Goal: Task Accomplishment & Management: Manage account settings

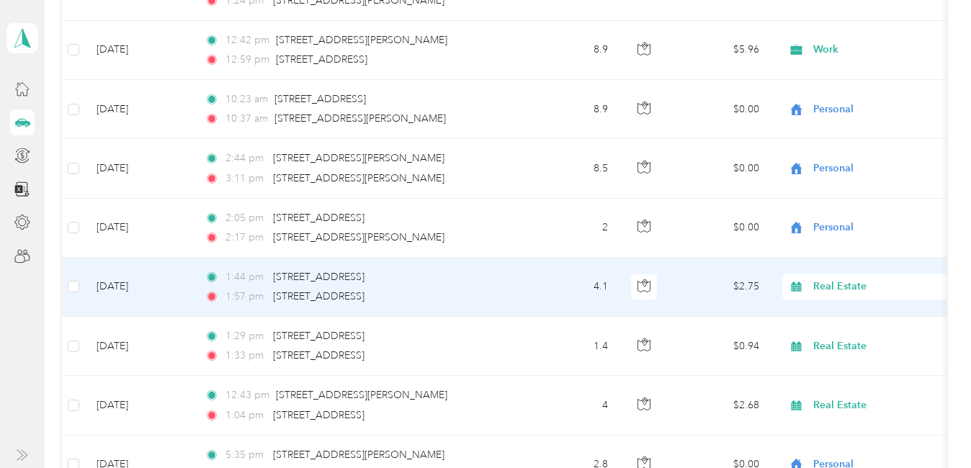
scroll to position [1512, 0]
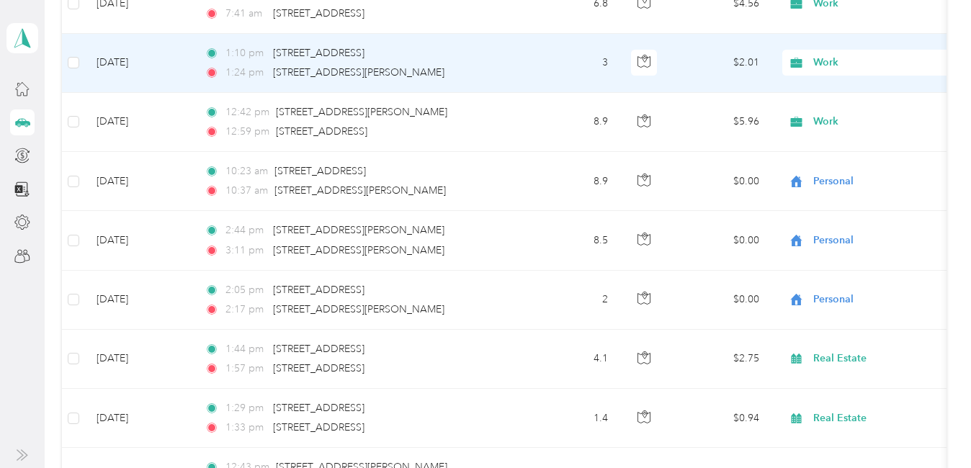
click at [839, 71] on div "Work" at bounding box center [871, 63] width 179 height 26
drag, startPoint x: 837, startPoint y: 163, endPoint x: 773, endPoint y: 172, distance: 64.1
click at [837, 163] on span "Real Estate" at bounding box center [948, 165] width 261 height 15
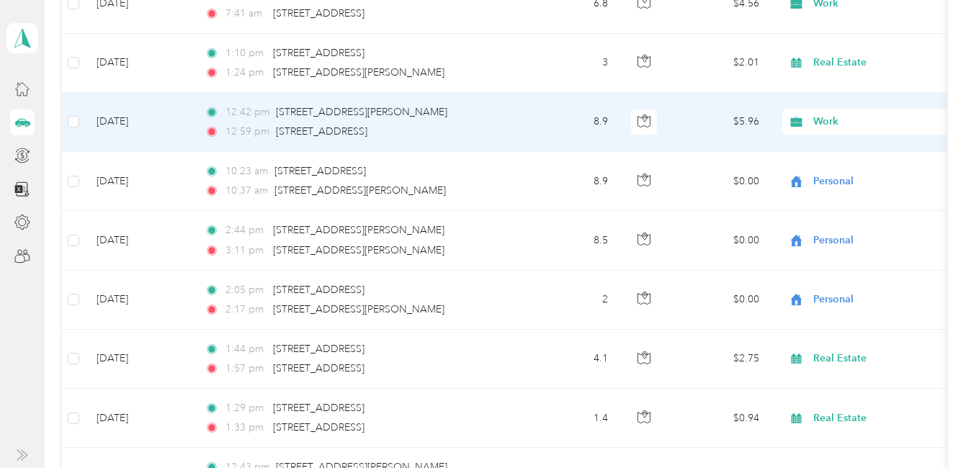
click at [822, 117] on span "Work" at bounding box center [879, 122] width 132 height 16
click at [830, 230] on li "Real Estate" at bounding box center [936, 224] width 307 height 25
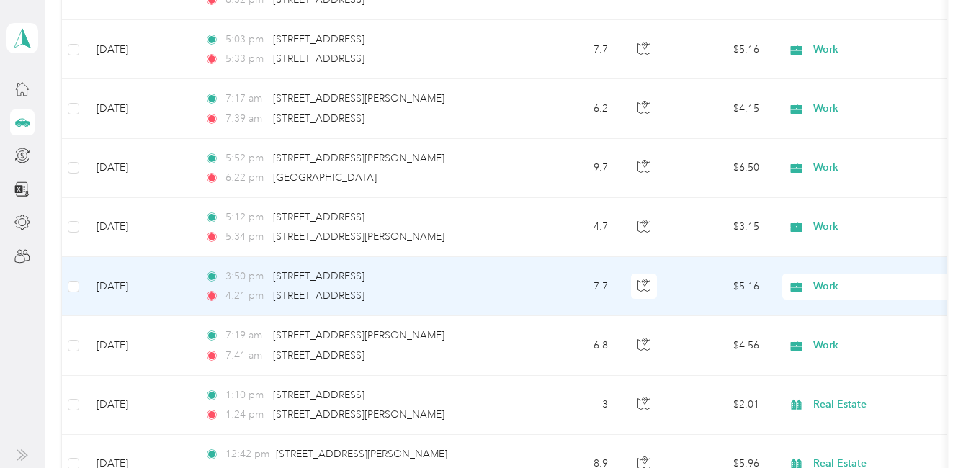
scroll to position [1152, 0]
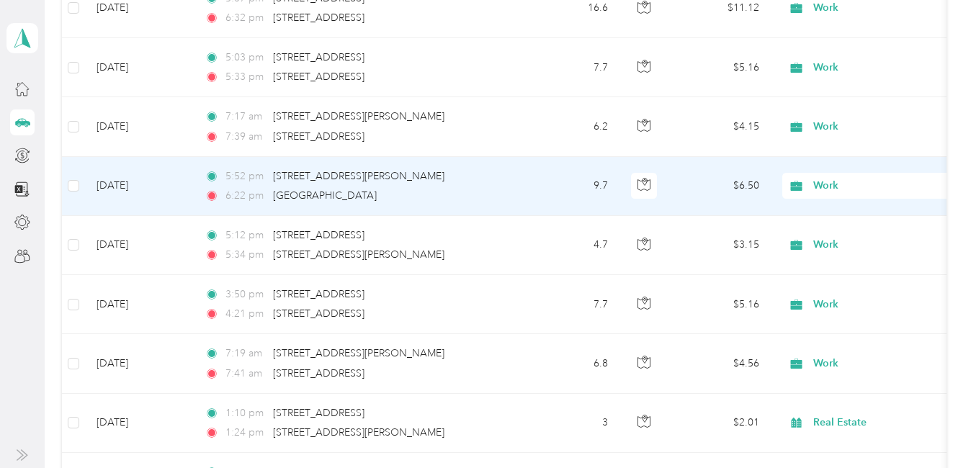
click at [822, 183] on span "Work" at bounding box center [879, 186] width 132 height 16
click at [830, 241] on li "Personal" at bounding box center [936, 237] width 307 height 25
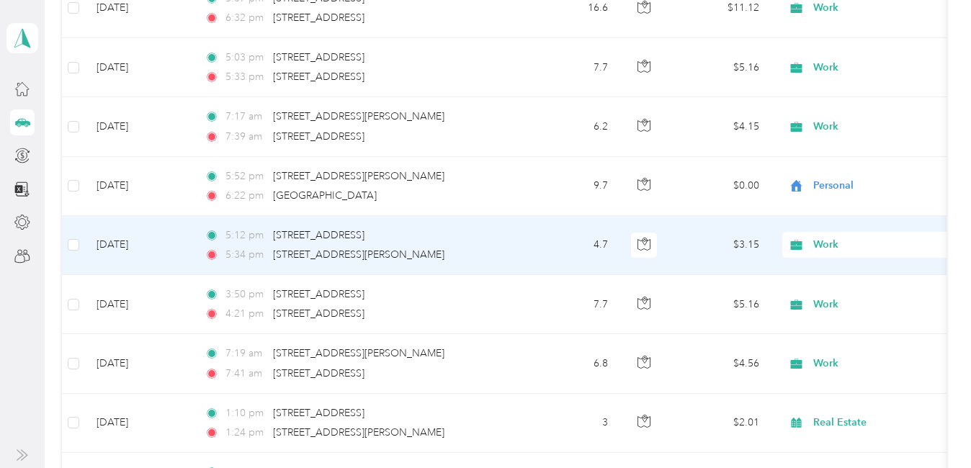
click at [830, 246] on span "Work" at bounding box center [879, 245] width 132 height 16
click at [830, 297] on span "Personal" at bounding box center [948, 297] width 261 height 15
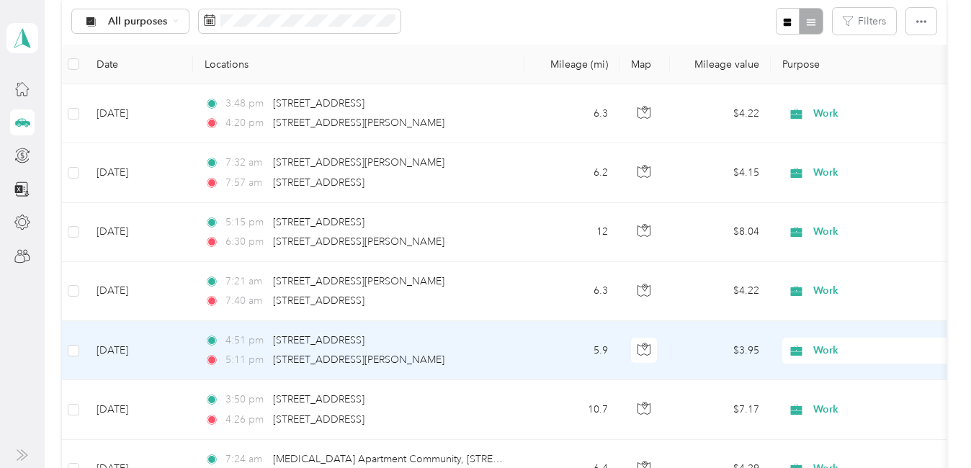
scroll to position [144, 0]
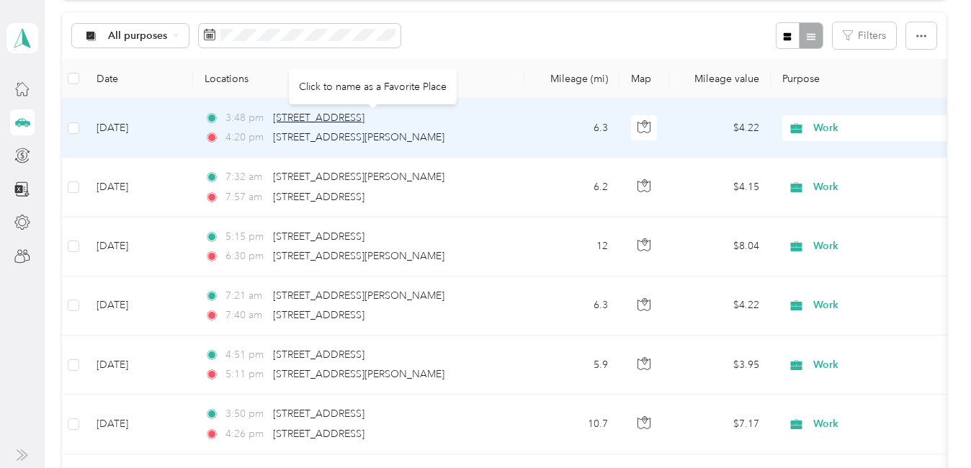
click at [363, 113] on span "[STREET_ADDRESS]" at bounding box center [318, 118] width 91 height 12
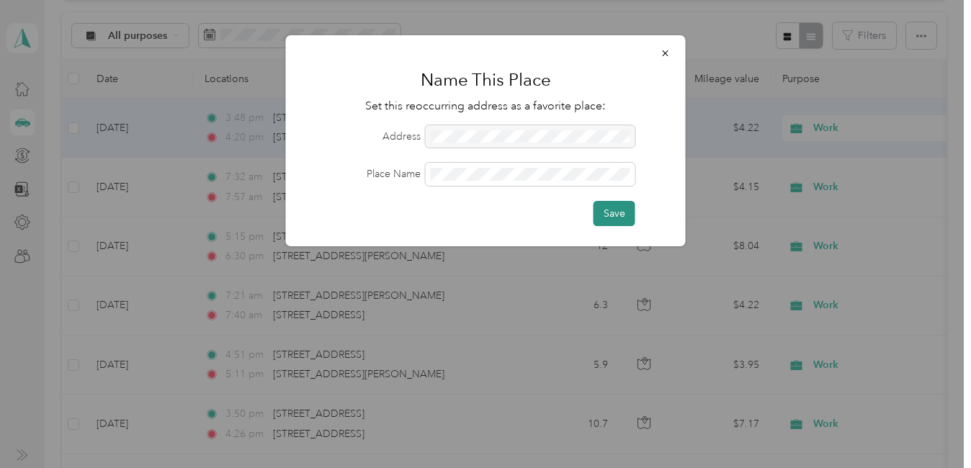
click at [609, 213] on button "Save" at bounding box center [614, 213] width 42 height 25
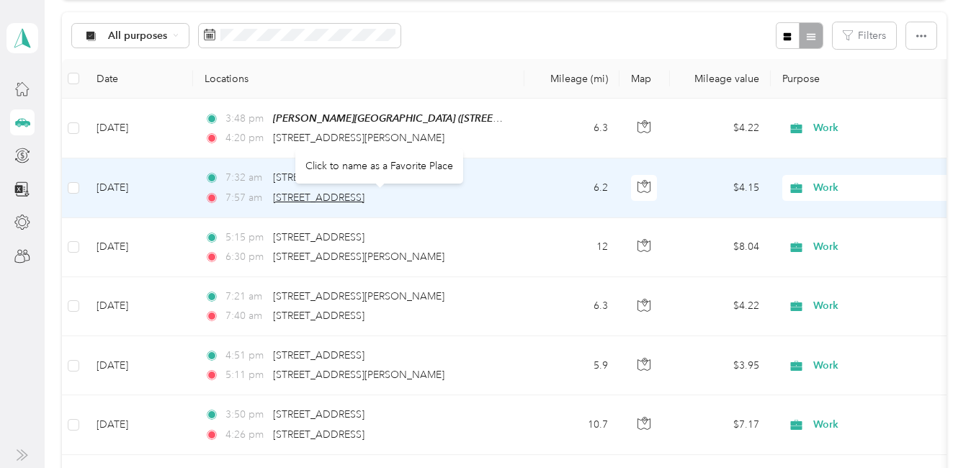
click at [364, 194] on span "[STREET_ADDRESS]" at bounding box center [318, 198] width 91 height 12
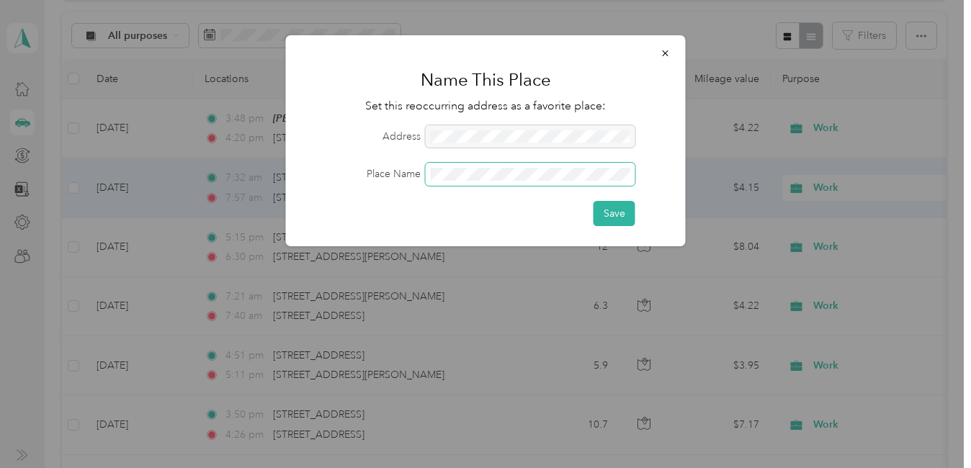
click at [487, 181] on span at bounding box center [531, 174] width 210 height 23
click at [619, 217] on button "Save" at bounding box center [614, 213] width 42 height 25
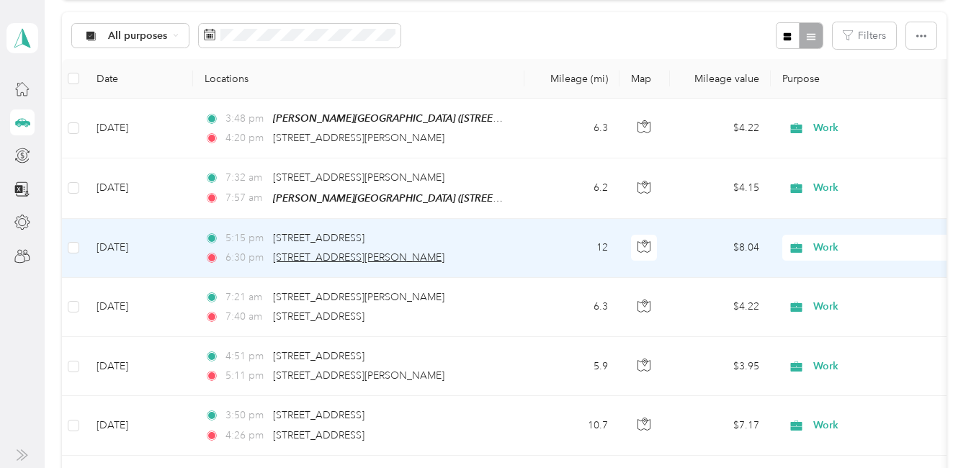
click at [372, 256] on span "[STREET_ADDRESS][PERSON_NAME]" at bounding box center [358, 257] width 171 height 12
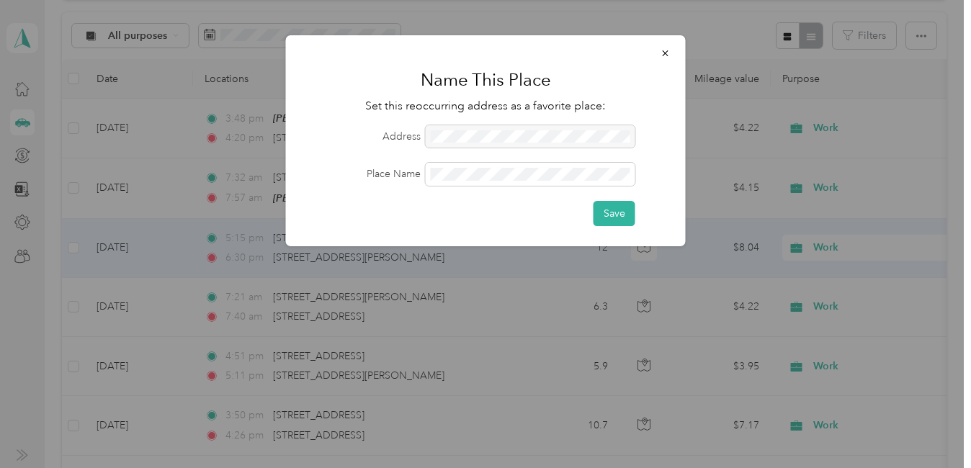
click at [478, 141] on div at bounding box center [531, 136] width 210 height 23
click at [614, 210] on button "Save" at bounding box center [614, 213] width 42 height 25
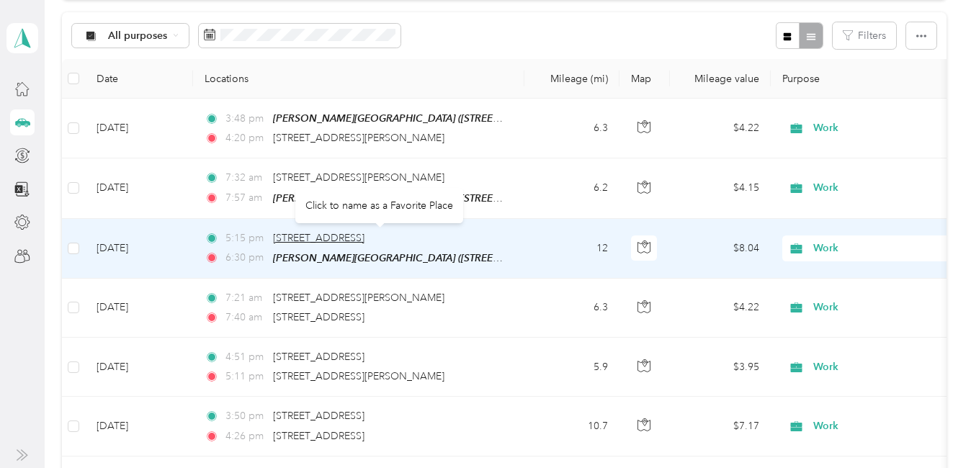
click at [364, 238] on span "[STREET_ADDRESS]" at bounding box center [318, 238] width 91 height 12
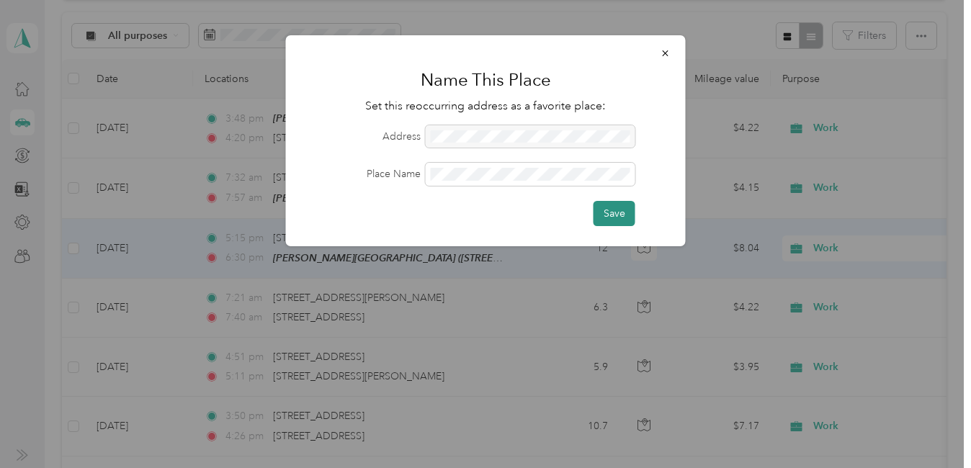
click at [609, 215] on button "Save" at bounding box center [614, 213] width 42 height 25
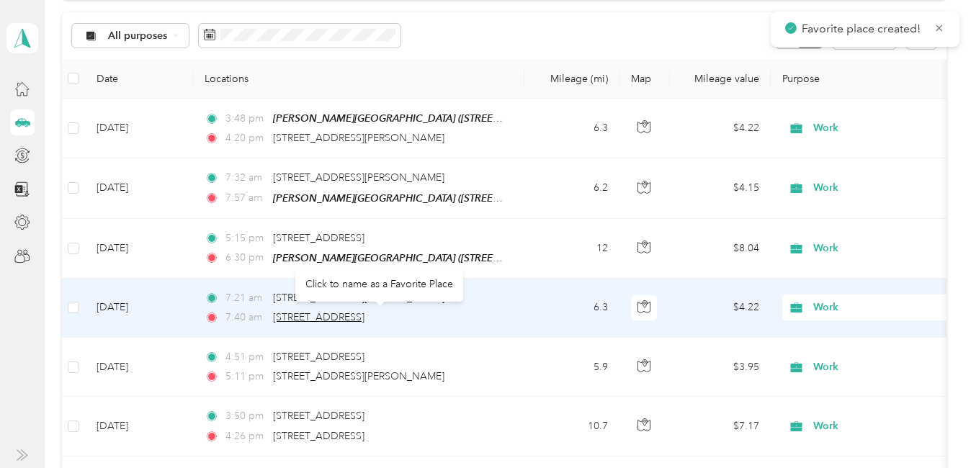
click at [364, 314] on span "[STREET_ADDRESS]" at bounding box center [318, 317] width 91 height 12
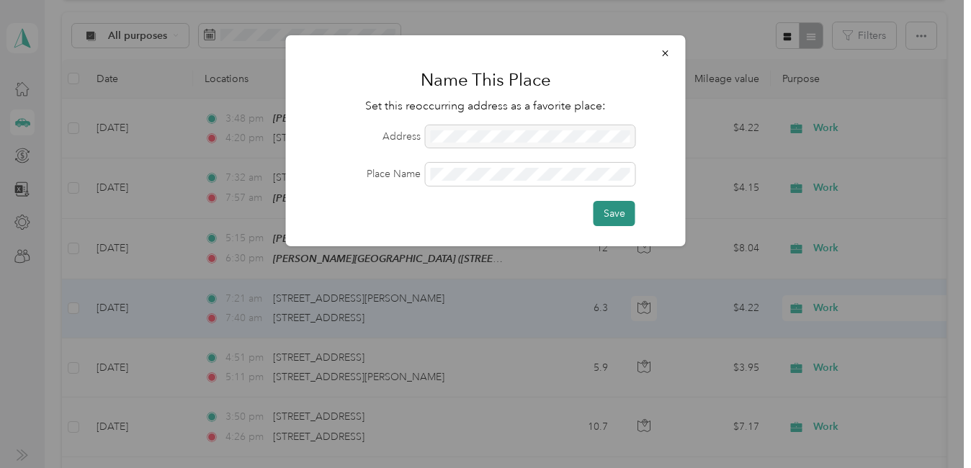
click at [601, 210] on button "Save" at bounding box center [614, 213] width 42 height 25
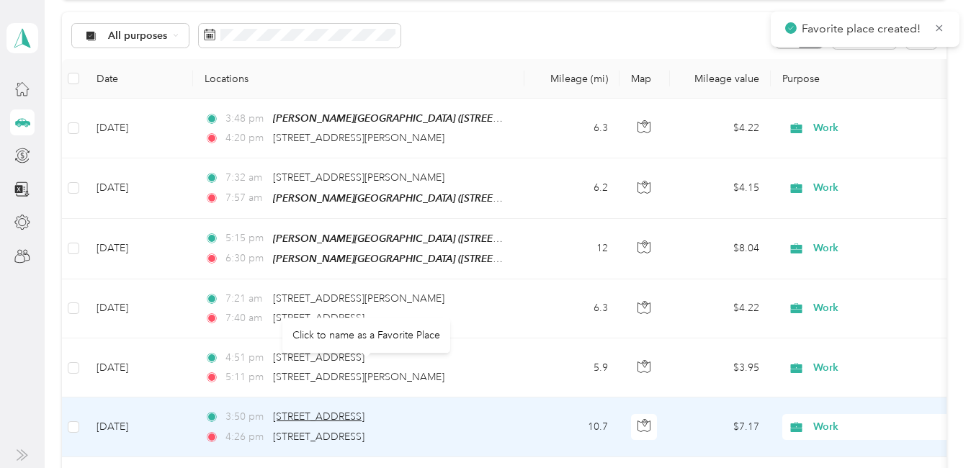
click at [364, 411] on span "[STREET_ADDRESS]" at bounding box center [318, 417] width 91 height 12
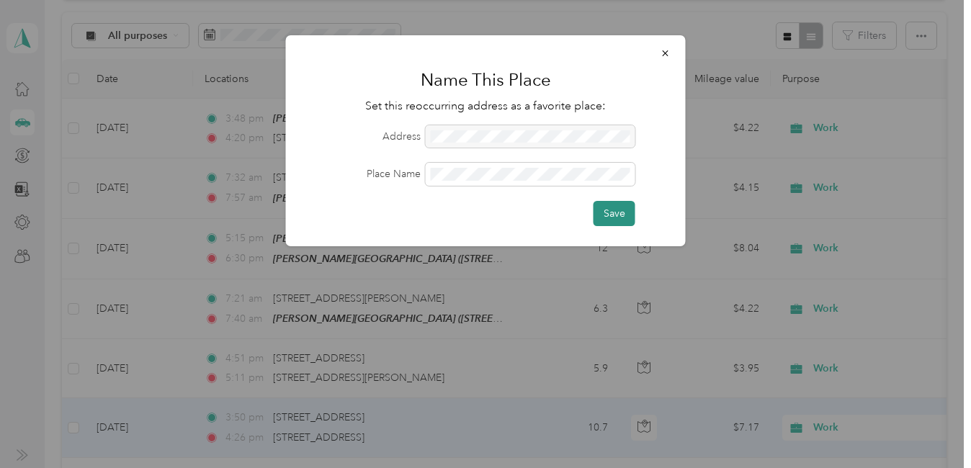
click at [622, 208] on button "Save" at bounding box center [614, 213] width 42 height 25
click at [665, 53] on icon "button" at bounding box center [665, 53] width 6 height 6
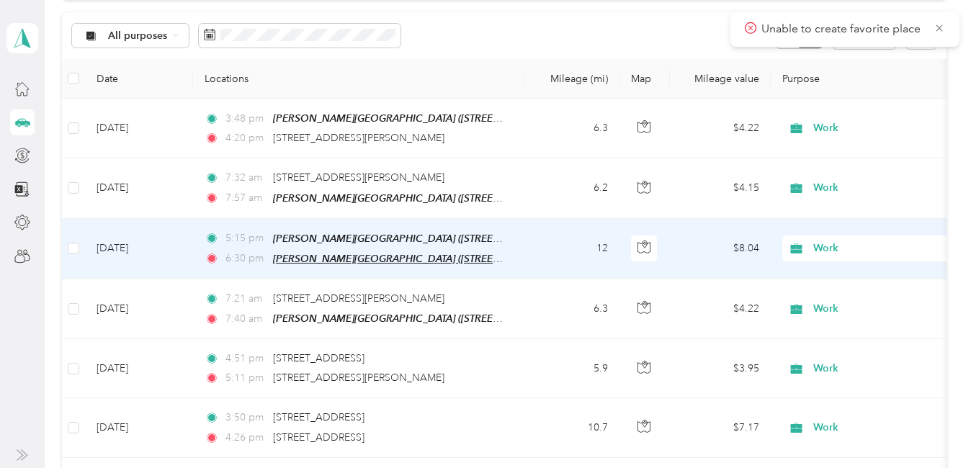
click at [367, 253] on span "[PERSON_NAME][GEOGRAPHIC_DATA] ([STREET_ADDRESS][PERSON_NAME], [GEOGRAPHIC_DATA…" at bounding box center [536, 259] width 526 height 12
click at [337, 222] on button "Edit Place" at bounding box center [320, 221] width 82 height 25
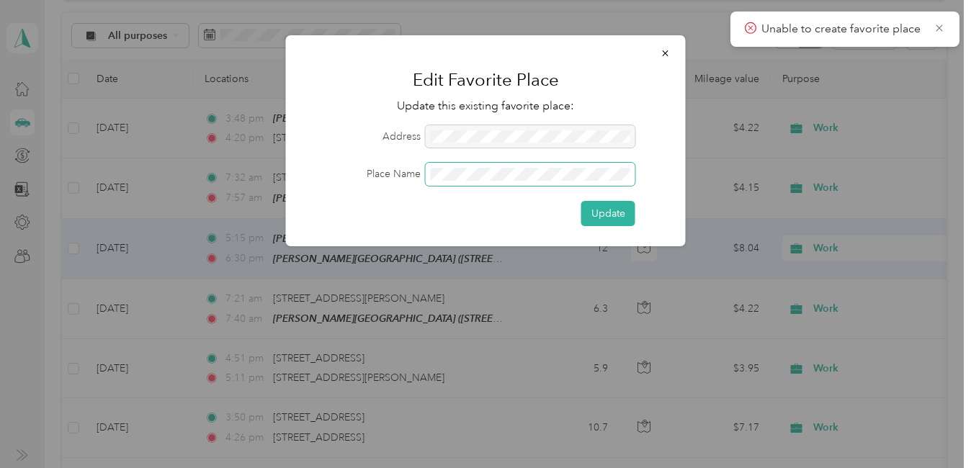
click at [529, 166] on span at bounding box center [531, 174] width 210 height 23
click at [591, 206] on button "Update" at bounding box center [608, 213] width 54 height 25
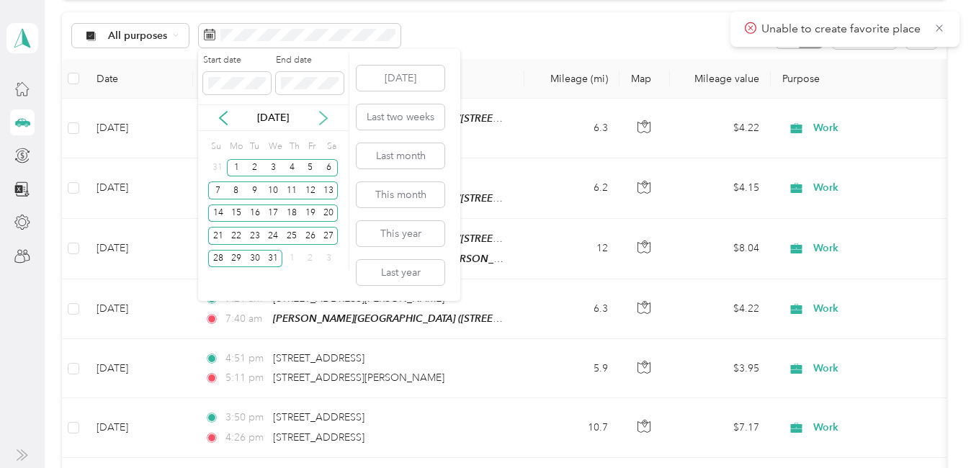
click at [326, 122] on icon at bounding box center [323, 118] width 14 height 14
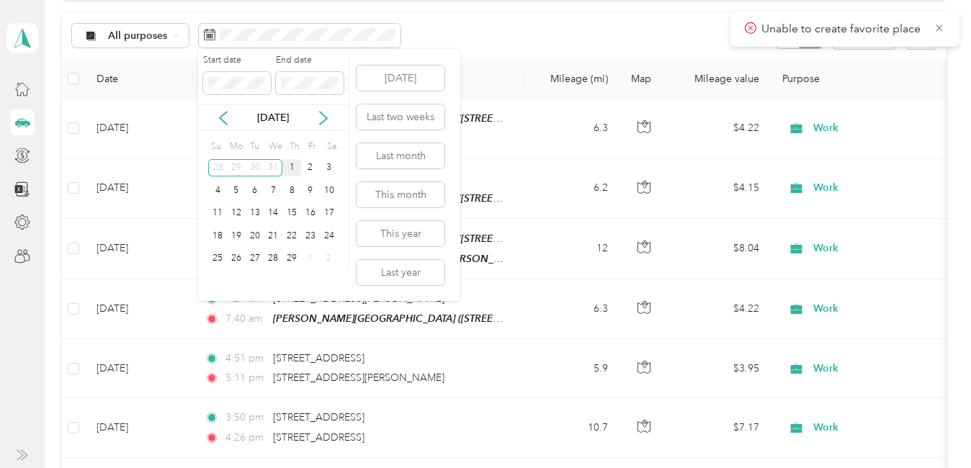
click at [297, 167] on div "1" at bounding box center [291, 168] width 19 height 18
click at [312, 167] on div "2" at bounding box center [310, 168] width 19 height 18
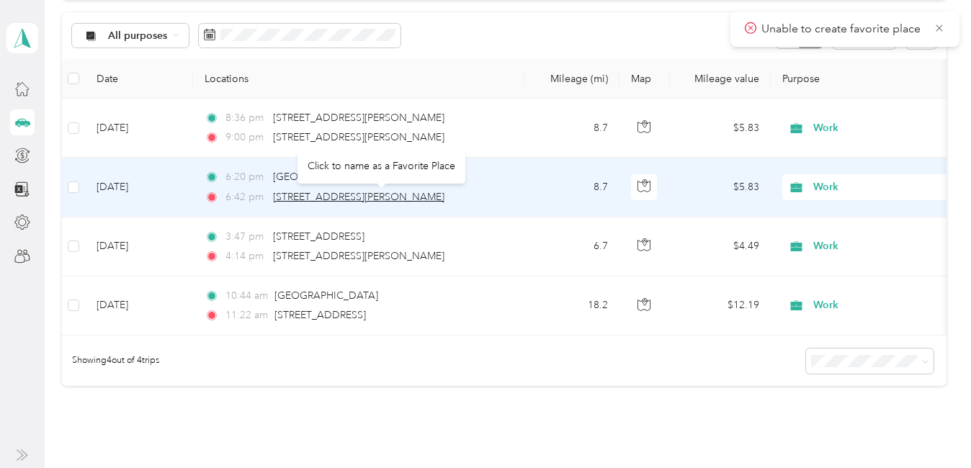
click at [354, 198] on span "[STREET_ADDRESS][PERSON_NAME]" at bounding box center [358, 197] width 171 height 12
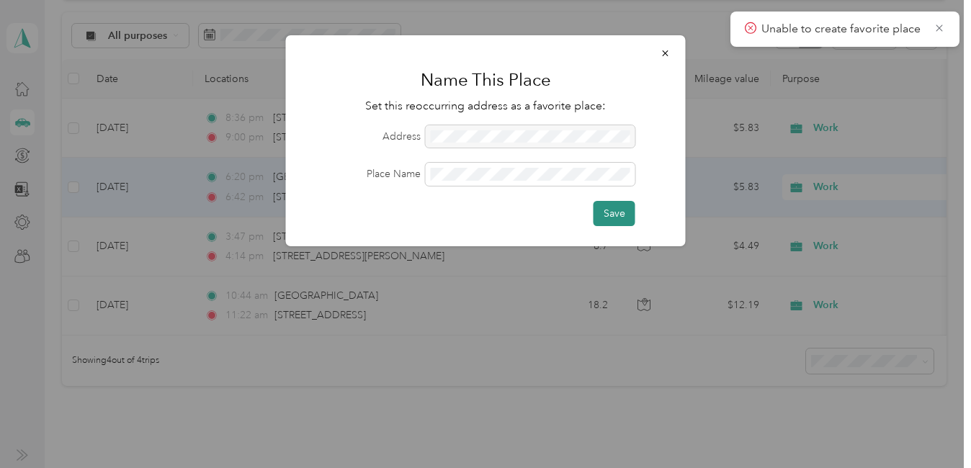
click at [623, 219] on button "Save" at bounding box center [614, 213] width 42 height 25
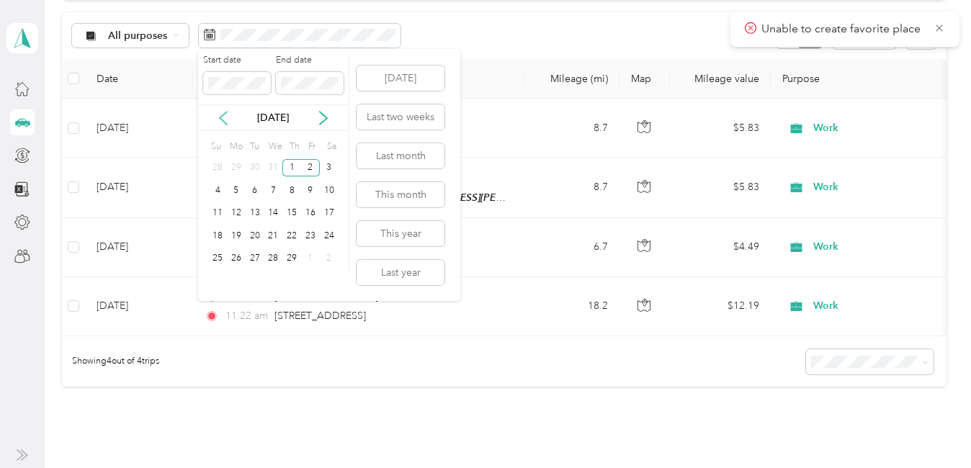
click at [222, 117] on icon at bounding box center [223, 118] width 14 height 14
click at [238, 169] on div "1" at bounding box center [236, 168] width 19 height 18
click at [274, 257] on div "31" at bounding box center [273, 259] width 19 height 18
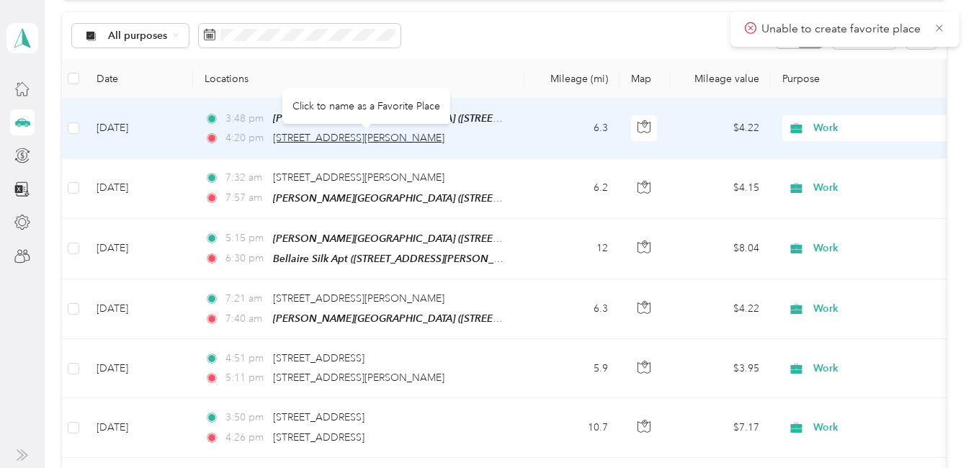
click at [371, 139] on span "[STREET_ADDRESS][PERSON_NAME]" at bounding box center [358, 138] width 171 height 12
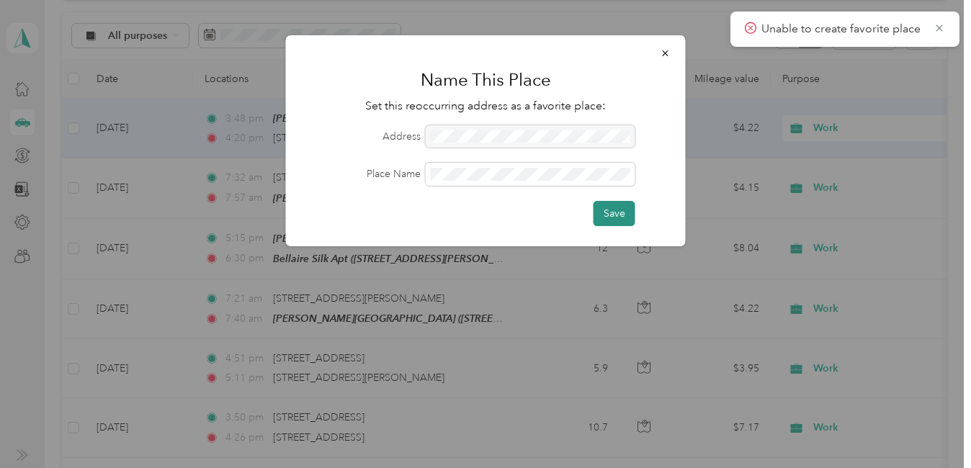
click at [616, 213] on button "Save" at bounding box center [614, 213] width 42 height 25
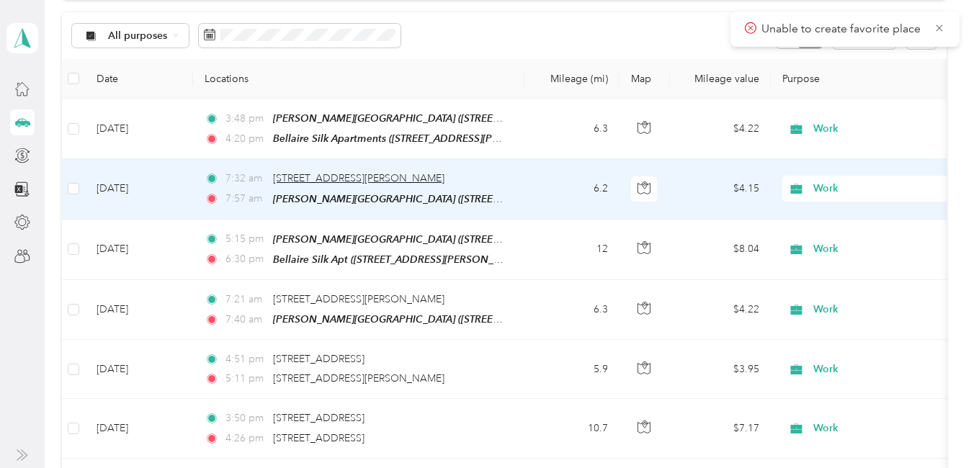
click at [344, 172] on span "[STREET_ADDRESS][PERSON_NAME]" at bounding box center [358, 178] width 171 height 12
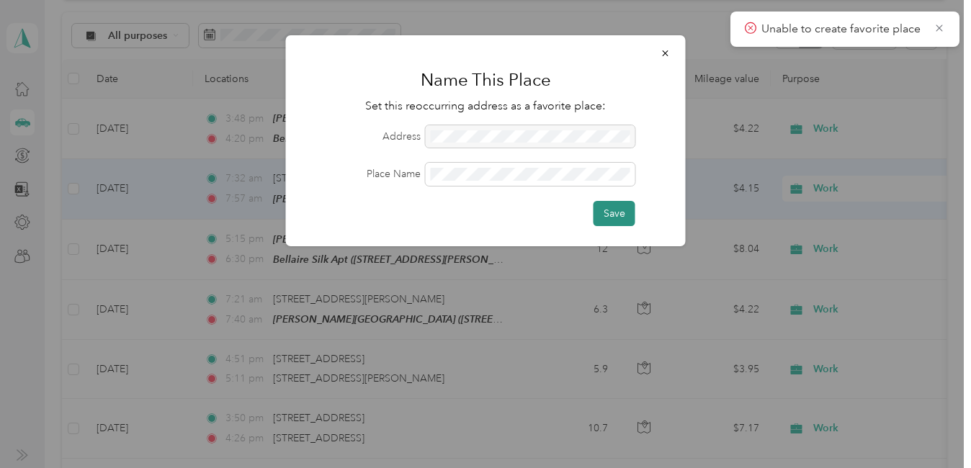
click at [615, 218] on button "Save" at bounding box center [614, 213] width 42 height 25
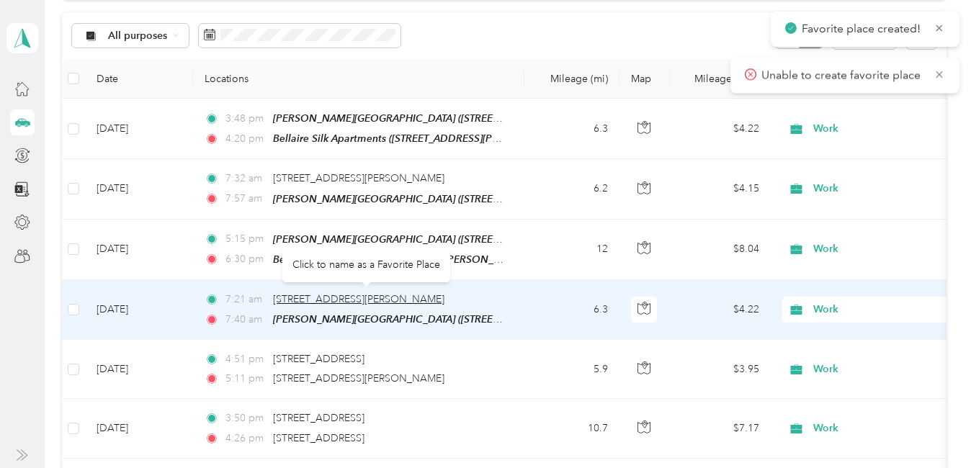
click at [363, 294] on span "[STREET_ADDRESS][PERSON_NAME]" at bounding box center [358, 299] width 171 height 12
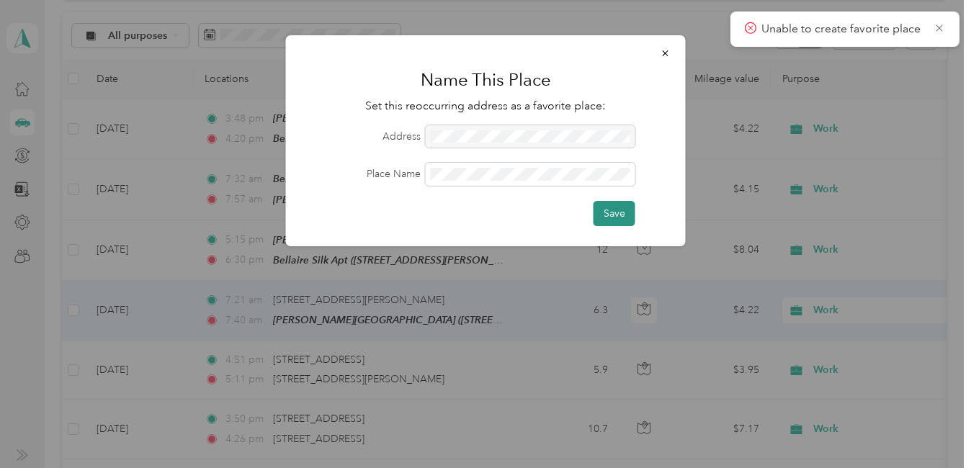
click at [603, 207] on button "Save" at bounding box center [614, 213] width 42 height 25
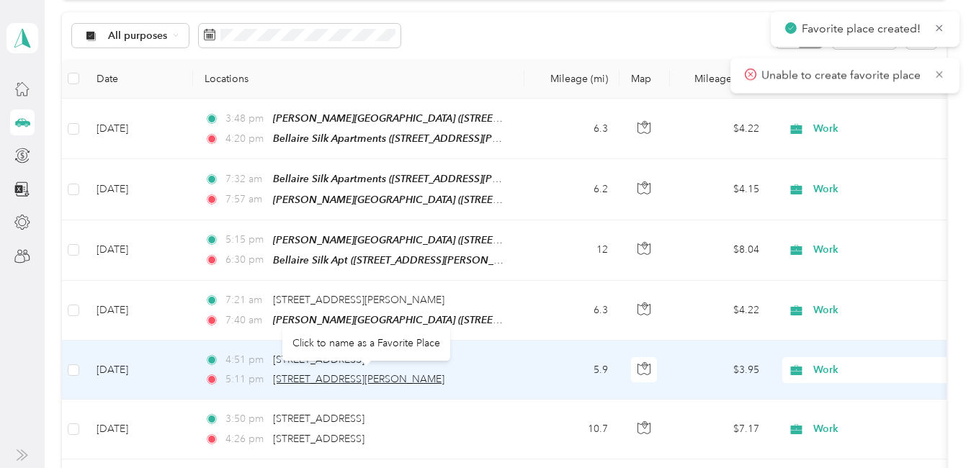
click at [383, 375] on span "[STREET_ADDRESS][PERSON_NAME]" at bounding box center [358, 379] width 171 height 12
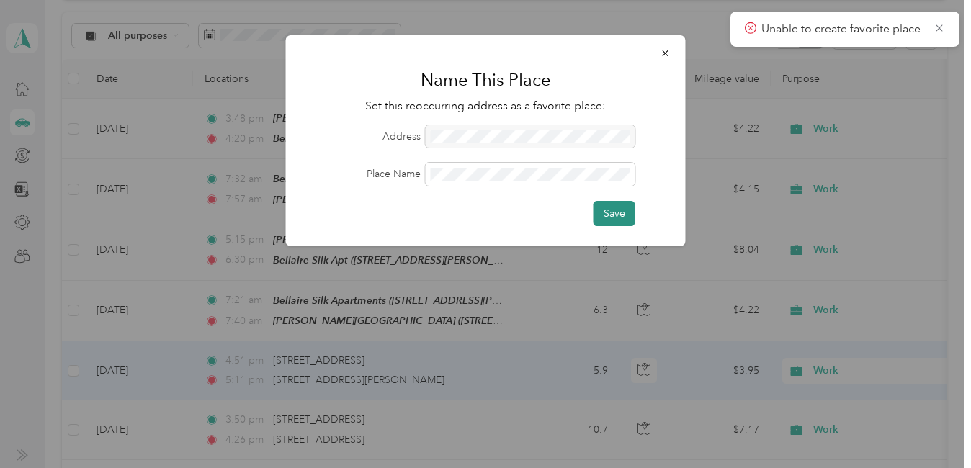
click at [609, 215] on button "Save" at bounding box center [614, 213] width 42 height 25
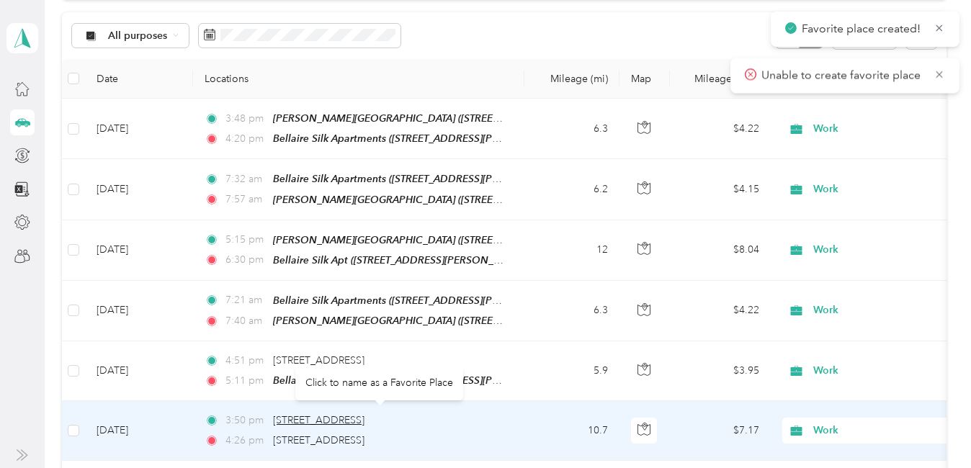
click at [351, 414] on span "[STREET_ADDRESS]" at bounding box center [318, 420] width 91 height 12
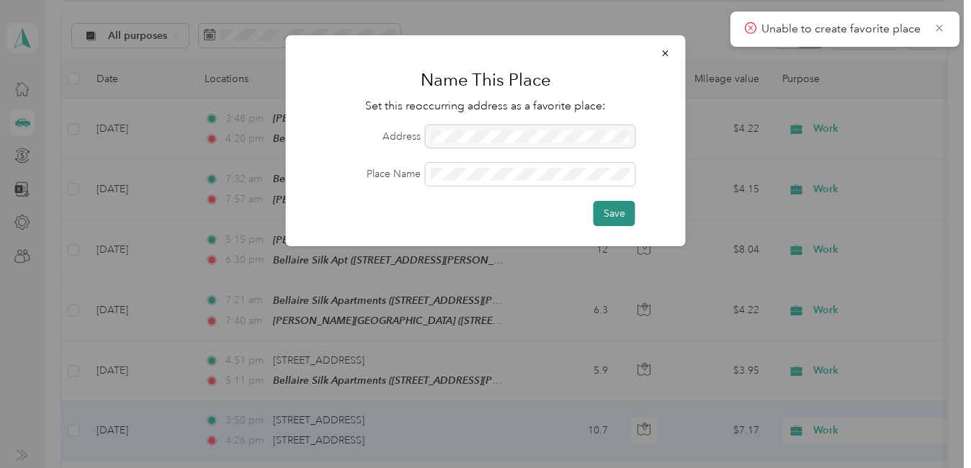
click at [611, 215] on button "Save" at bounding box center [614, 213] width 42 height 25
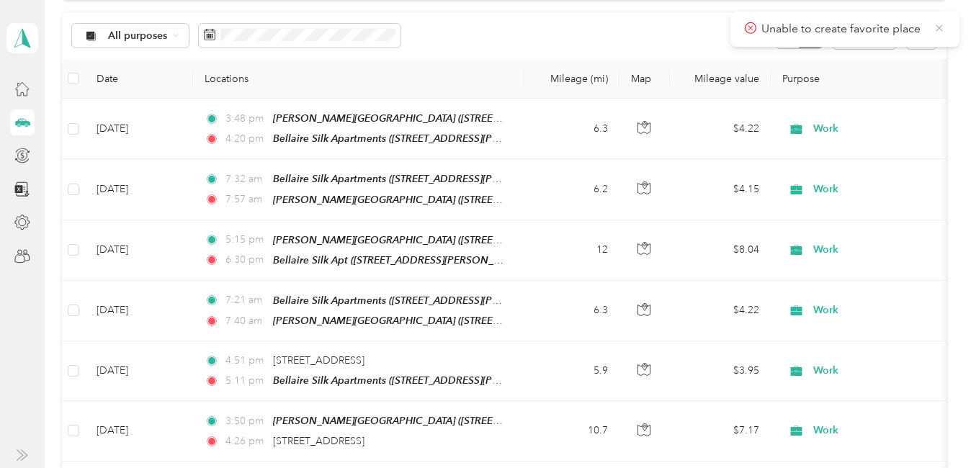
click at [941, 24] on icon at bounding box center [939, 28] width 12 height 13
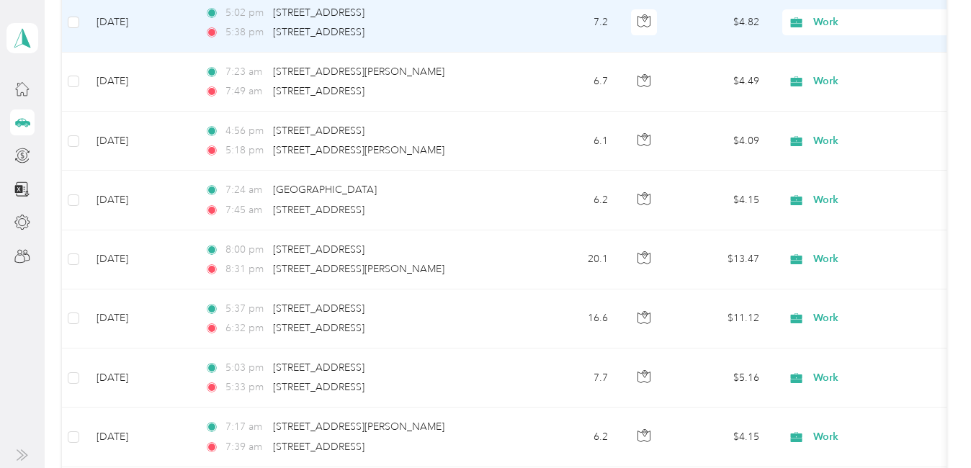
scroll to position [864, 0]
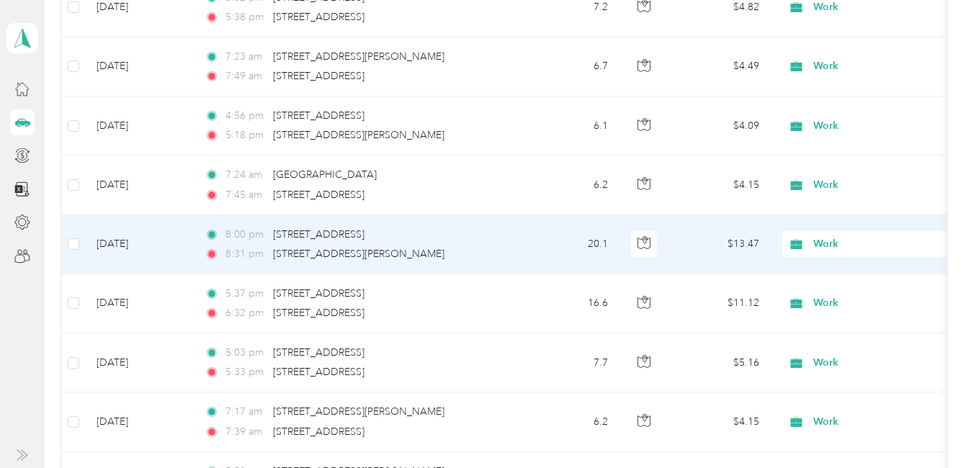
click at [820, 236] on span "Work" at bounding box center [879, 244] width 132 height 16
click at [842, 290] on span "Personal" at bounding box center [948, 289] width 261 height 15
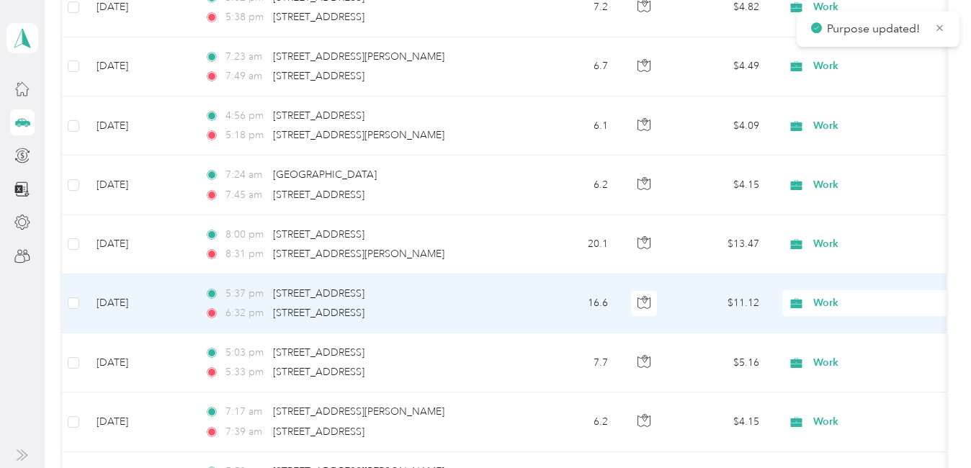
click at [822, 297] on span "Work" at bounding box center [879, 303] width 132 height 16
click at [835, 116] on span "Personal" at bounding box center [948, 117] width 261 height 15
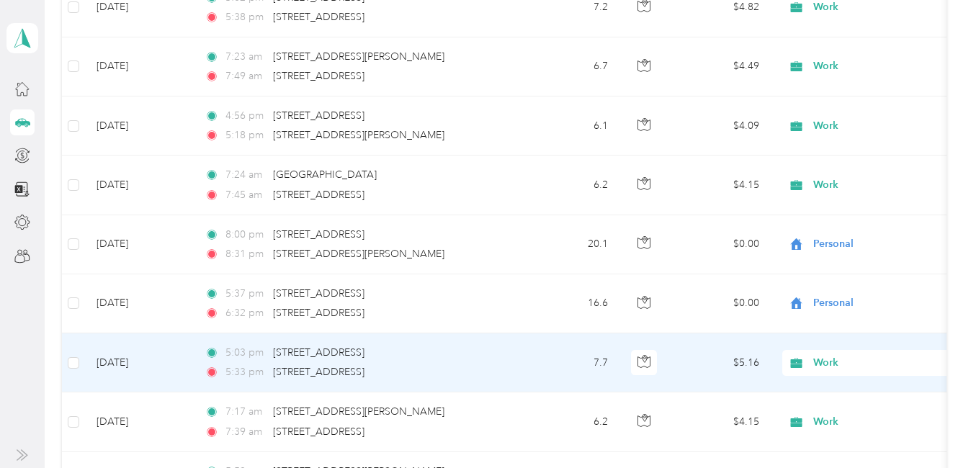
click at [824, 358] on span "Work" at bounding box center [879, 363] width 132 height 16
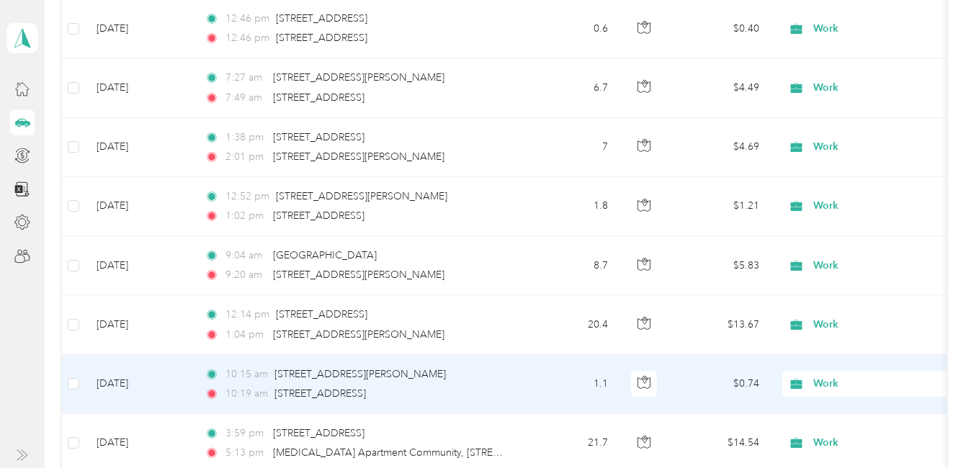
scroll to position [4018, 0]
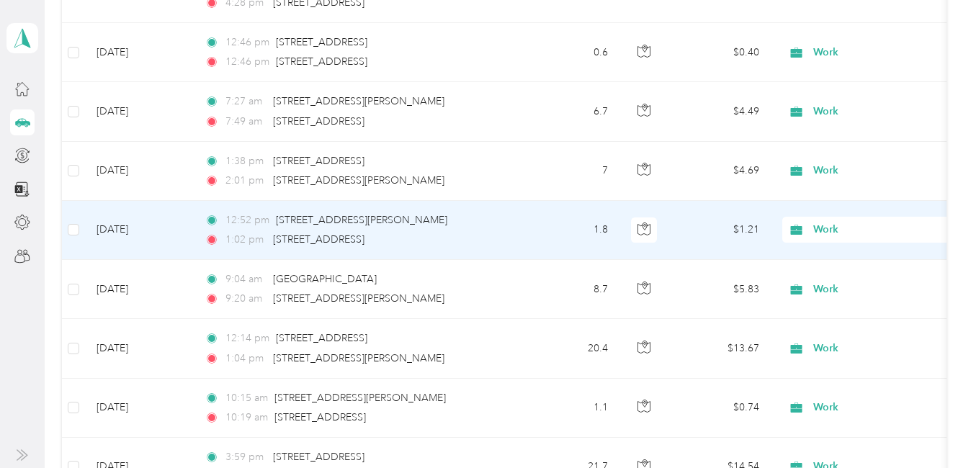
click at [824, 226] on span "Work" at bounding box center [879, 230] width 132 height 16
click at [840, 277] on li "Personal" at bounding box center [936, 274] width 307 height 25
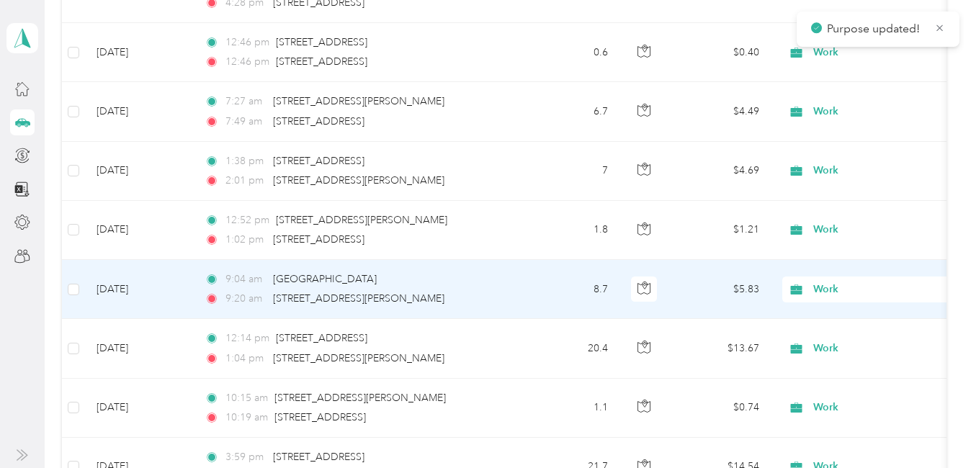
click at [832, 282] on span "Work" at bounding box center [879, 290] width 132 height 16
click at [854, 106] on li "Personal" at bounding box center [936, 103] width 307 height 25
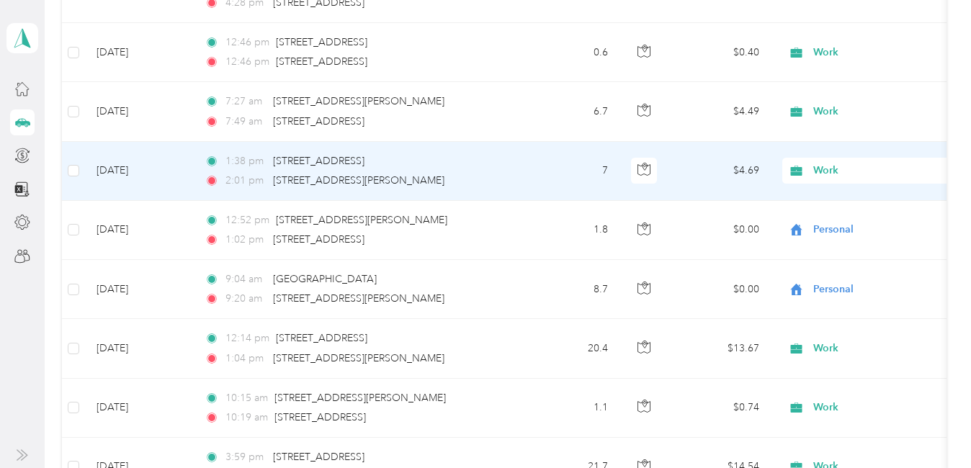
click at [828, 164] on span "Work" at bounding box center [879, 171] width 132 height 16
click at [839, 216] on span "Personal" at bounding box center [948, 209] width 261 height 15
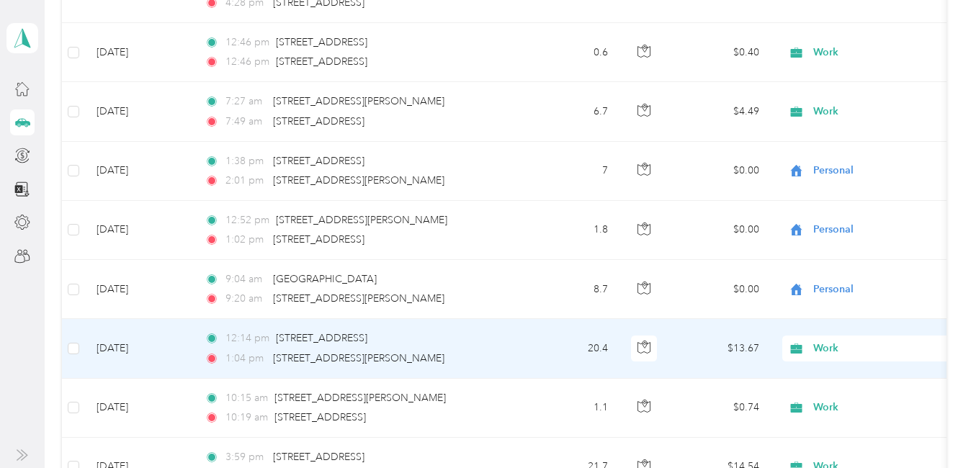
click at [821, 344] on span "Work" at bounding box center [879, 349] width 132 height 16
drag, startPoint x: 846, startPoint y: 162, endPoint x: 831, endPoint y: 353, distance: 191.4
click at [847, 162] on span "Personal" at bounding box center [948, 163] width 261 height 15
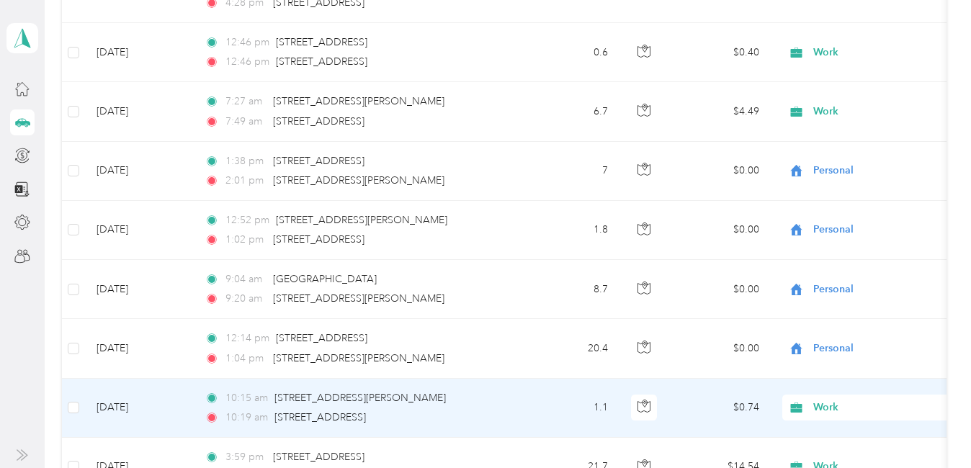
click at [827, 400] on span "Work" at bounding box center [879, 408] width 132 height 16
click at [863, 228] on ol "Work Personal [PERSON_NAME] [PERSON_NAME] [MEDICAL_DATA] Real Estate Lyft Tutor…" at bounding box center [936, 285] width 307 height 202
click at [820, 400] on span "Work" at bounding box center [879, 408] width 132 height 16
click at [843, 223] on li "Personal" at bounding box center [936, 222] width 307 height 25
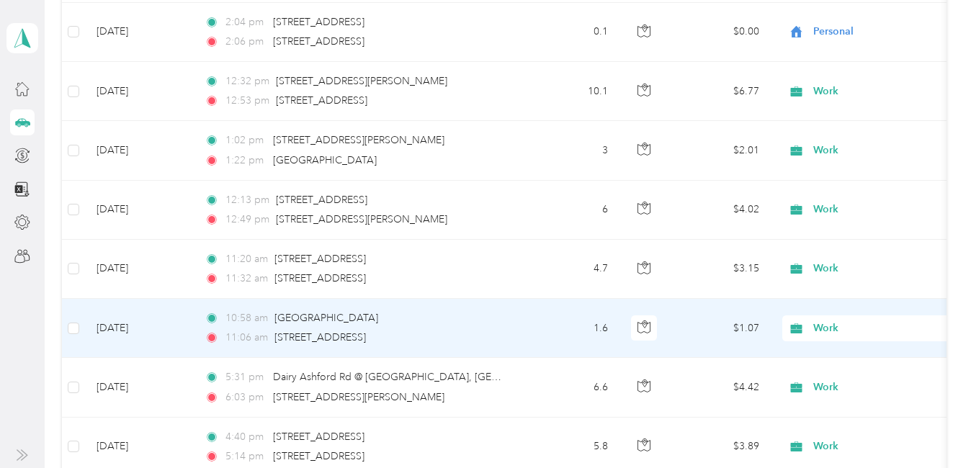
scroll to position [2794, 0]
click at [825, 322] on span "Work" at bounding box center [879, 329] width 132 height 16
click at [840, 143] on span "Personal" at bounding box center [948, 143] width 261 height 15
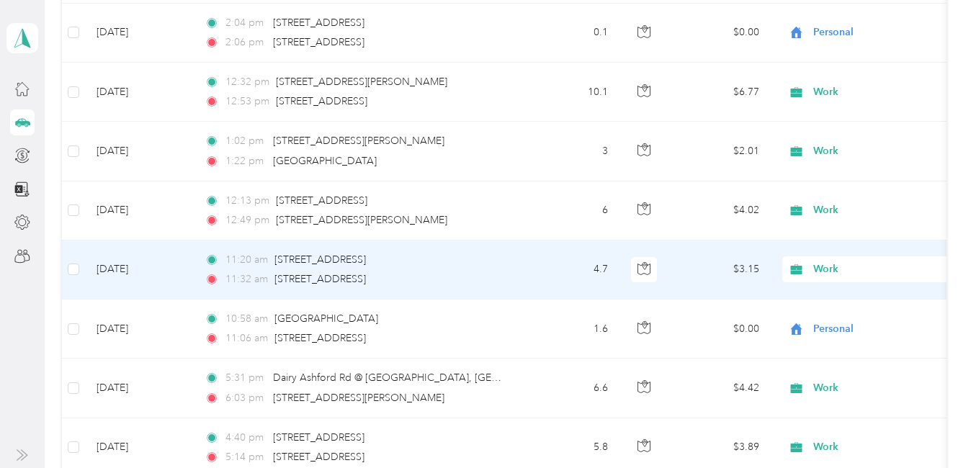
click at [821, 262] on span "Work" at bounding box center [879, 269] width 132 height 16
click at [853, 84] on span "Personal" at bounding box center [948, 78] width 261 height 15
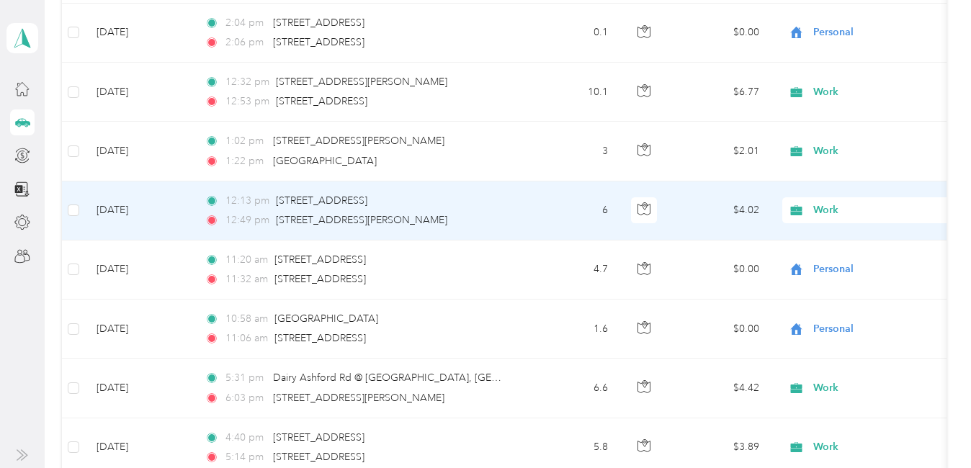
click at [834, 202] on span "Work" at bounding box center [879, 210] width 132 height 16
click at [829, 253] on span "Personal" at bounding box center [948, 255] width 261 height 15
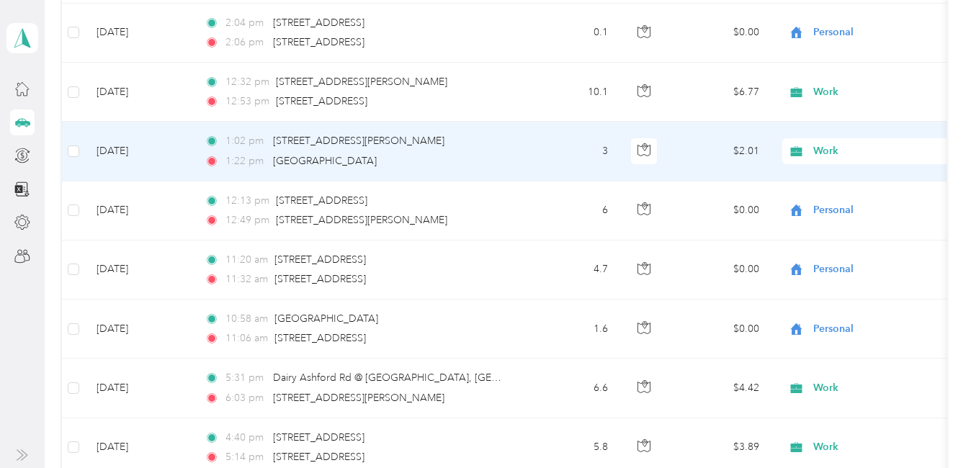
click at [830, 144] on span "Work" at bounding box center [879, 151] width 132 height 16
click at [835, 199] on li "Personal" at bounding box center [936, 196] width 307 height 25
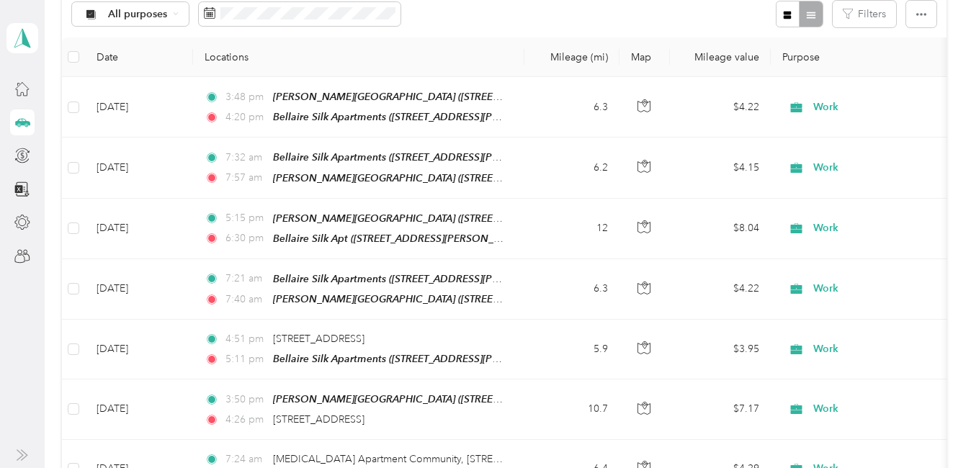
scroll to position [0, 0]
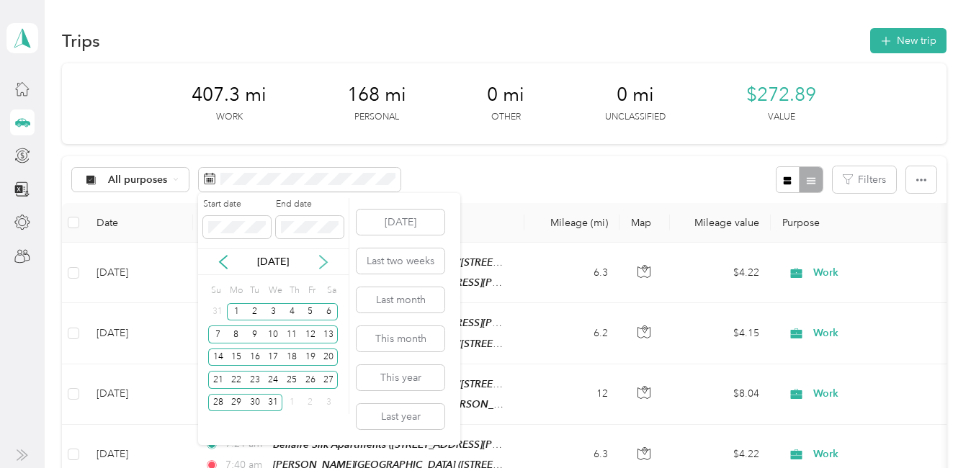
click at [326, 261] on icon at bounding box center [323, 262] width 7 height 13
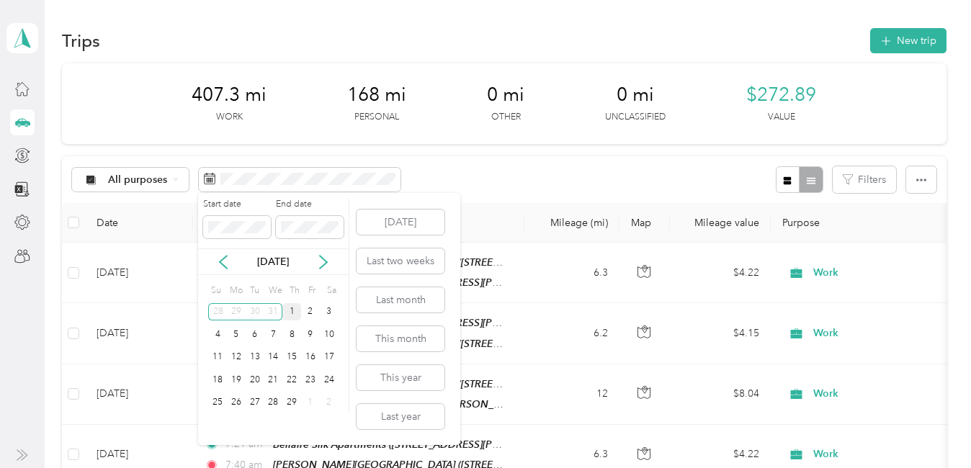
click at [288, 309] on div "1" at bounding box center [291, 312] width 19 height 18
click at [293, 403] on div "29" at bounding box center [291, 403] width 19 height 18
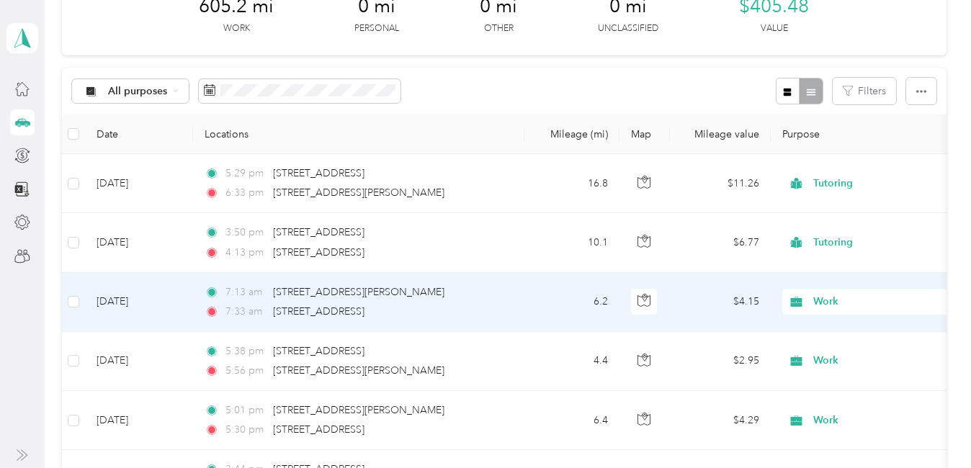
scroll to position [144, 0]
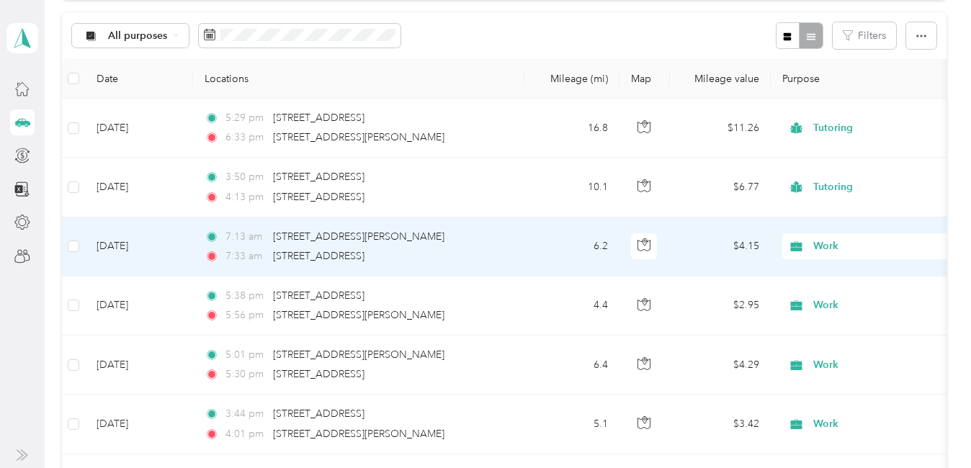
click at [831, 246] on span "Work" at bounding box center [879, 246] width 132 height 16
click at [848, 394] on span "Tutoring" at bounding box center [948, 399] width 261 height 15
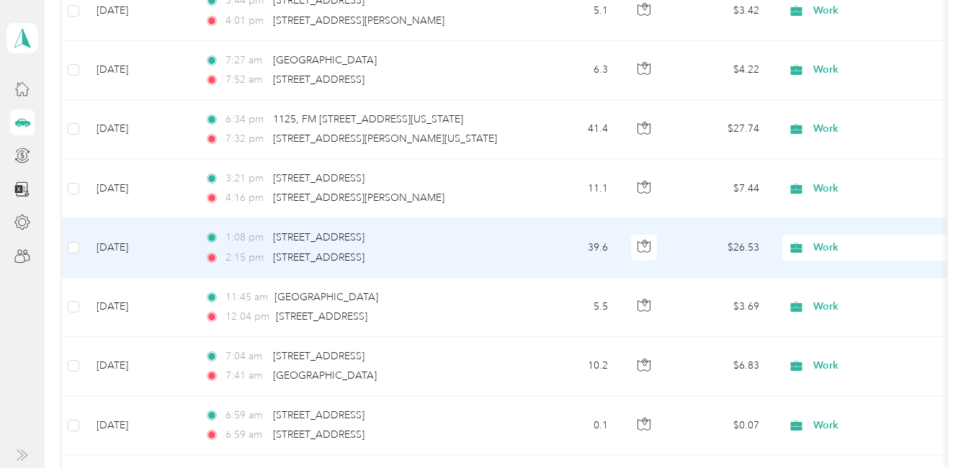
scroll to position [576, 0]
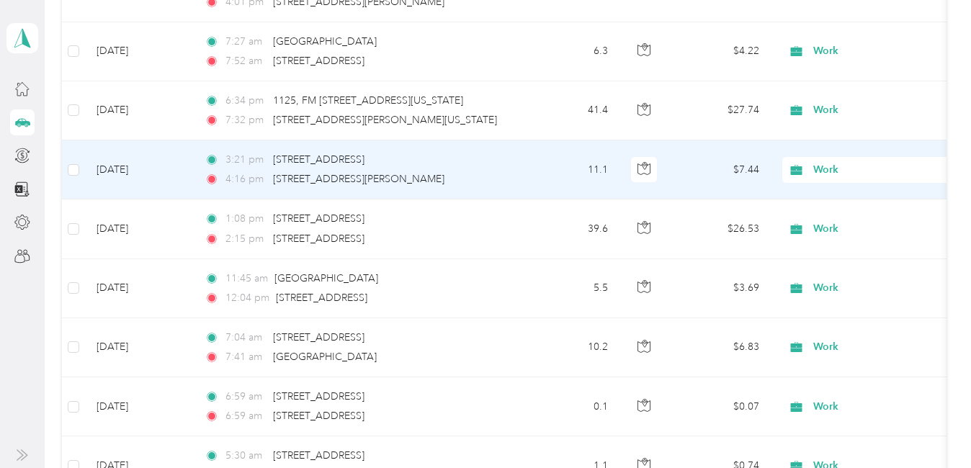
click at [822, 167] on span "Work" at bounding box center [879, 170] width 132 height 16
click at [842, 225] on span "Personal" at bounding box center [948, 222] width 261 height 15
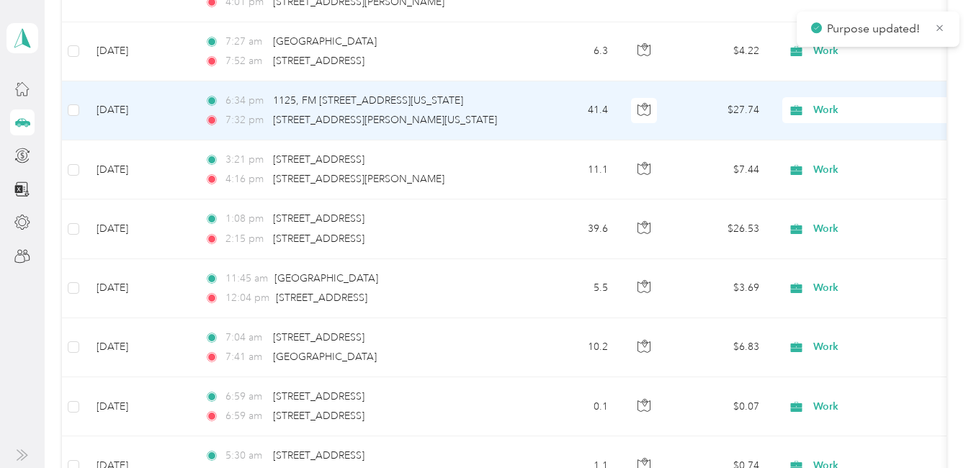
click at [817, 109] on span "Work" at bounding box center [879, 110] width 132 height 16
click at [836, 167] on li "Personal" at bounding box center [936, 162] width 307 height 25
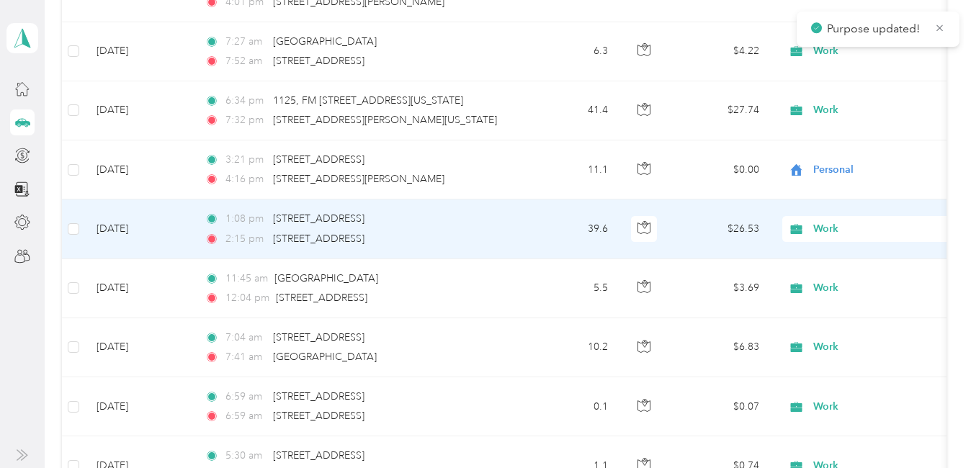
click at [827, 232] on span "Work" at bounding box center [879, 229] width 132 height 16
click at [834, 282] on span "Personal" at bounding box center [948, 281] width 261 height 15
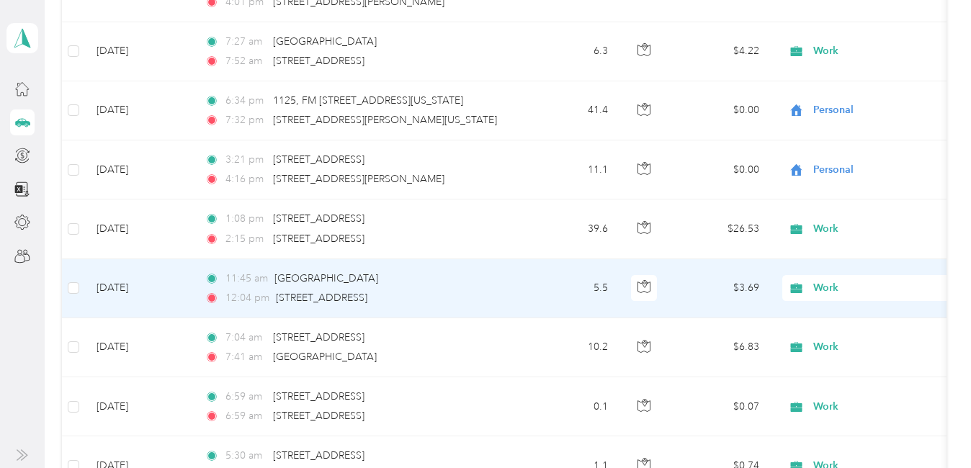
click at [831, 290] on span "Work" at bounding box center [879, 288] width 132 height 16
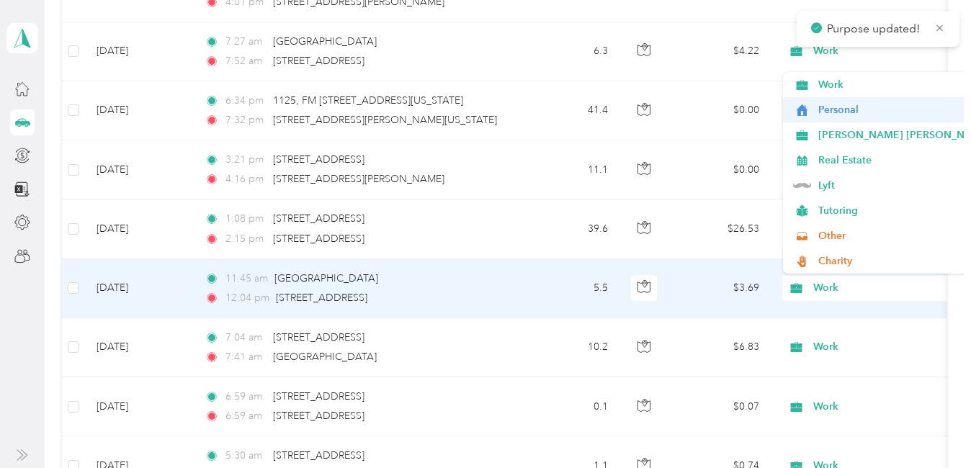
click at [842, 114] on span "Personal" at bounding box center [948, 109] width 261 height 15
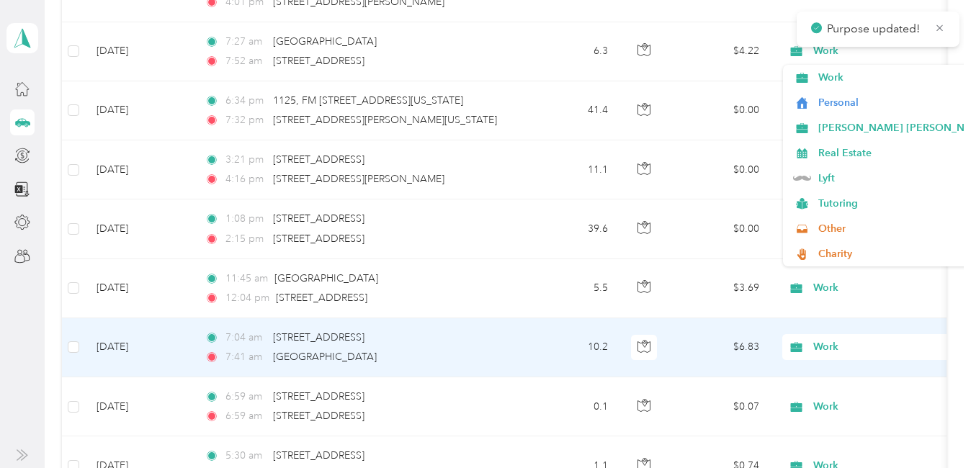
click at [822, 348] on span "Work" at bounding box center [879, 347] width 132 height 16
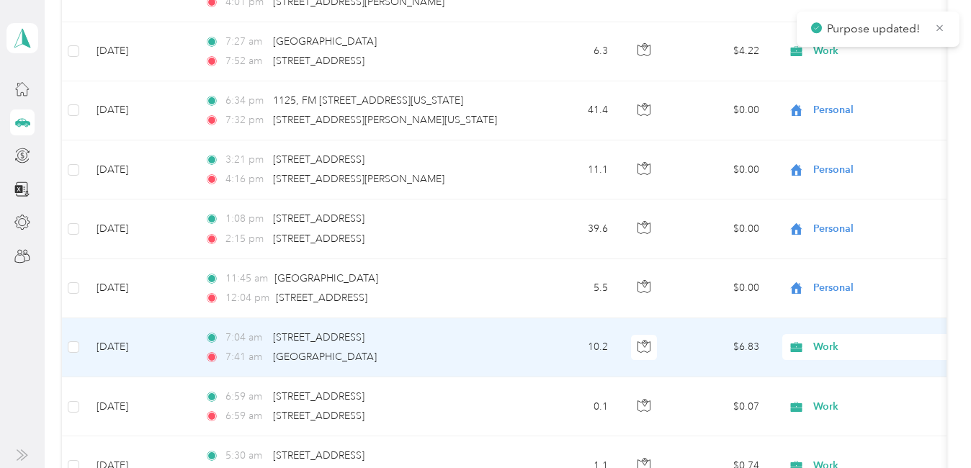
click at [840, 165] on span "Personal" at bounding box center [948, 168] width 261 height 15
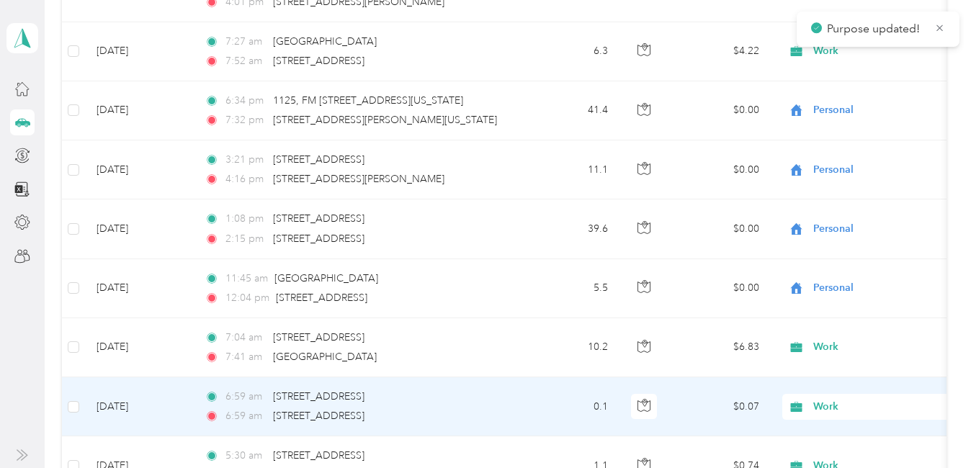
click at [823, 407] on span "Work" at bounding box center [879, 407] width 132 height 16
click at [833, 234] on li "Personal" at bounding box center [936, 228] width 307 height 25
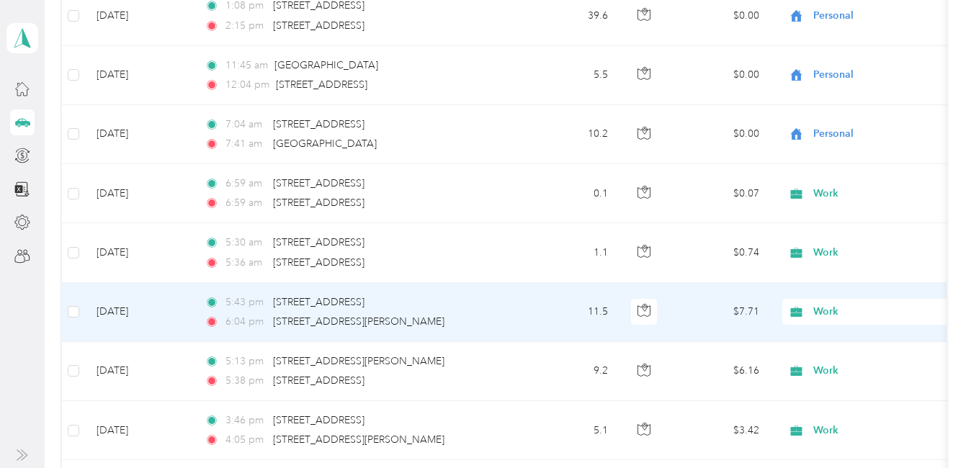
scroll to position [792, 0]
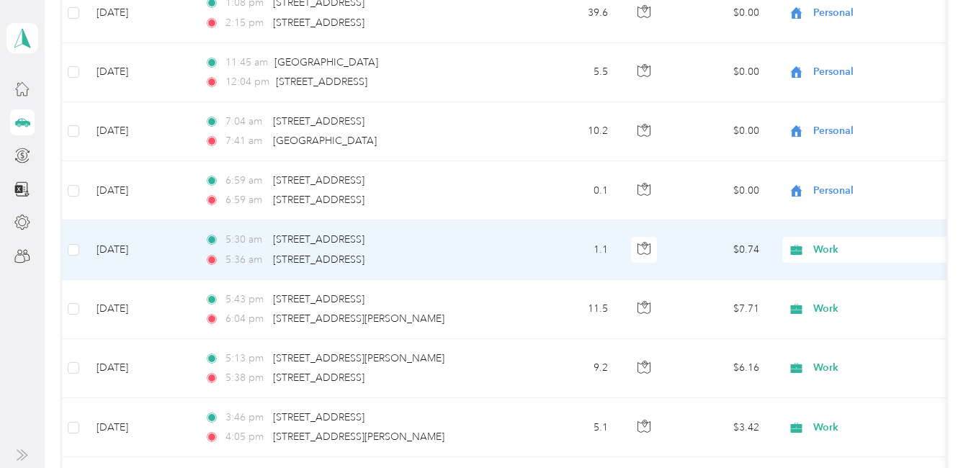
click at [822, 248] on span "Work" at bounding box center [879, 250] width 132 height 16
click at [835, 306] on li "Personal" at bounding box center [936, 296] width 307 height 25
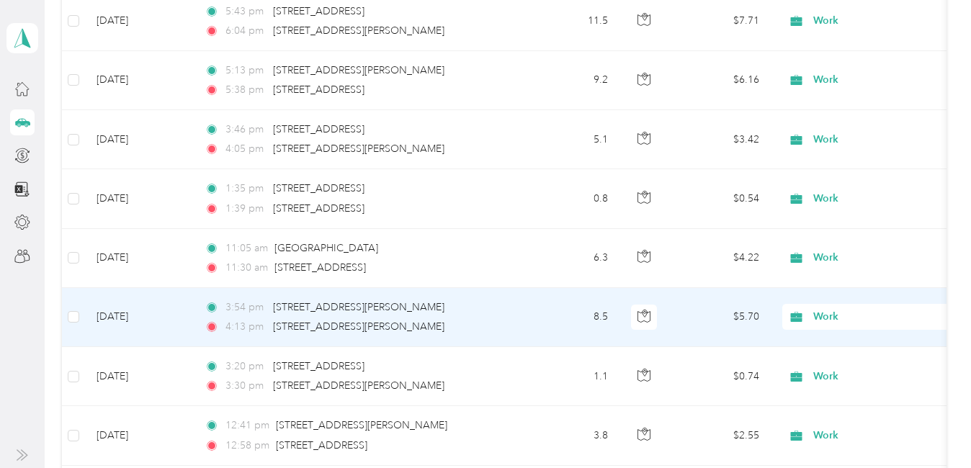
scroll to position [1152, 0]
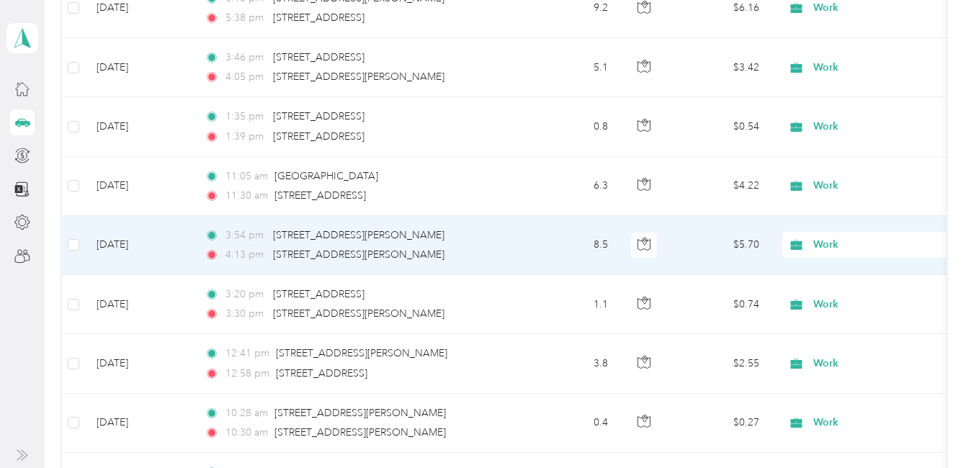
click at [822, 239] on span "Work" at bounding box center [879, 245] width 132 height 16
click at [821, 298] on span "Personal" at bounding box center [948, 297] width 261 height 15
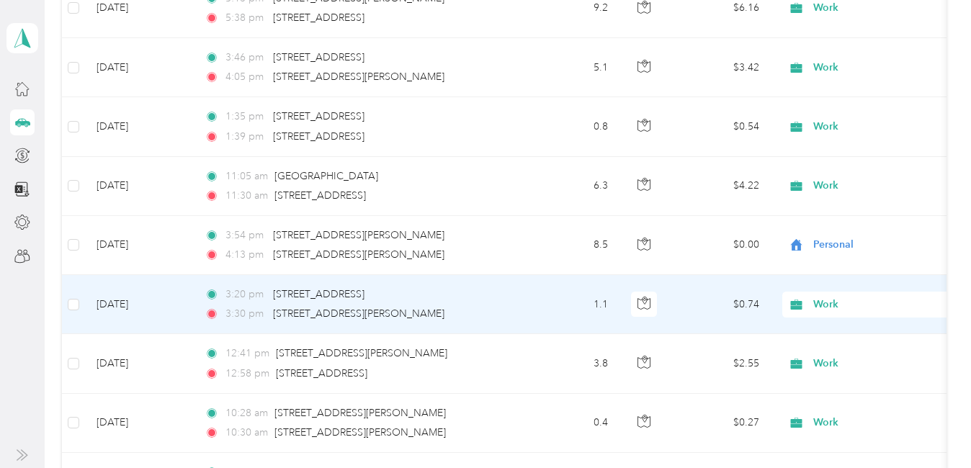
click at [821, 305] on span "Work" at bounding box center [879, 305] width 132 height 16
click at [848, 130] on span "Personal" at bounding box center [948, 126] width 261 height 15
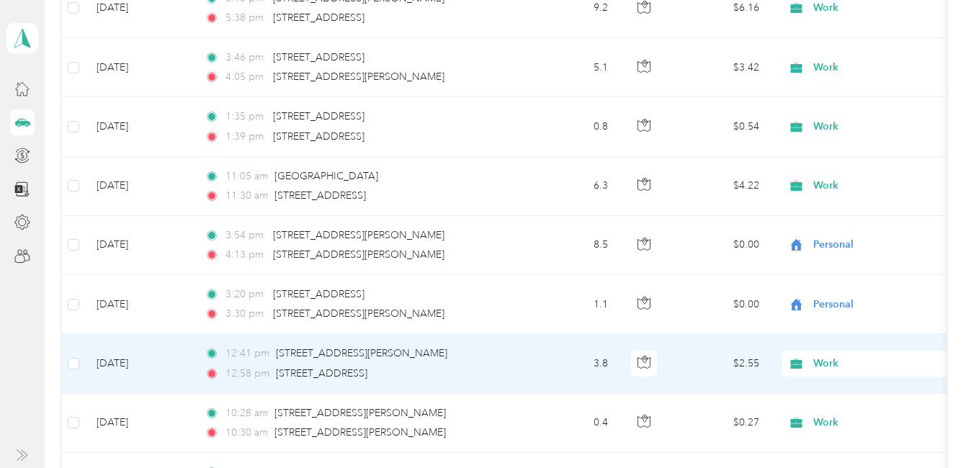
click at [831, 360] on span "Work" at bounding box center [879, 364] width 132 height 16
click at [840, 184] on span "Personal" at bounding box center [948, 185] width 261 height 15
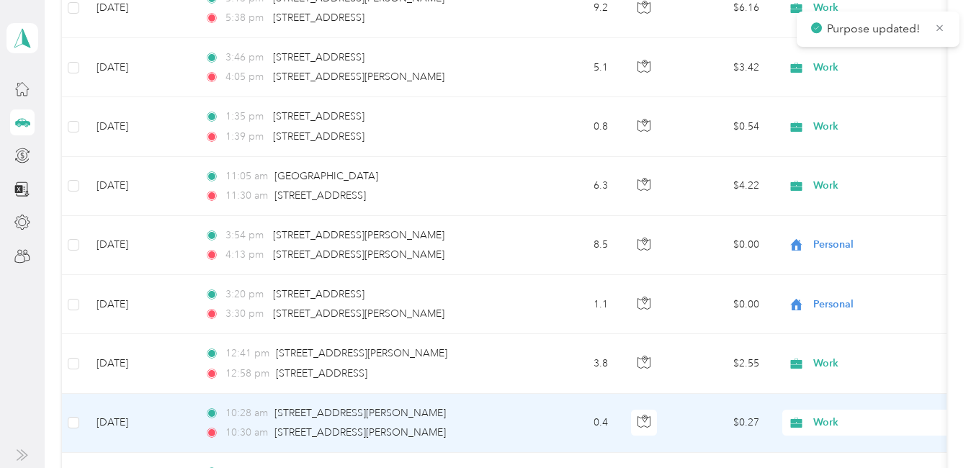
click at [825, 421] on span "Work" at bounding box center [879, 423] width 132 height 16
click at [833, 246] on span "Personal" at bounding box center [948, 244] width 261 height 15
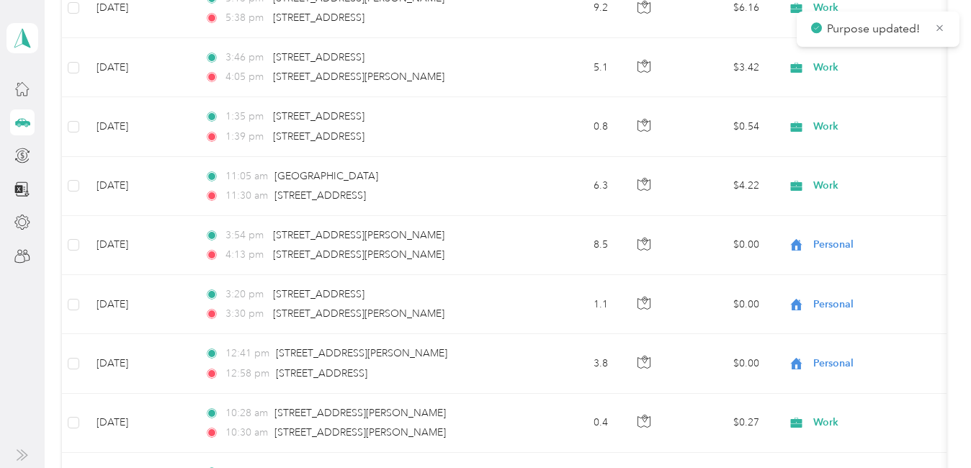
scroll to position [1344, 0]
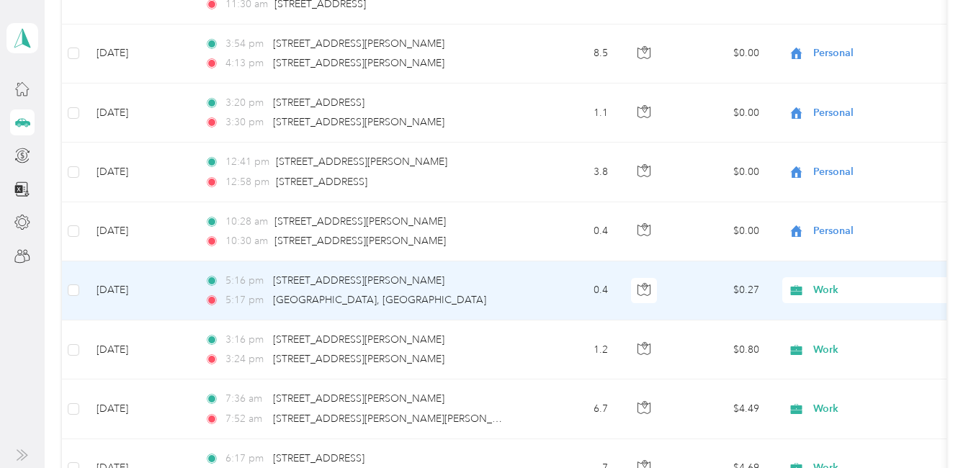
click at [820, 290] on span "Work" at bounding box center [879, 290] width 132 height 16
click at [833, 117] on li "Personal" at bounding box center [936, 111] width 307 height 25
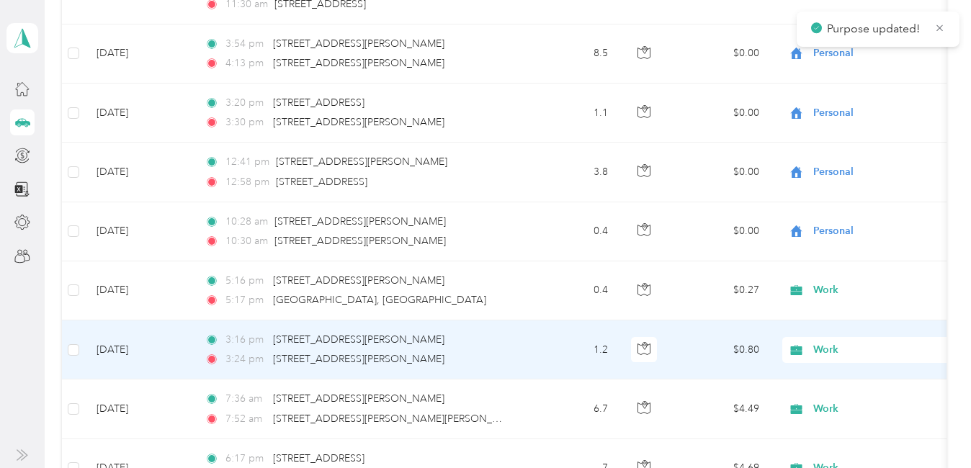
click at [825, 346] on span "Work" at bounding box center [879, 350] width 132 height 16
click at [843, 171] on span "Personal" at bounding box center [948, 167] width 261 height 15
click at [825, 406] on span "Work" at bounding box center [879, 409] width 132 height 16
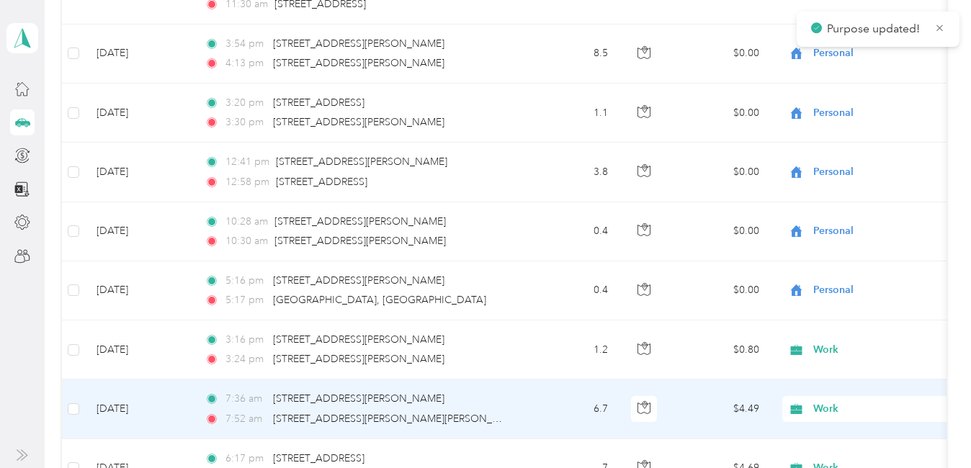
click at [856, 227] on span "Personal" at bounding box center [948, 230] width 261 height 15
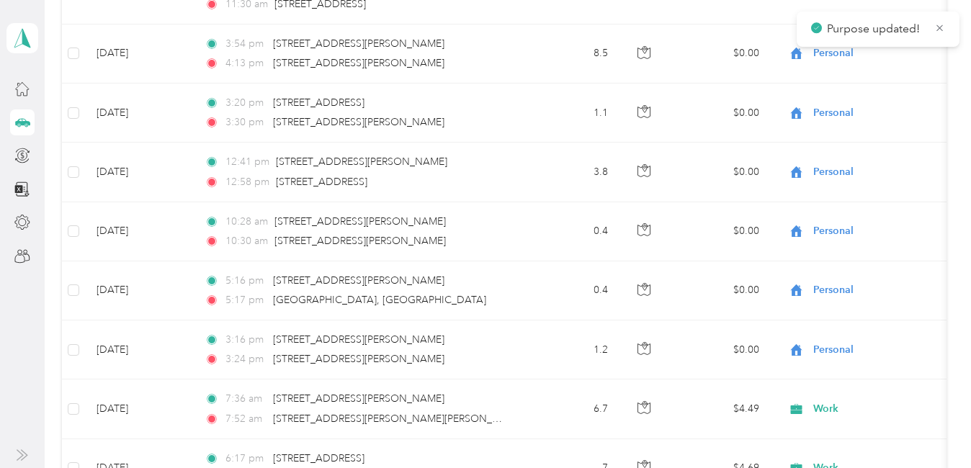
scroll to position [1589, 0]
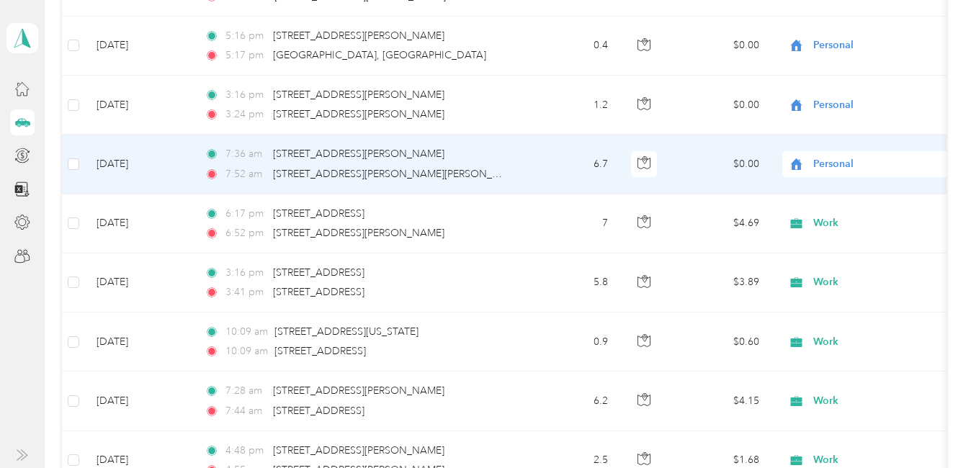
click at [820, 168] on span "Personal" at bounding box center [879, 164] width 132 height 16
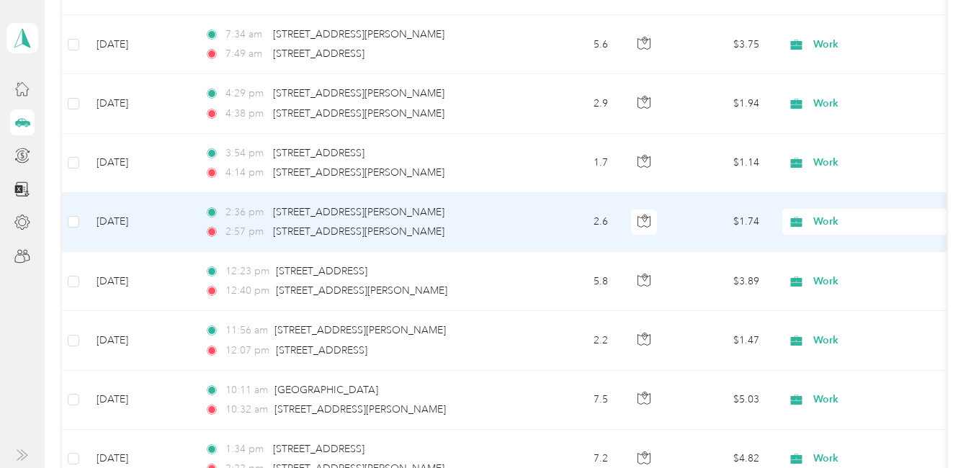
scroll to position [2669, 0]
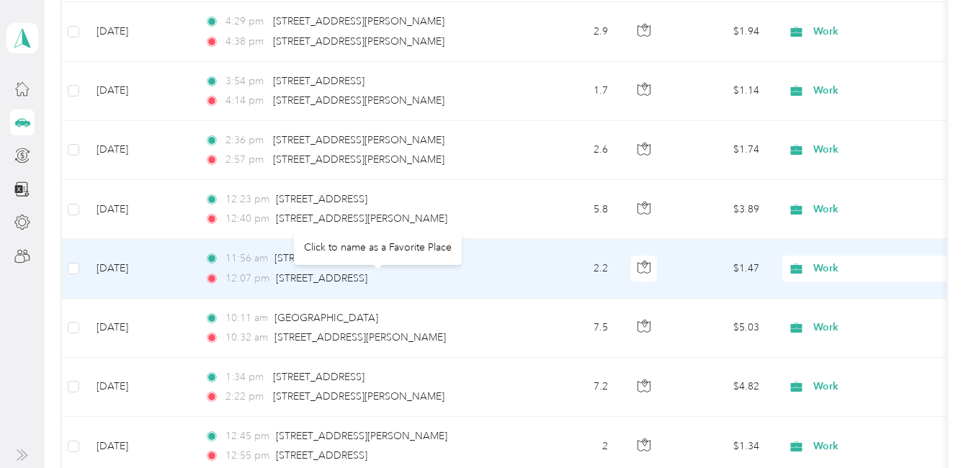
click at [354, 259] on div "Click to name as a Favorite Place" at bounding box center [378, 247] width 168 height 35
click at [309, 258] on span "[STREET_ADDRESS][PERSON_NAME]" at bounding box center [359, 258] width 171 height 12
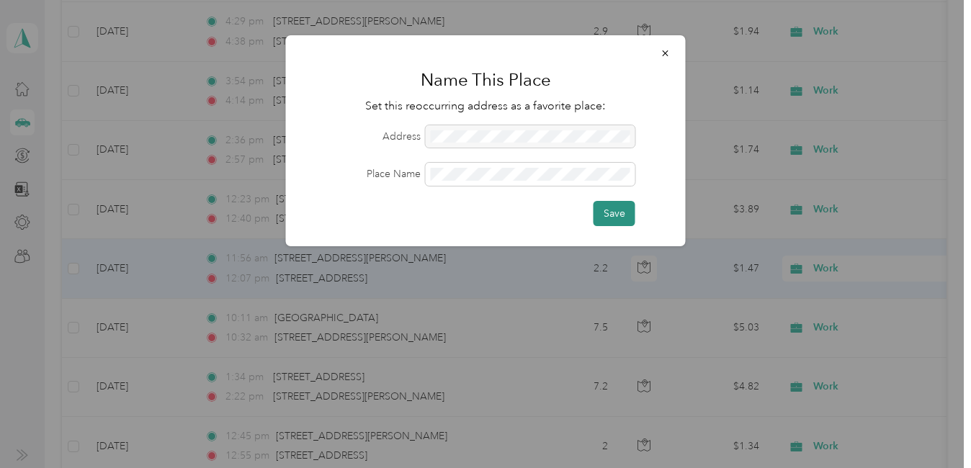
click at [612, 223] on button "Save" at bounding box center [614, 213] width 42 height 25
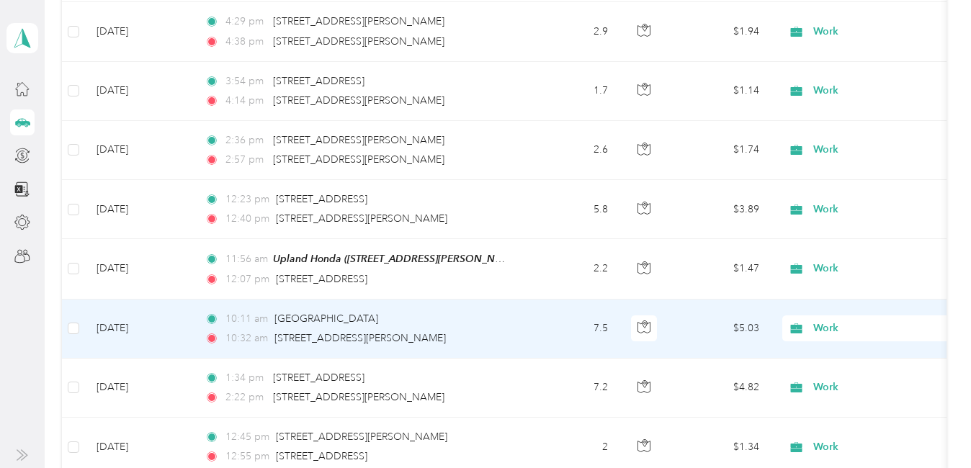
click at [820, 330] on span "Work" at bounding box center [879, 328] width 132 height 16
click at [846, 152] on span "Personal" at bounding box center [948, 149] width 261 height 15
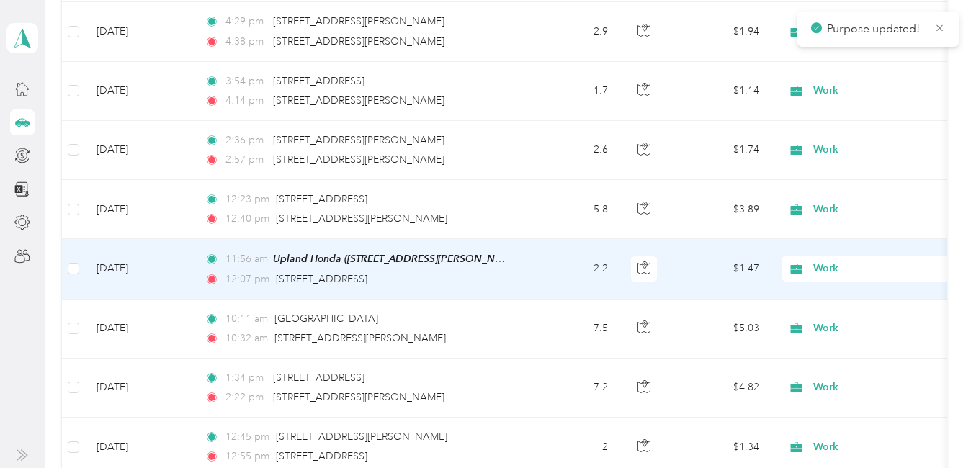
click at [832, 269] on span "Work" at bounding box center [879, 269] width 132 height 16
click at [843, 94] on li "Personal" at bounding box center [936, 90] width 307 height 25
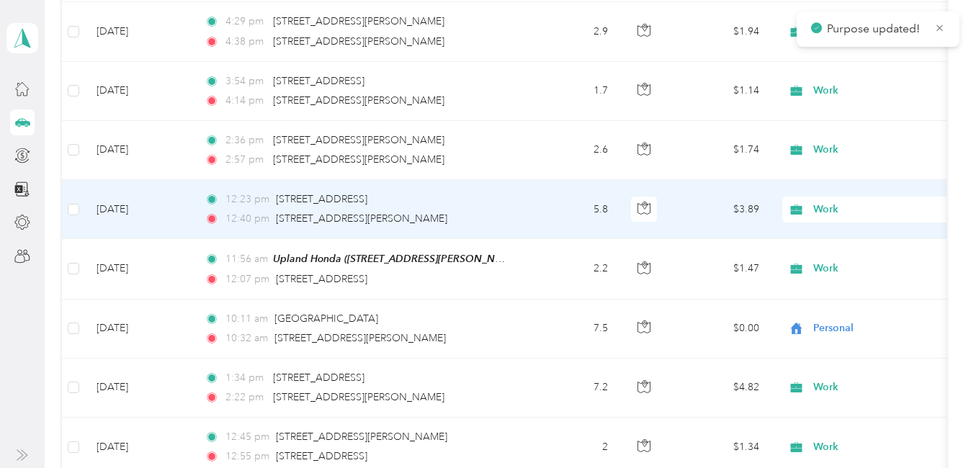
click at [827, 211] on span "Work" at bounding box center [879, 210] width 132 height 16
click at [826, 256] on span "Personal" at bounding box center [948, 261] width 261 height 15
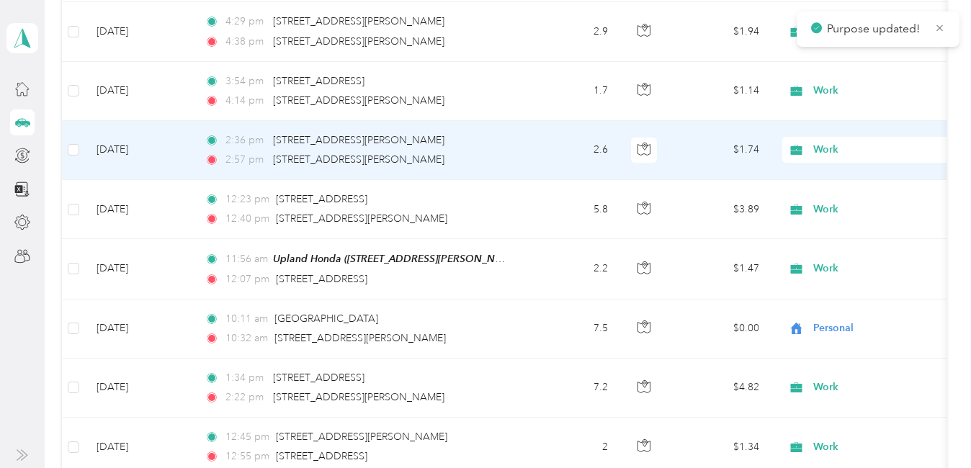
click at [827, 151] on span "Work" at bounding box center [879, 150] width 132 height 16
click at [845, 199] on span "Personal" at bounding box center [948, 201] width 261 height 15
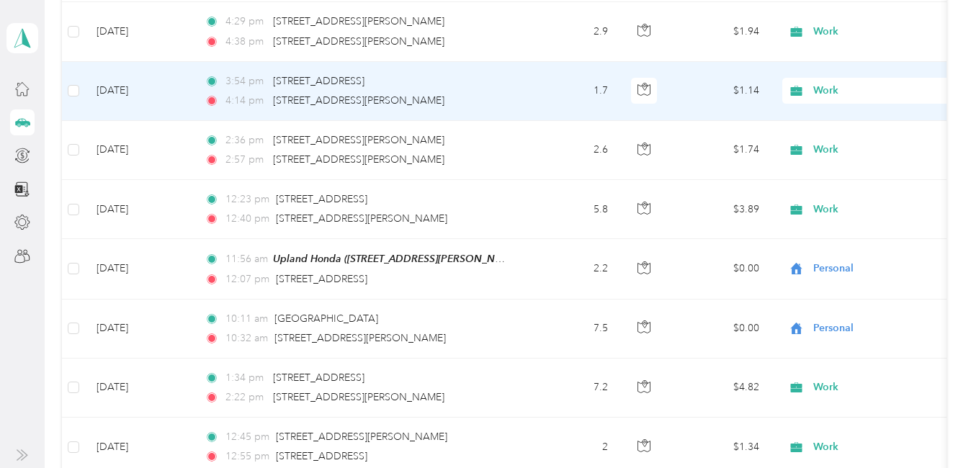
click at [828, 92] on span "Work" at bounding box center [879, 91] width 132 height 16
click at [845, 137] on span "Personal" at bounding box center [948, 142] width 261 height 15
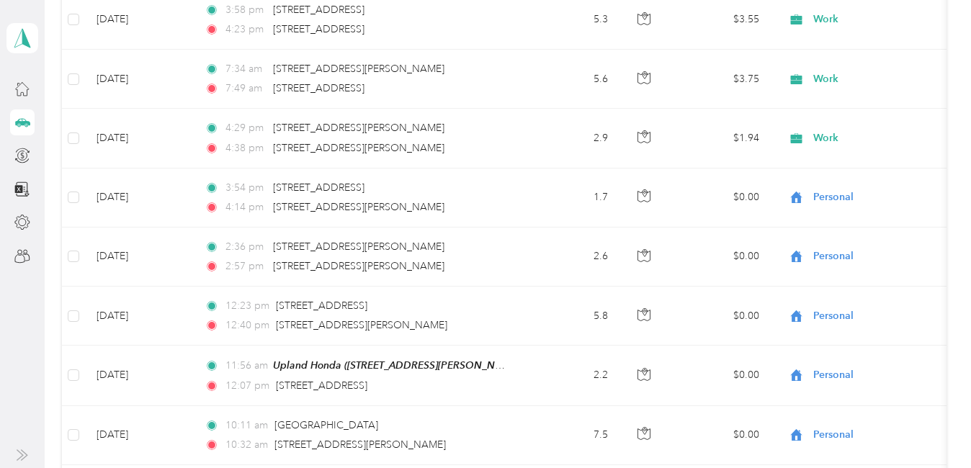
scroll to position [2541, 0]
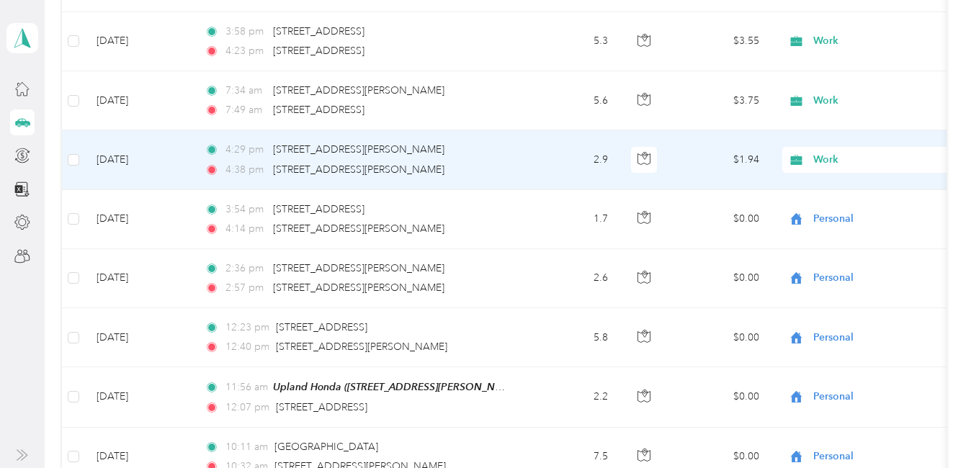
click at [830, 159] on span "Work" at bounding box center [879, 160] width 132 height 16
click at [850, 209] on span "Personal" at bounding box center [948, 212] width 261 height 15
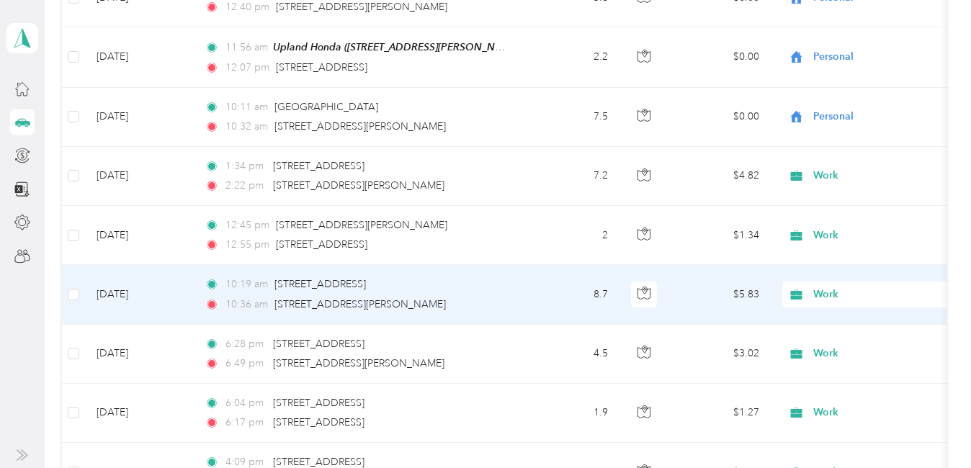
scroll to position [2953, 0]
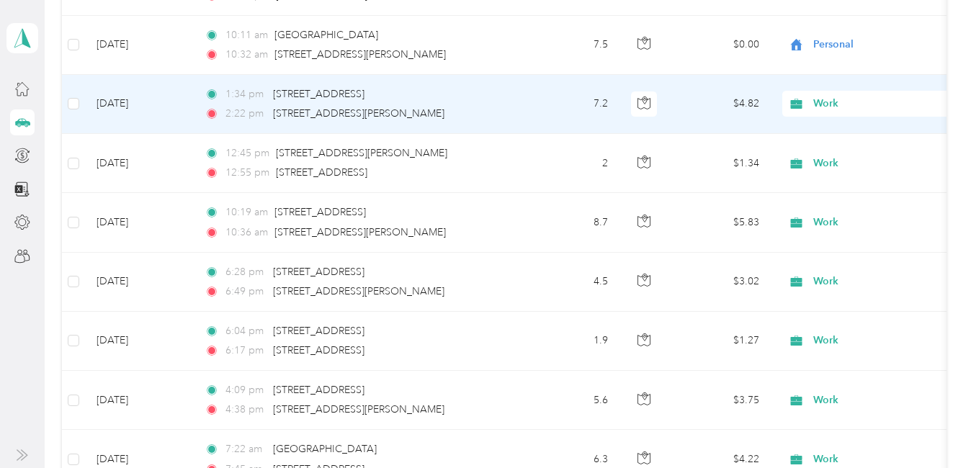
click at [824, 102] on span "Work" at bounding box center [879, 104] width 132 height 16
click at [845, 155] on span "Personal" at bounding box center [948, 155] width 261 height 15
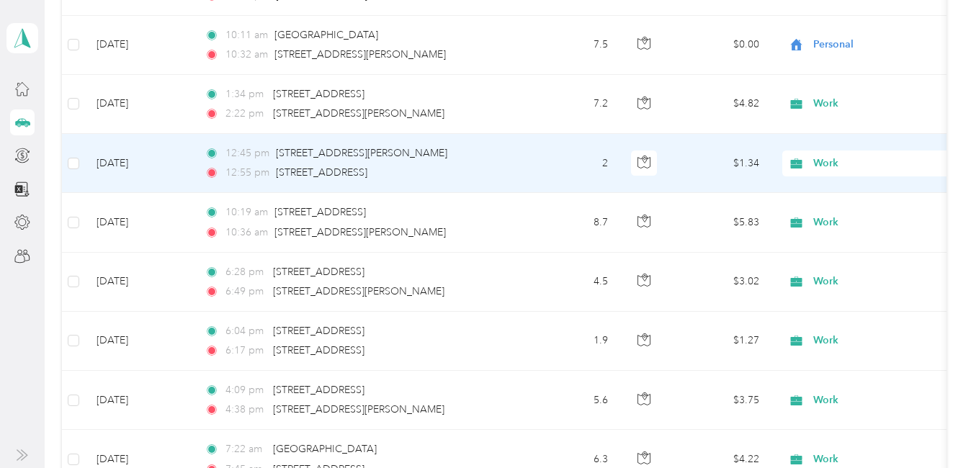
click at [821, 165] on span "Work" at bounding box center [879, 164] width 132 height 16
click at [836, 210] on span "Personal" at bounding box center [948, 214] width 261 height 15
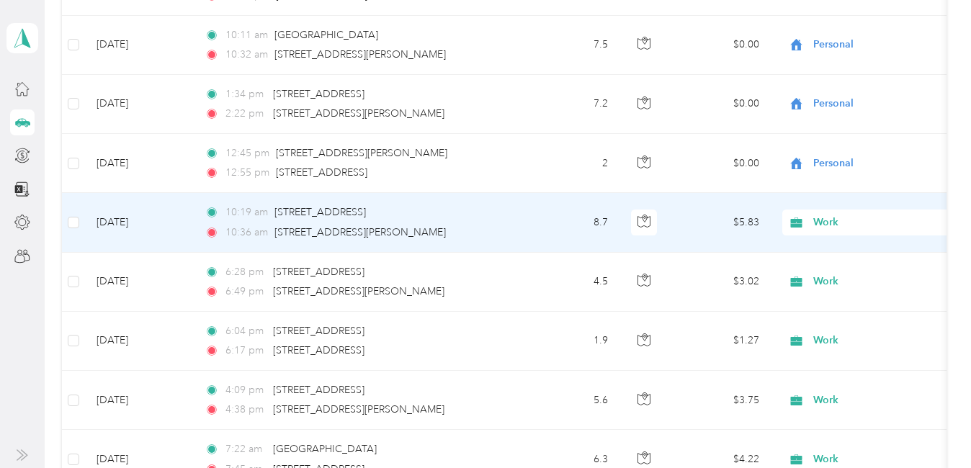
click at [822, 222] on span "Work" at bounding box center [879, 223] width 132 height 16
click at [839, 276] on span "Personal" at bounding box center [948, 273] width 261 height 15
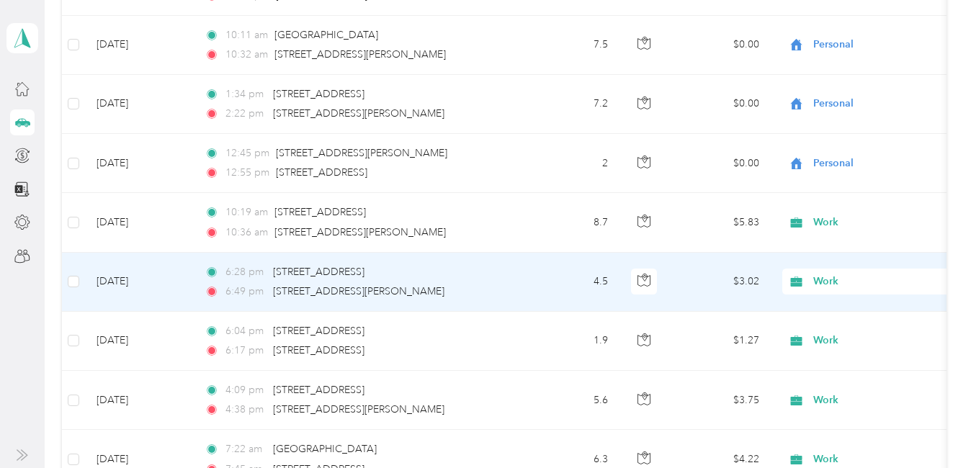
click at [834, 276] on span "Work" at bounding box center [879, 282] width 132 height 16
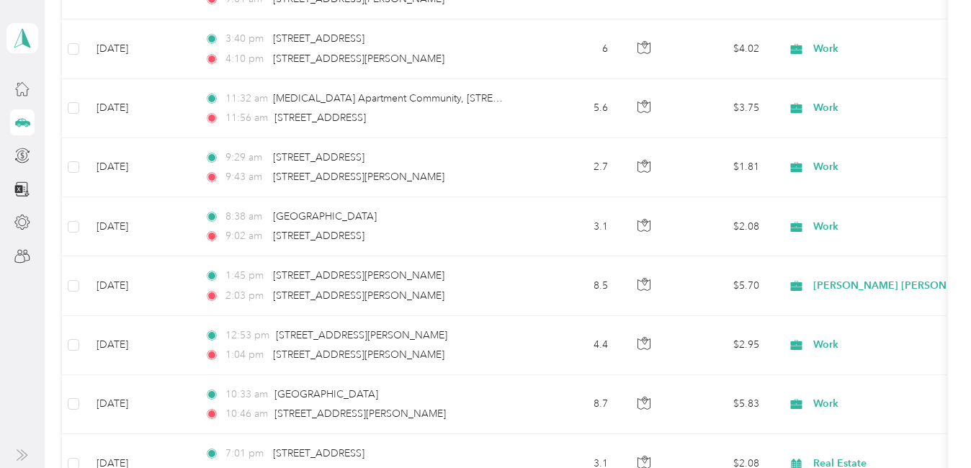
scroll to position [4393, 0]
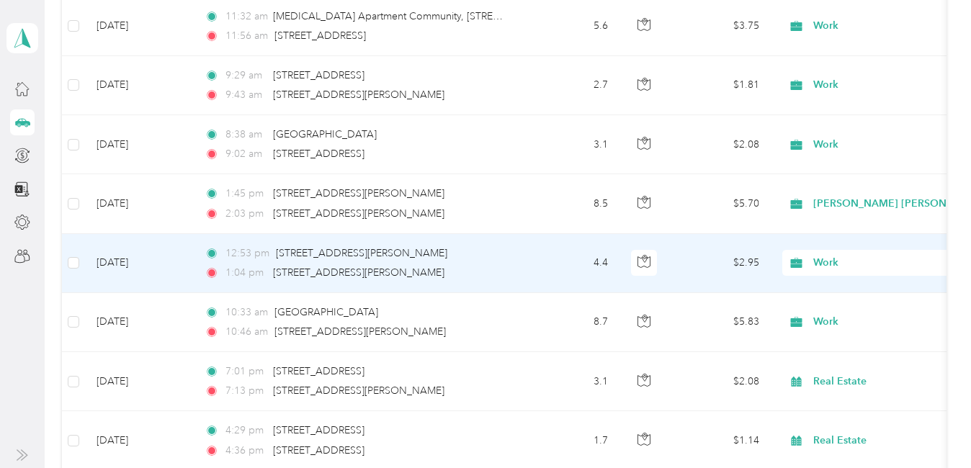
click at [829, 266] on span "Work" at bounding box center [879, 263] width 132 height 16
click at [839, 87] on span "Personal" at bounding box center [948, 83] width 261 height 15
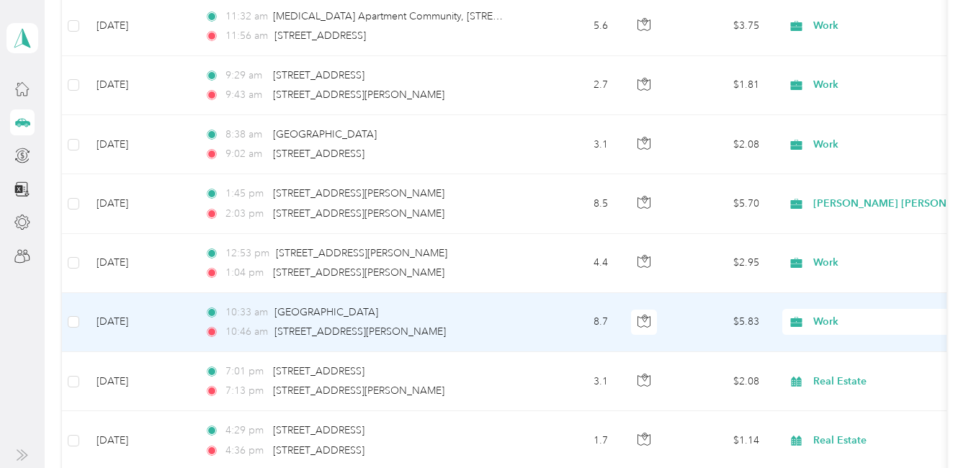
click at [828, 319] on span "Work" at bounding box center [879, 322] width 132 height 16
click at [828, 145] on li "Personal" at bounding box center [936, 137] width 307 height 25
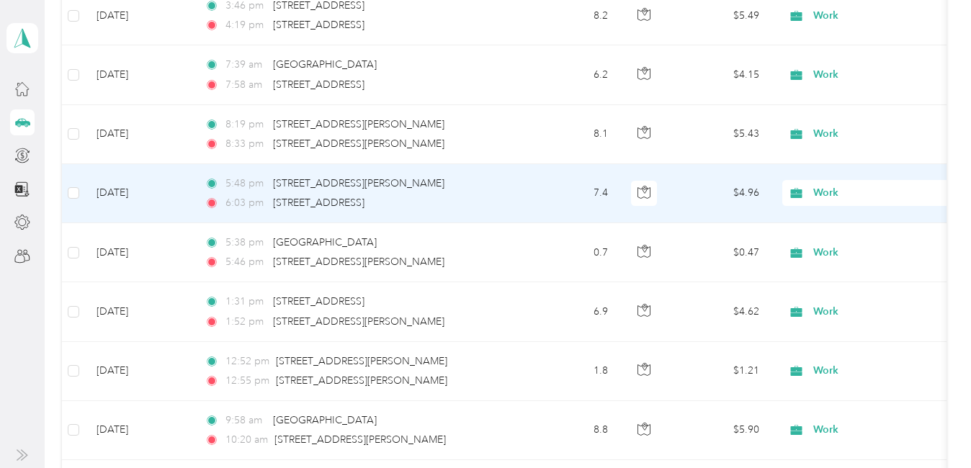
scroll to position [5473, 0]
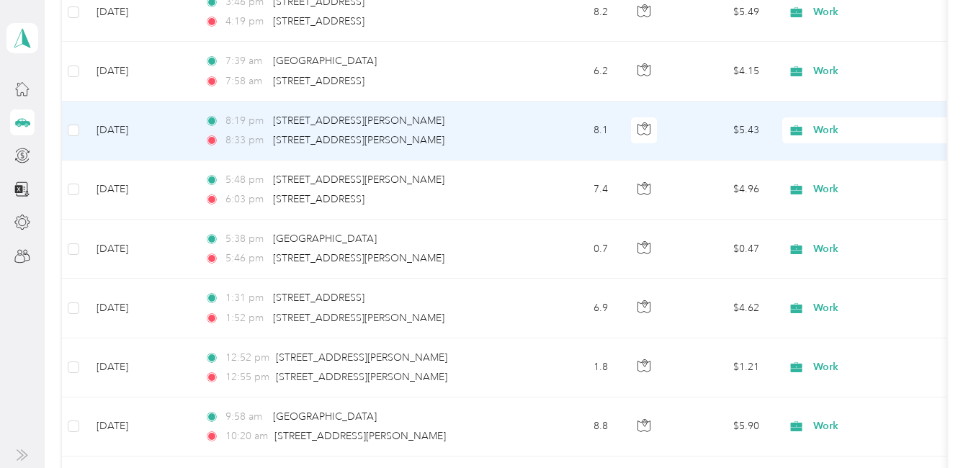
click at [826, 132] on span "Work" at bounding box center [879, 130] width 132 height 16
click at [835, 179] on span "Personal" at bounding box center [948, 181] width 261 height 15
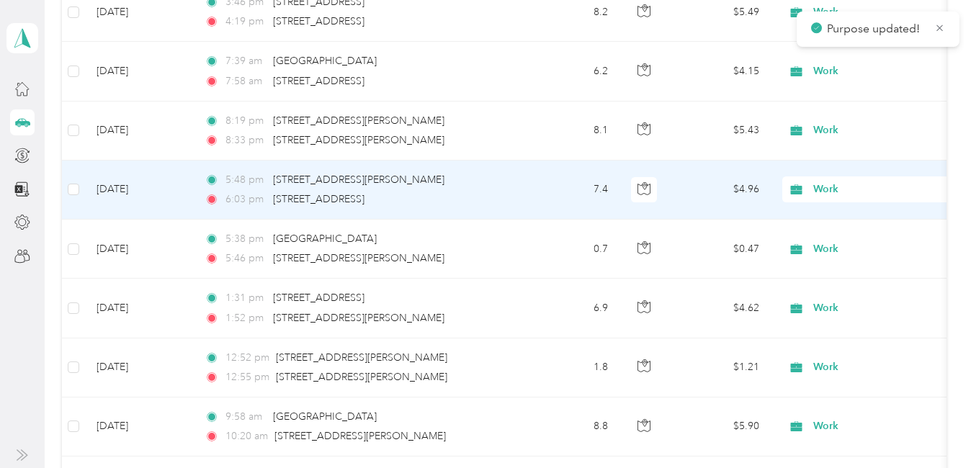
click at [834, 185] on span "Work" at bounding box center [879, 189] width 132 height 16
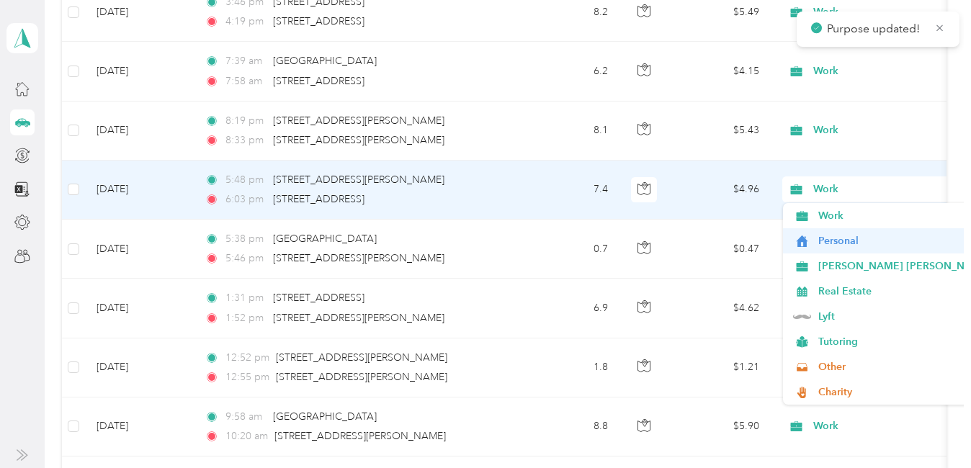
click at [835, 240] on span "Personal" at bounding box center [948, 240] width 261 height 15
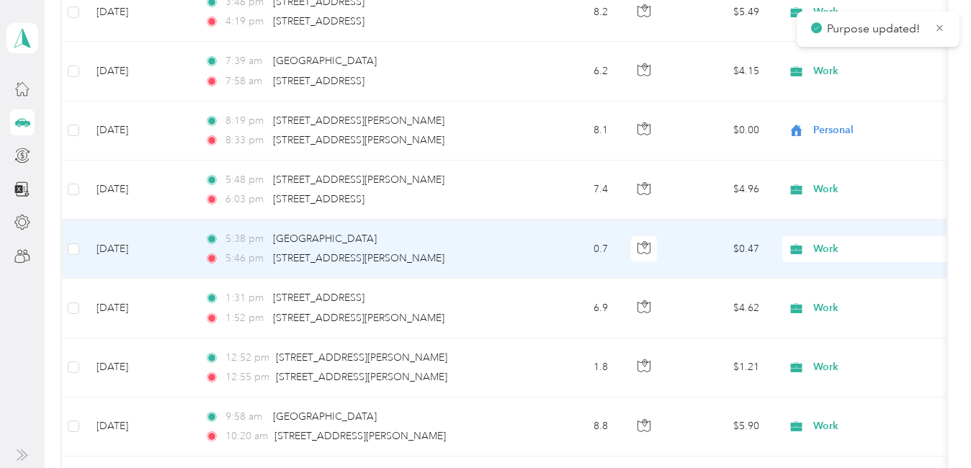
click at [828, 246] on span "Work" at bounding box center [879, 249] width 132 height 16
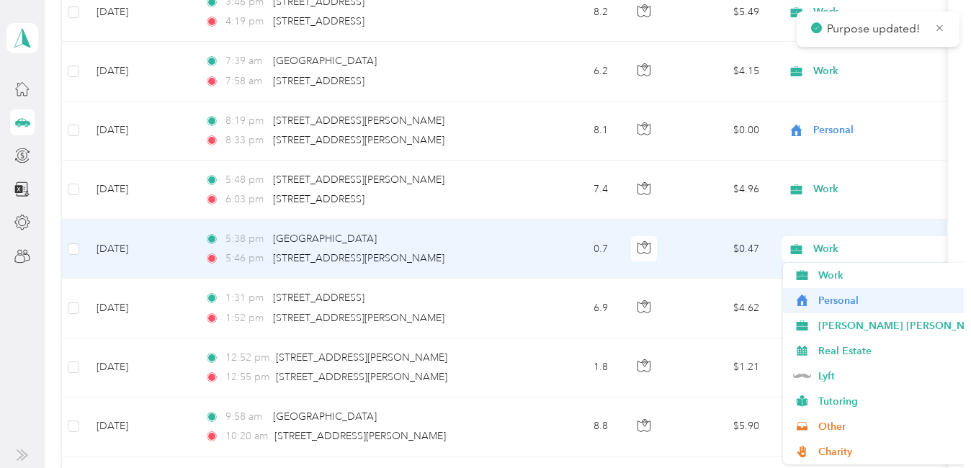
click at [825, 302] on span "Personal" at bounding box center [948, 300] width 261 height 15
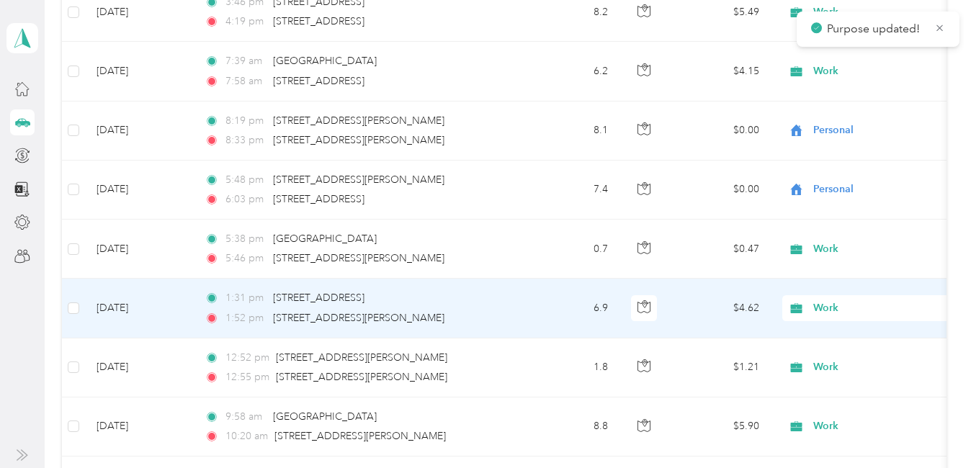
click at [825, 309] on span "Work" at bounding box center [879, 308] width 132 height 16
click at [848, 132] on span "Personal" at bounding box center [948, 129] width 261 height 15
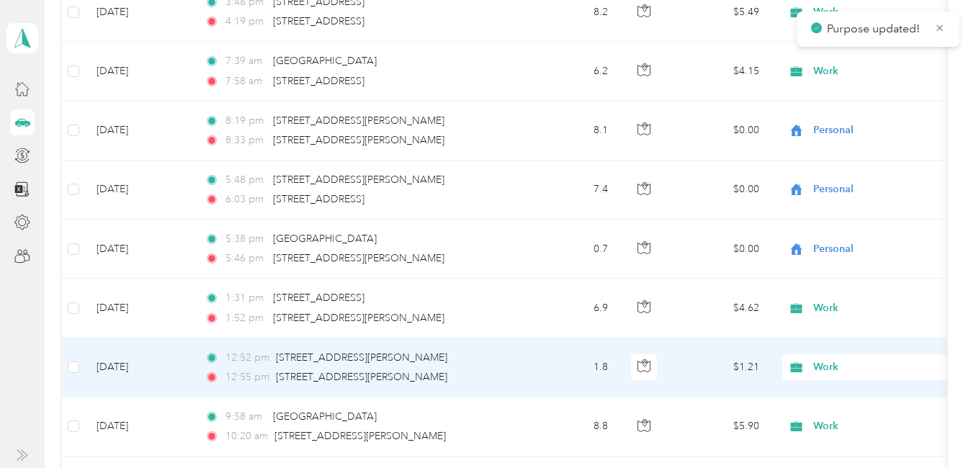
click at [822, 362] on span "Work" at bounding box center [879, 367] width 132 height 16
click at [842, 185] on span "Personal" at bounding box center [948, 188] width 261 height 15
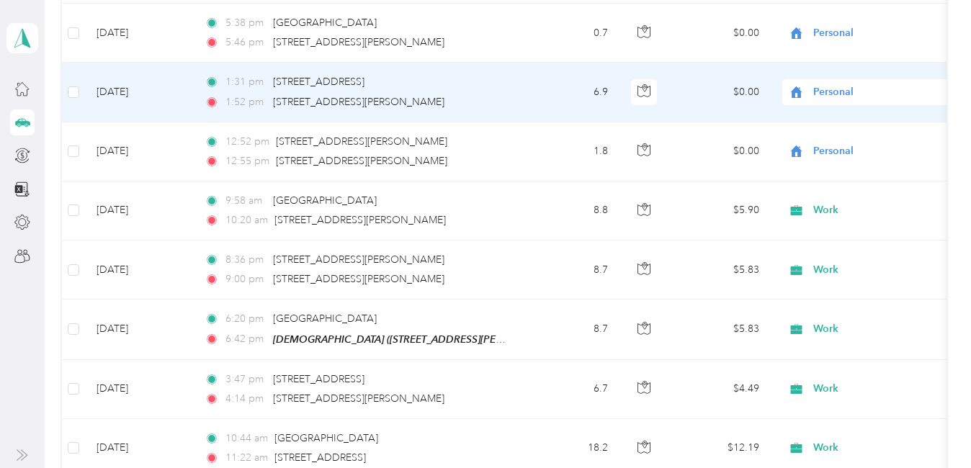
scroll to position [5762, 0]
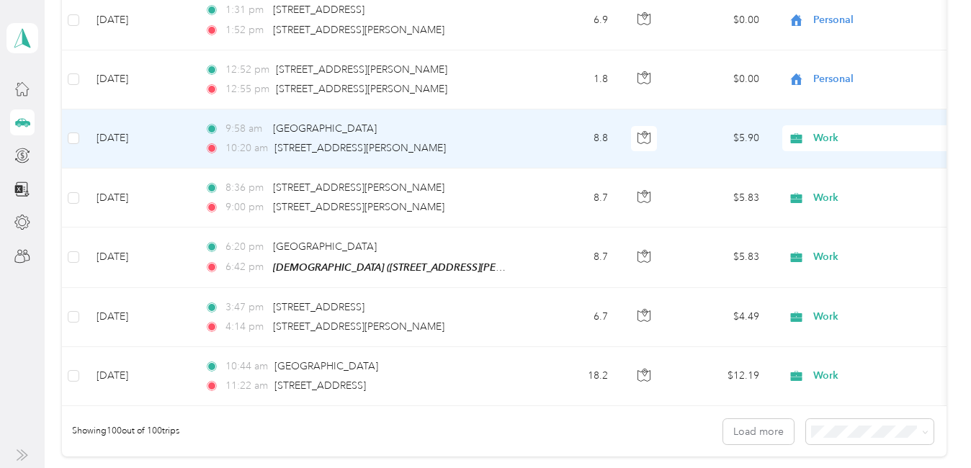
click at [828, 129] on div "Work" at bounding box center [871, 138] width 179 height 26
click at [834, 188] on span "Personal" at bounding box center [948, 189] width 261 height 15
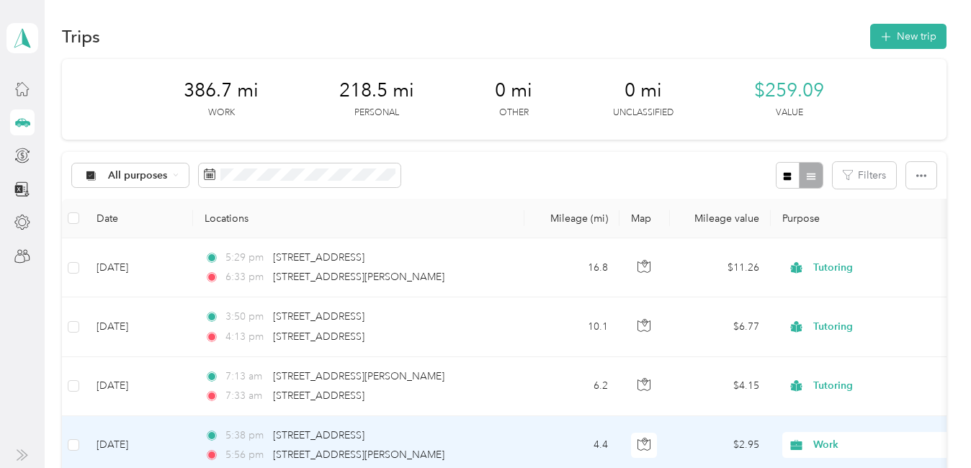
scroll to position [0, 0]
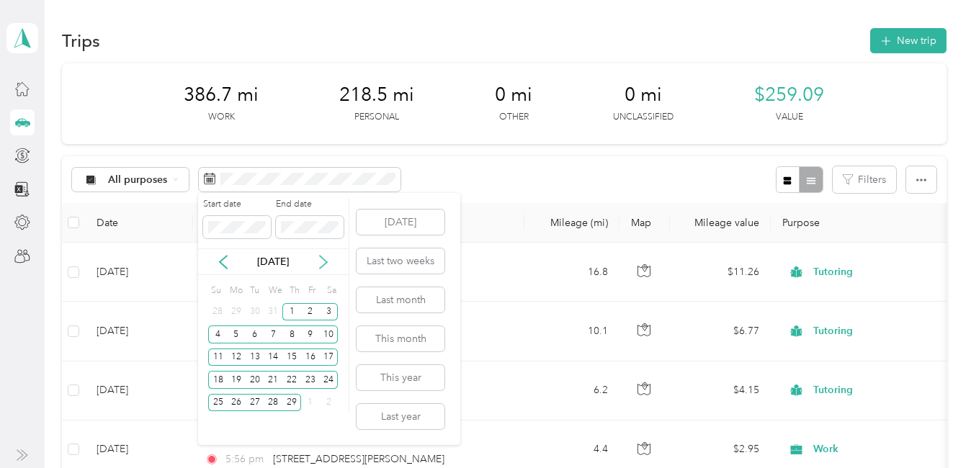
click at [323, 263] on icon at bounding box center [323, 262] width 14 height 14
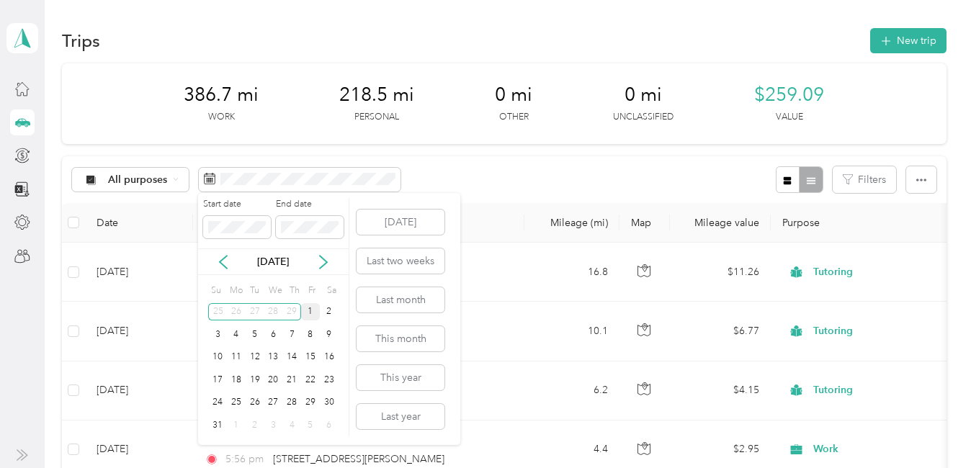
click at [313, 309] on div "1" at bounding box center [310, 312] width 19 height 18
click at [212, 424] on div "31" at bounding box center [217, 425] width 19 height 18
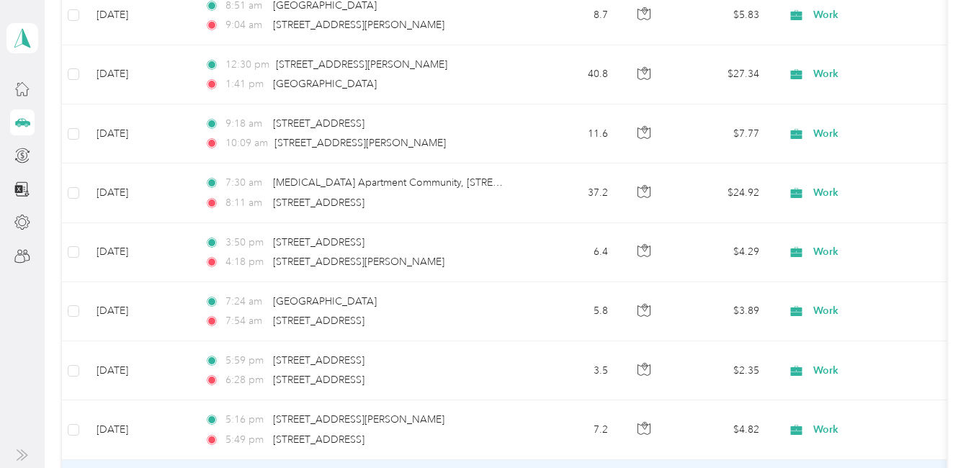
scroll to position [4807, 0]
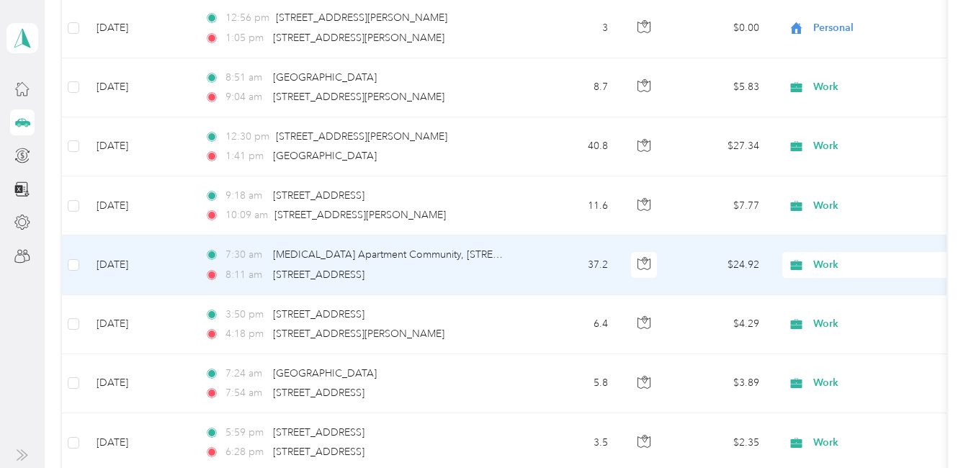
click at [825, 263] on span "Work" at bounding box center [879, 265] width 132 height 16
click at [848, 88] on span "Personal" at bounding box center [948, 85] width 261 height 15
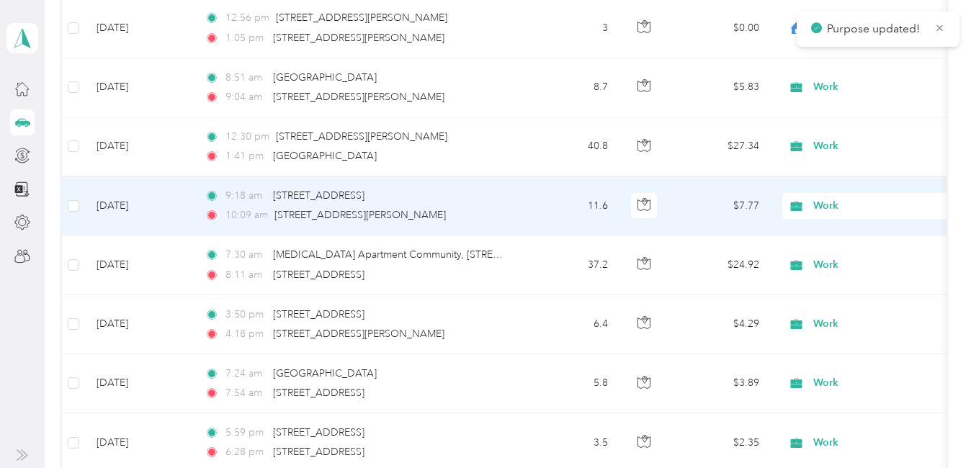
click at [823, 202] on span "Work" at bounding box center [879, 206] width 132 height 16
click at [844, 255] on span "Personal" at bounding box center [948, 256] width 261 height 15
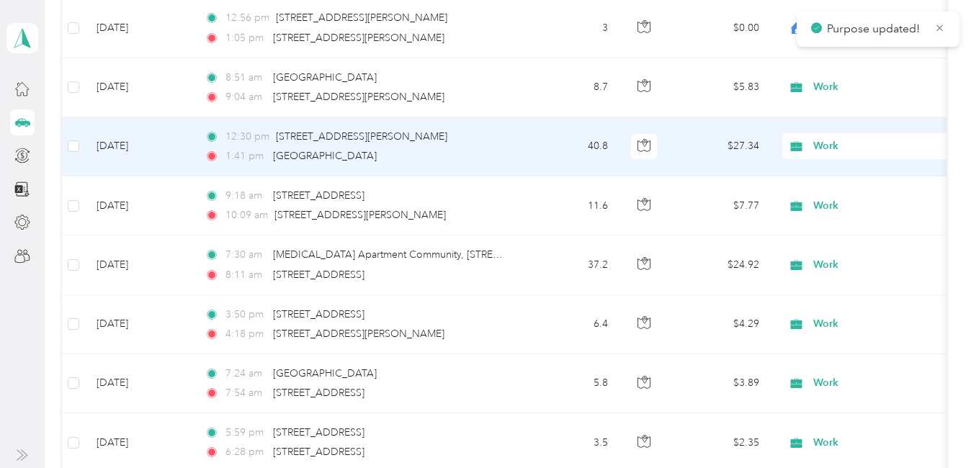
click at [820, 148] on span "Work" at bounding box center [879, 146] width 132 height 16
click at [840, 199] on span "Personal" at bounding box center [948, 196] width 261 height 15
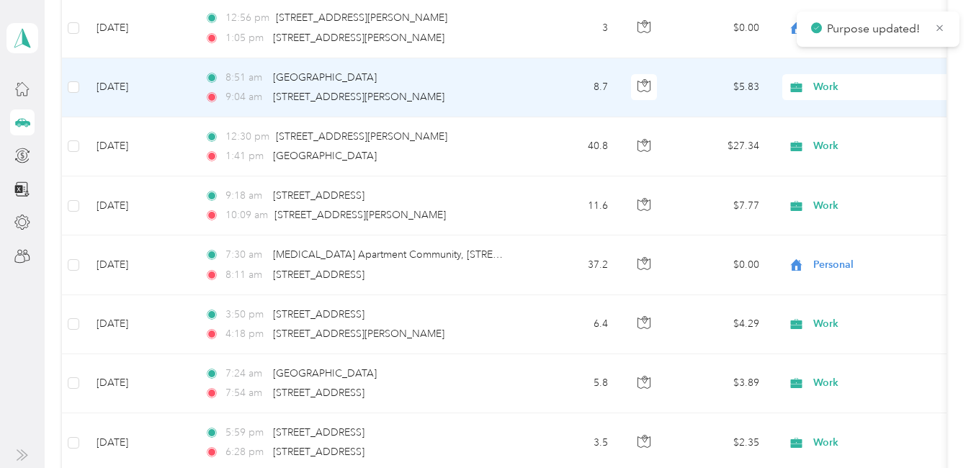
click at [829, 91] on span "Work" at bounding box center [879, 87] width 132 height 16
click at [839, 140] on li "Personal" at bounding box center [936, 137] width 307 height 25
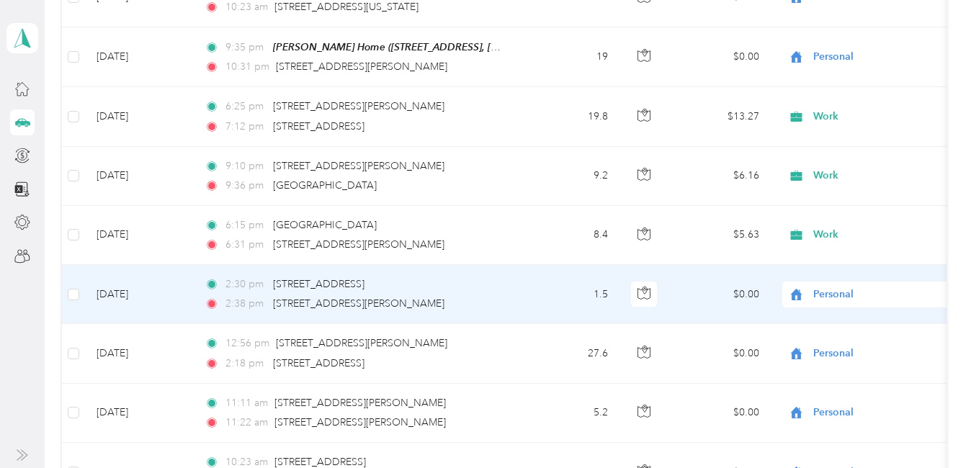
scroll to position [3510, 0]
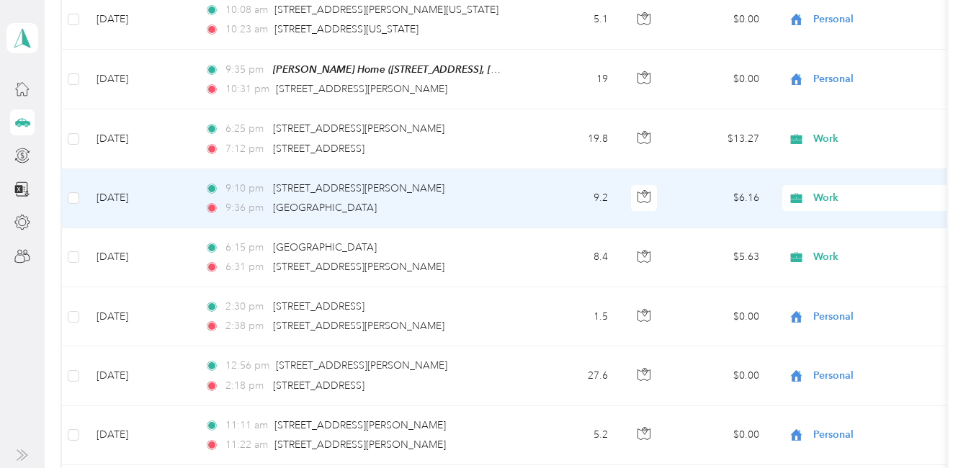
click at [824, 193] on span "Work" at bounding box center [879, 198] width 132 height 16
click at [852, 252] on span "Personal" at bounding box center [948, 249] width 261 height 15
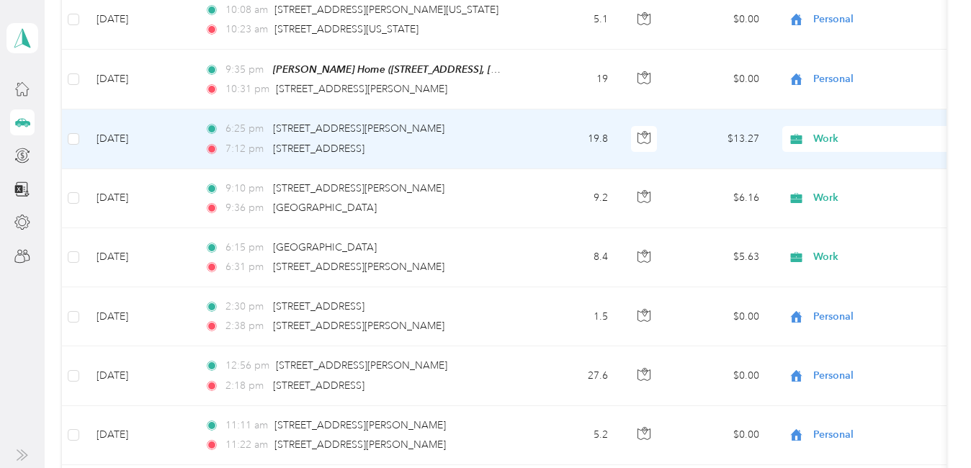
click at [815, 138] on span "Work" at bounding box center [879, 139] width 132 height 16
click at [840, 185] on span "Personal" at bounding box center [948, 190] width 261 height 15
click at [828, 255] on span "Work" at bounding box center [879, 257] width 132 height 16
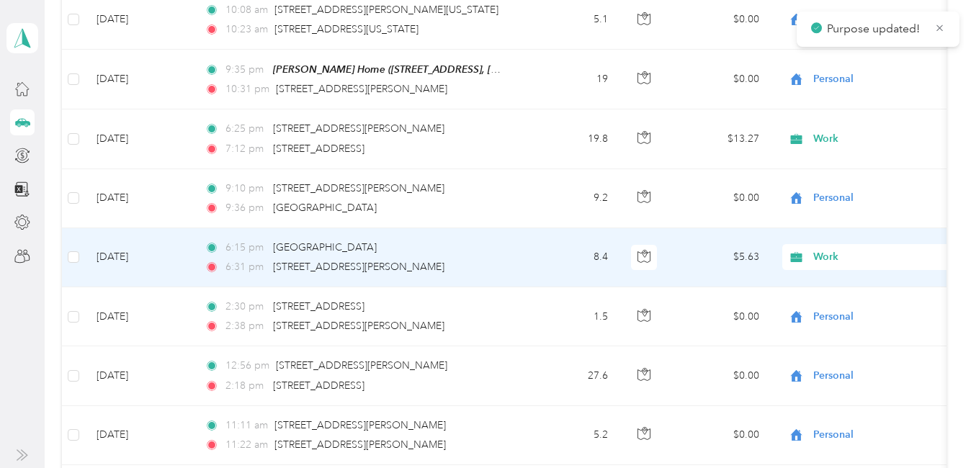
click at [851, 84] on li "Personal" at bounding box center [936, 78] width 307 height 25
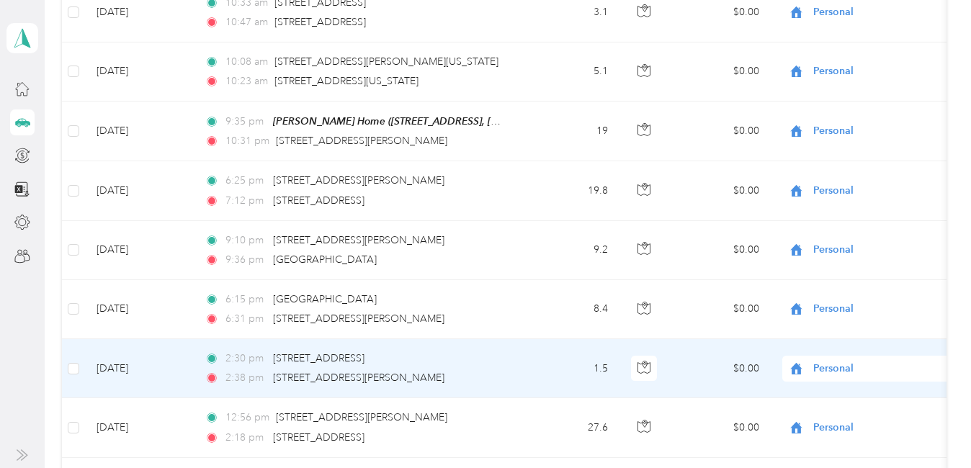
scroll to position [3438, 0]
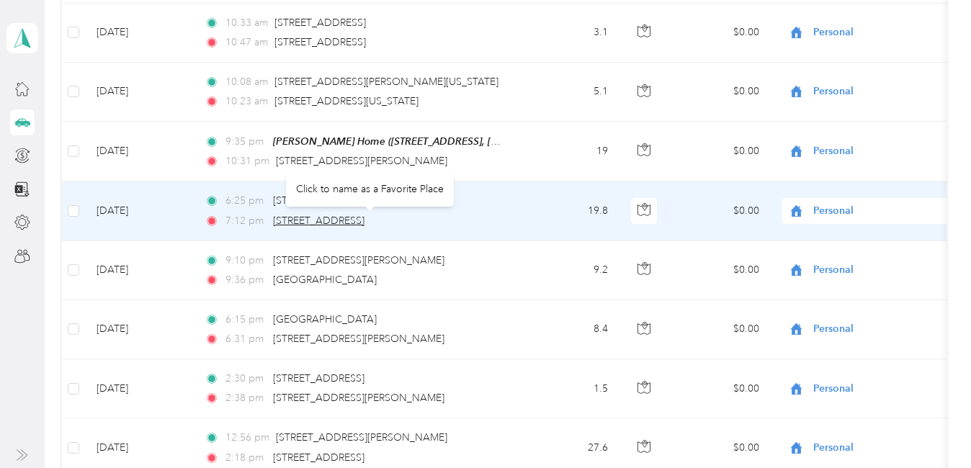
click at [364, 218] on span "[STREET_ADDRESS]" at bounding box center [318, 221] width 91 height 12
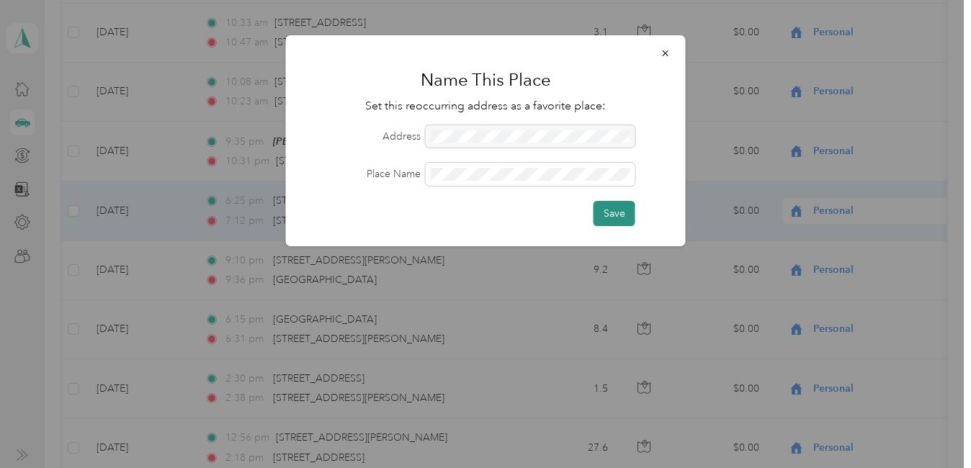
click at [616, 207] on button "Save" at bounding box center [614, 213] width 42 height 25
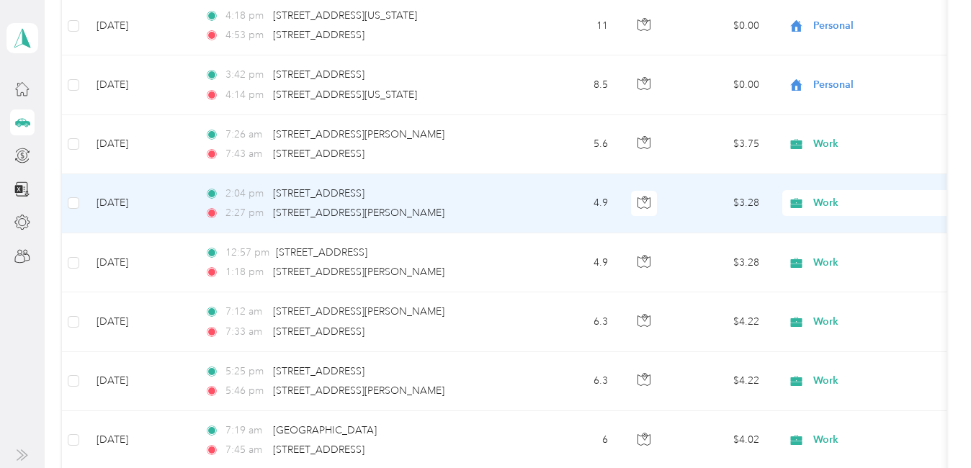
scroll to position [2070, 0]
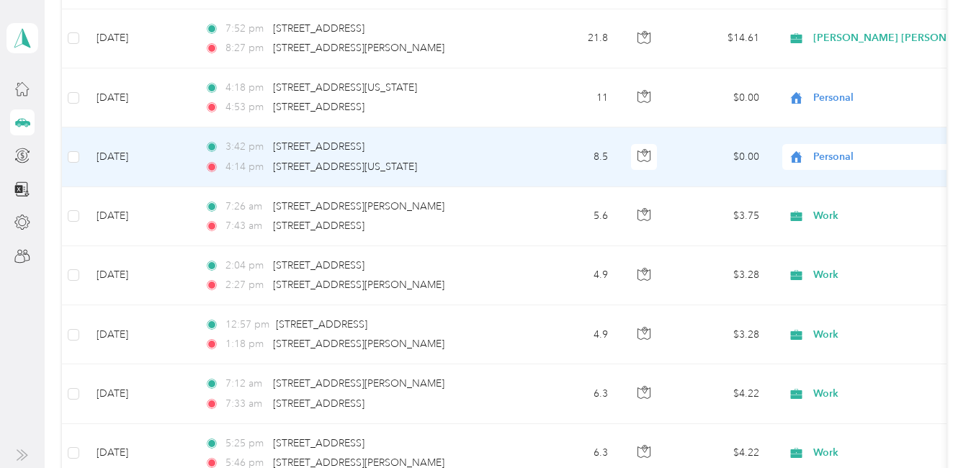
click at [827, 168] on div "Personal" at bounding box center [871, 157] width 179 height 26
click at [831, 187] on span "Work" at bounding box center [948, 182] width 261 height 15
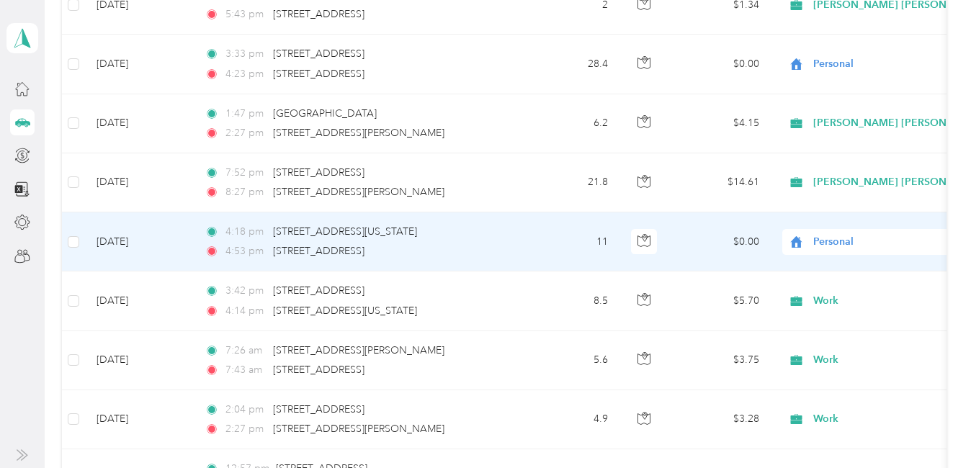
scroll to position [1854, 0]
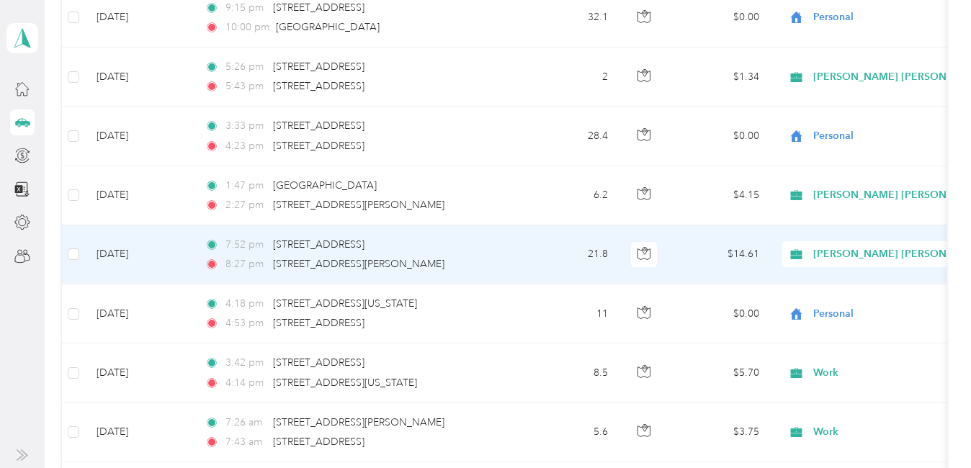
click at [843, 256] on span "[PERSON_NAME] [PERSON_NAME] [MEDICAL_DATA]" at bounding box center [943, 254] width 261 height 16
click at [839, 70] on span "Personal" at bounding box center [957, 75] width 279 height 15
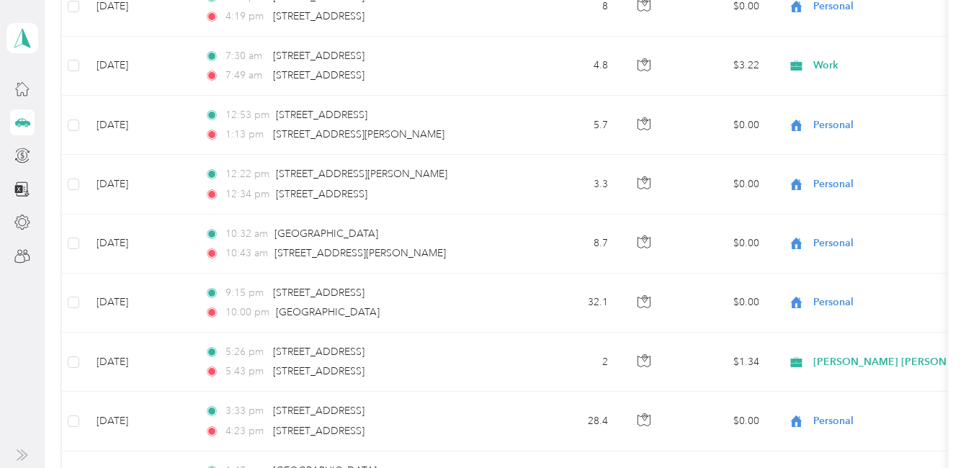
scroll to position [1566, 0]
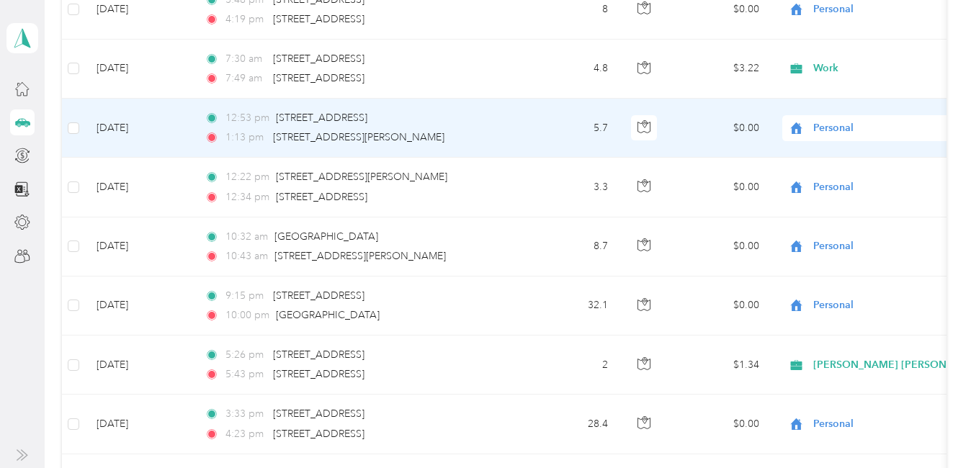
click at [825, 133] on span "Personal" at bounding box center [879, 128] width 132 height 16
click at [835, 201] on span "[PERSON_NAME] [PERSON_NAME] [MEDICAL_DATA]" at bounding box center [948, 205] width 261 height 15
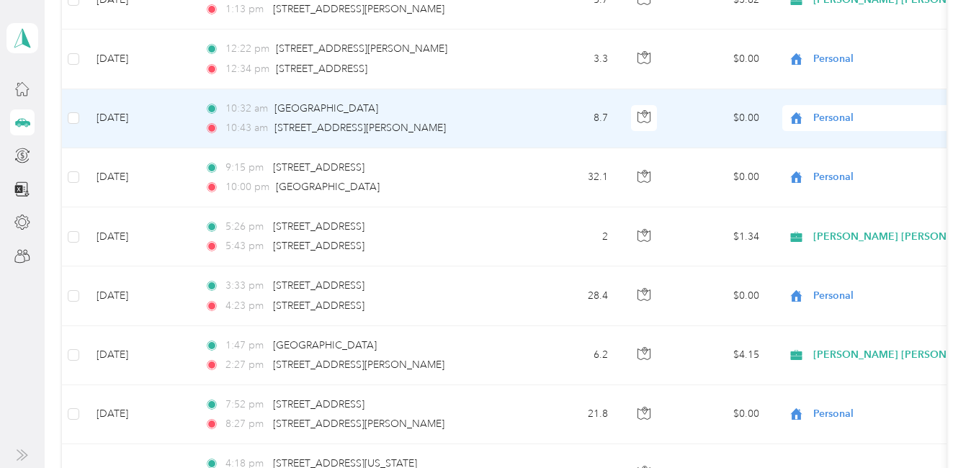
scroll to position [1710, 0]
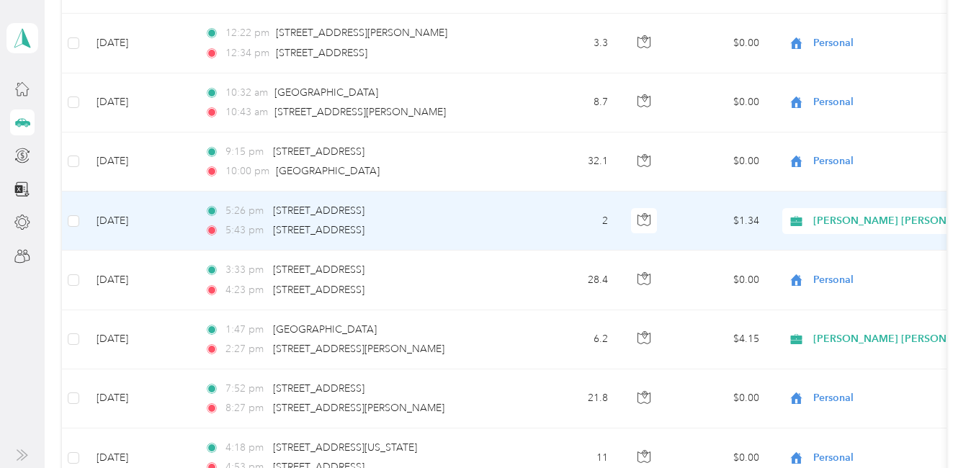
click at [864, 220] on span "[PERSON_NAME] [PERSON_NAME] [MEDICAL_DATA]" at bounding box center [943, 221] width 261 height 16
click at [852, 270] on span "Personal" at bounding box center [957, 273] width 279 height 15
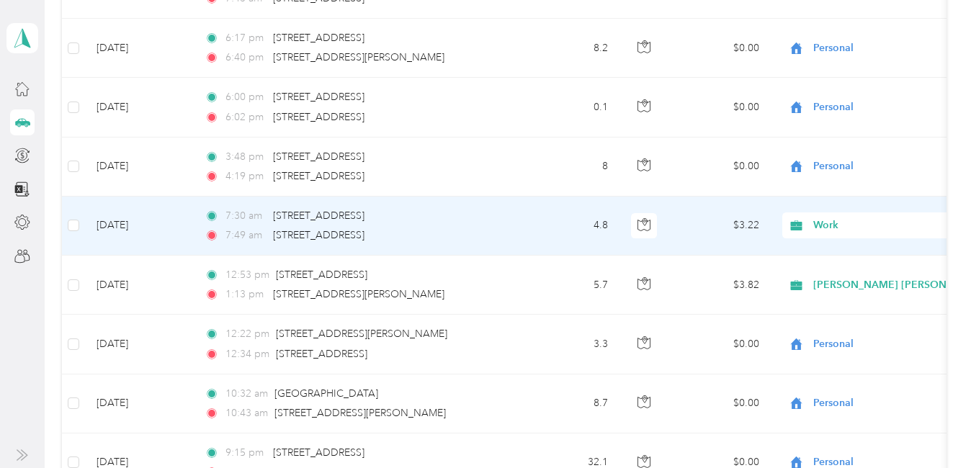
scroll to position [1350, 0]
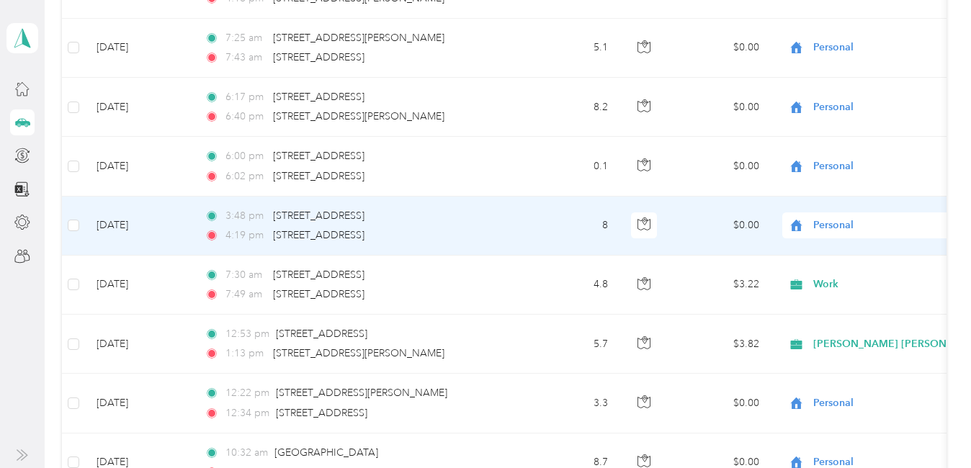
click at [825, 217] on span "Personal" at bounding box center [879, 225] width 132 height 16
click at [839, 248] on span "Work" at bounding box center [948, 246] width 261 height 15
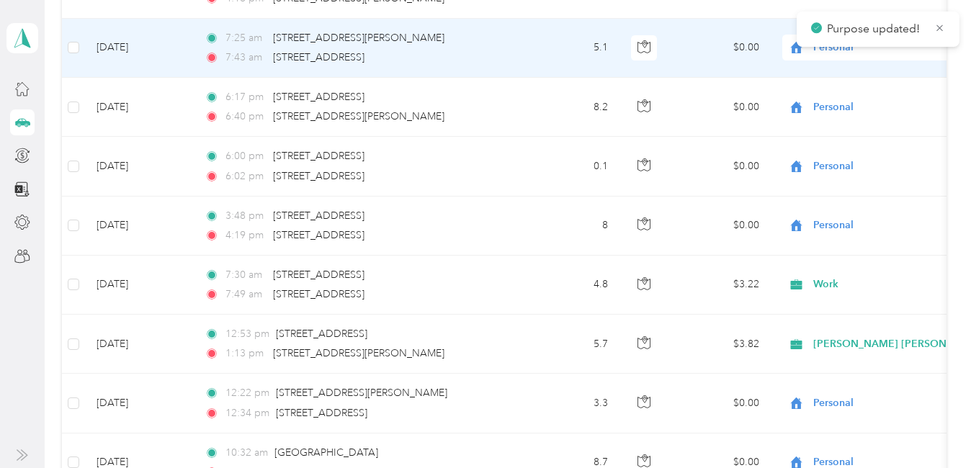
click at [833, 51] on span "Personal" at bounding box center [879, 48] width 132 height 16
click at [823, 76] on li "Work" at bounding box center [936, 74] width 307 height 25
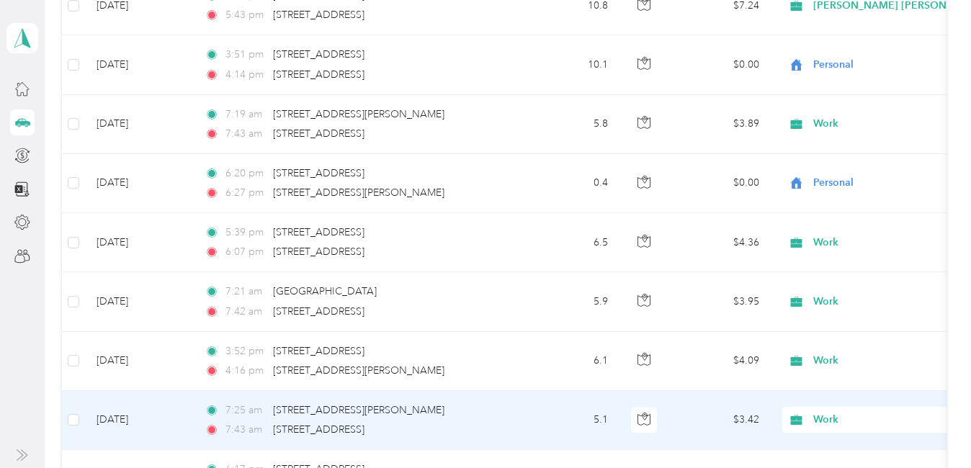
scroll to position [967, 0]
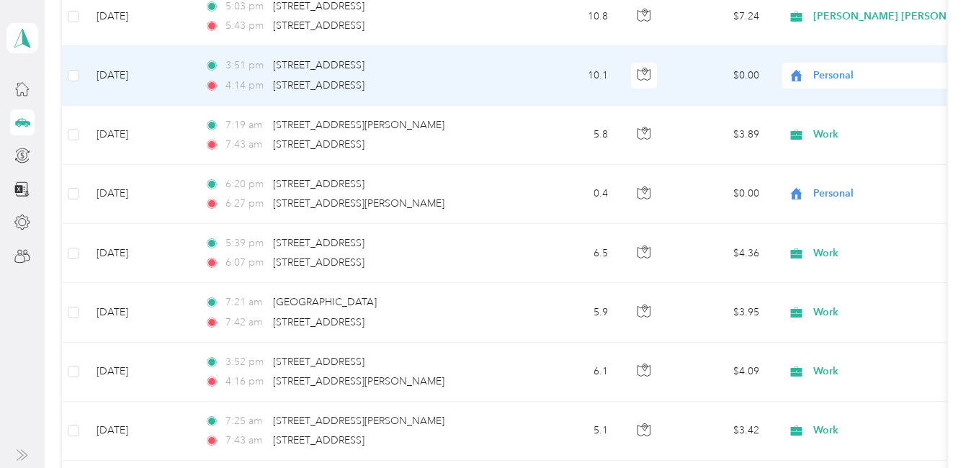
click at [838, 74] on span "Personal" at bounding box center [879, 76] width 132 height 16
click at [838, 104] on span "Work" at bounding box center [948, 102] width 261 height 15
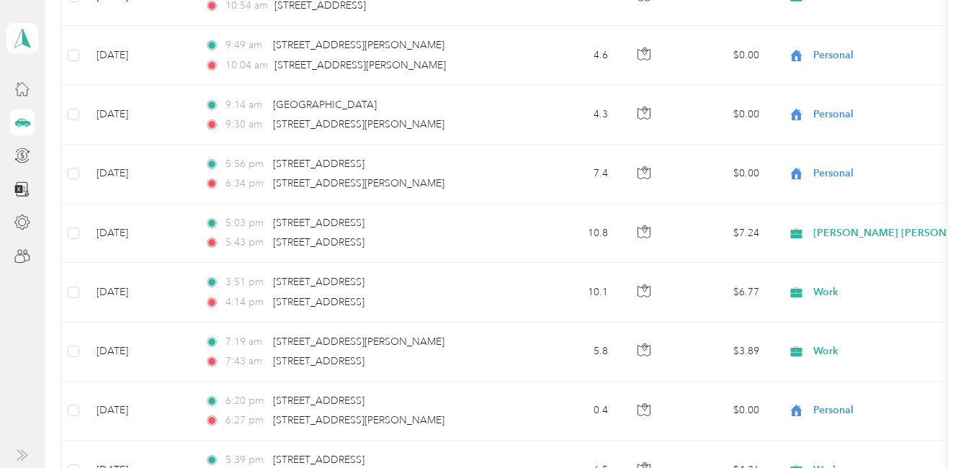
scroll to position [773, 0]
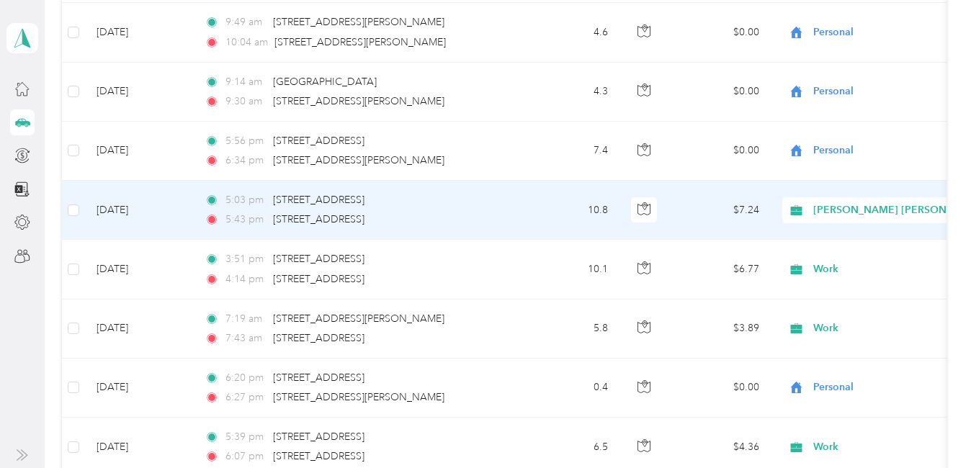
click at [832, 207] on span "[PERSON_NAME] [PERSON_NAME] [MEDICAL_DATA]" at bounding box center [943, 210] width 261 height 16
click at [842, 360] on span "Tutoring" at bounding box center [957, 363] width 279 height 15
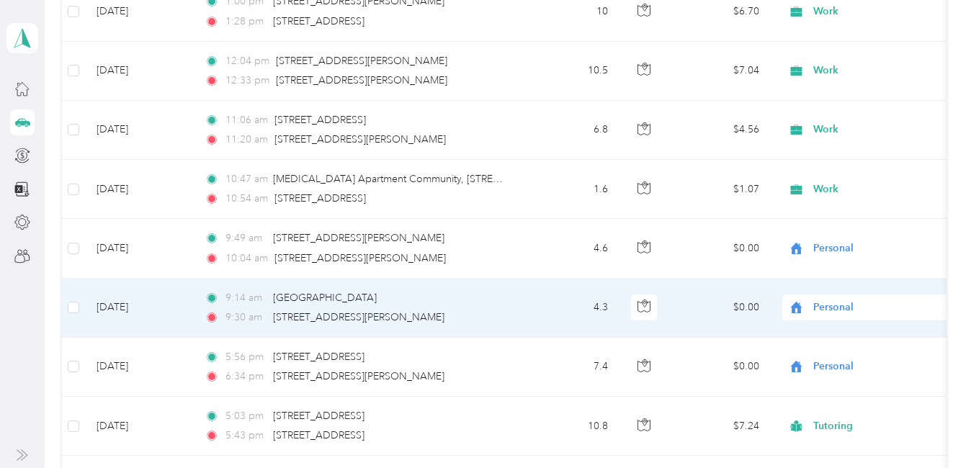
scroll to position [629, 0]
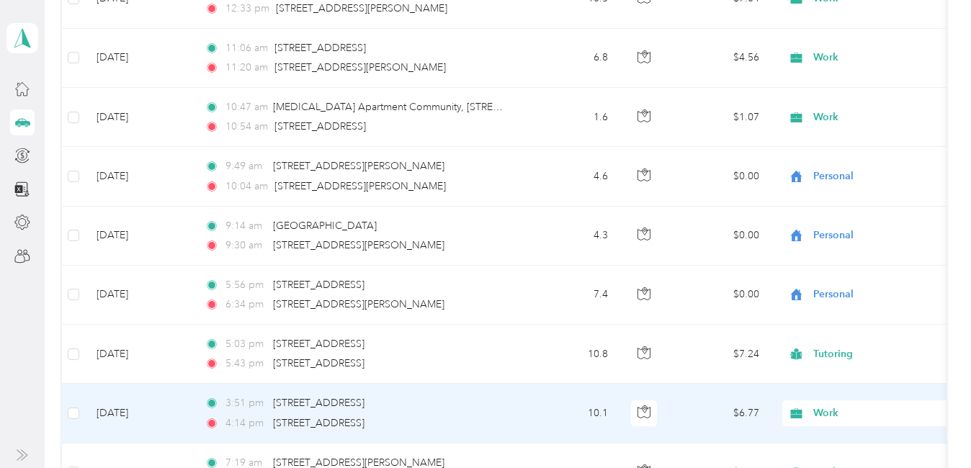
click at [840, 415] on span "Work" at bounding box center [879, 413] width 132 height 16
click at [831, 341] on li "Tutoring" at bounding box center [936, 335] width 307 height 25
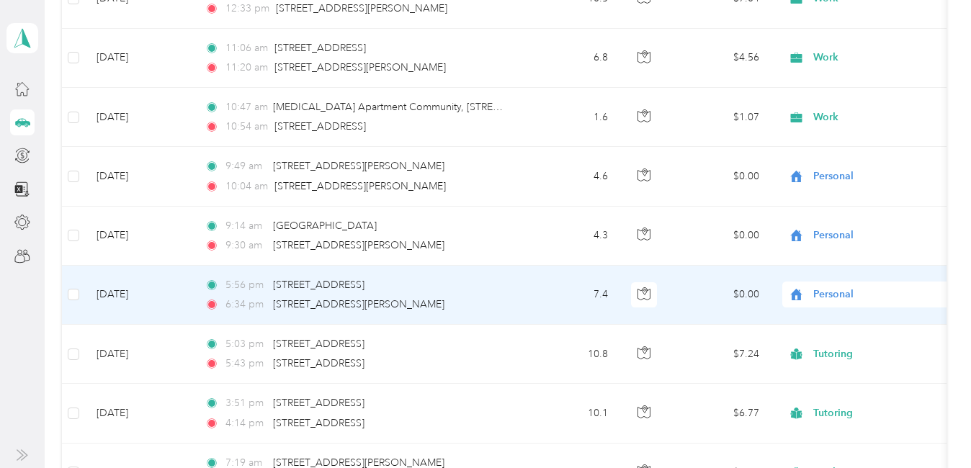
scroll to position [701, 0]
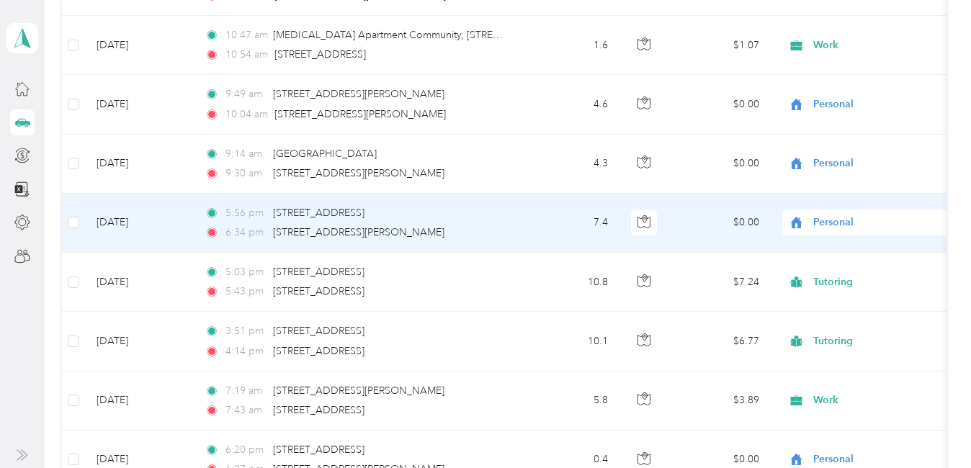
click at [830, 225] on span "Personal" at bounding box center [879, 223] width 132 height 16
click at [846, 373] on span "Tutoring" at bounding box center [948, 375] width 261 height 15
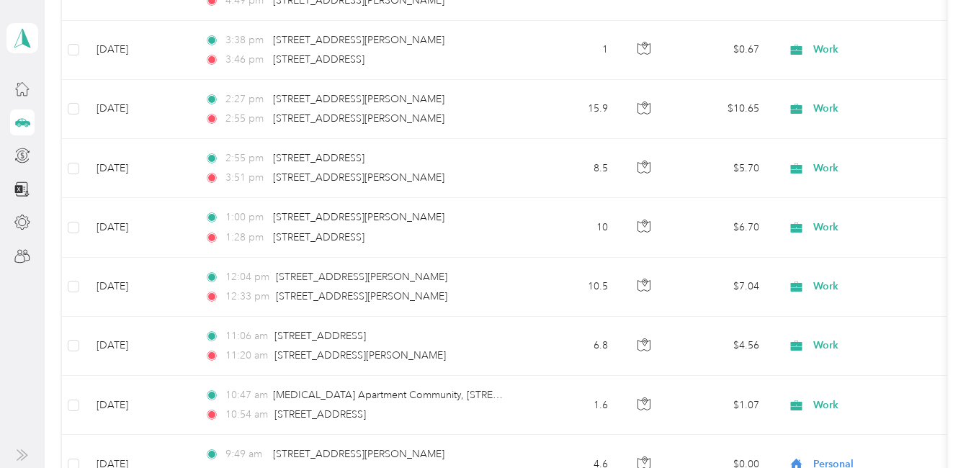
scroll to position [413, 0]
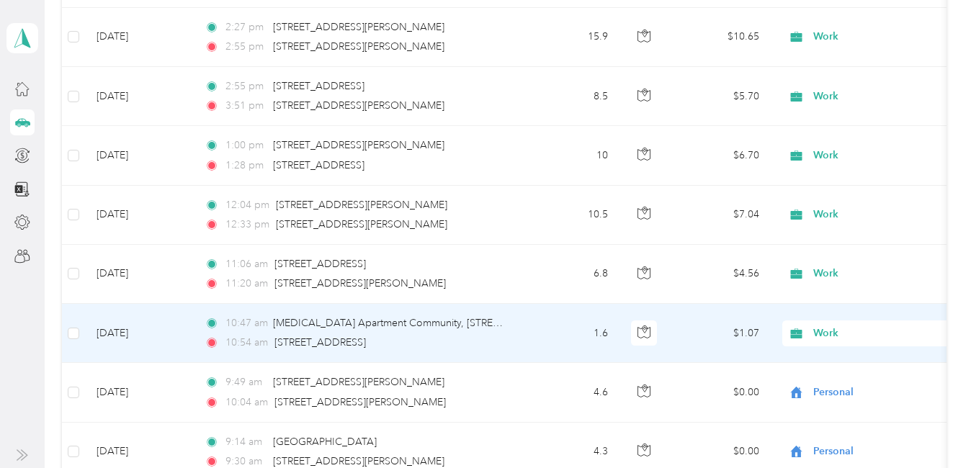
click at [829, 331] on span "Work" at bounding box center [879, 334] width 132 height 16
click at [846, 161] on li "Personal" at bounding box center [936, 155] width 307 height 25
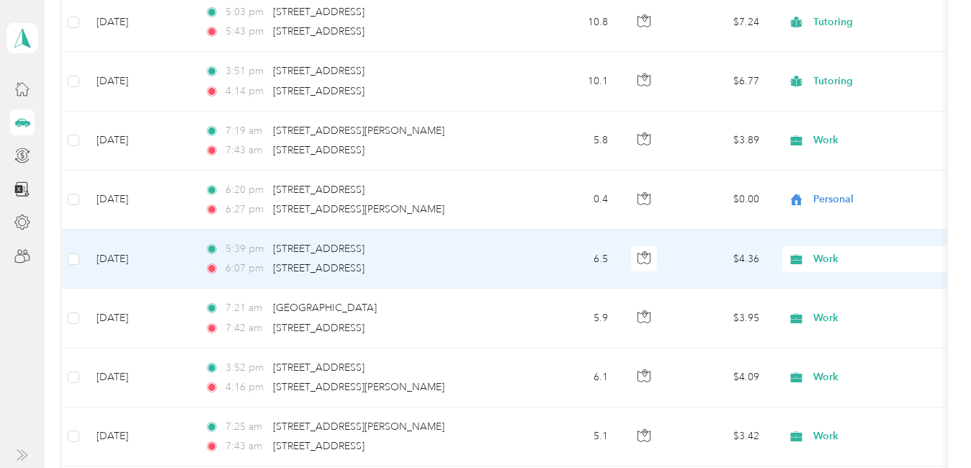
scroll to position [989, 0]
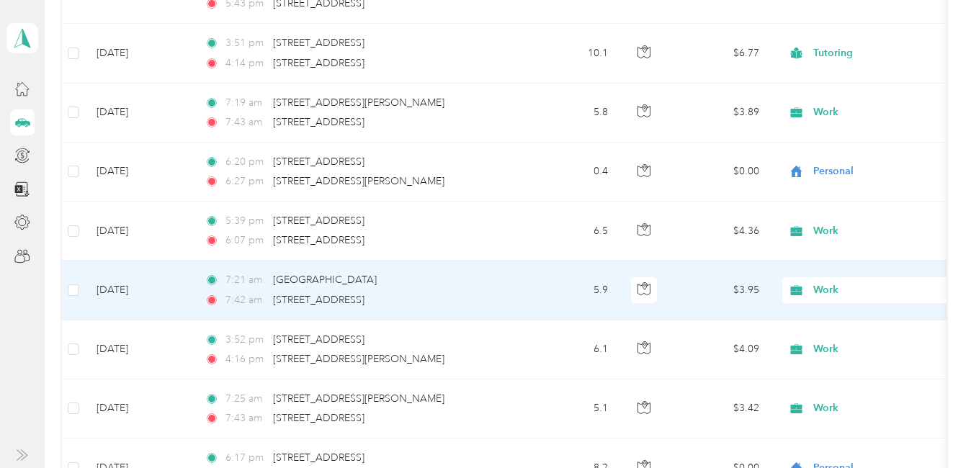
click at [831, 291] on span "Work" at bounding box center [879, 290] width 132 height 16
click at [844, 142] on li "[PERSON_NAME] [PERSON_NAME] [MEDICAL_DATA]" at bounding box center [936, 137] width 307 height 25
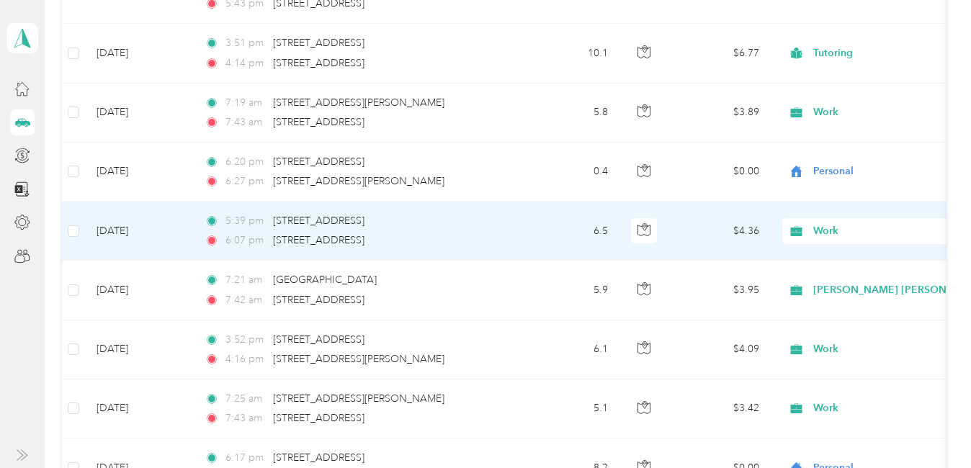
click at [828, 230] on span "Work" at bounding box center [879, 231] width 132 height 16
click at [838, 305] on span "[PERSON_NAME] [PERSON_NAME] [MEDICAL_DATA]" at bounding box center [948, 308] width 261 height 15
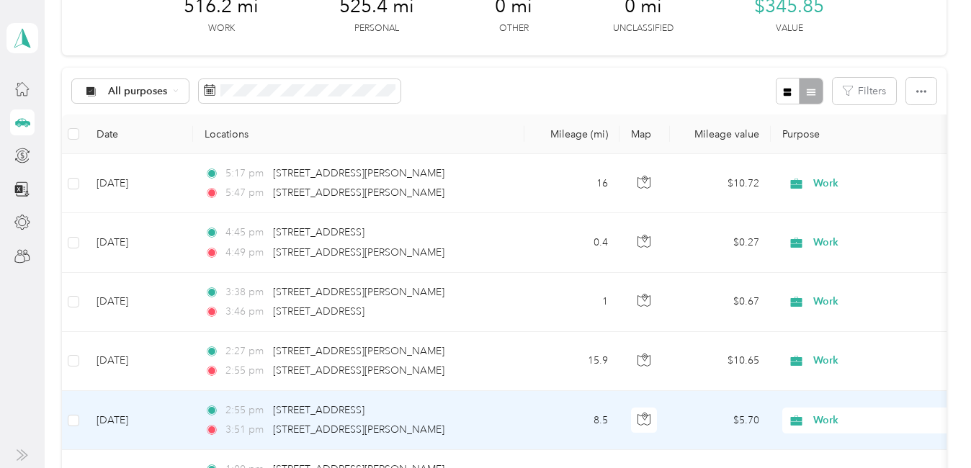
scroll to position [0, 0]
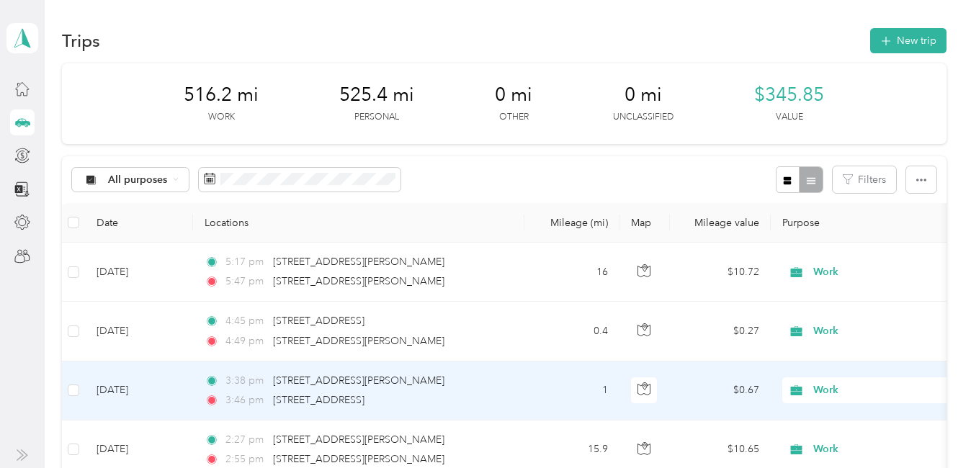
click at [822, 394] on span "Work" at bounding box center [879, 390] width 132 height 16
click at [843, 216] on span "Personal" at bounding box center [948, 212] width 261 height 15
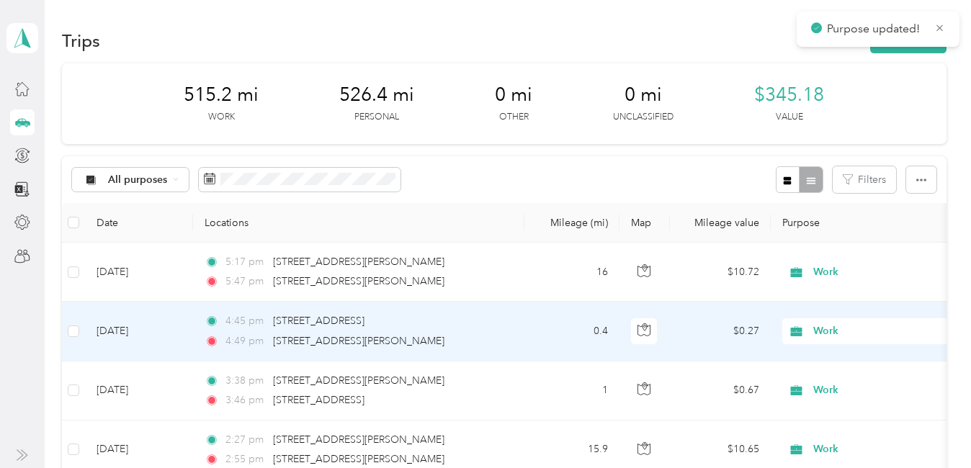
click at [822, 331] on span "Work" at bounding box center [879, 331] width 132 height 16
click at [843, 151] on span "Personal" at bounding box center [948, 152] width 261 height 15
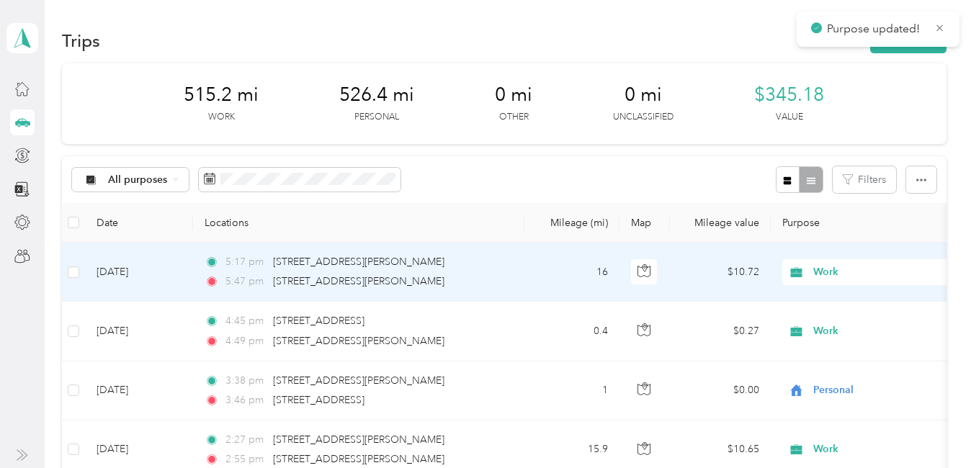
click at [825, 271] on span "Work" at bounding box center [879, 272] width 132 height 16
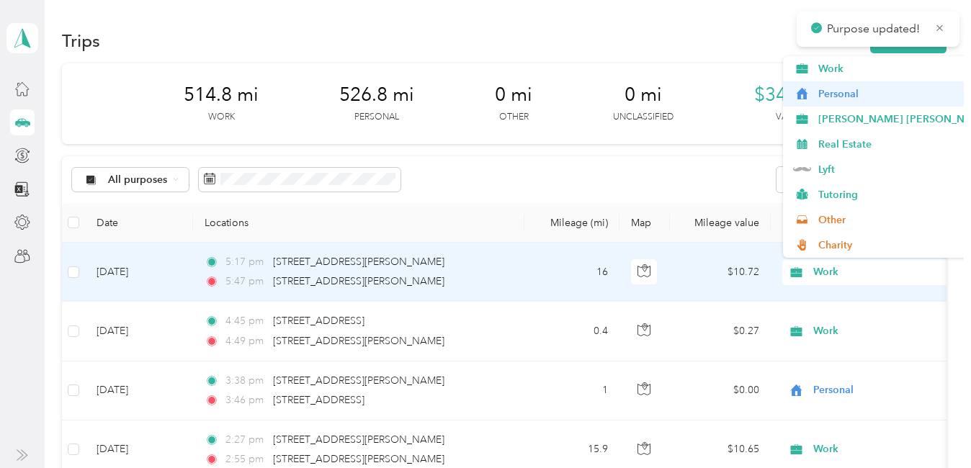
click at [846, 96] on span "Personal" at bounding box center [948, 93] width 261 height 15
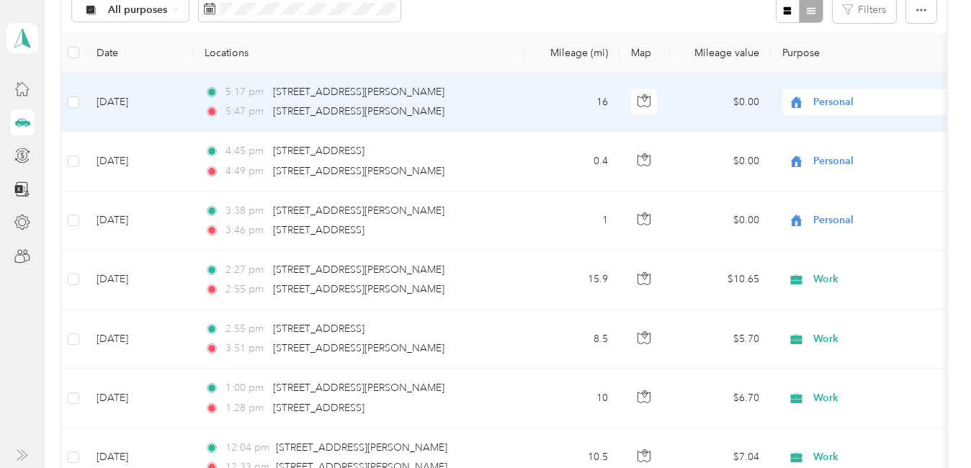
scroll to position [287, 0]
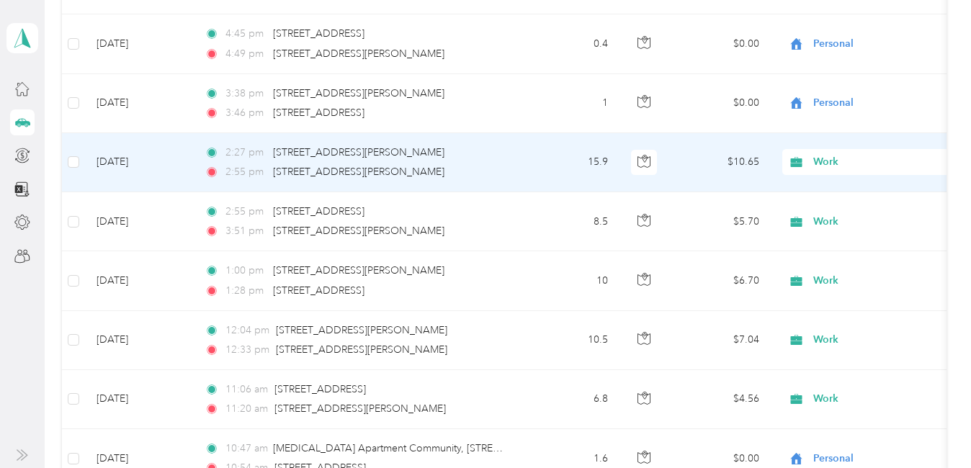
click at [824, 163] on span "Work" at bounding box center [879, 162] width 132 height 16
click at [830, 213] on span "Personal" at bounding box center [948, 214] width 261 height 15
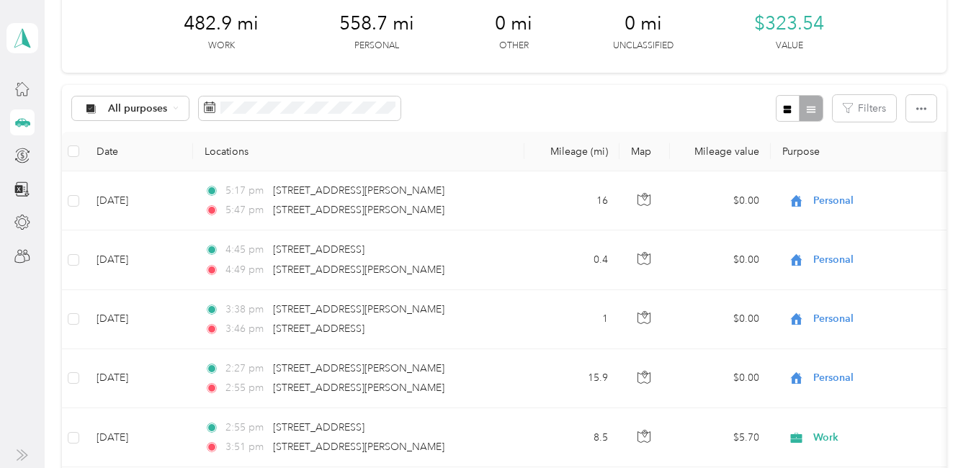
scroll to position [0, 0]
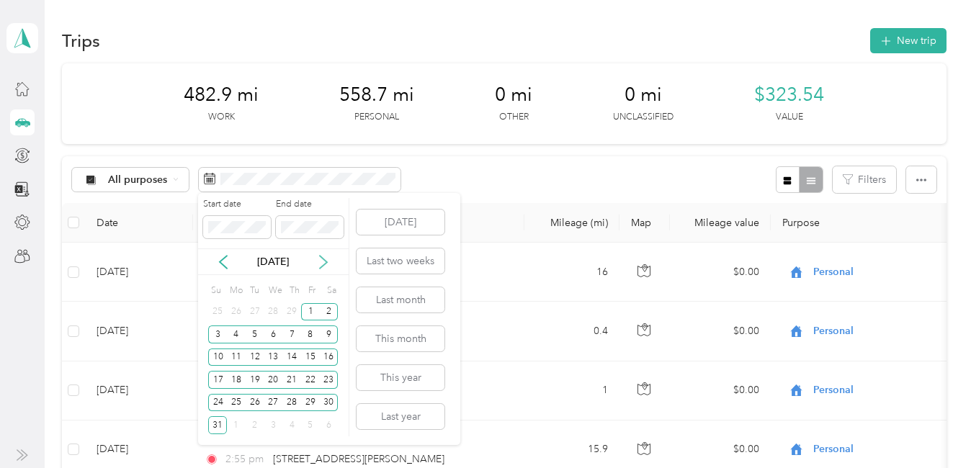
click at [323, 255] on icon at bounding box center [323, 262] width 14 height 14
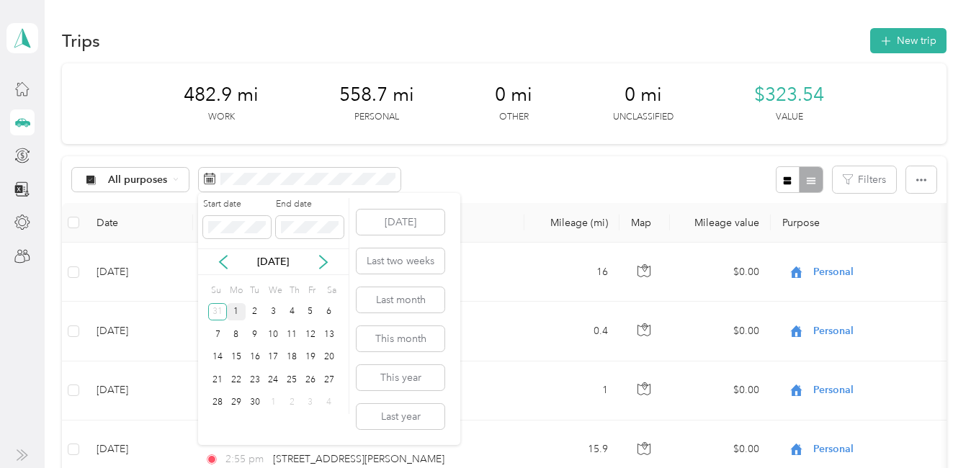
click at [236, 310] on div "1" at bounding box center [236, 312] width 19 height 18
click at [251, 399] on div "30" at bounding box center [255, 403] width 19 height 18
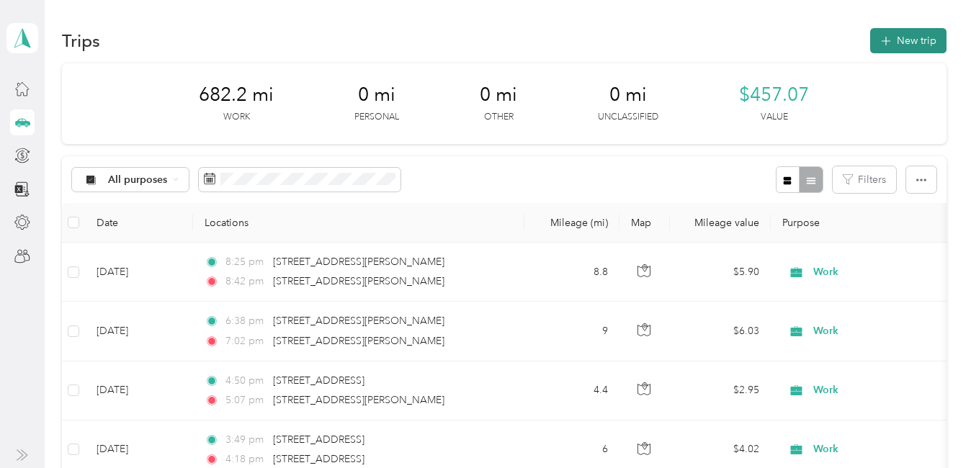
click at [895, 35] on button "New trip" at bounding box center [908, 40] width 76 height 25
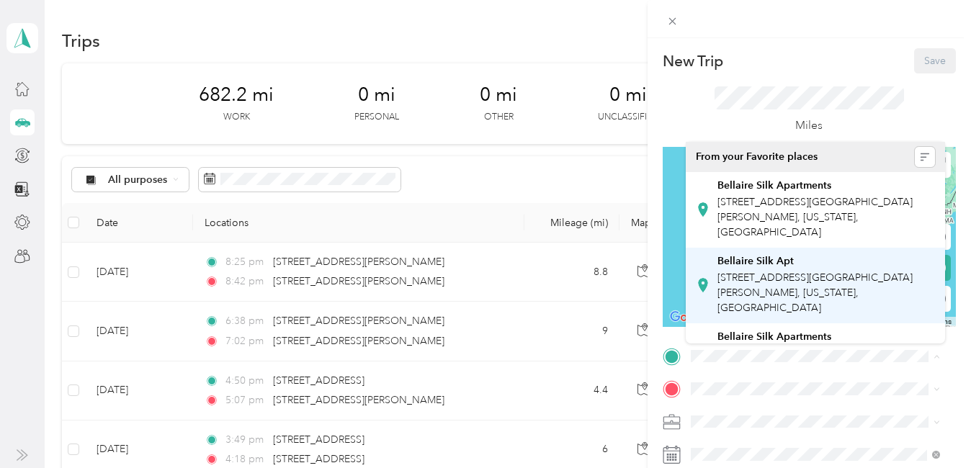
click at [786, 210] on div "Bellaire Silk Apartments [STREET_ADDRESS][GEOGRAPHIC_DATA][PERSON_NAME], [US_ST…" at bounding box center [825, 209] width 217 height 60
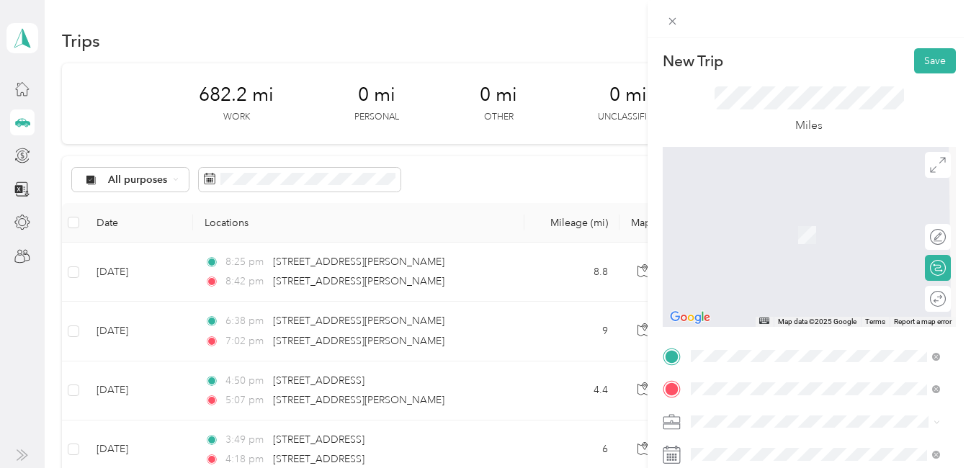
click at [770, 314] on span "[STREET_ADDRESS][US_STATE]" at bounding box center [789, 309] width 144 height 13
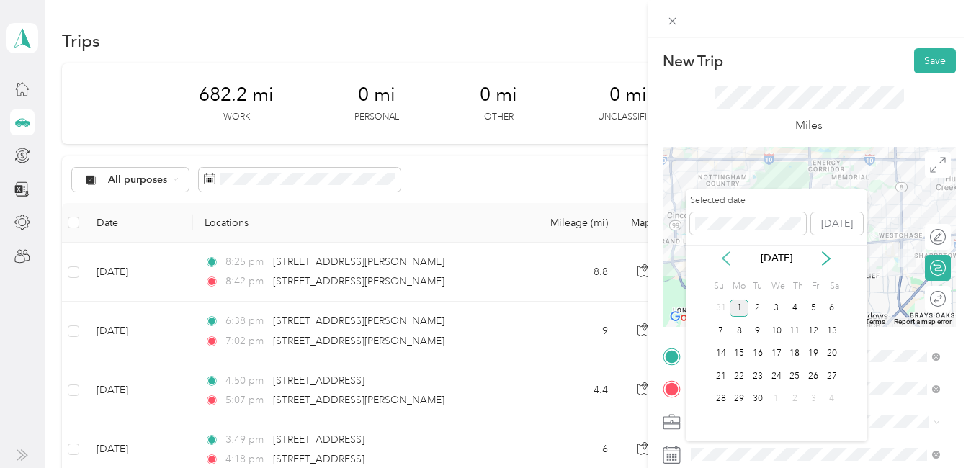
click at [722, 254] on icon at bounding box center [726, 258] width 14 height 14
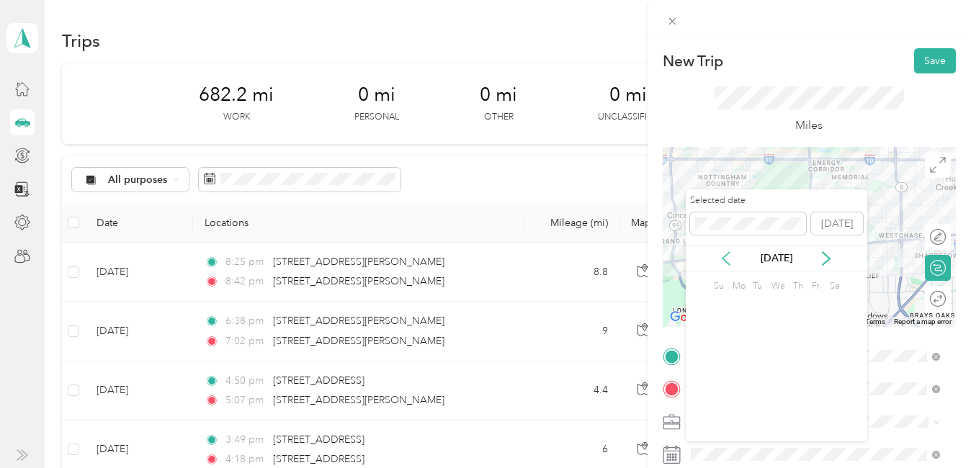
click at [722, 254] on icon at bounding box center [726, 258] width 14 height 14
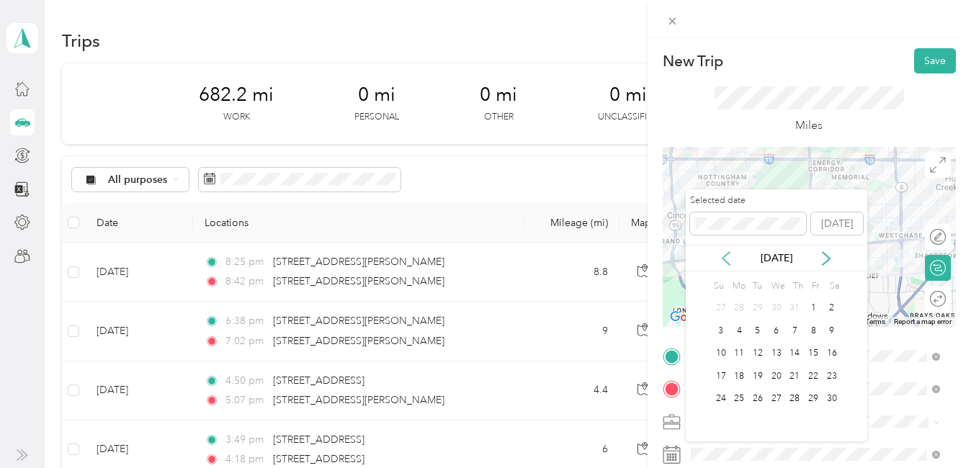
click at [722, 254] on icon at bounding box center [726, 258] width 14 height 14
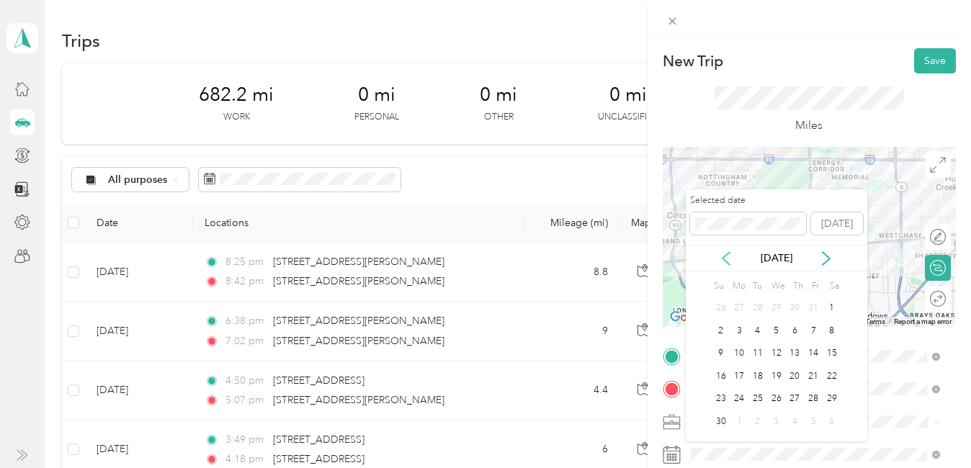
click at [722, 254] on icon at bounding box center [726, 258] width 14 height 14
click at [791, 309] on div "4" at bounding box center [795, 309] width 19 height 18
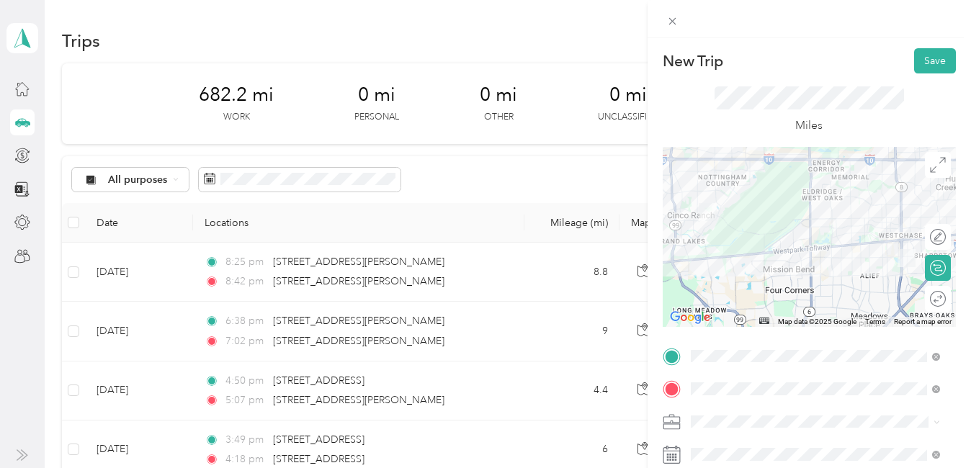
scroll to position [72, 0]
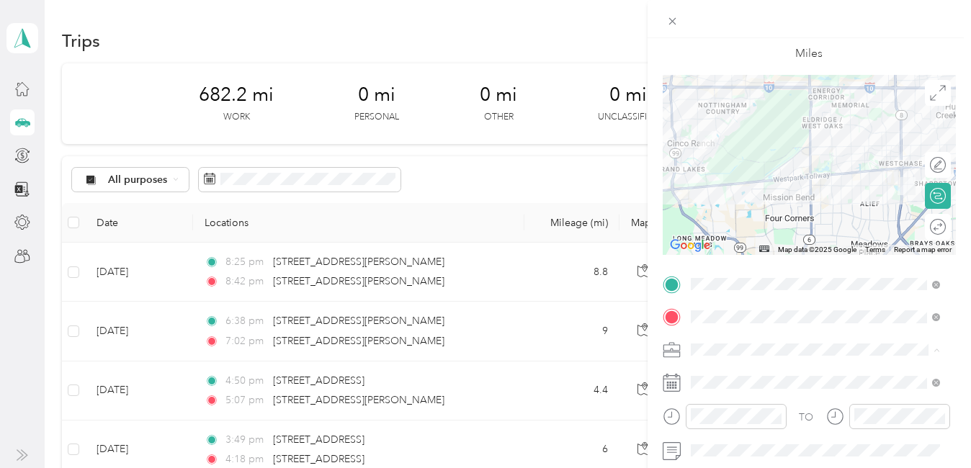
click at [733, 282] on div "Tutoring" at bounding box center [815, 289] width 239 height 15
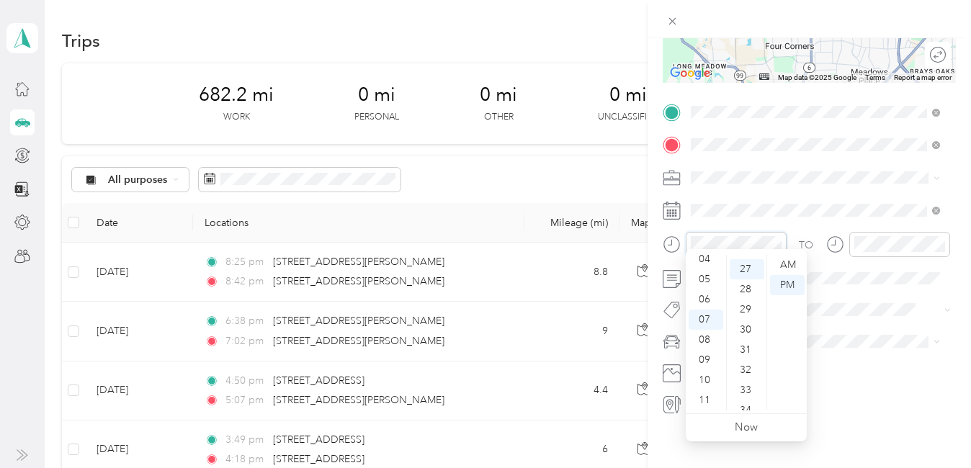
scroll to position [544, 0]
click at [709, 257] on div "04" at bounding box center [706, 259] width 35 height 20
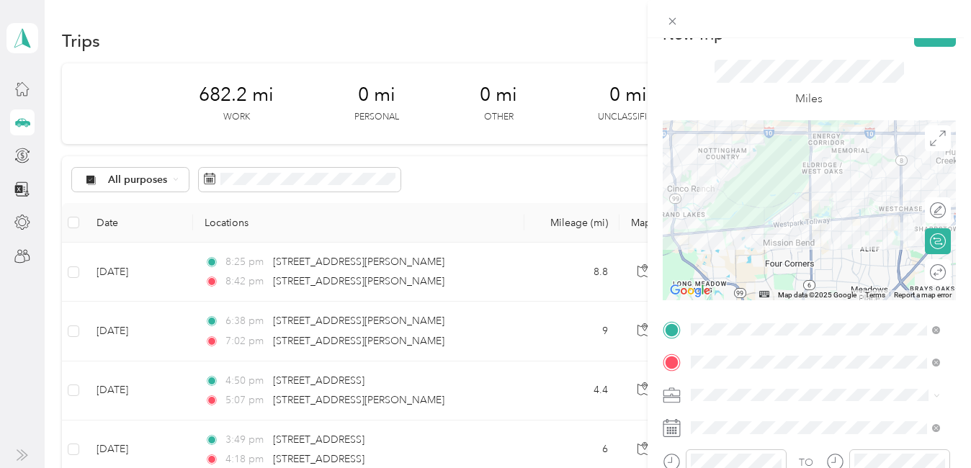
scroll to position [0, 0]
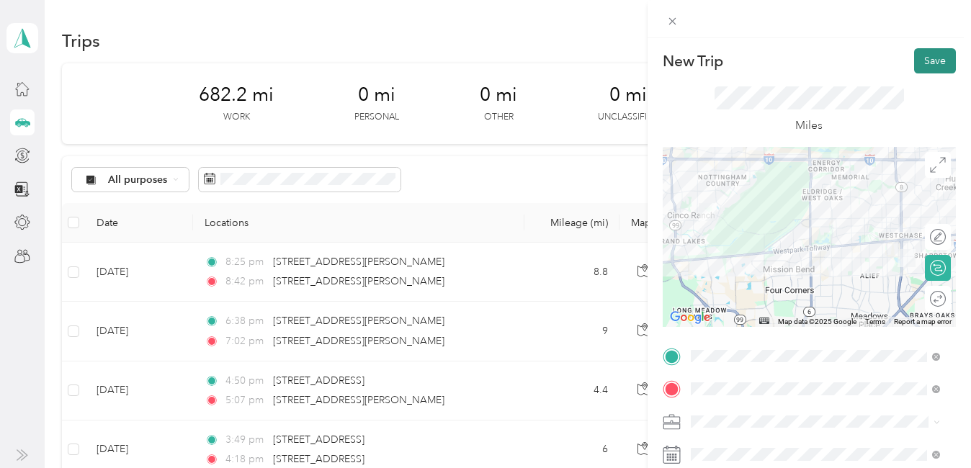
click at [932, 58] on button "Save" at bounding box center [935, 60] width 42 height 25
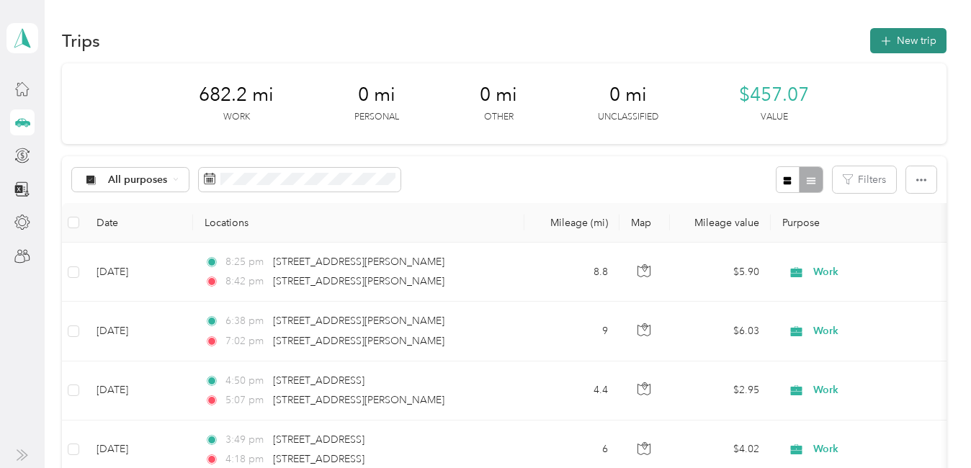
click at [912, 40] on button "New trip" at bounding box center [908, 40] width 76 height 25
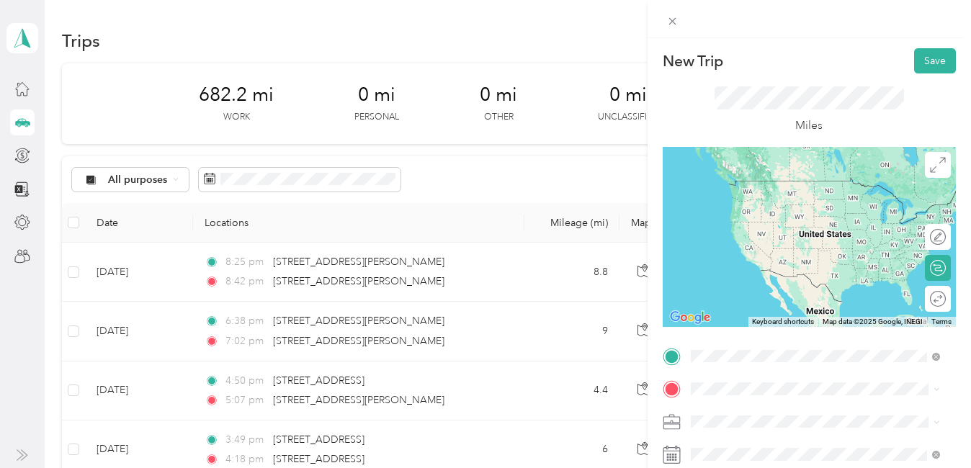
click at [787, 279] on span "[STREET_ADDRESS][US_STATE]" at bounding box center [789, 276] width 144 height 13
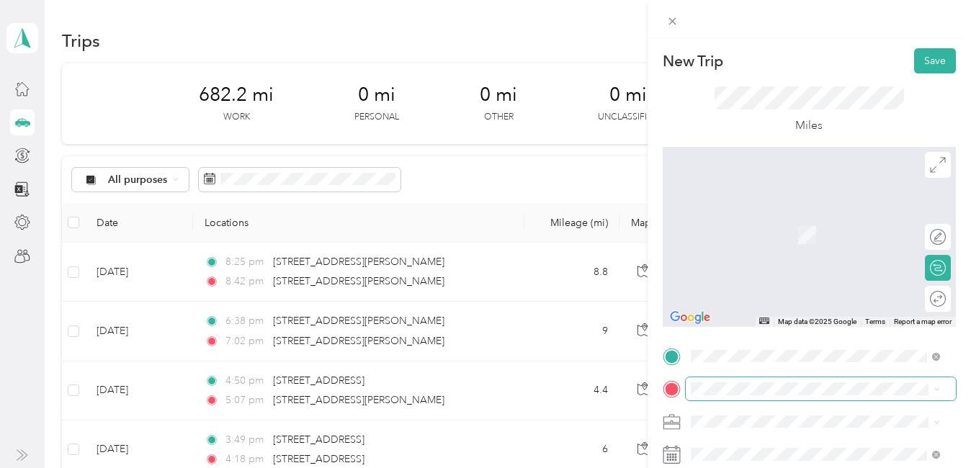
click at [753, 382] on span at bounding box center [821, 388] width 270 height 23
click at [785, 233] on span "[MEDICAL_DATA] Apartment Community, [STREET_ADDRESS][GEOGRAPHIC_DATA], [US_STAT…" at bounding box center [816, 250] width 198 height 42
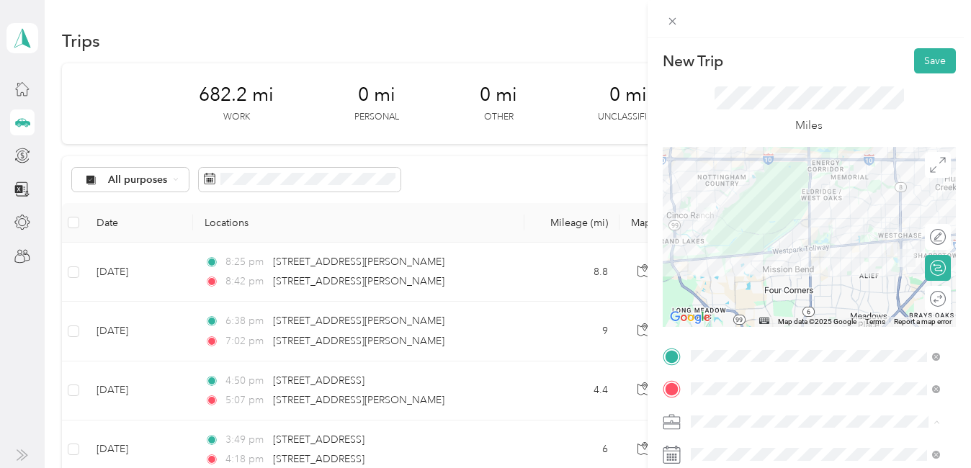
click at [725, 355] on span "Tutoring" at bounding box center [715, 361] width 38 height 12
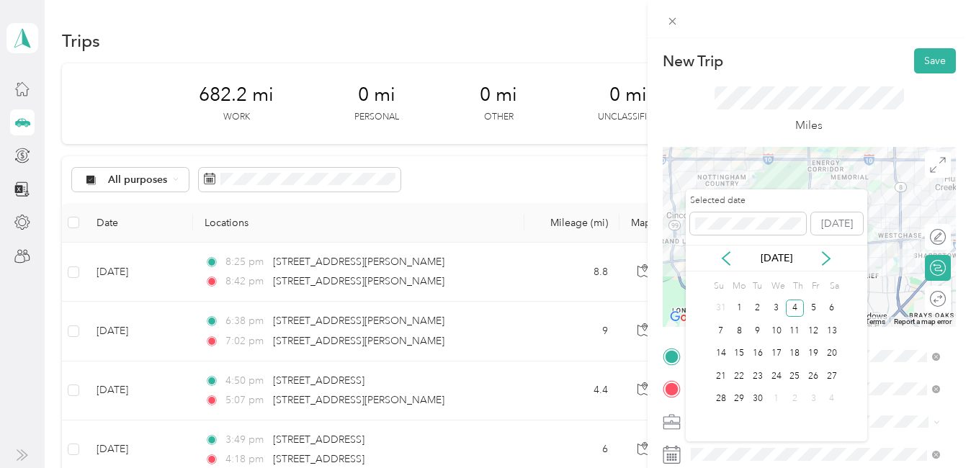
click at [801, 200] on label "Selected date" at bounding box center [748, 200] width 116 height 13
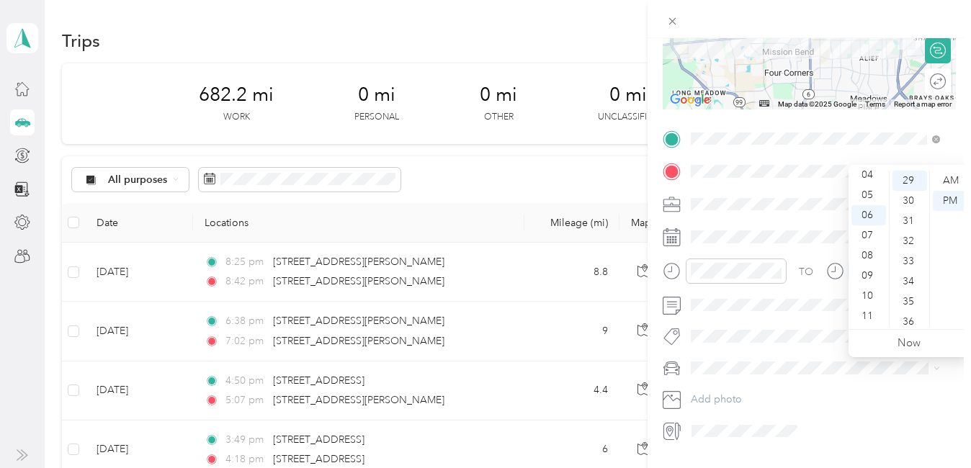
scroll to position [1, 0]
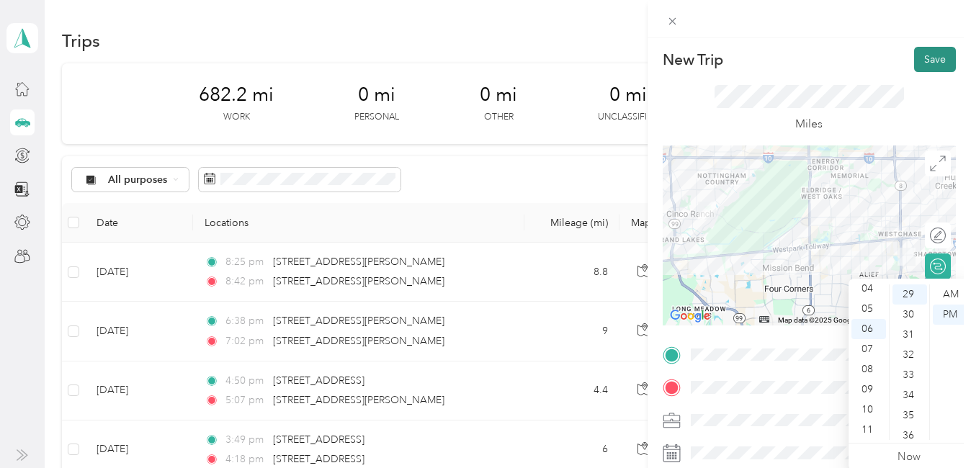
click at [925, 58] on button "Save" at bounding box center [935, 59] width 42 height 25
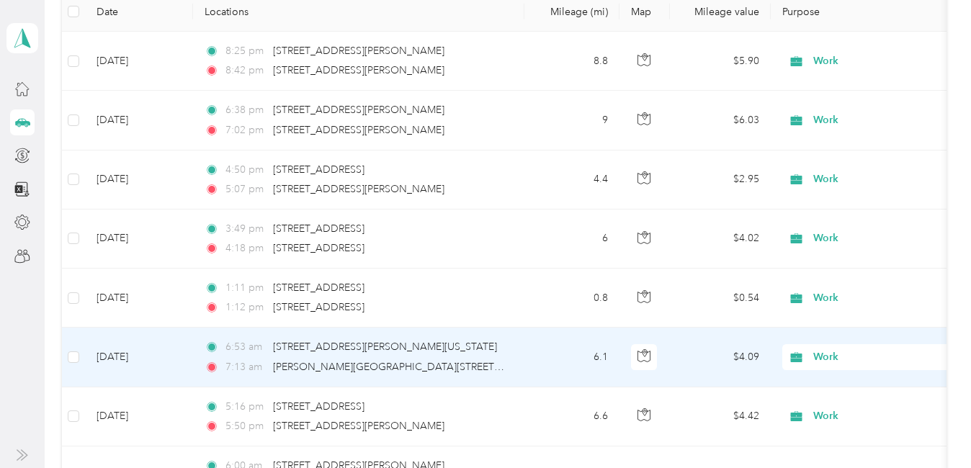
scroll to position [0, 0]
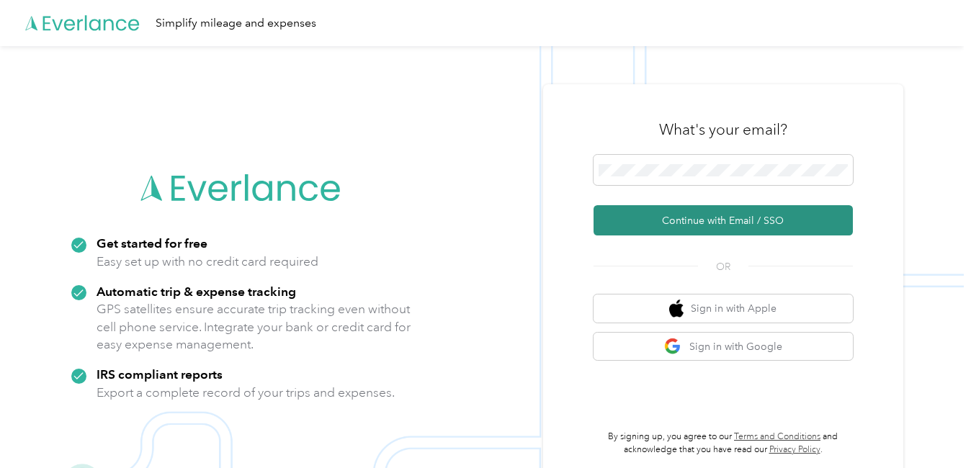
click at [702, 225] on button "Continue with Email / SSO" at bounding box center [722, 220] width 259 height 30
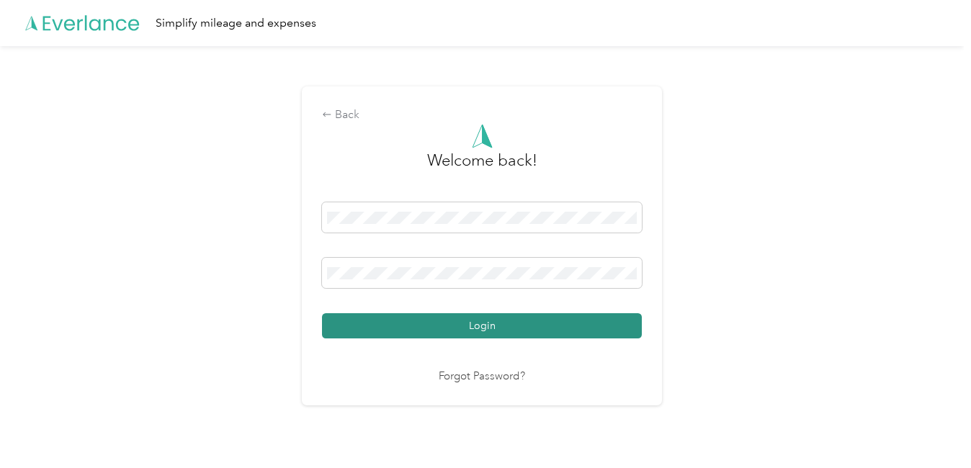
click at [523, 322] on button "Login" at bounding box center [482, 325] width 320 height 25
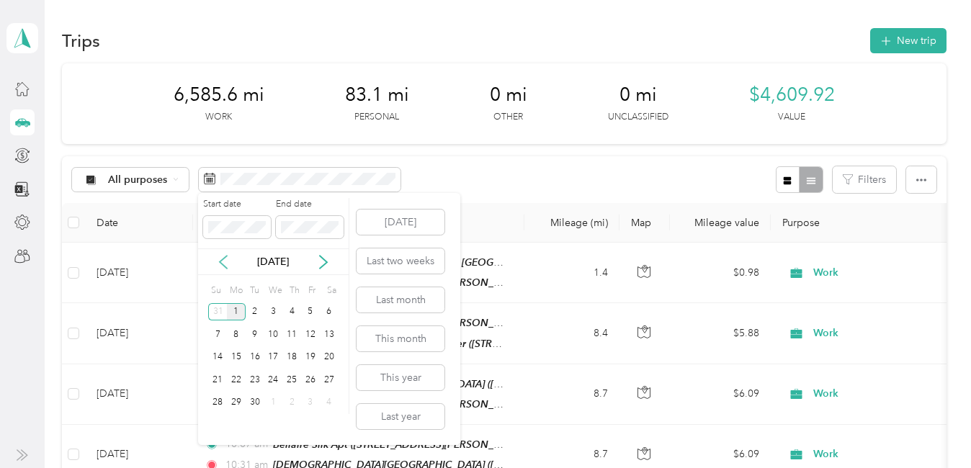
click at [228, 260] on icon at bounding box center [223, 262] width 14 height 14
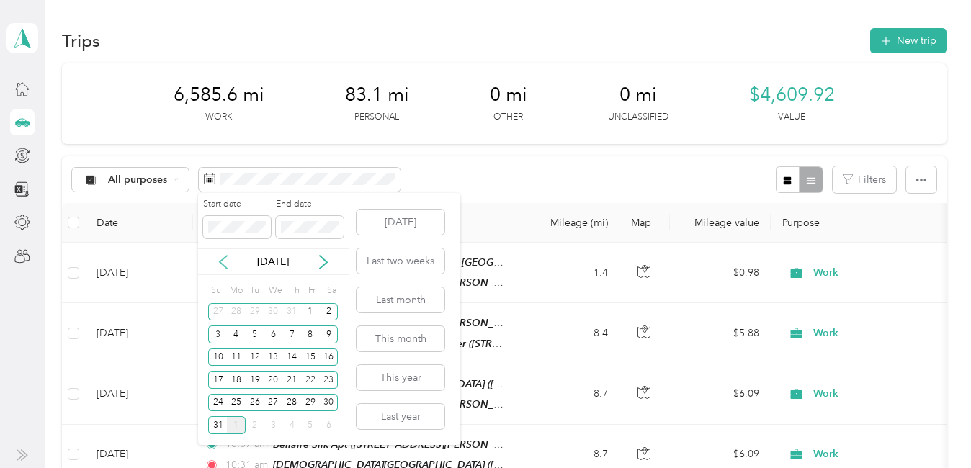
click at [228, 260] on icon at bounding box center [223, 262] width 14 height 14
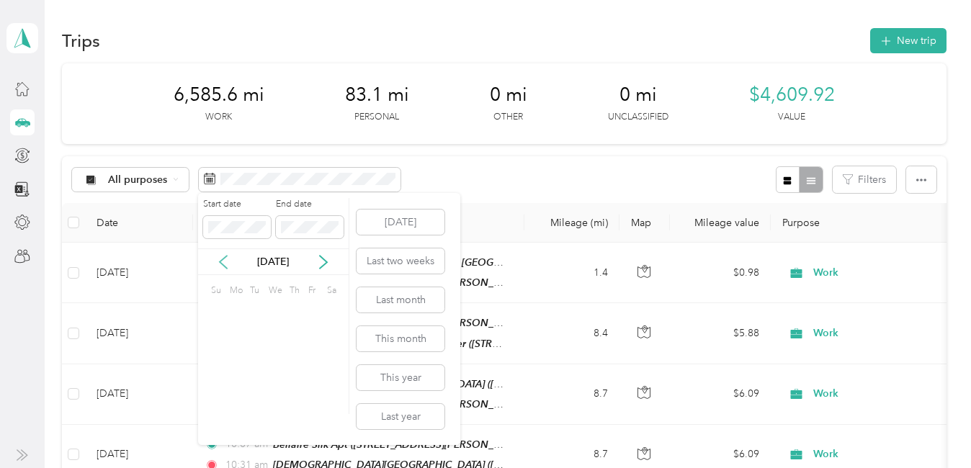
click at [228, 260] on icon at bounding box center [223, 262] width 14 height 14
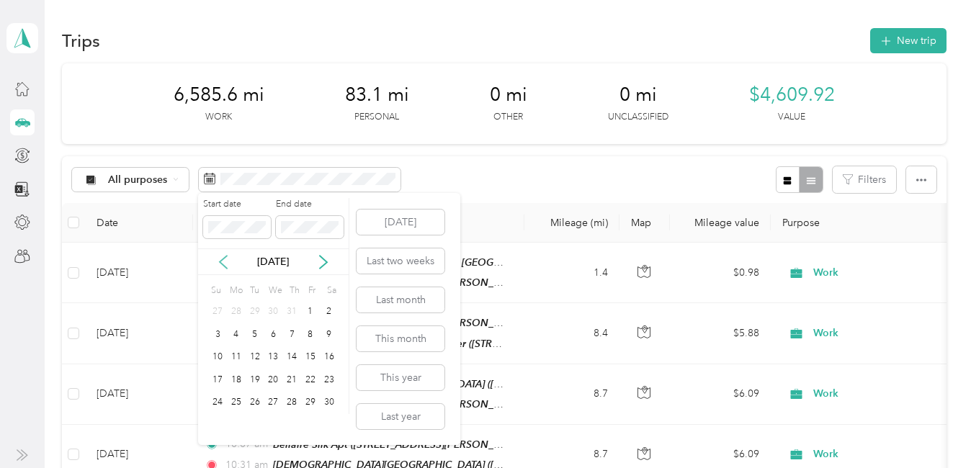
click at [228, 260] on icon at bounding box center [223, 262] width 14 height 14
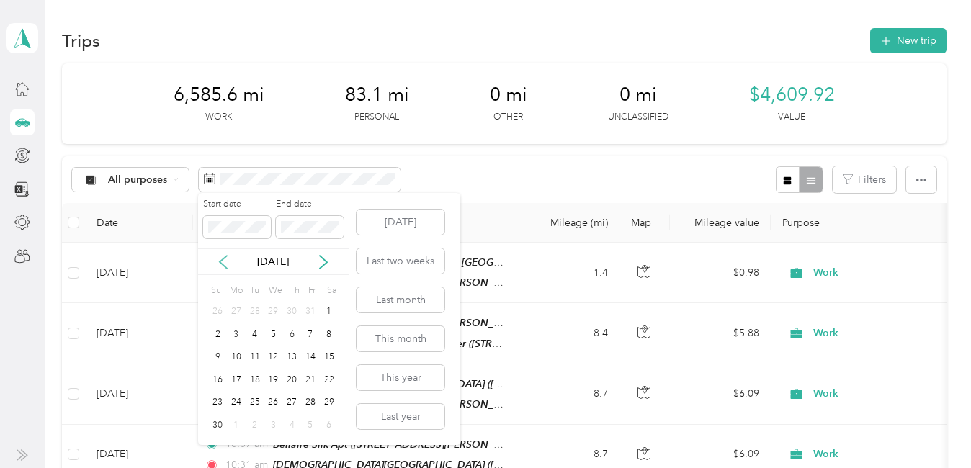
click at [228, 260] on icon at bounding box center [223, 262] width 14 height 14
click at [236, 305] on div "1" at bounding box center [236, 312] width 19 height 18
click at [259, 400] on div "30" at bounding box center [255, 403] width 19 height 18
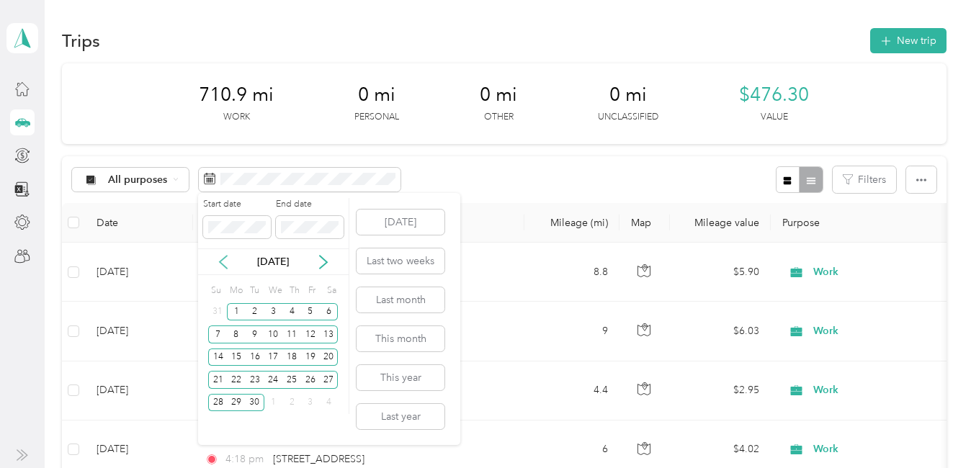
click at [224, 261] on icon at bounding box center [223, 262] width 14 height 14
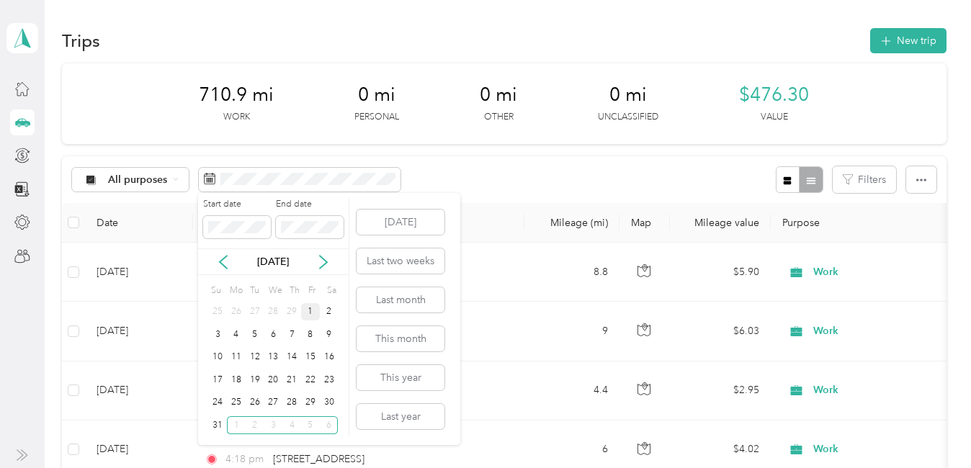
click at [312, 309] on div "1" at bounding box center [310, 312] width 19 height 18
click at [214, 427] on div "31" at bounding box center [217, 425] width 19 height 18
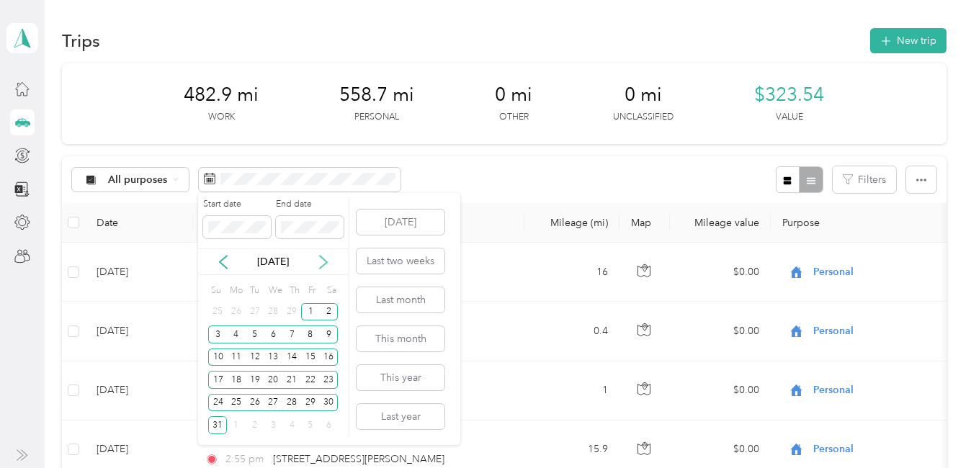
click at [323, 256] on icon at bounding box center [323, 262] width 14 height 14
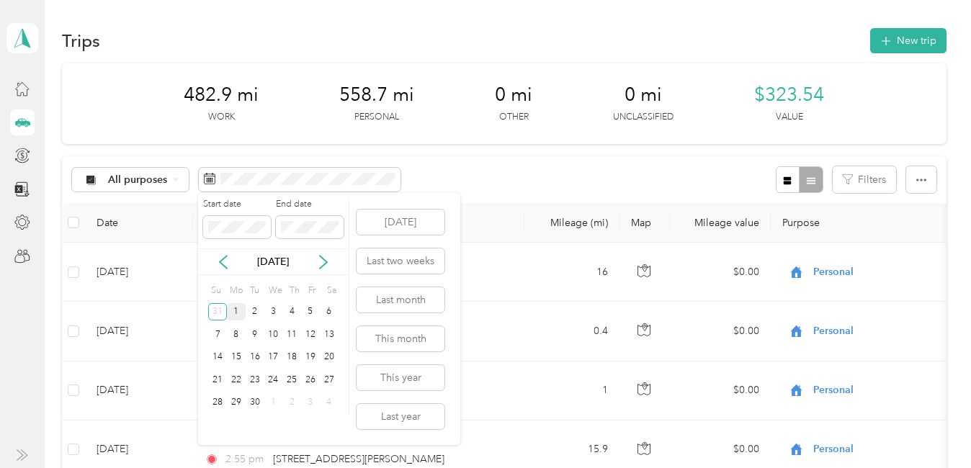
click at [236, 311] on div "1" at bounding box center [236, 312] width 19 height 18
click at [255, 400] on div "30" at bounding box center [255, 403] width 19 height 18
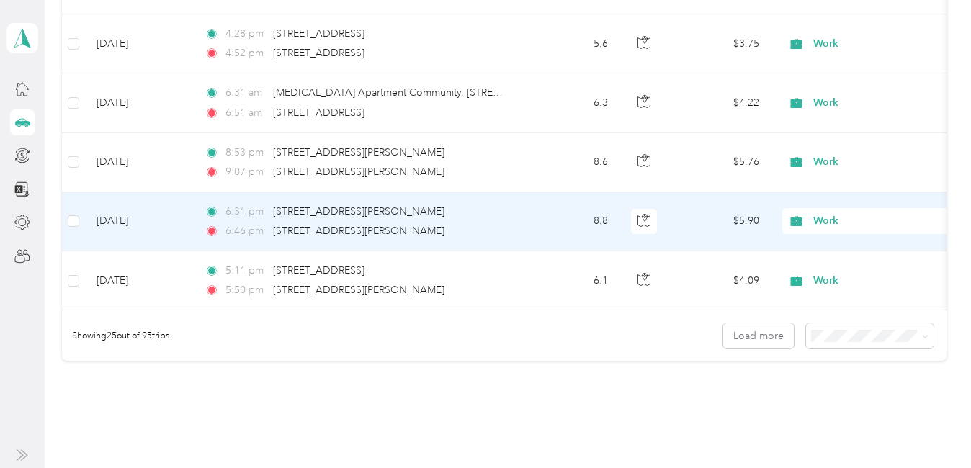
scroll to position [1516, 0]
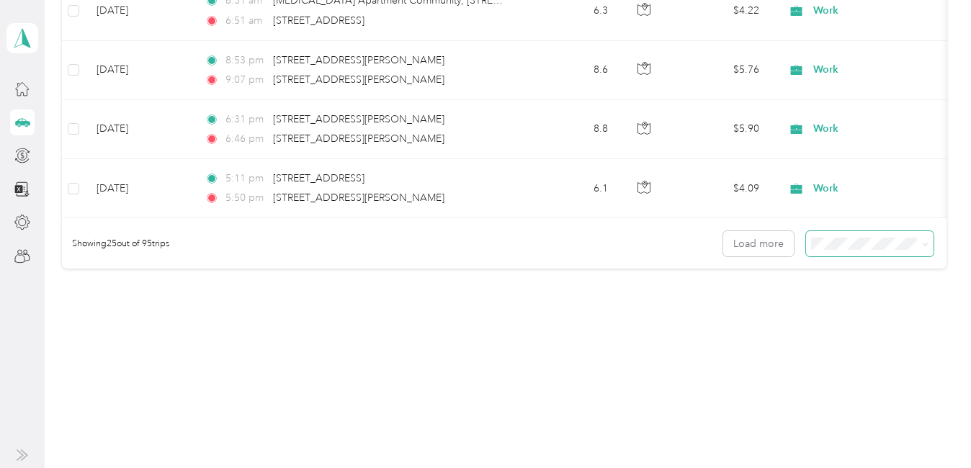
click at [917, 244] on span at bounding box center [923, 243] width 12 height 15
click at [922, 244] on icon at bounding box center [925, 244] width 6 height 6
click at [891, 318] on div "100 per load" at bounding box center [865, 320] width 107 height 15
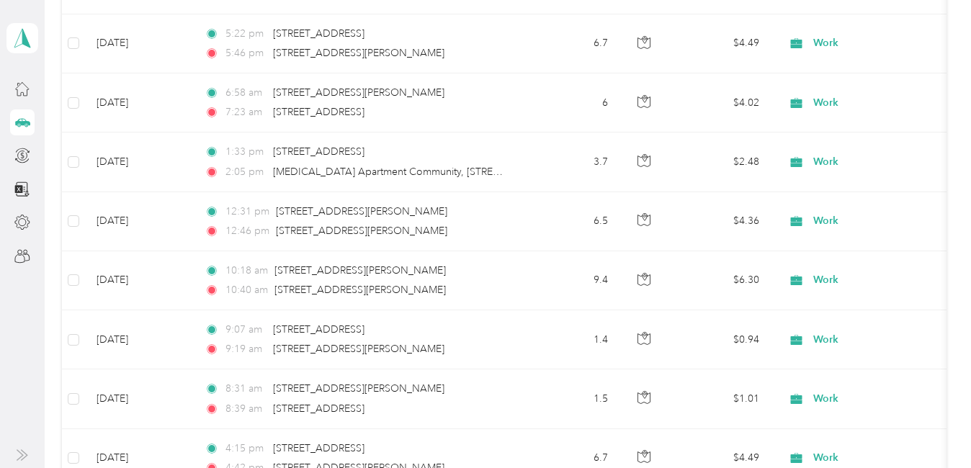
scroll to position [4901, 0]
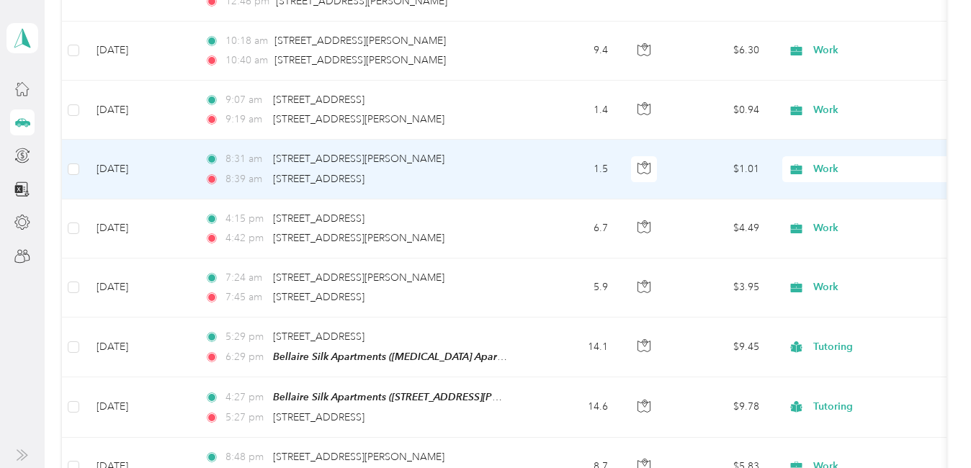
click at [831, 175] on span "Work" at bounding box center [879, 169] width 132 height 16
click at [835, 220] on span "Personal" at bounding box center [948, 221] width 261 height 15
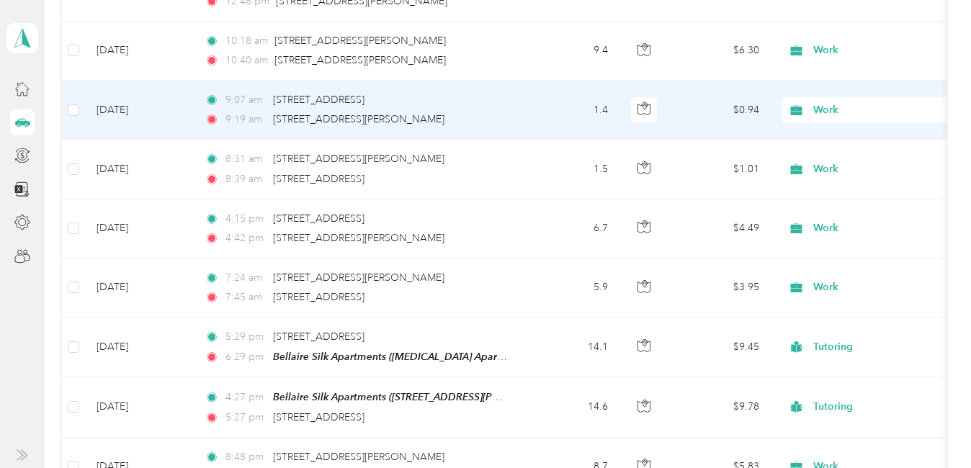
click at [822, 103] on span "Work" at bounding box center [879, 110] width 132 height 16
click at [838, 165] on li "Personal" at bounding box center [936, 162] width 307 height 25
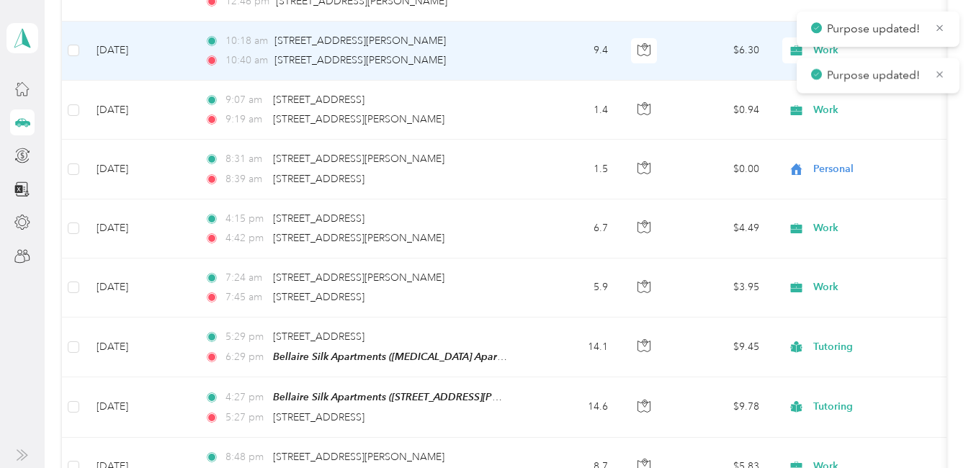
click at [826, 53] on span "Work" at bounding box center [879, 50] width 132 height 16
click at [841, 106] on li "Personal" at bounding box center [936, 102] width 307 height 25
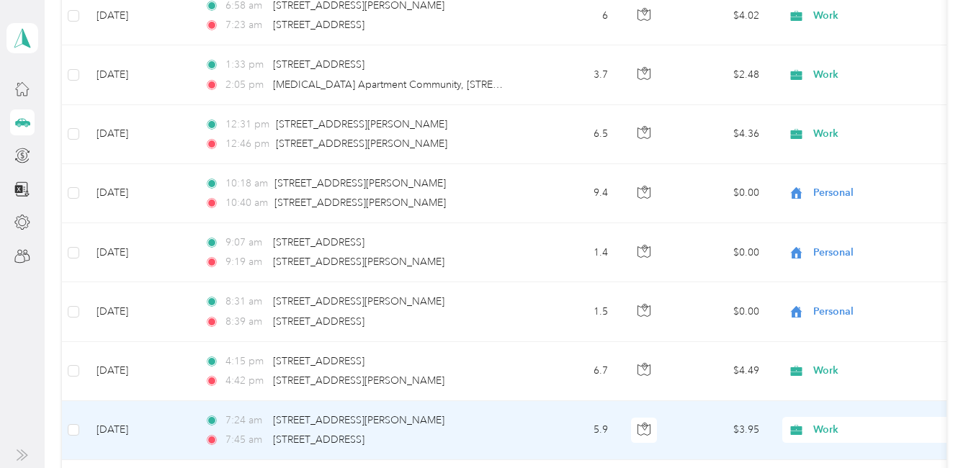
scroll to position [4757, 0]
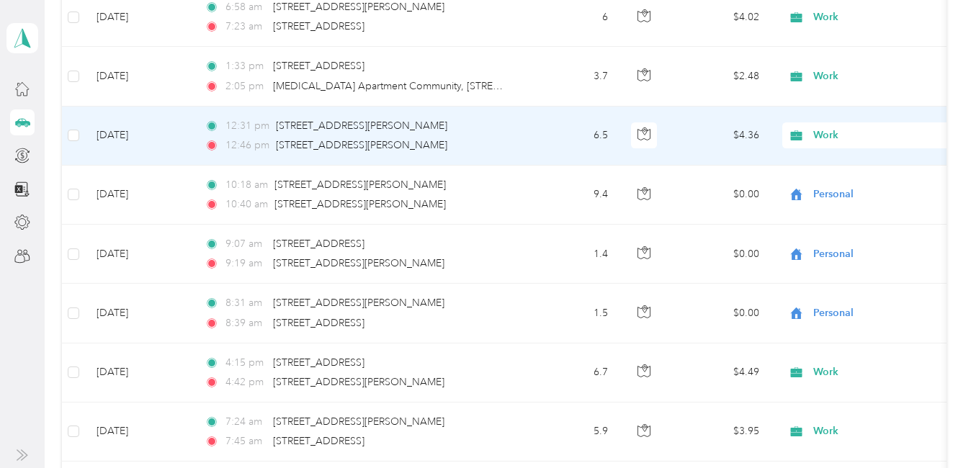
click at [820, 140] on span "Work" at bounding box center [879, 135] width 132 height 16
click at [830, 185] on span "Personal" at bounding box center [948, 187] width 261 height 15
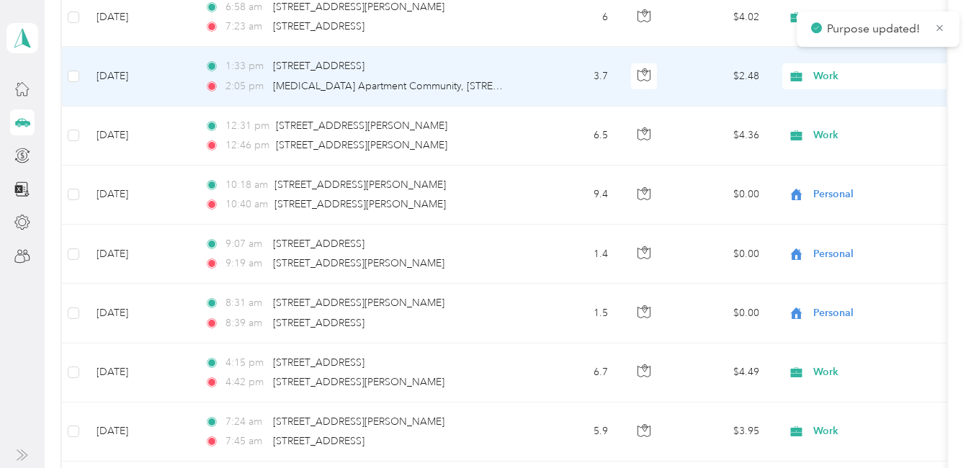
click at [828, 79] on span "Work" at bounding box center [879, 76] width 132 height 16
click at [840, 121] on span "Personal" at bounding box center [948, 128] width 261 height 15
click at [833, 77] on span "Work" at bounding box center [879, 76] width 132 height 16
click at [835, 122] on span "Personal" at bounding box center [948, 128] width 261 height 15
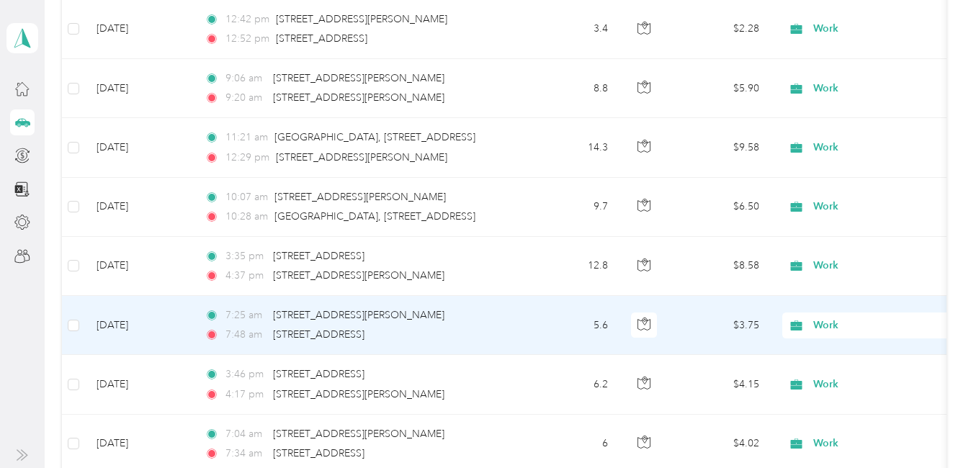
scroll to position [3965, 0]
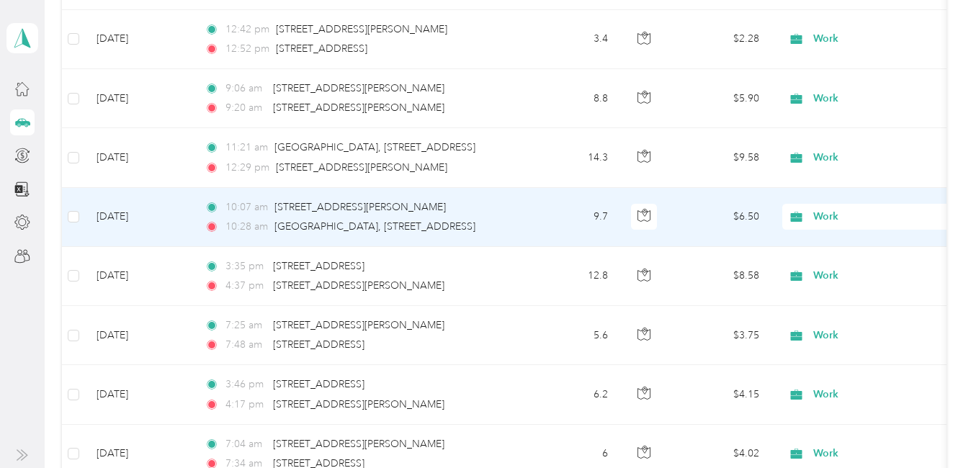
click at [812, 213] on span "Work" at bounding box center [865, 217] width 157 height 16
click at [837, 264] on span "Personal" at bounding box center [948, 268] width 261 height 15
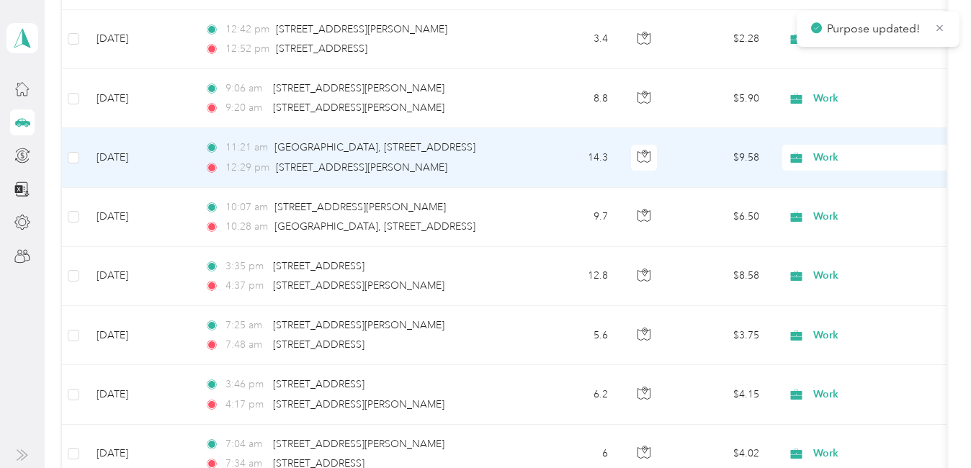
click at [822, 153] on span "Work" at bounding box center [879, 158] width 132 height 16
click at [831, 209] on span "Personal" at bounding box center [948, 209] width 261 height 15
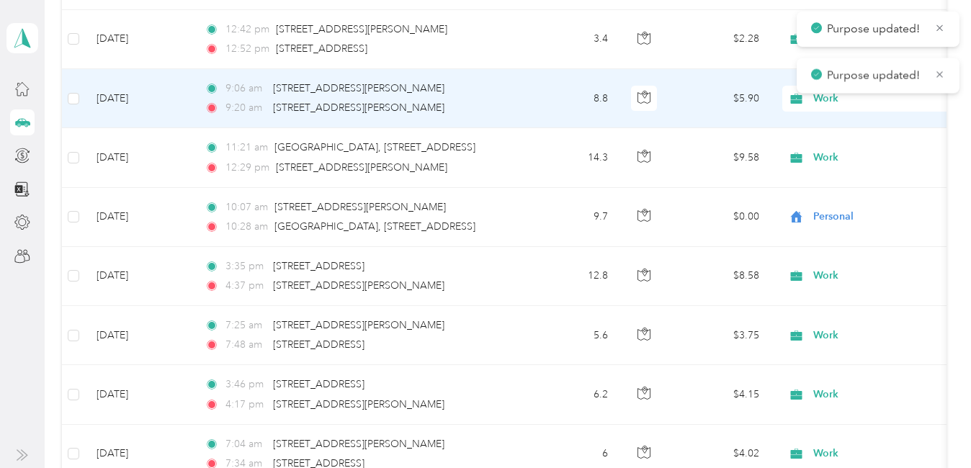
click at [828, 97] on span "Work" at bounding box center [879, 99] width 132 height 16
click at [829, 149] on span "Personal" at bounding box center [948, 150] width 261 height 15
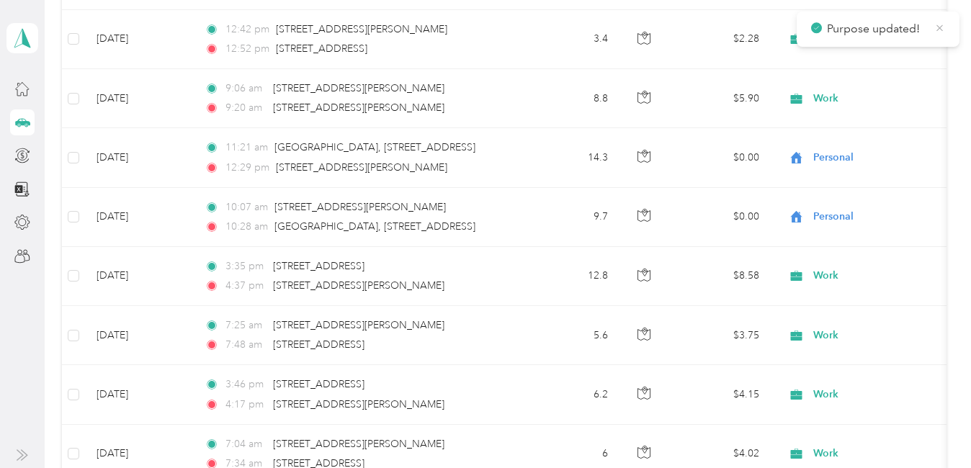
click at [941, 30] on icon at bounding box center [939, 28] width 11 height 13
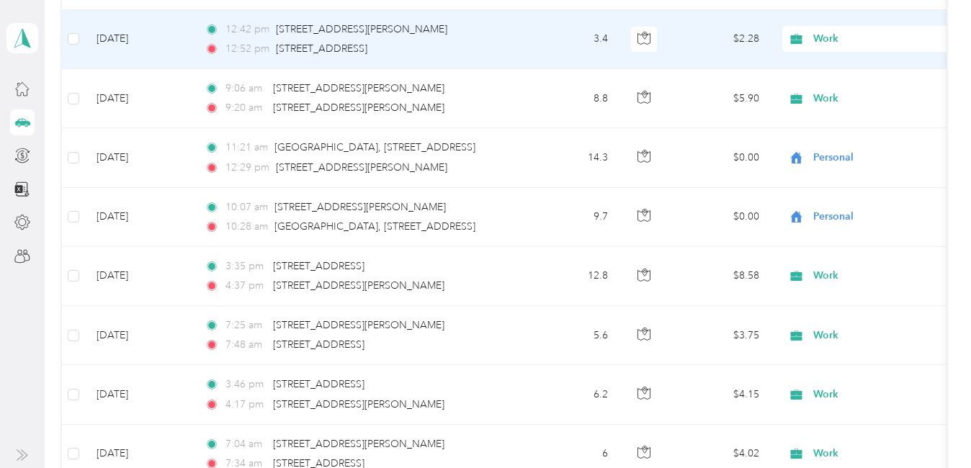
click at [825, 40] on span "Work" at bounding box center [879, 39] width 132 height 16
click at [848, 94] on li "Personal" at bounding box center [936, 91] width 307 height 25
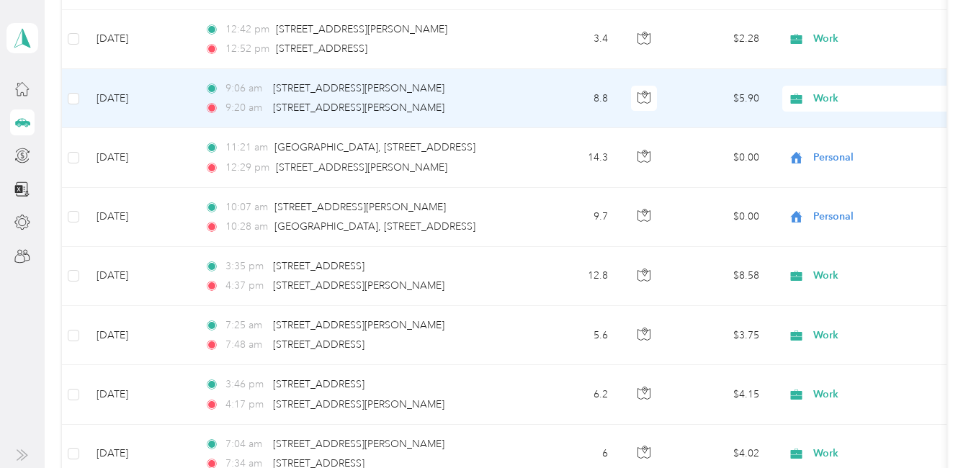
click at [823, 94] on span "Work" at bounding box center [879, 99] width 132 height 16
click at [838, 146] on span "Personal" at bounding box center [948, 150] width 261 height 15
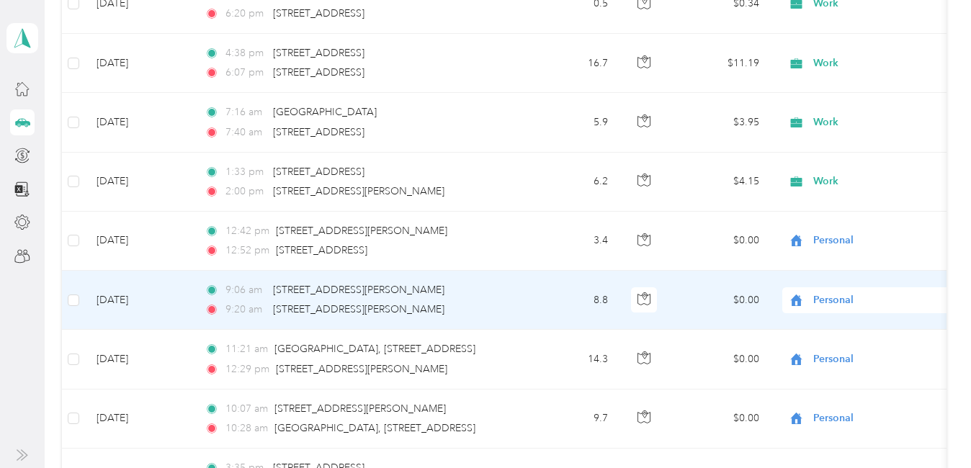
scroll to position [3749, 0]
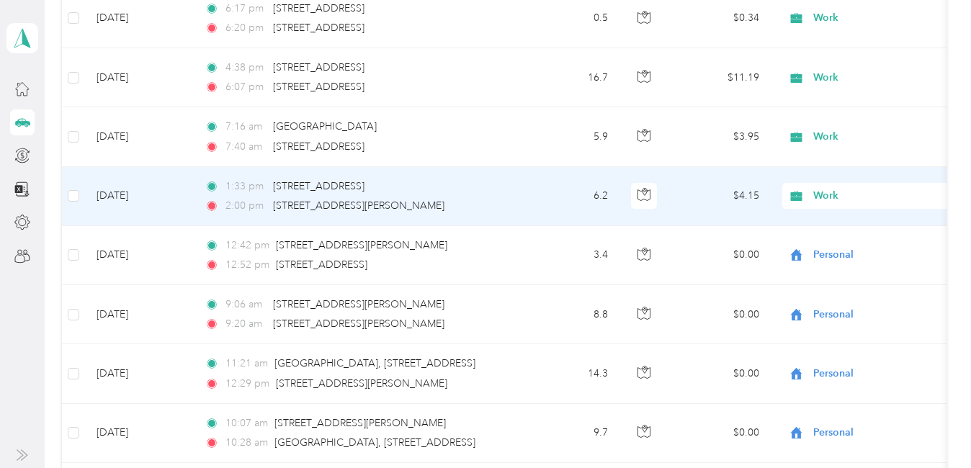
click at [825, 190] on span "Work" at bounding box center [879, 196] width 132 height 16
click at [828, 254] on li "Personal" at bounding box center [936, 248] width 307 height 25
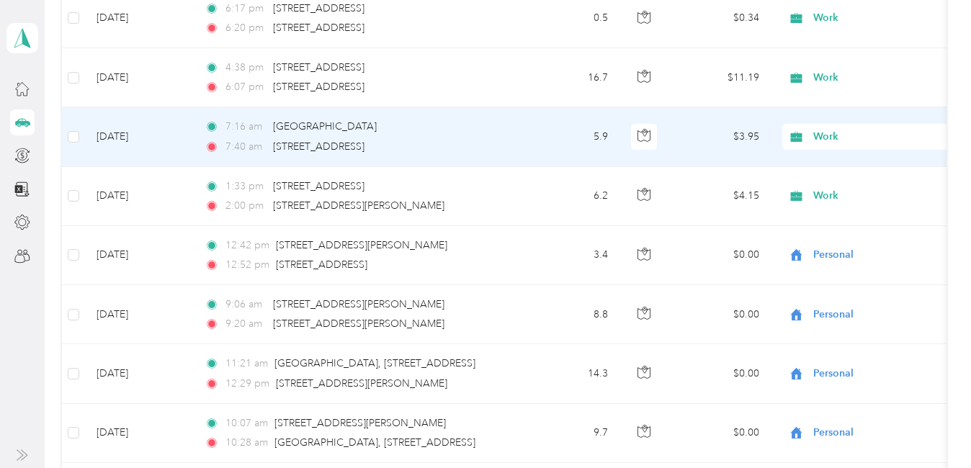
click at [822, 135] on span "Work" at bounding box center [879, 137] width 132 height 16
click at [832, 188] on span "Personal" at bounding box center [948, 188] width 261 height 15
click at [829, 140] on span "Personal" at bounding box center [879, 137] width 132 height 16
click at [829, 161] on span "Work" at bounding box center [948, 163] width 261 height 15
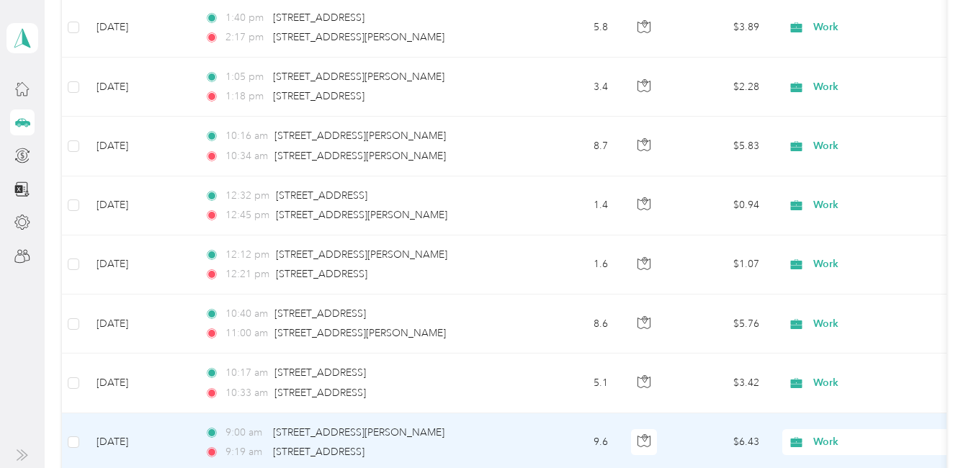
scroll to position [2308, 0]
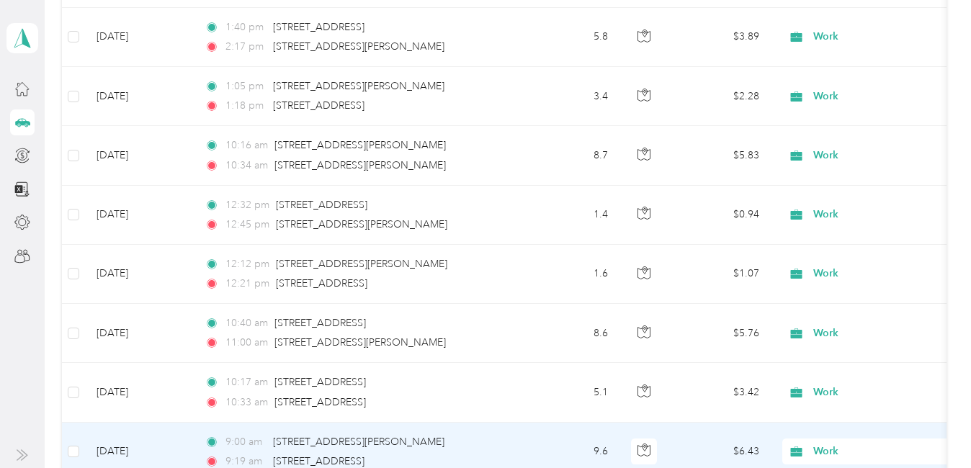
click at [815, 455] on span "Work" at bounding box center [879, 452] width 132 height 16
click at [837, 279] on li "Personal" at bounding box center [936, 273] width 307 height 25
click at [830, 392] on span "Work" at bounding box center [879, 393] width 132 height 16
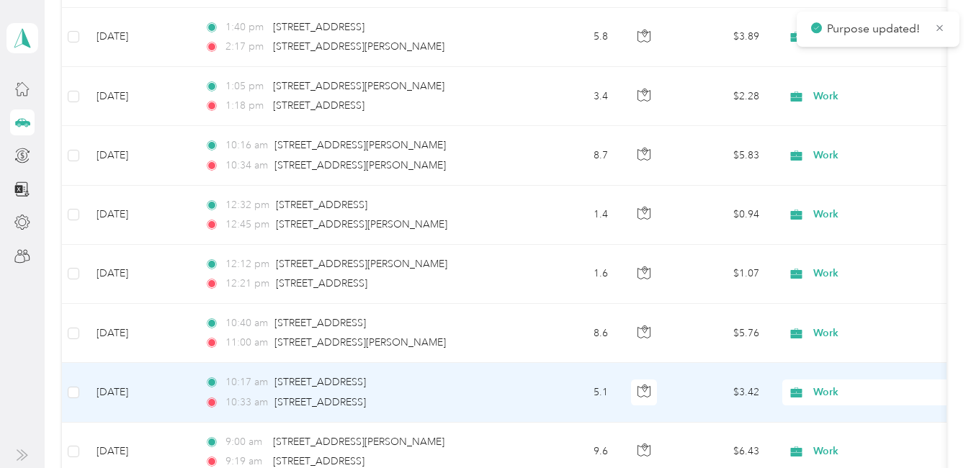
click at [849, 215] on span "Personal" at bounding box center [948, 214] width 261 height 15
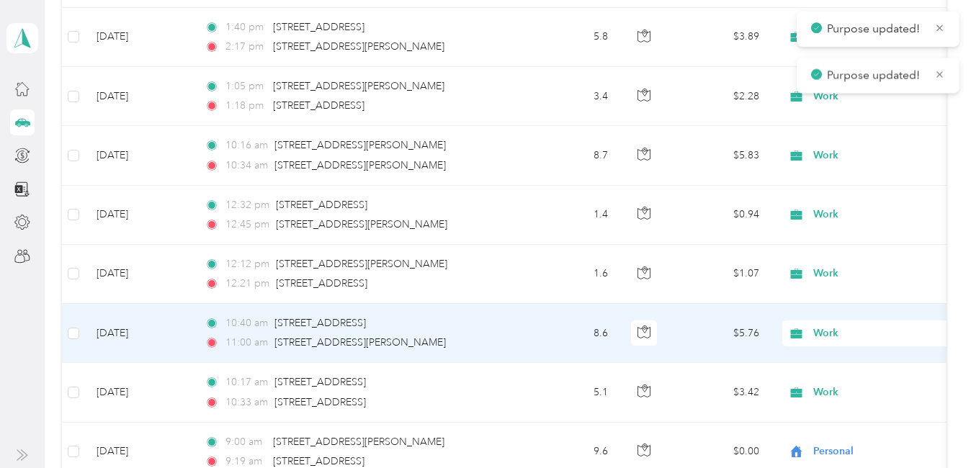
click at [829, 334] on span "Work" at bounding box center [879, 334] width 132 height 16
click at [838, 153] on span "Personal" at bounding box center [948, 155] width 261 height 15
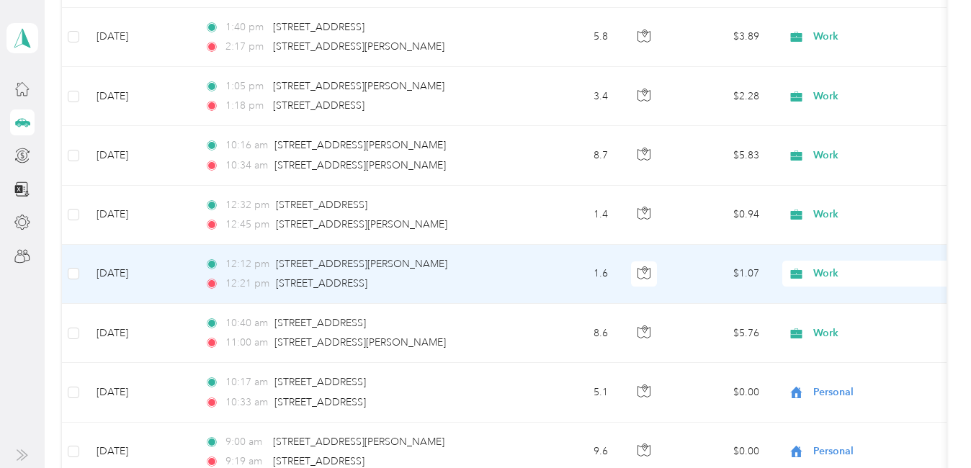
click at [825, 273] on span "Work" at bounding box center [879, 274] width 132 height 16
click at [833, 94] on span "Personal" at bounding box center [948, 95] width 261 height 15
click at [822, 214] on span "Work" at bounding box center [879, 215] width 132 height 16
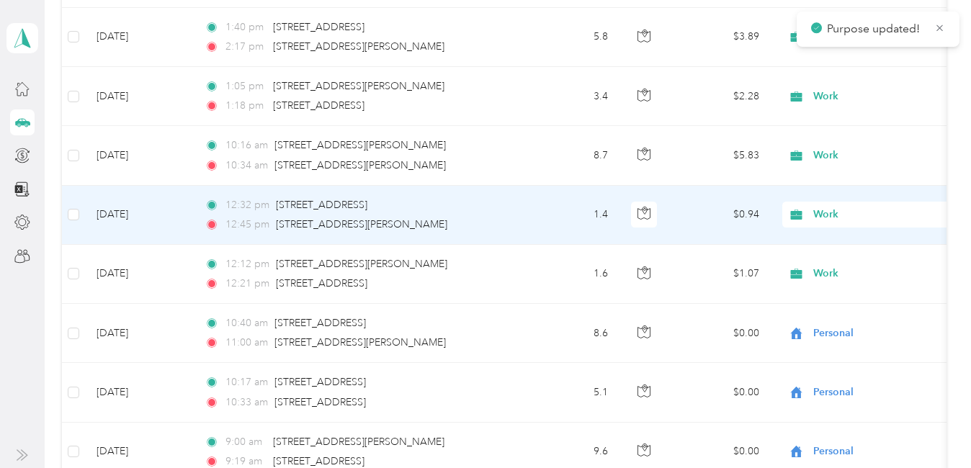
click at [831, 271] on li "Personal" at bounding box center [936, 266] width 307 height 25
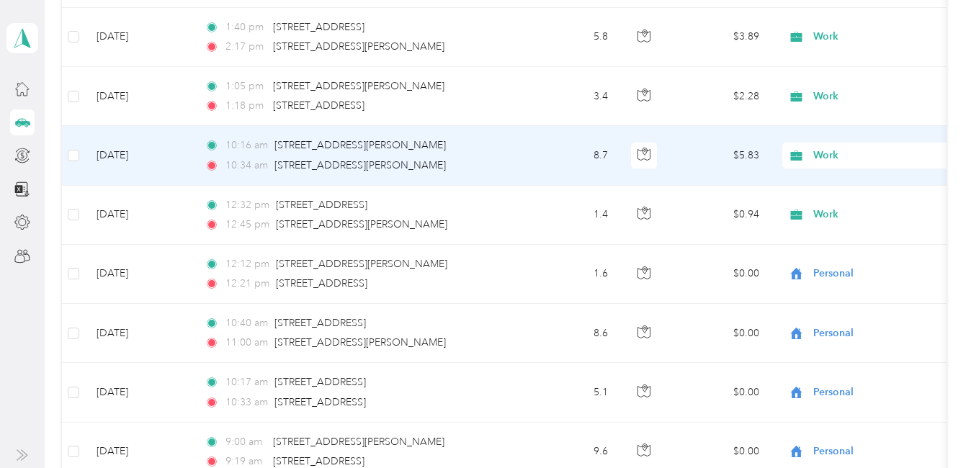
click at [823, 153] on span "Work" at bounding box center [879, 156] width 132 height 16
click at [832, 211] on li "Personal" at bounding box center [936, 207] width 307 height 25
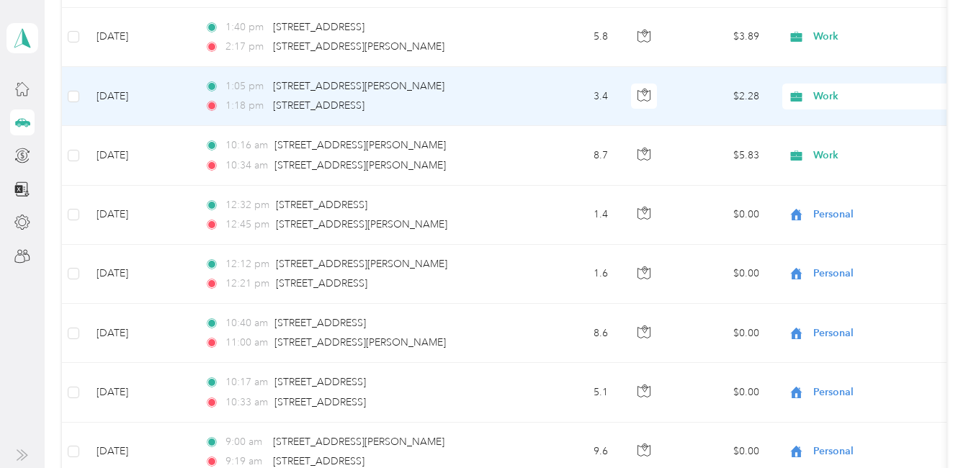
click at [824, 96] on span "Work" at bounding box center [879, 97] width 132 height 16
click at [835, 146] on span "Personal" at bounding box center [948, 148] width 261 height 15
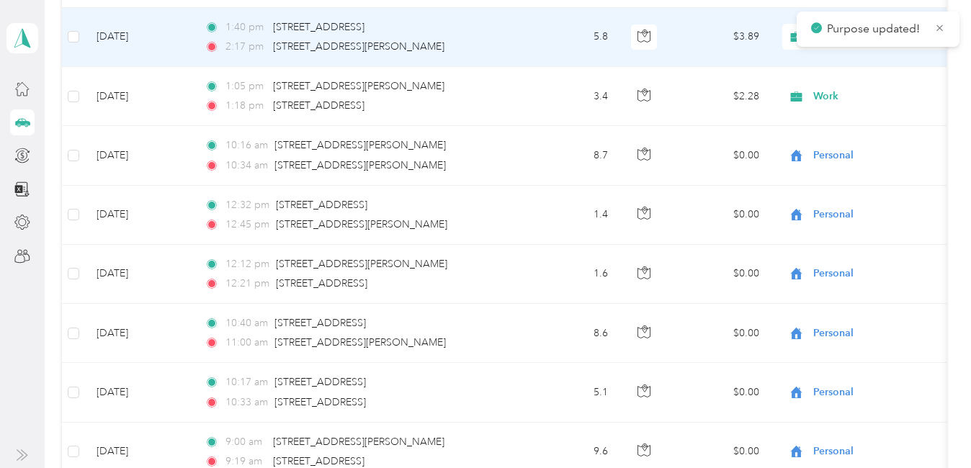
click at [791, 40] on icon at bounding box center [797, 37] width 12 height 10
click at [831, 90] on span "Personal" at bounding box center [948, 88] width 261 height 15
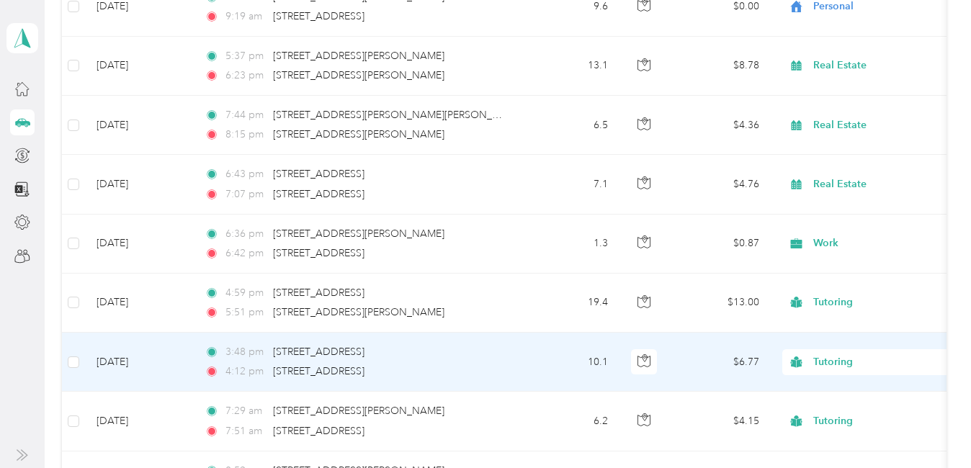
scroll to position [2681, 0]
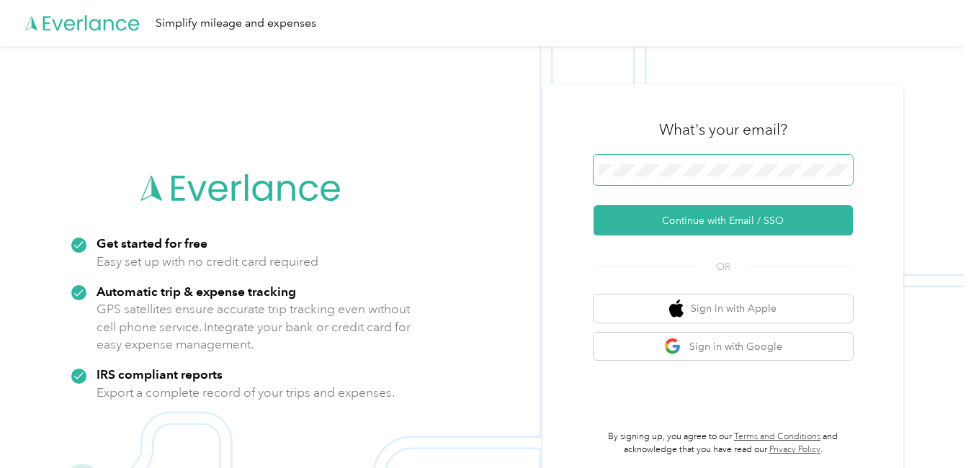
click at [660, 159] on span at bounding box center [722, 170] width 259 height 30
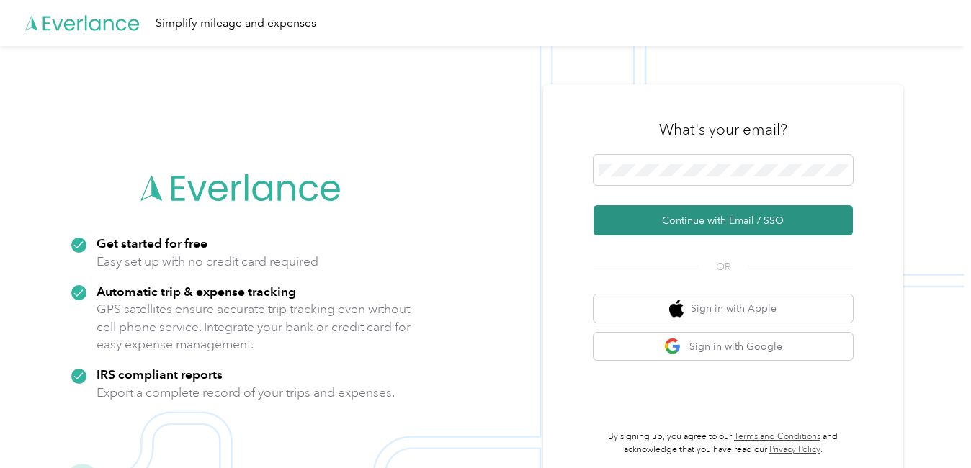
click at [630, 215] on button "Continue with Email / SSO" at bounding box center [722, 220] width 259 height 30
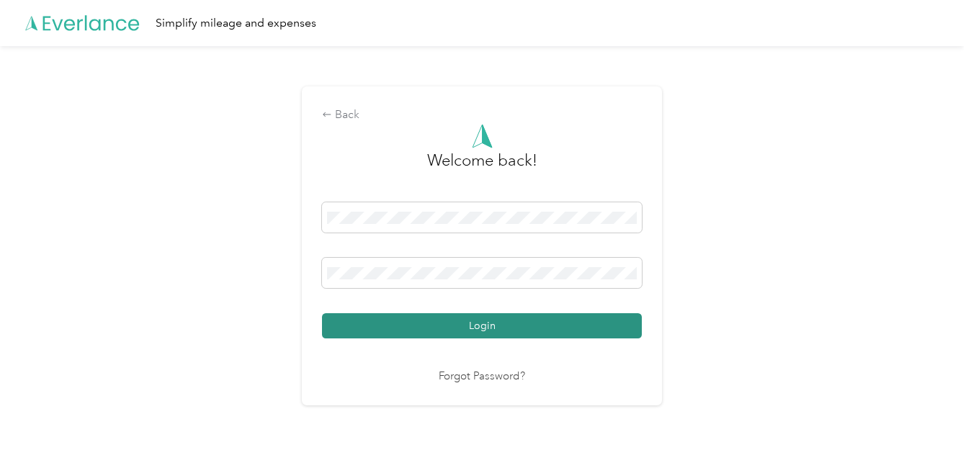
click at [597, 327] on button "Login" at bounding box center [482, 325] width 320 height 25
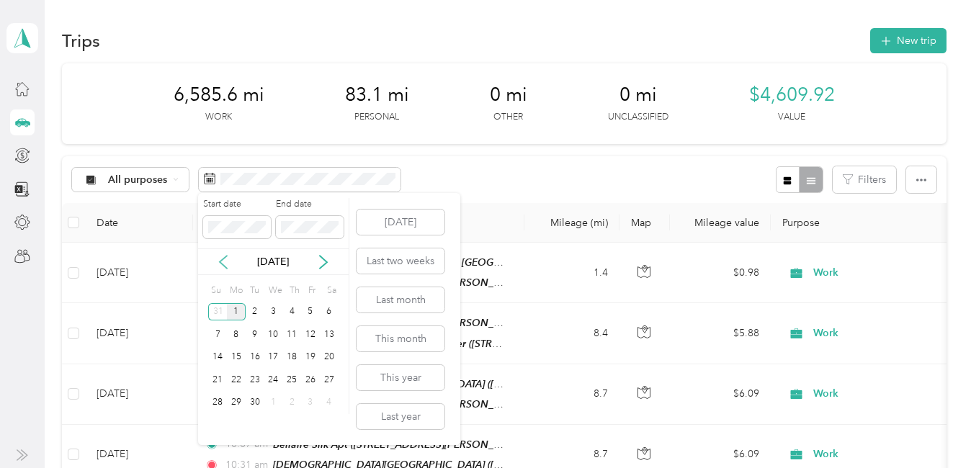
click at [228, 269] on icon at bounding box center [223, 262] width 14 height 14
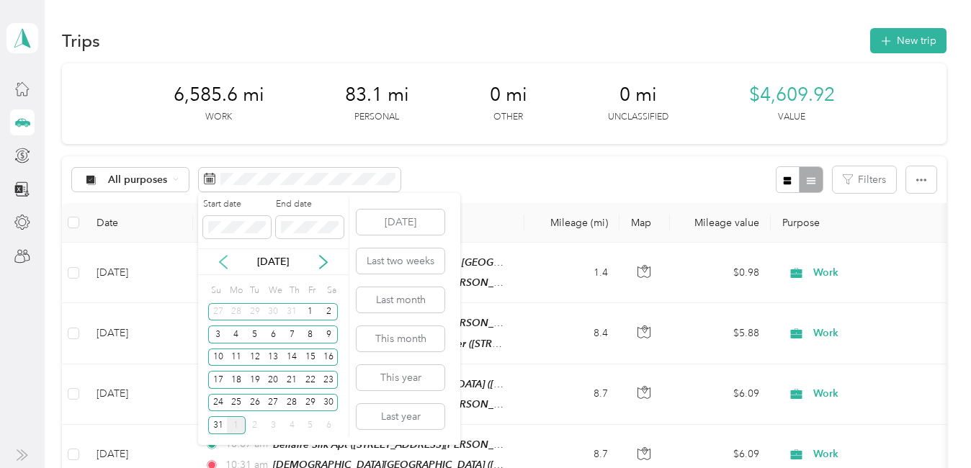
click at [228, 269] on icon at bounding box center [223, 262] width 14 height 14
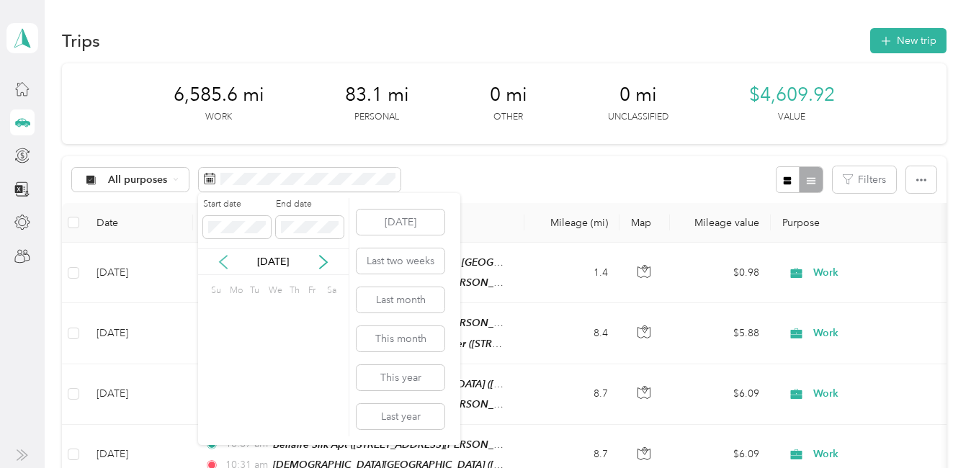
click at [228, 269] on icon at bounding box center [223, 262] width 14 height 14
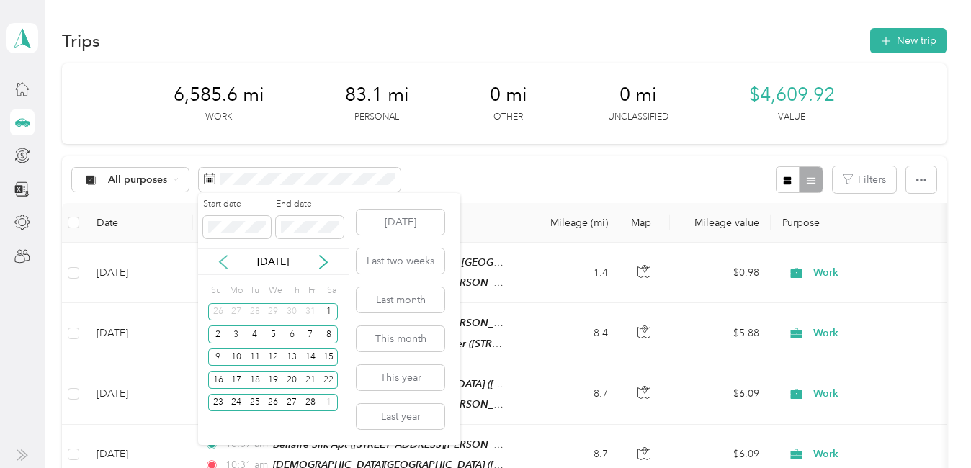
click at [228, 269] on icon at bounding box center [223, 262] width 14 height 14
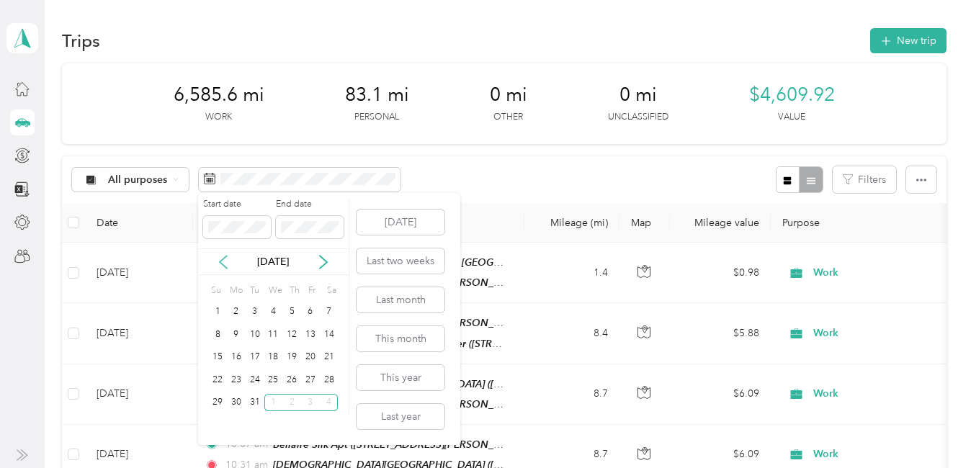
click at [228, 269] on icon at bounding box center [223, 262] width 14 height 14
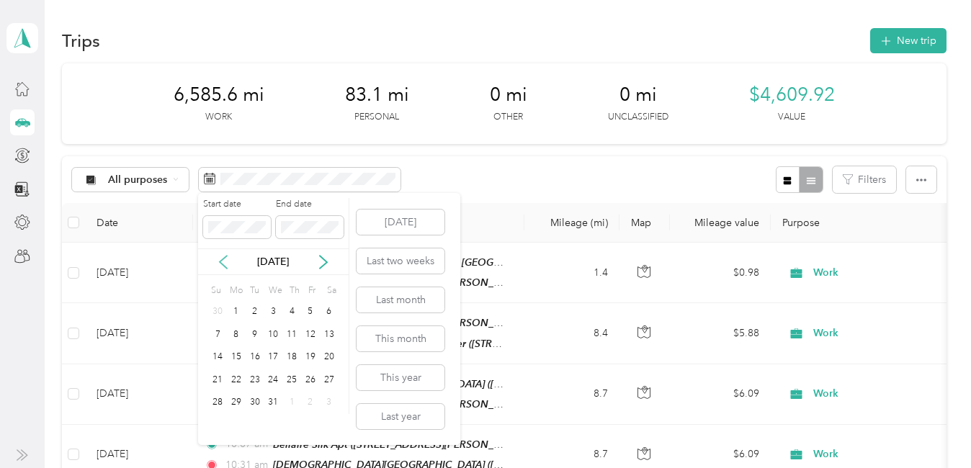
click at [228, 269] on icon at bounding box center [223, 262] width 14 height 14
click at [241, 305] on div "1" at bounding box center [236, 312] width 19 height 18
click at [258, 400] on div "30" at bounding box center [255, 403] width 19 height 18
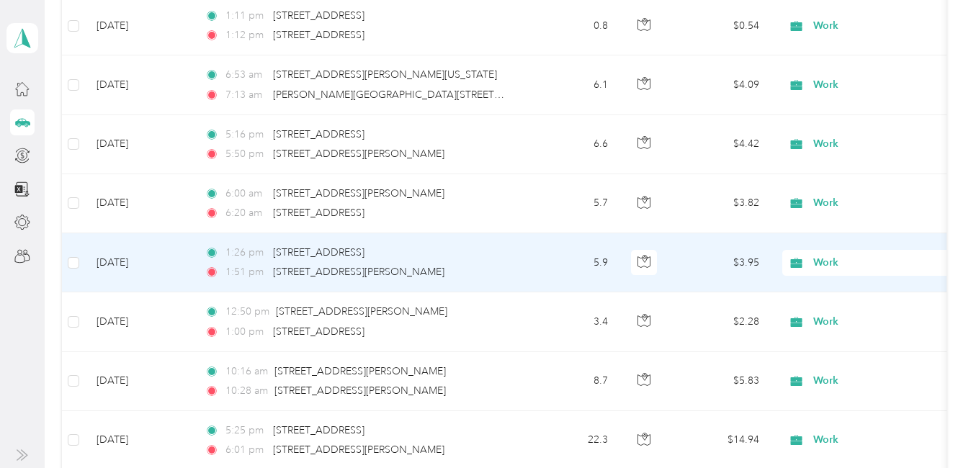
scroll to position [504, 0]
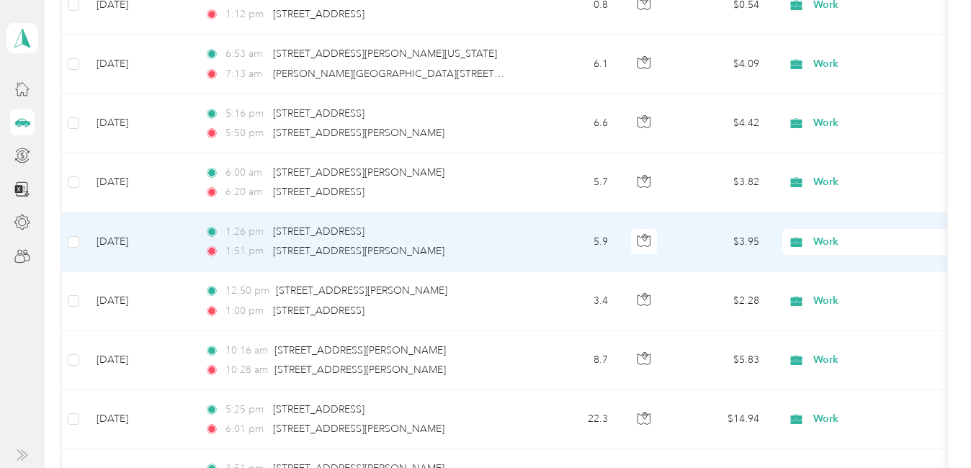
click at [828, 245] on span "Work" at bounding box center [879, 242] width 132 height 16
click at [834, 290] on span "Personal" at bounding box center [948, 290] width 261 height 15
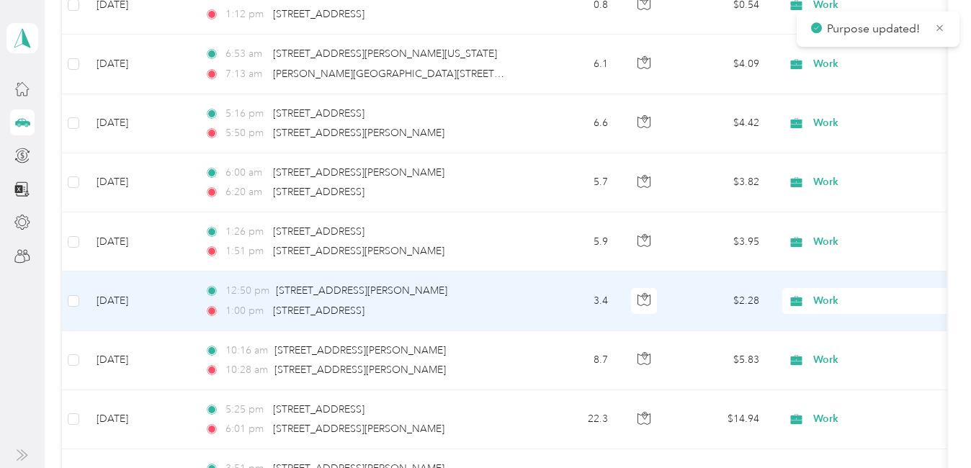
click at [833, 298] on span "Work" at bounding box center [879, 301] width 132 height 16
click at [840, 130] on ol "Work Personal [PERSON_NAME] [PERSON_NAME] [MEDICAL_DATA] Real Estate Lyft Tutor…" at bounding box center [936, 185] width 307 height 202
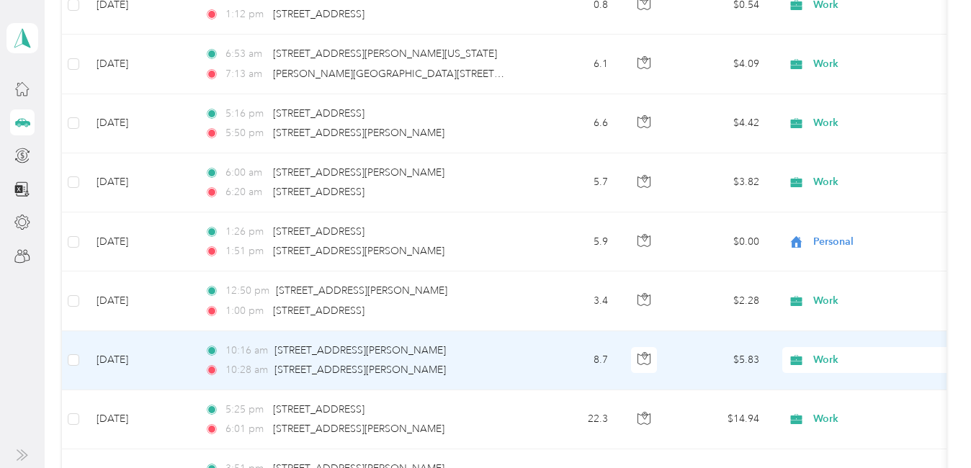
click at [824, 356] on span "Work" at bounding box center [879, 360] width 132 height 16
click at [833, 186] on li "Personal" at bounding box center [936, 179] width 307 height 25
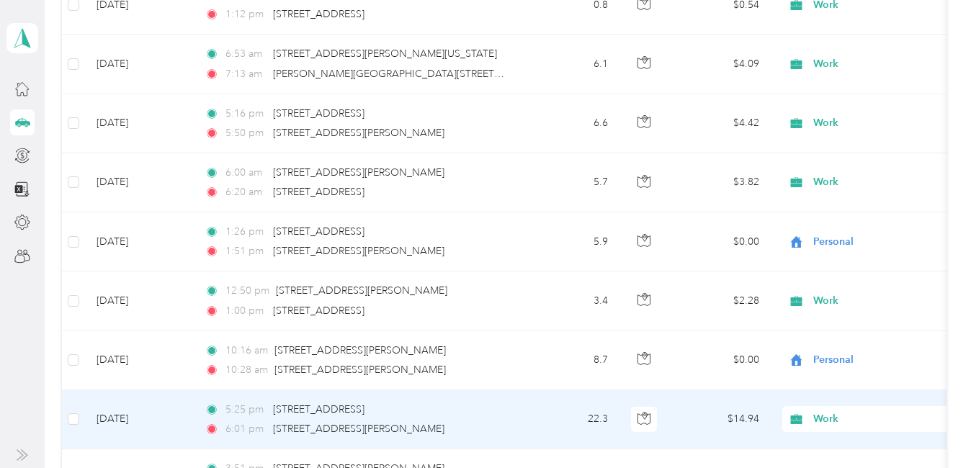
click at [825, 408] on div "Work" at bounding box center [871, 419] width 179 height 26
click at [836, 246] on li "Personal" at bounding box center [936, 240] width 307 height 25
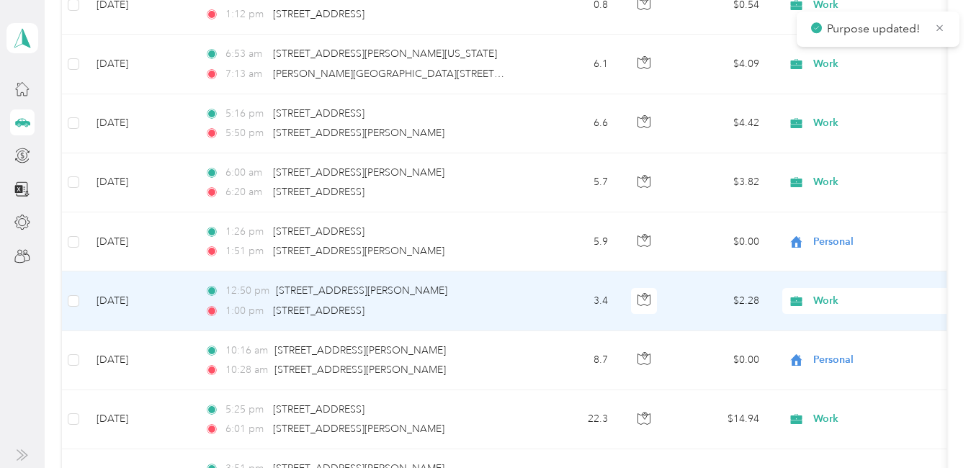
click at [825, 304] on span "Work" at bounding box center [879, 301] width 132 height 16
click at [840, 126] on li "Personal" at bounding box center [936, 121] width 307 height 25
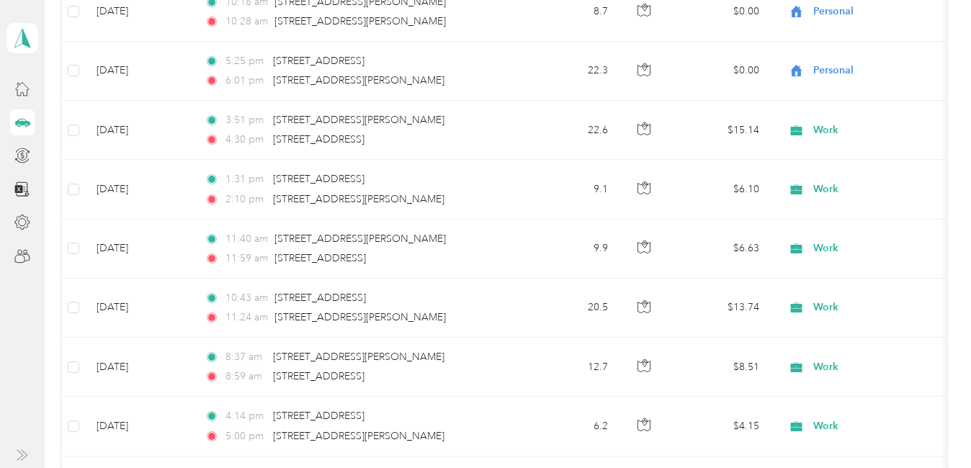
scroll to position [863, 0]
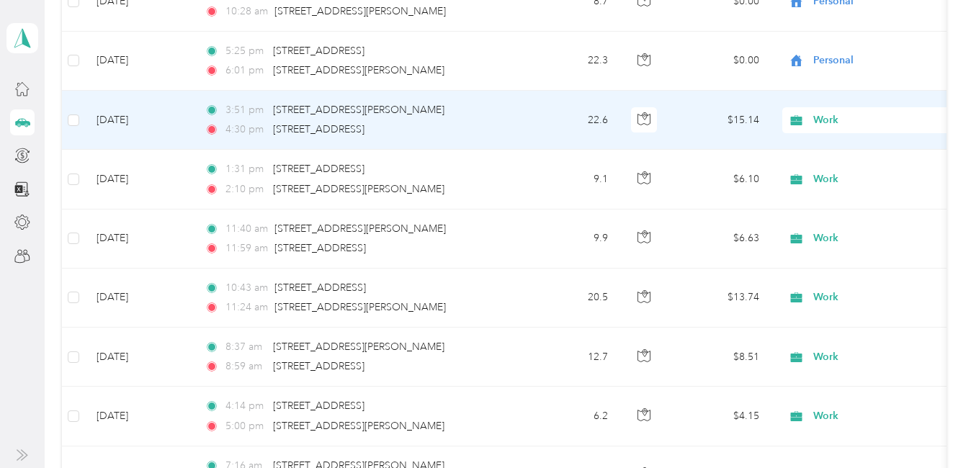
click at [828, 120] on span "Work" at bounding box center [879, 120] width 132 height 16
click at [834, 168] on span "Personal" at bounding box center [948, 170] width 261 height 15
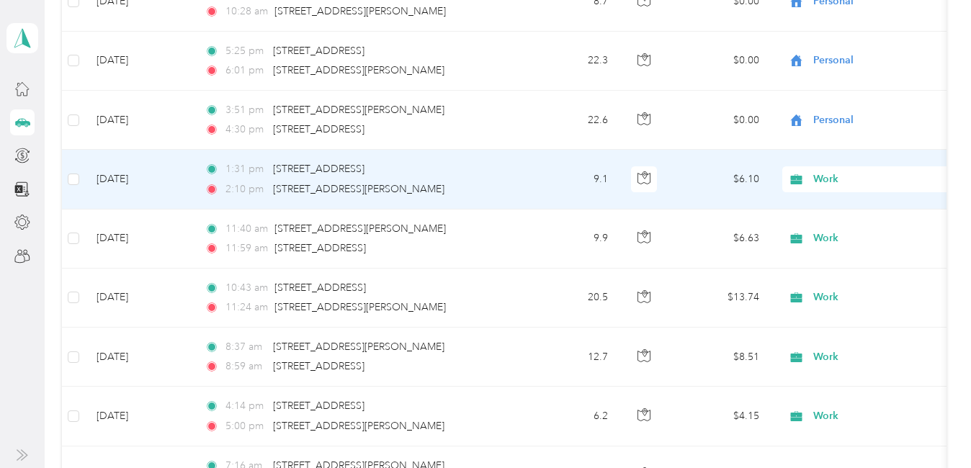
click at [830, 180] on span "Work" at bounding box center [879, 179] width 132 height 16
click at [837, 229] on span "Personal" at bounding box center [948, 231] width 261 height 15
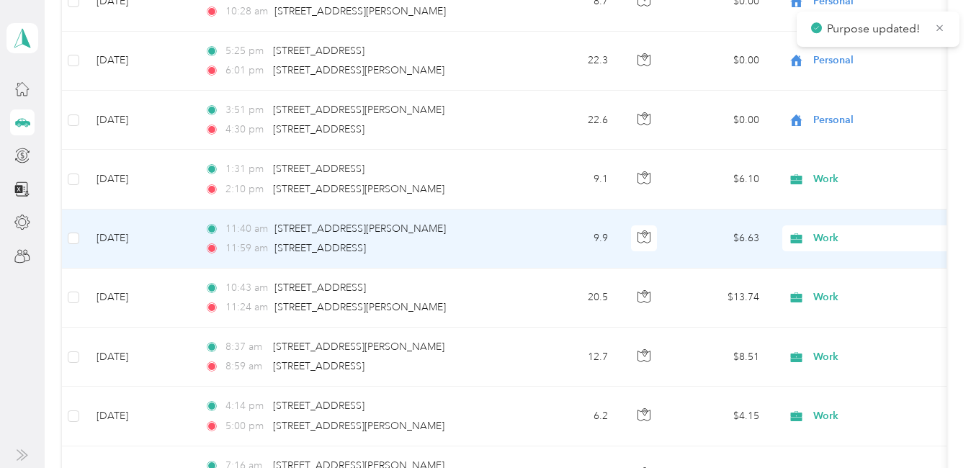
click at [827, 243] on span "Work" at bounding box center [879, 238] width 132 height 16
click at [837, 292] on span "Personal" at bounding box center [948, 290] width 261 height 15
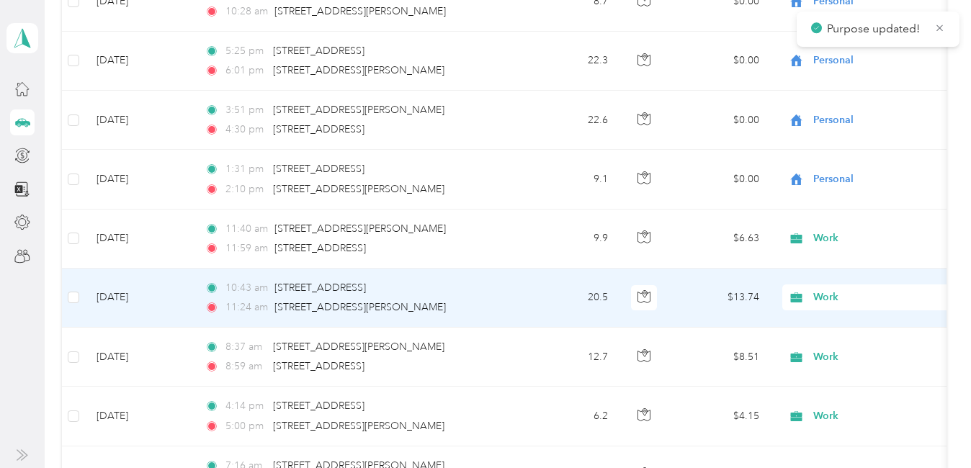
click at [822, 301] on span "Work" at bounding box center [879, 298] width 132 height 16
click at [838, 120] on span "Personal" at bounding box center [948, 116] width 261 height 15
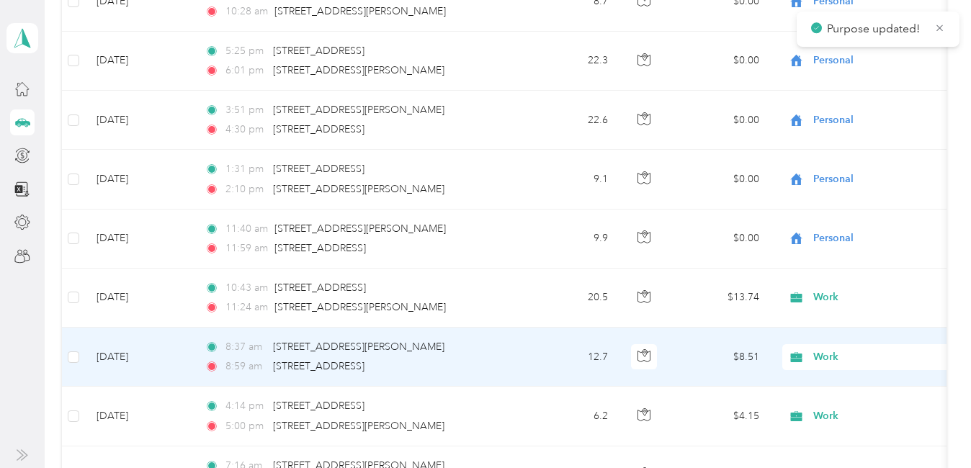
click at [827, 357] on span "Work" at bounding box center [879, 357] width 132 height 16
click at [840, 179] on span "Personal" at bounding box center [948, 173] width 261 height 15
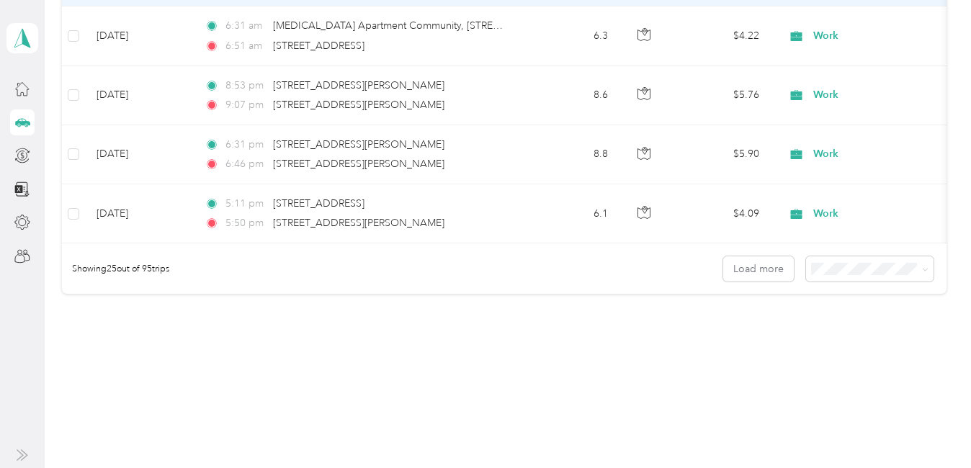
scroll to position [1511, 0]
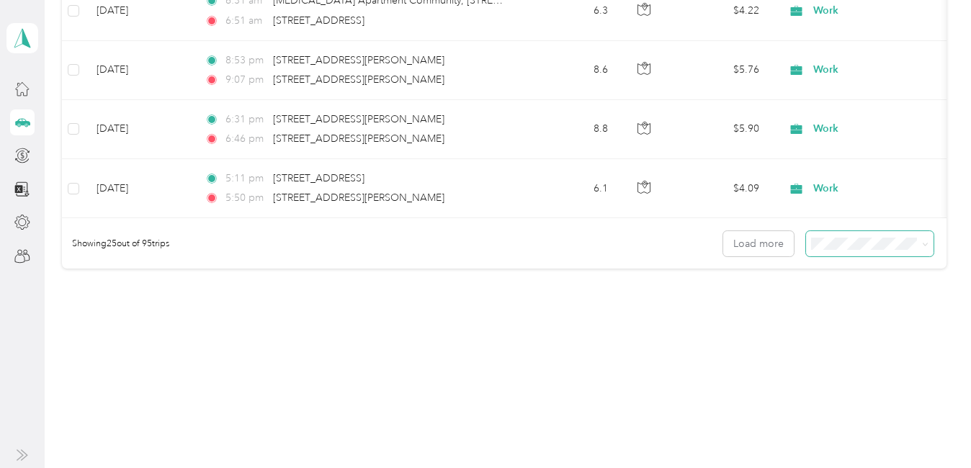
click at [889, 256] on span at bounding box center [869, 243] width 127 height 25
click at [924, 245] on span at bounding box center [925, 244] width 6 height 12
click at [924, 248] on icon at bounding box center [925, 244] width 6 height 6
click at [881, 329] on li "100 per load" at bounding box center [865, 325] width 127 height 25
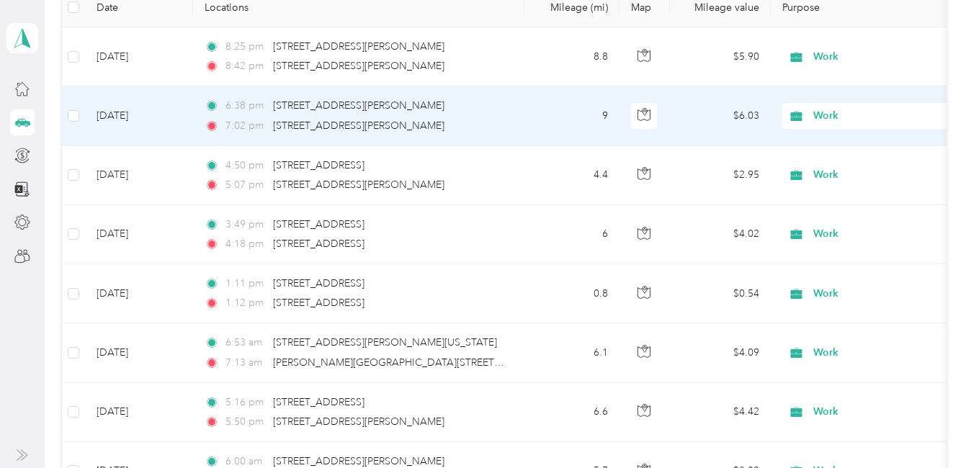
scroll to position [215, 0]
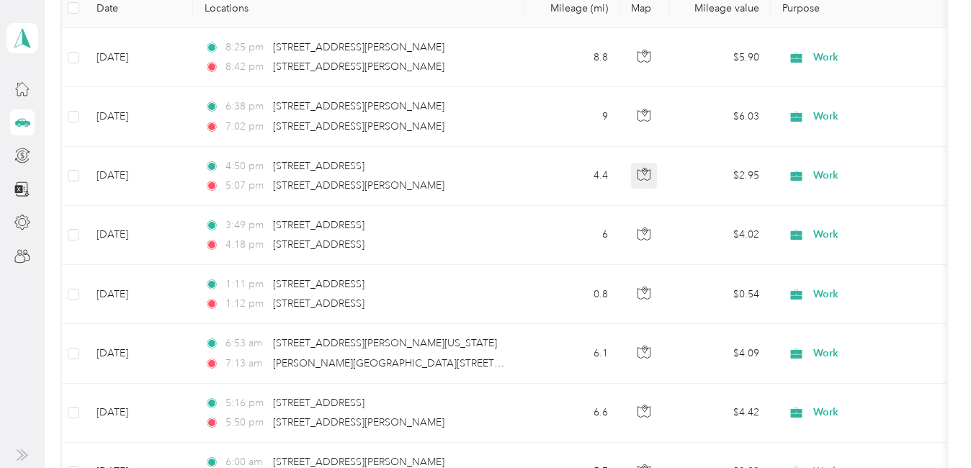
drag, startPoint x: 478, startPoint y: 9, endPoint x: 640, endPoint y: 186, distance: 239.6
click at [478, 9] on th "Locations" at bounding box center [358, 8] width 331 height 40
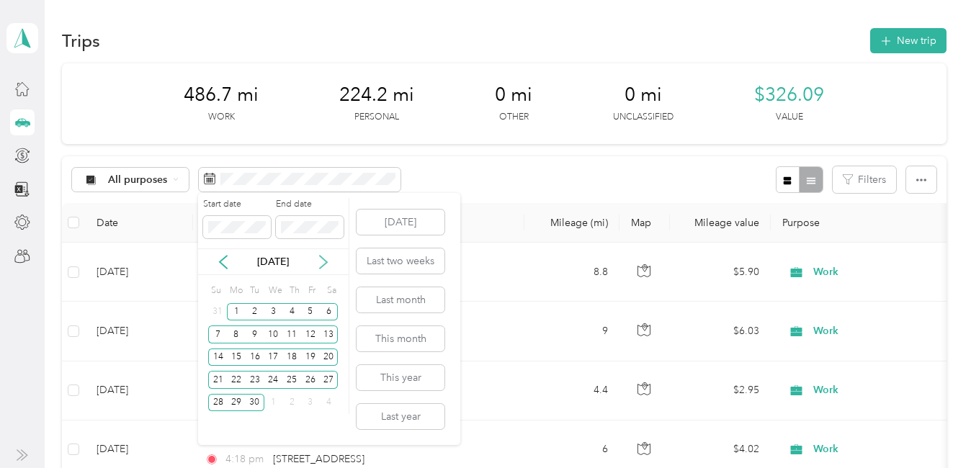
click at [322, 259] on icon at bounding box center [323, 262] width 7 height 13
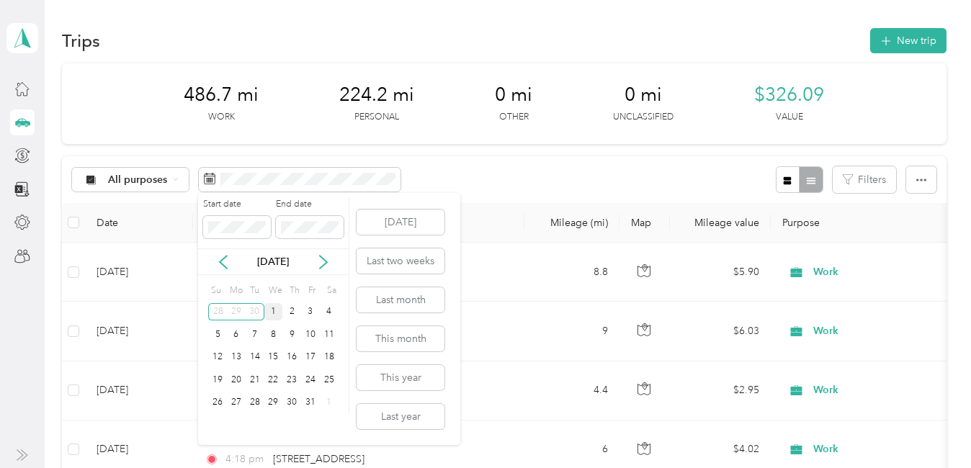
click at [271, 318] on div "1" at bounding box center [273, 312] width 19 height 18
click at [313, 405] on div "31" at bounding box center [310, 403] width 19 height 18
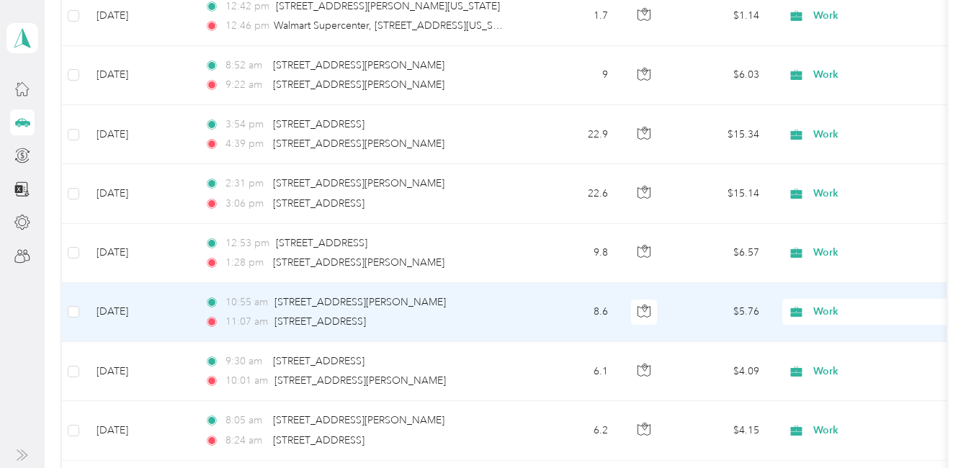
scroll to position [5257, 0]
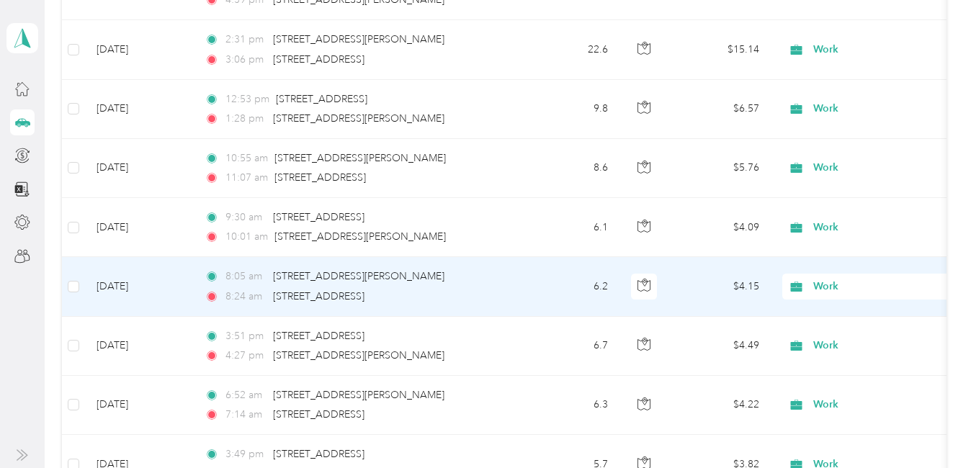
click at [841, 288] on span "Work" at bounding box center [879, 287] width 132 height 16
click at [848, 109] on span "Personal" at bounding box center [948, 108] width 261 height 15
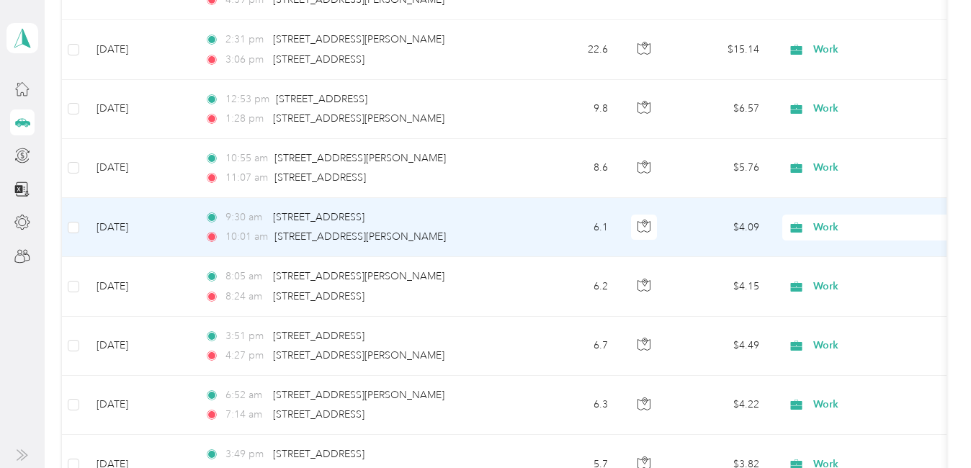
click at [825, 222] on span "Work" at bounding box center [879, 228] width 132 height 16
click at [840, 277] on span "Personal" at bounding box center [948, 279] width 261 height 15
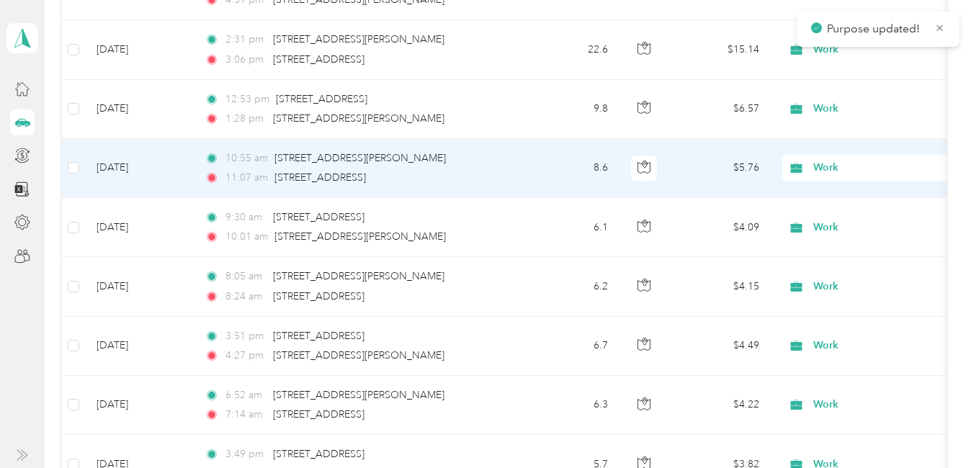
click at [829, 169] on span "Work" at bounding box center [879, 168] width 132 height 16
click at [838, 217] on span "Personal" at bounding box center [948, 219] width 261 height 15
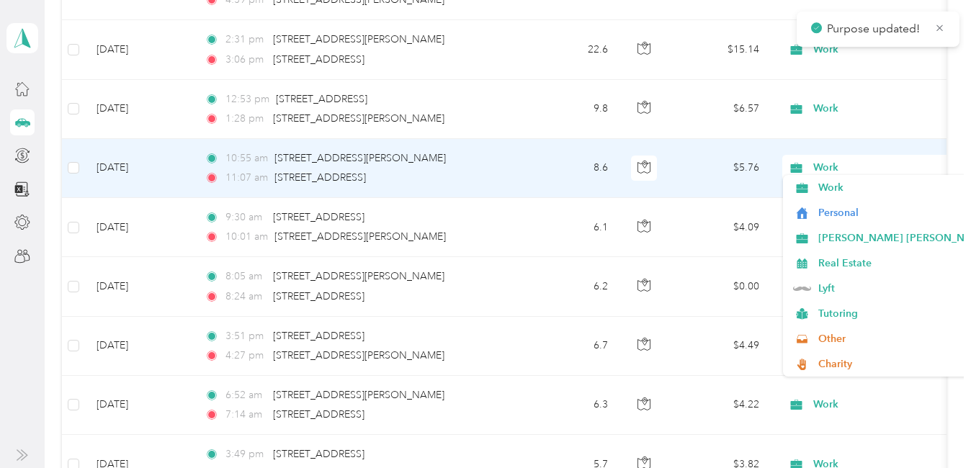
click at [824, 110] on span "Work" at bounding box center [879, 109] width 132 height 16
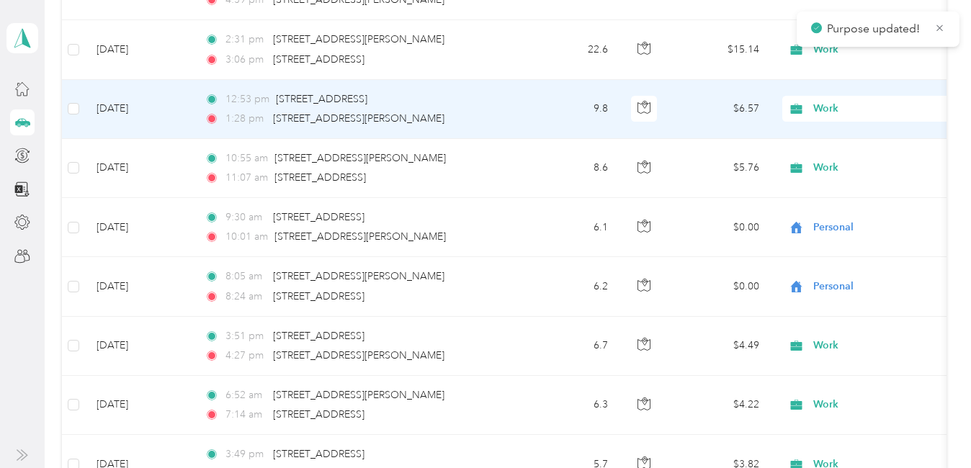
click at [846, 163] on li "Personal" at bounding box center [936, 160] width 307 height 25
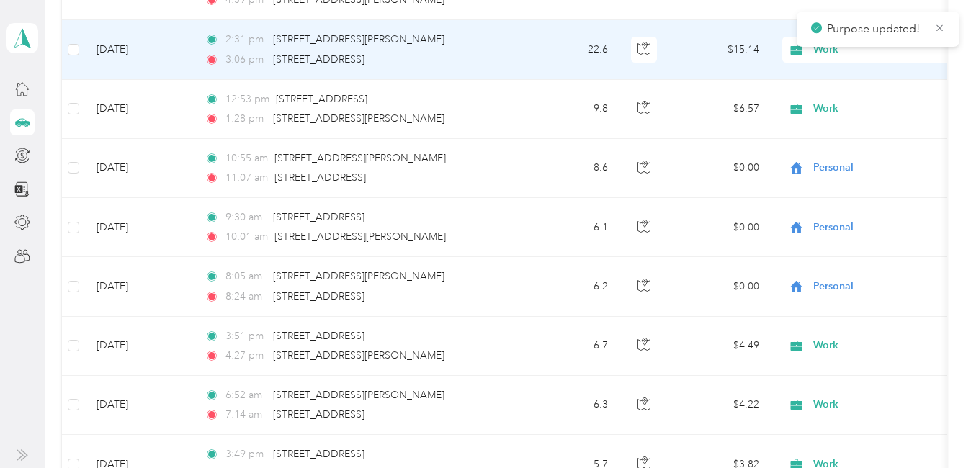
click at [830, 52] on span "Work" at bounding box center [879, 50] width 132 height 16
click at [839, 97] on span "Personal" at bounding box center [948, 101] width 261 height 15
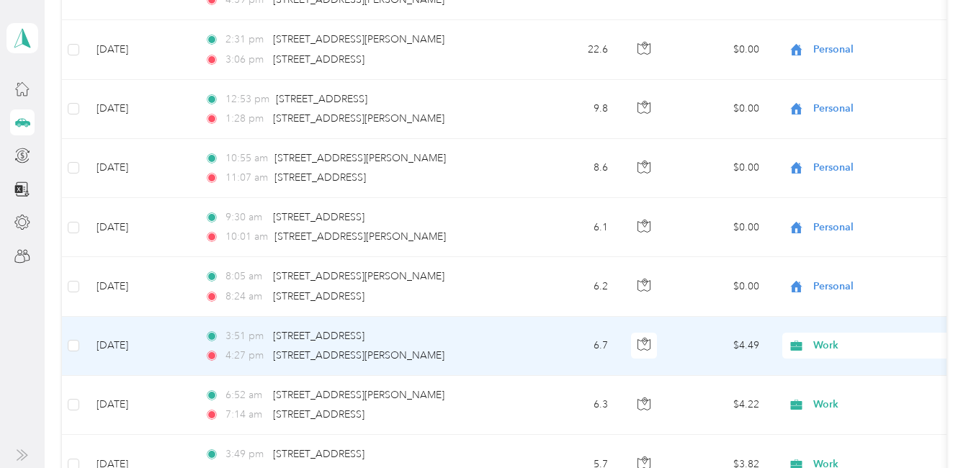
click at [939, 321] on td "Work" at bounding box center [872, 346] width 202 height 59
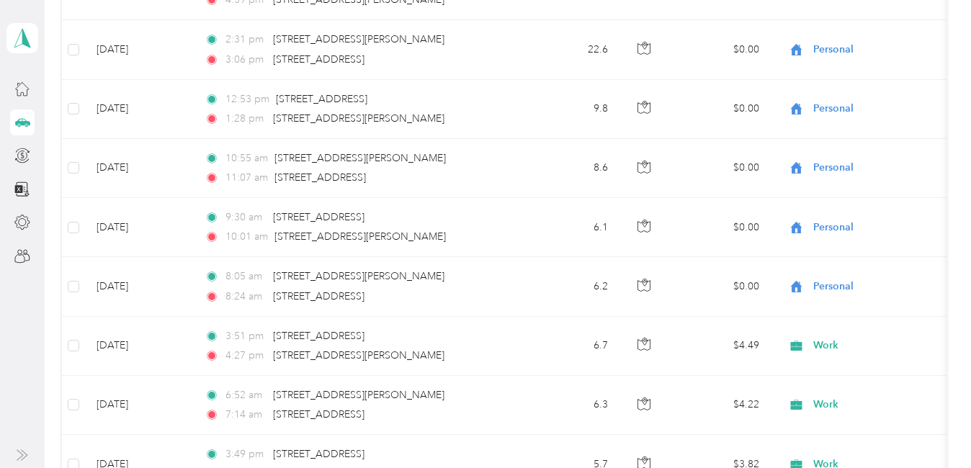
click at [877, 51] on span "Personal" at bounding box center [879, 50] width 132 height 16
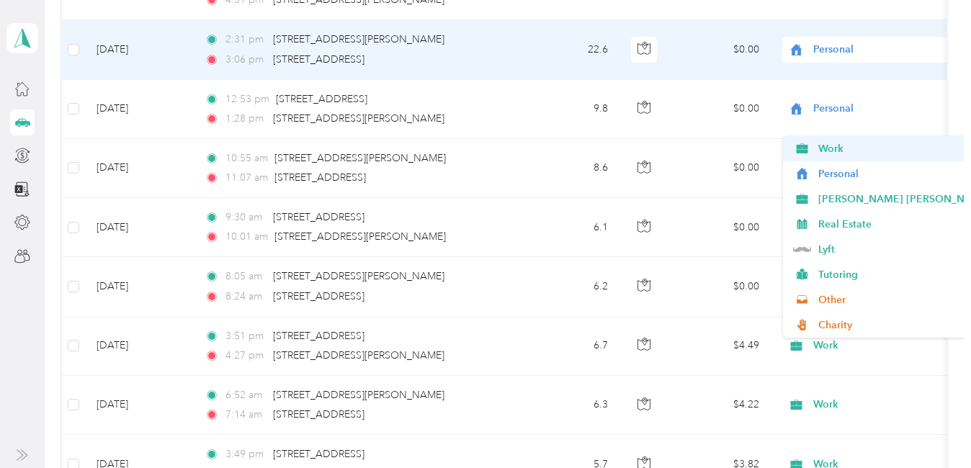
scroll to position [5185, 0]
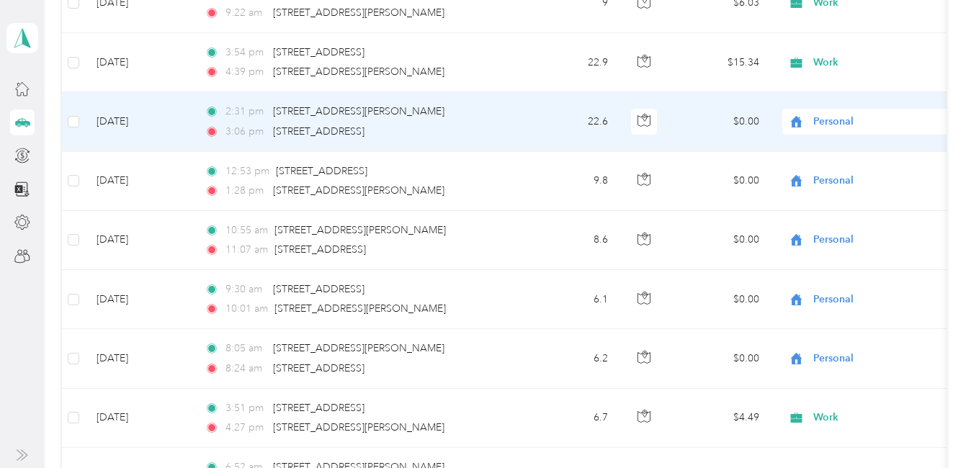
click at [840, 171] on span "Personal" at bounding box center [940, 168] width 244 height 15
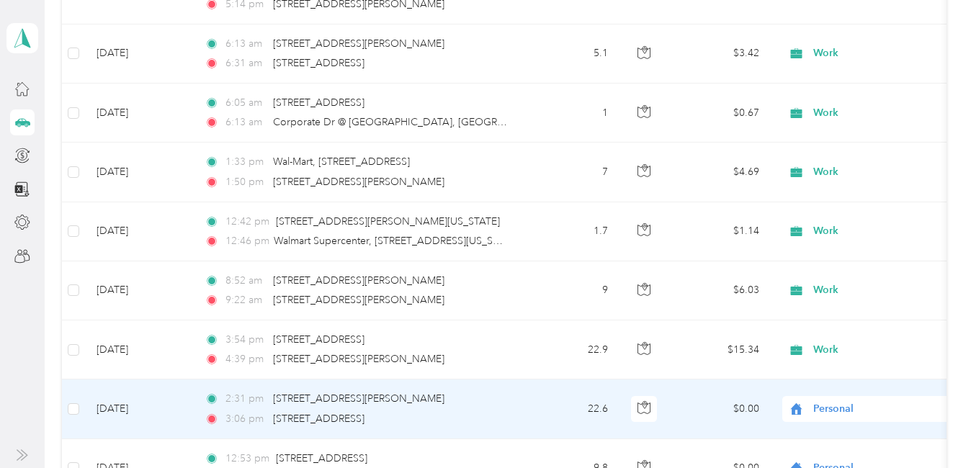
scroll to position [4897, 0]
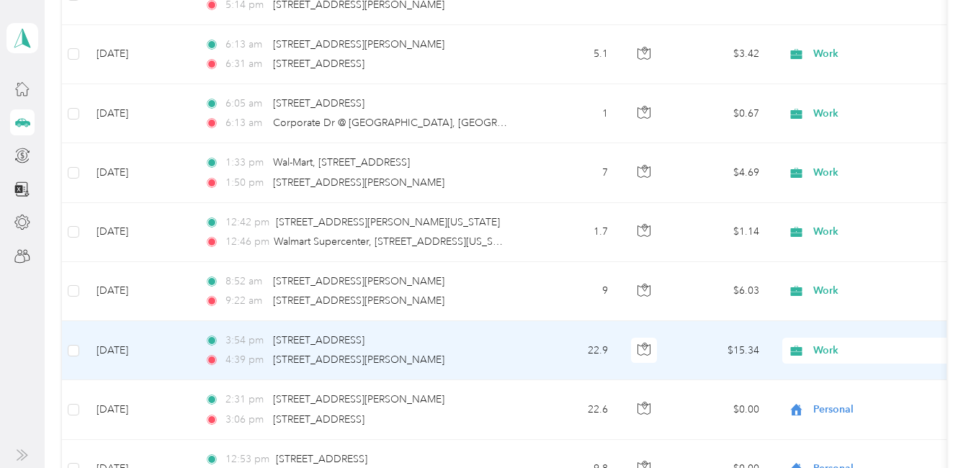
click at [832, 351] on span "Work" at bounding box center [879, 351] width 132 height 16
click at [860, 177] on li "Personal" at bounding box center [936, 172] width 307 height 25
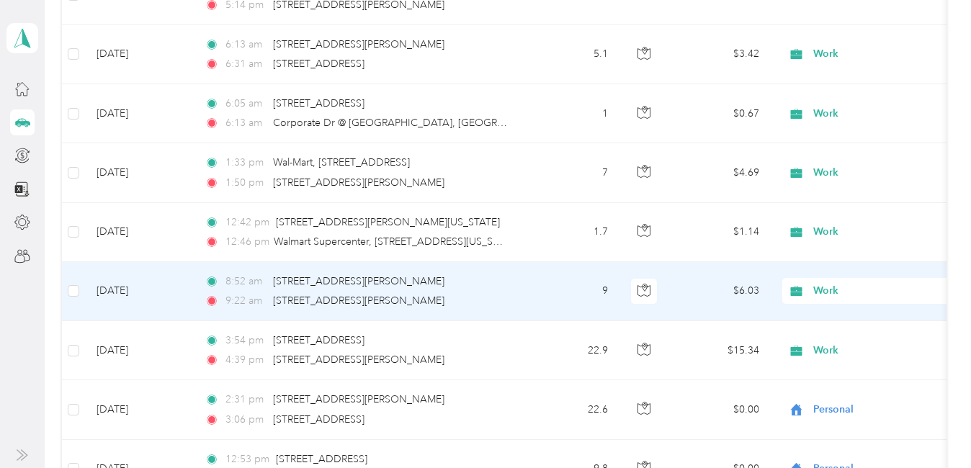
click at [822, 287] on span "Work" at bounding box center [879, 291] width 132 height 16
click at [846, 116] on li "Personal" at bounding box center [936, 112] width 307 height 25
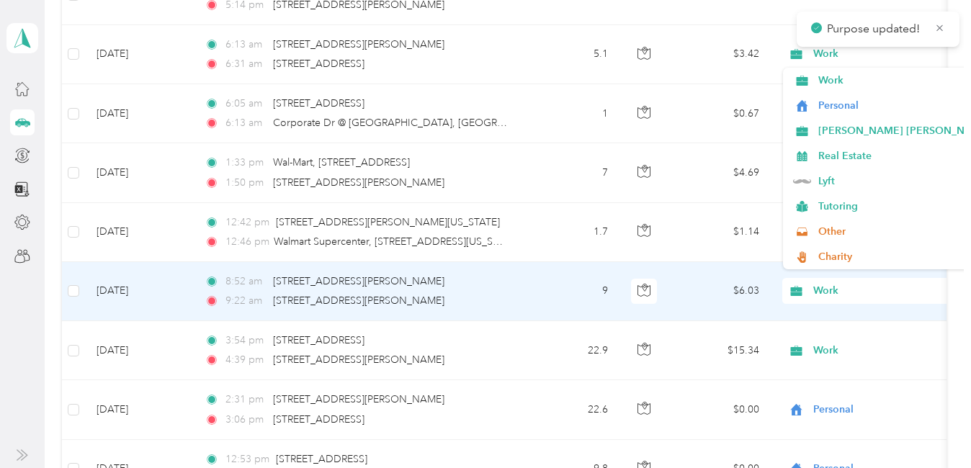
click at [825, 228] on span "Work" at bounding box center [879, 232] width 132 height 16
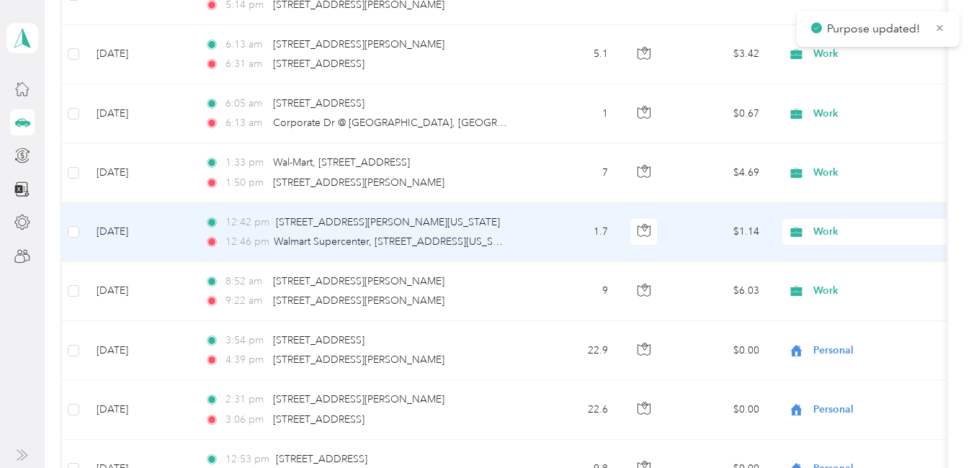
click at [846, 279] on span "Personal" at bounding box center [948, 284] width 261 height 15
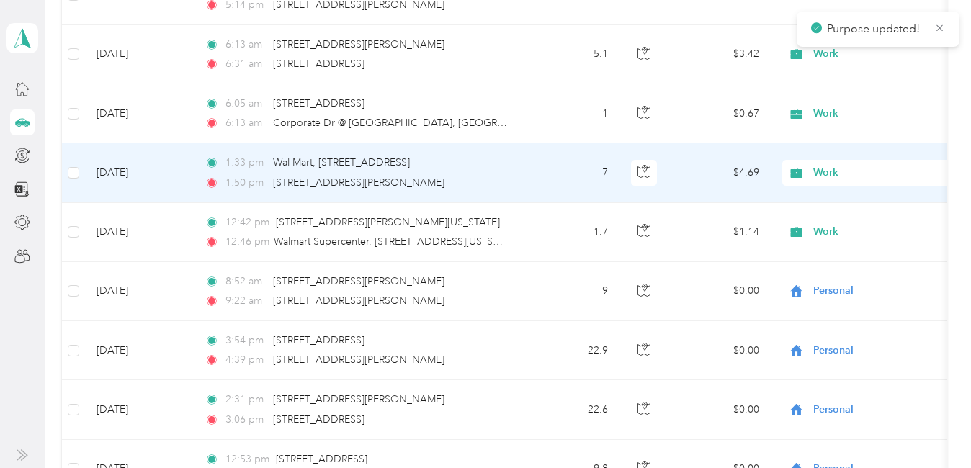
click at [821, 169] on span "Work" at bounding box center [879, 173] width 132 height 16
click at [836, 225] on span "Personal" at bounding box center [948, 224] width 261 height 15
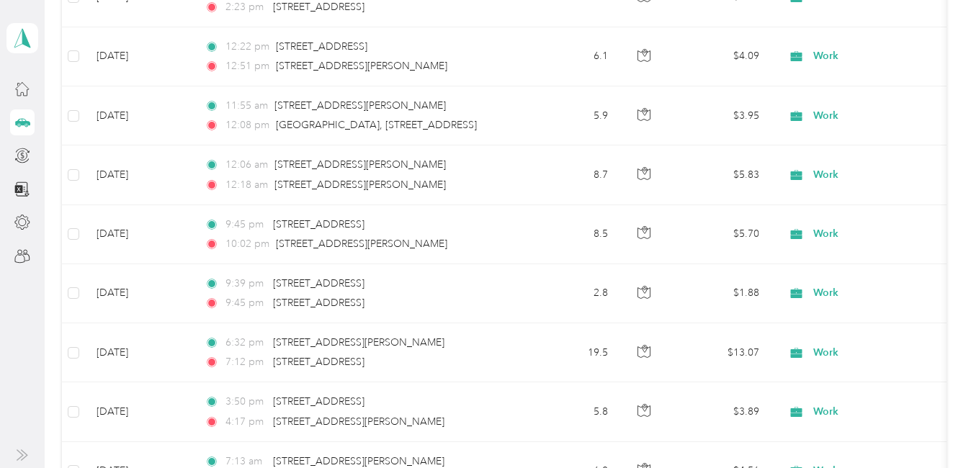
scroll to position [3457, 0]
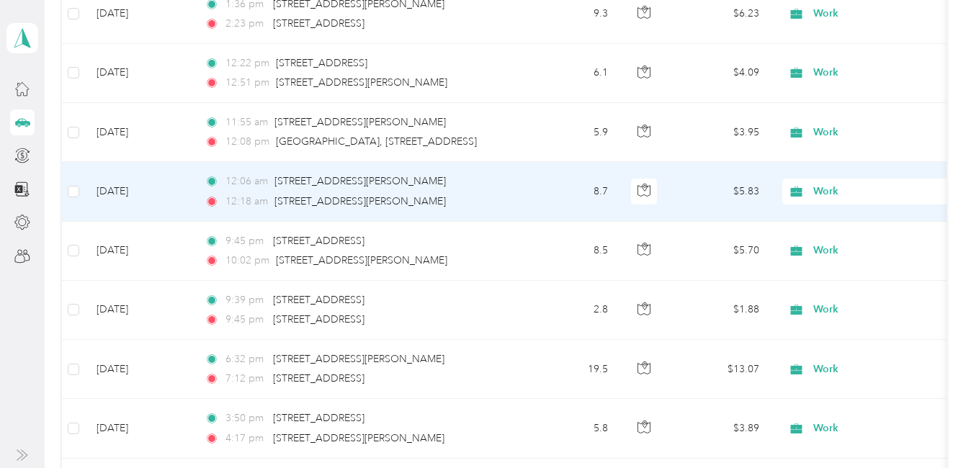
click at [825, 190] on span "Work" at bounding box center [879, 192] width 132 height 16
click at [831, 237] on span "Personal" at bounding box center [948, 243] width 261 height 15
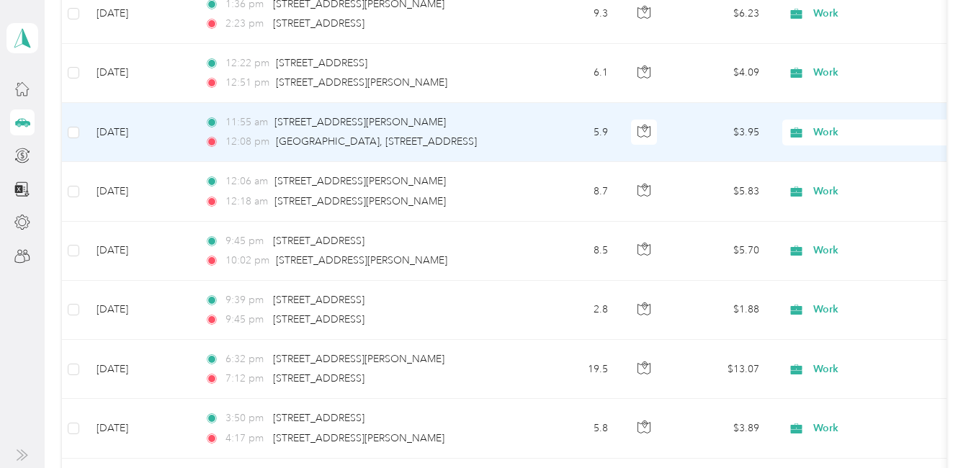
click at [822, 134] on span "Work" at bounding box center [879, 133] width 132 height 16
click at [832, 181] on span "Personal" at bounding box center [948, 184] width 261 height 15
click at [830, 73] on span "Work" at bounding box center [879, 73] width 132 height 16
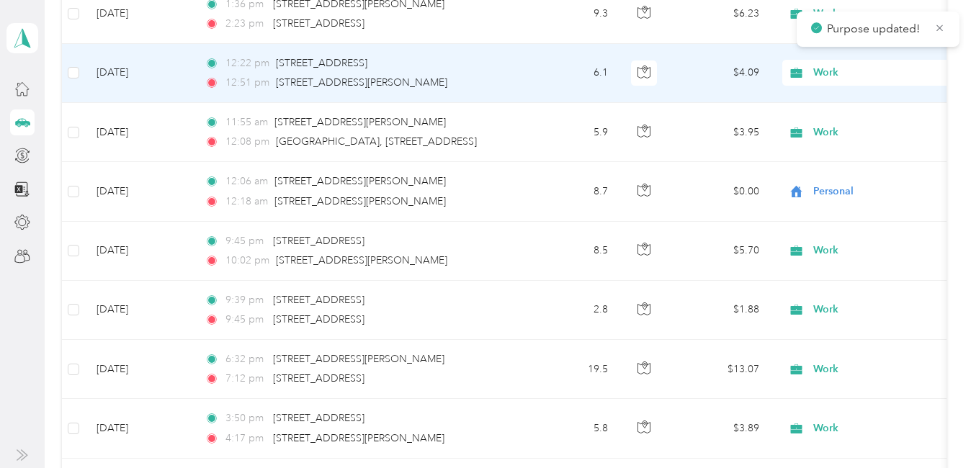
click at [835, 125] on span "Personal" at bounding box center [948, 124] width 261 height 15
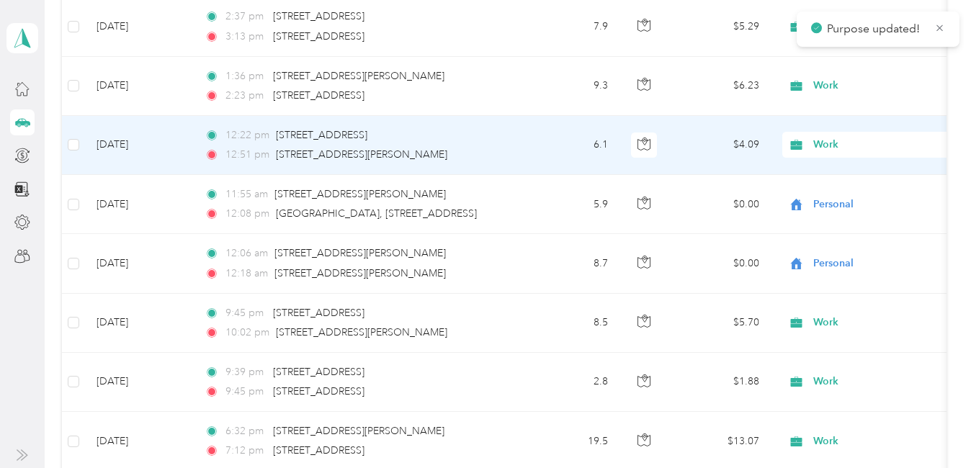
scroll to position [3313, 0]
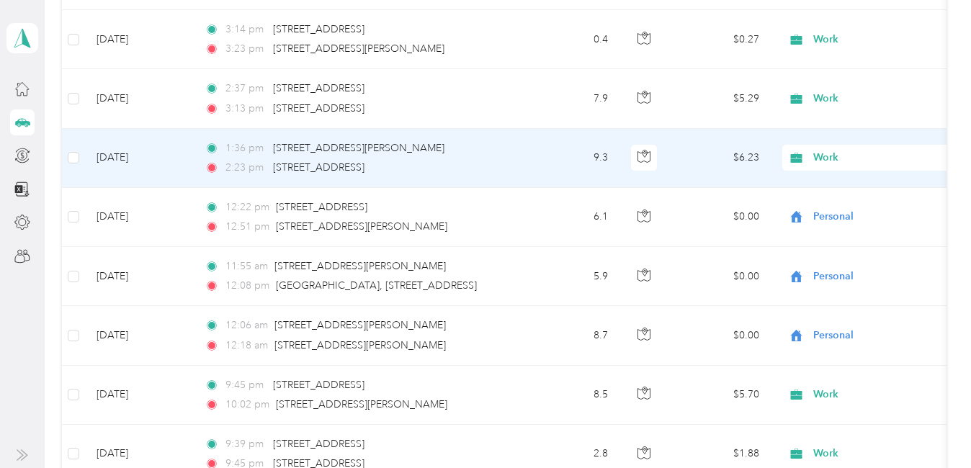
click at [831, 153] on span "Work" at bounding box center [879, 158] width 132 height 16
click at [846, 210] on span "Personal" at bounding box center [948, 209] width 261 height 15
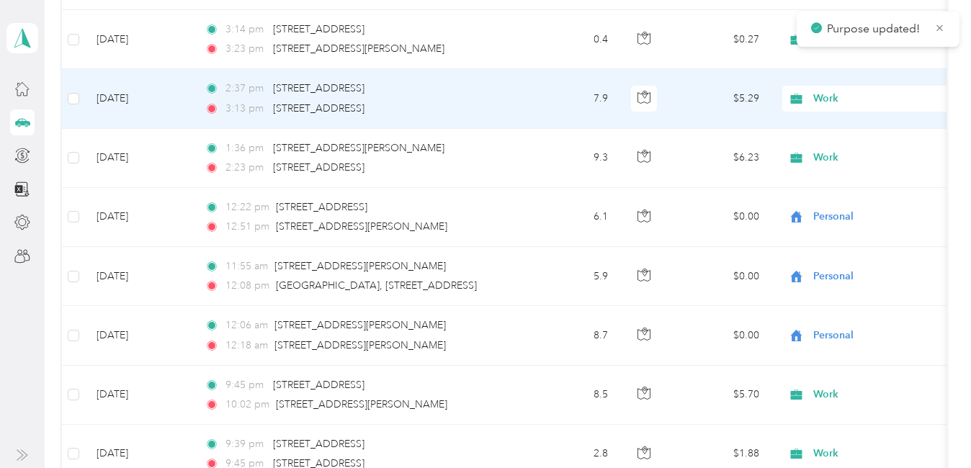
click at [831, 97] on span "Work" at bounding box center [879, 99] width 132 height 16
click at [834, 155] on li "Personal" at bounding box center [936, 150] width 307 height 25
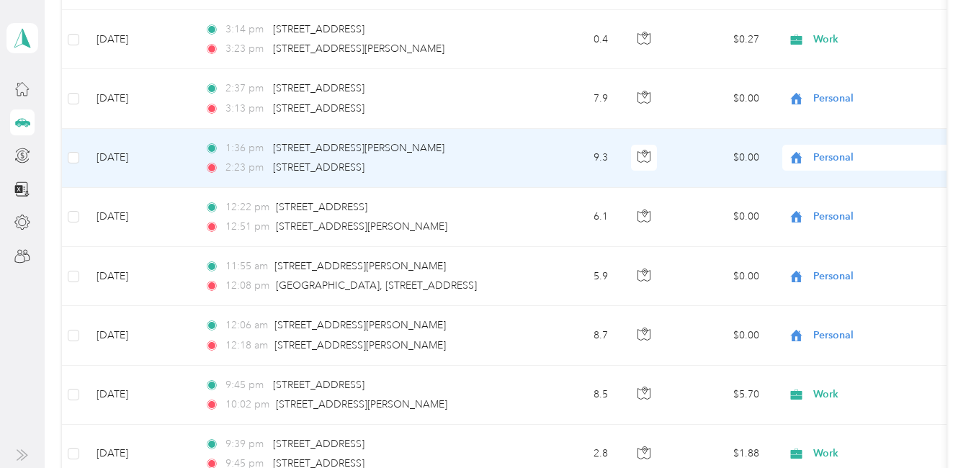
scroll to position [3241, 0]
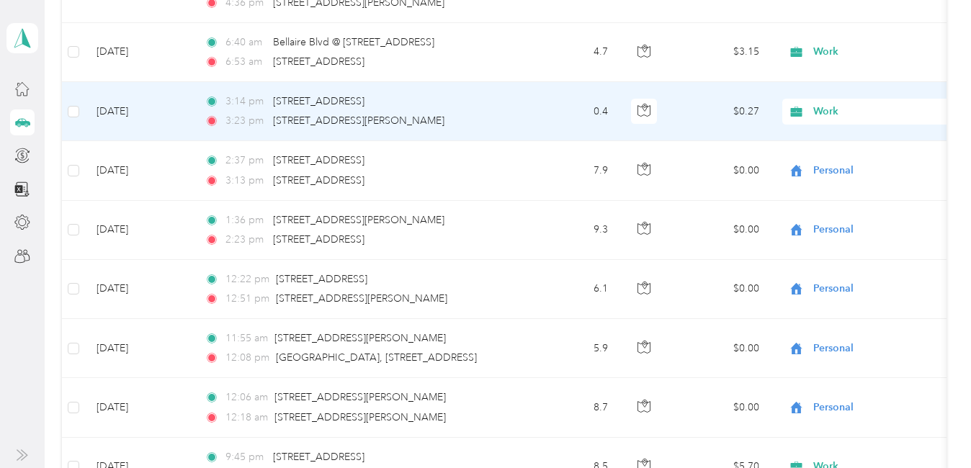
click at [830, 112] on span "Work" at bounding box center [879, 112] width 132 height 16
click at [833, 162] on span "Personal" at bounding box center [948, 163] width 261 height 15
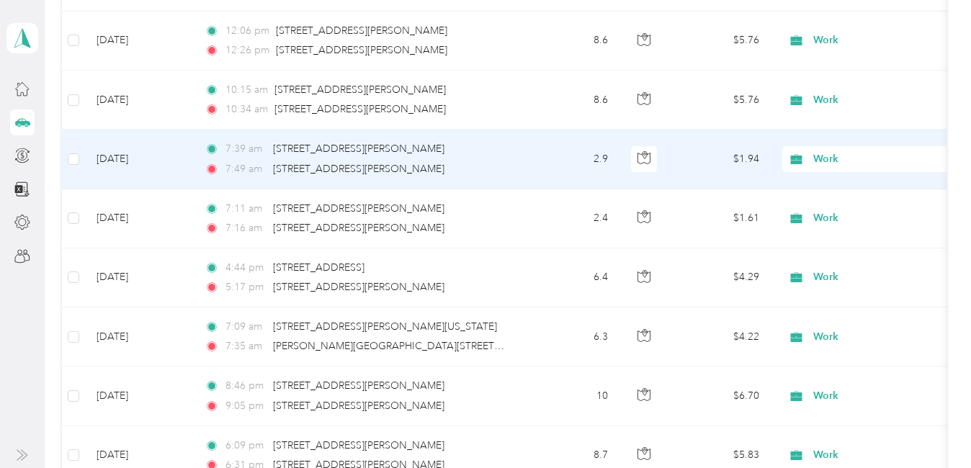
scroll to position [2089, 0]
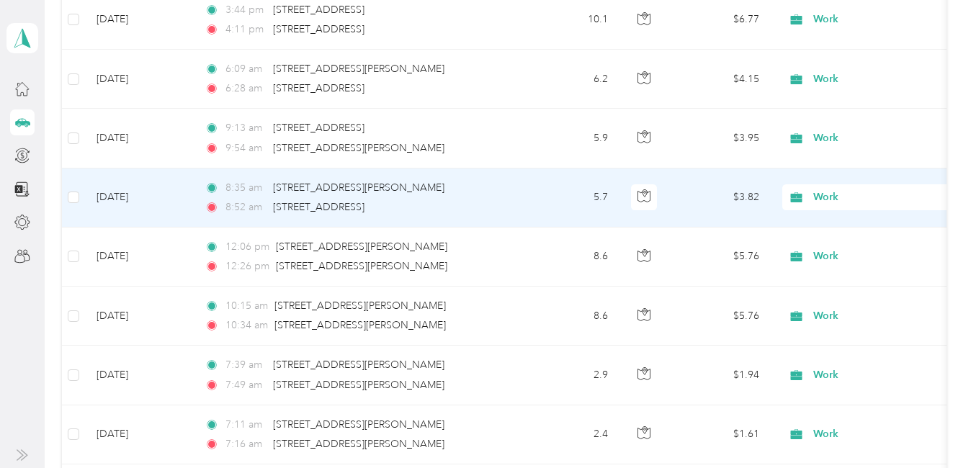
click at [828, 196] on span "Work" at bounding box center [879, 197] width 132 height 16
click at [830, 248] on span "Personal" at bounding box center [948, 249] width 261 height 15
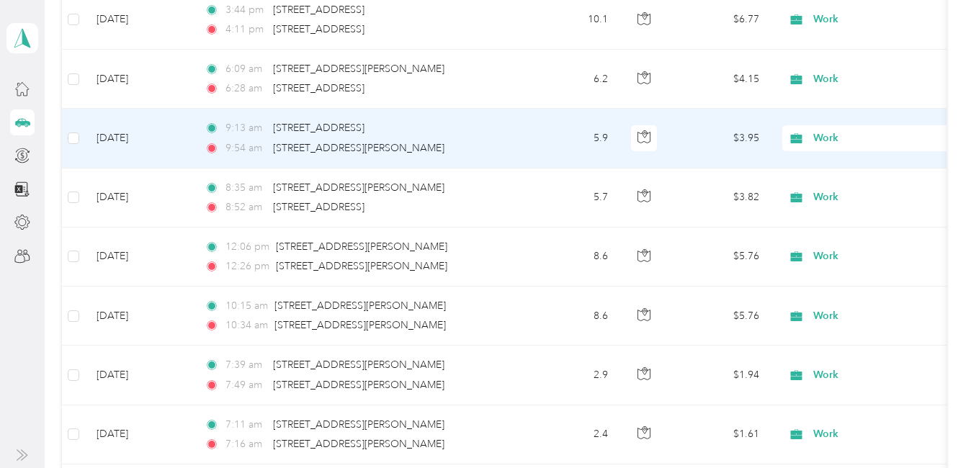
click at [822, 138] on span "Work" at bounding box center [879, 138] width 132 height 16
click at [840, 192] on span "Personal" at bounding box center [948, 190] width 261 height 15
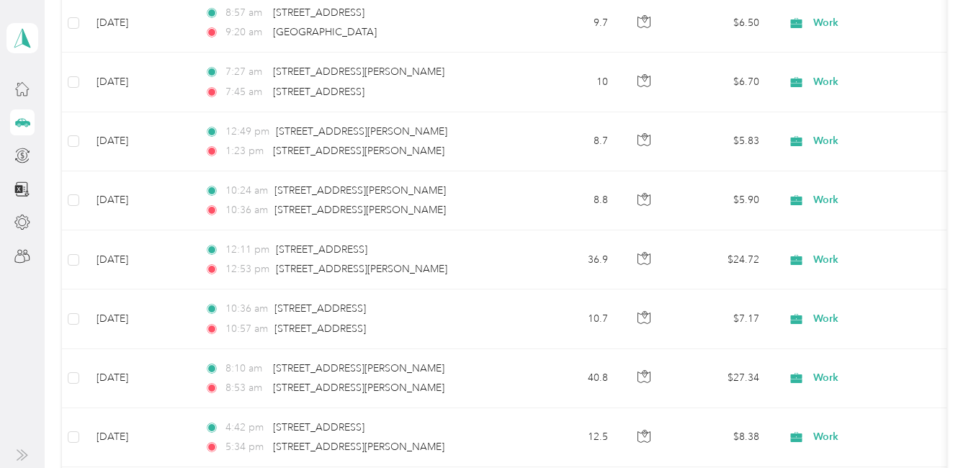
scroll to position [936, 0]
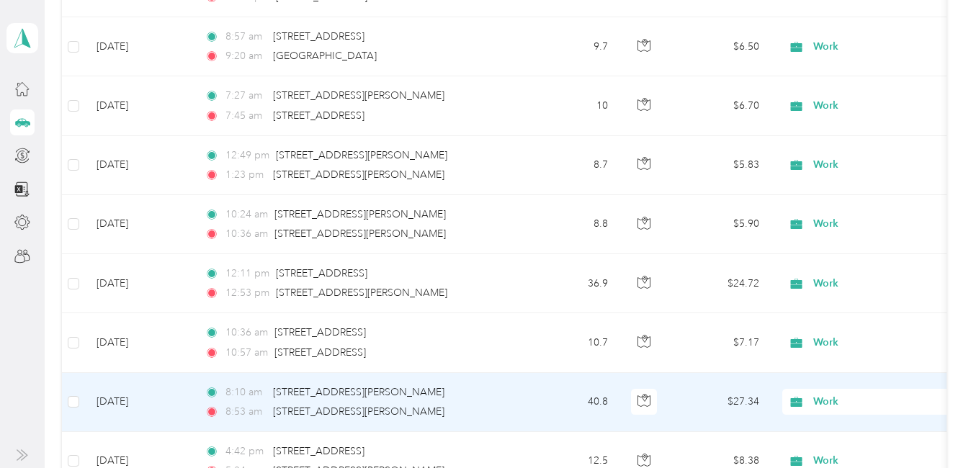
click at [825, 395] on span "Work" at bounding box center [879, 402] width 132 height 16
click at [840, 220] on span "Personal" at bounding box center [948, 223] width 261 height 15
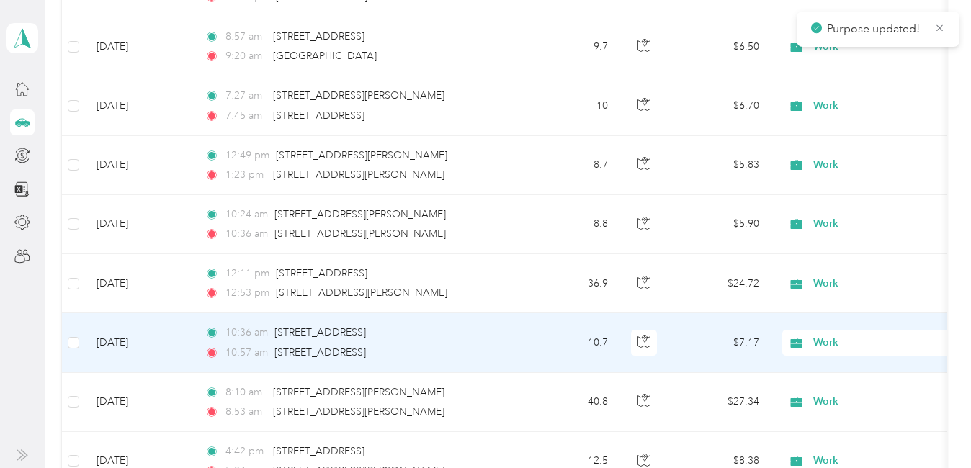
click at [822, 341] on span "Work" at bounding box center [879, 343] width 132 height 16
click at [842, 163] on span "Personal" at bounding box center [948, 164] width 261 height 15
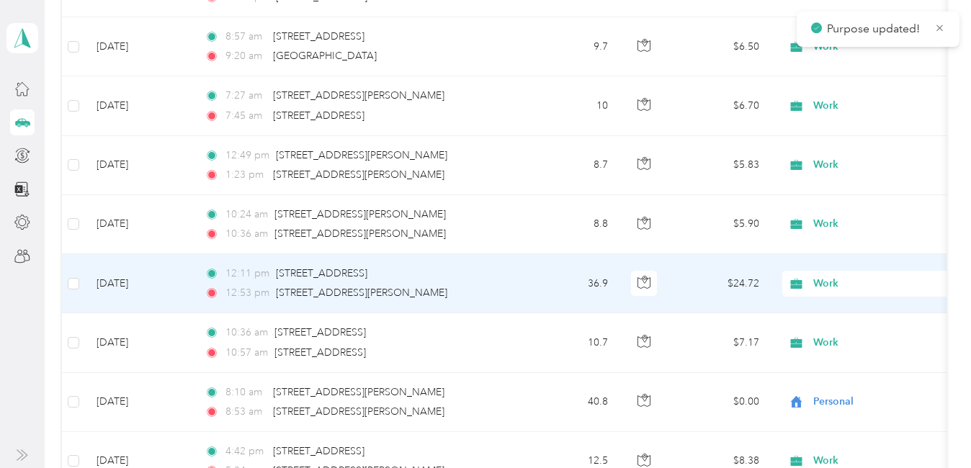
click at [821, 282] on span "Work" at bounding box center [879, 284] width 132 height 16
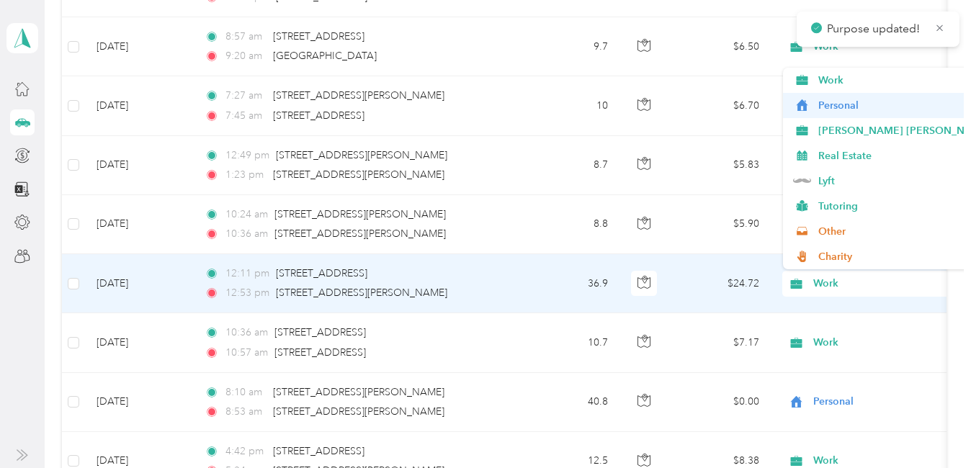
click at [838, 106] on span "Personal" at bounding box center [948, 105] width 261 height 15
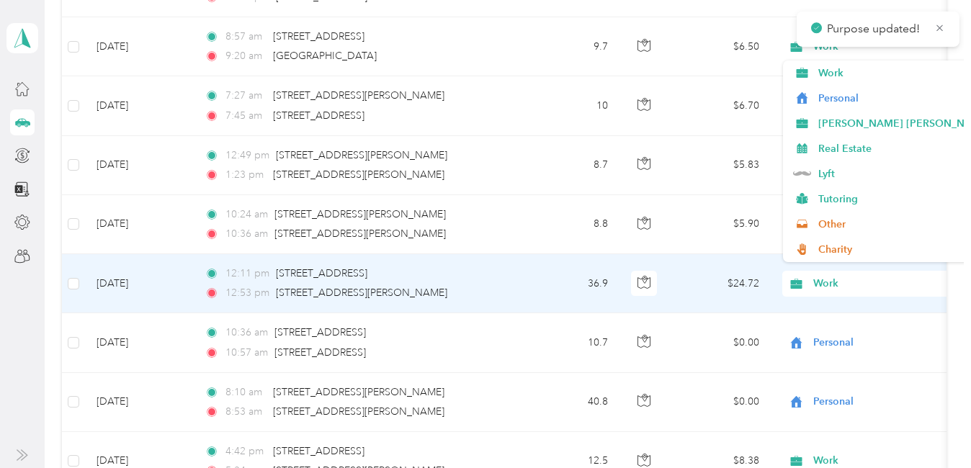
click at [818, 222] on span "Work" at bounding box center [879, 224] width 132 height 16
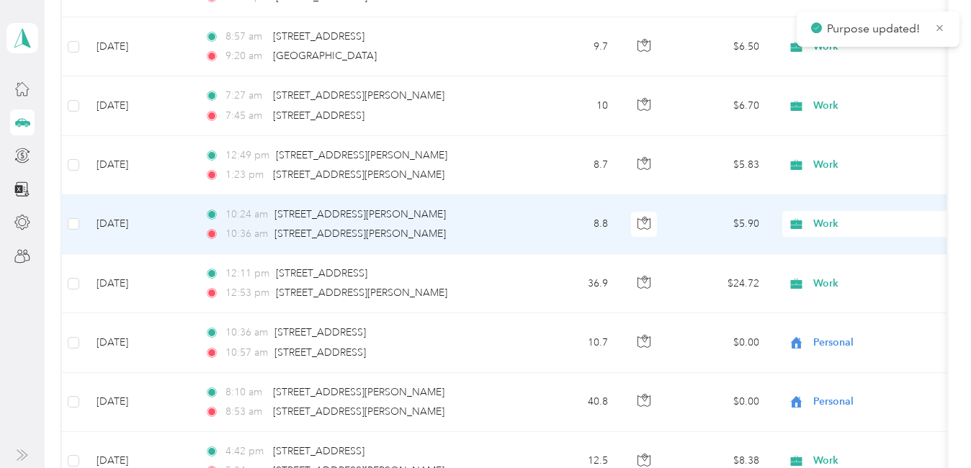
click at [826, 279] on span "Personal" at bounding box center [948, 276] width 261 height 15
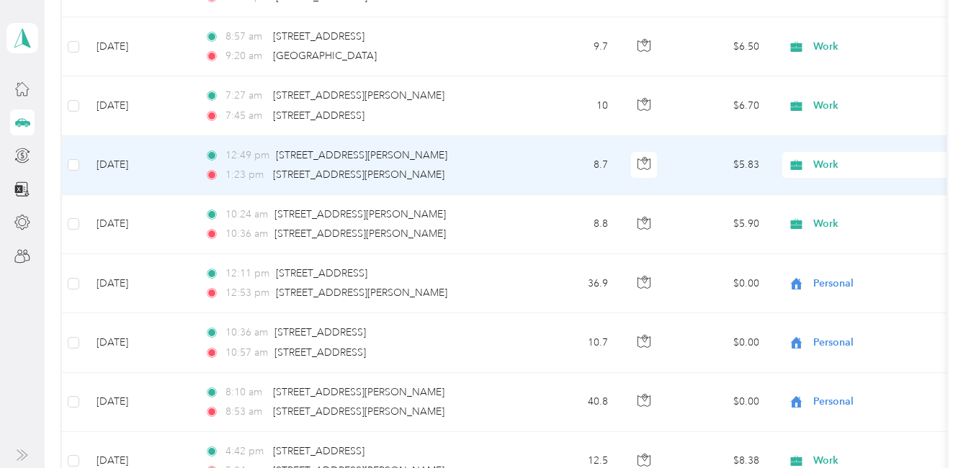
click at [827, 162] on span "Work" at bounding box center [879, 165] width 132 height 16
click at [831, 214] on span "Personal" at bounding box center [948, 217] width 261 height 15
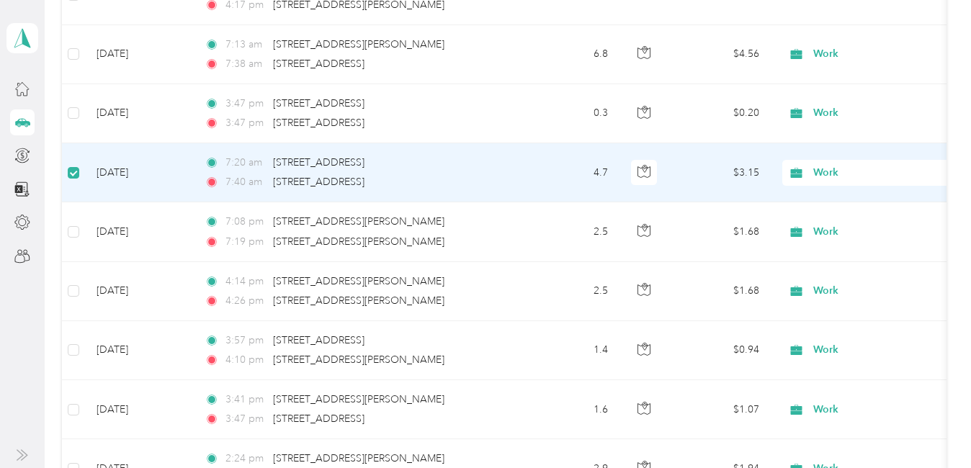
scroll to position [3888, 0]
drag, startPoint x: 498, startPoint y: 191, endPoint x: 473, endPoint y: 167, distance: 34.1
click at [473, 167] on div "7:20 am 9610 Beechnut St, Houston, TX 77036, USA" at bounding box center [356, 164] width 302 height 16
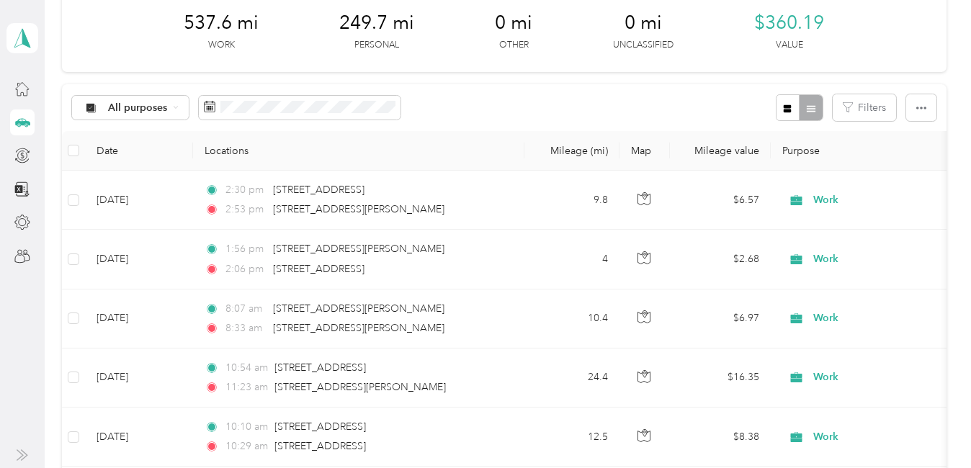
scroll to position [0, 0]
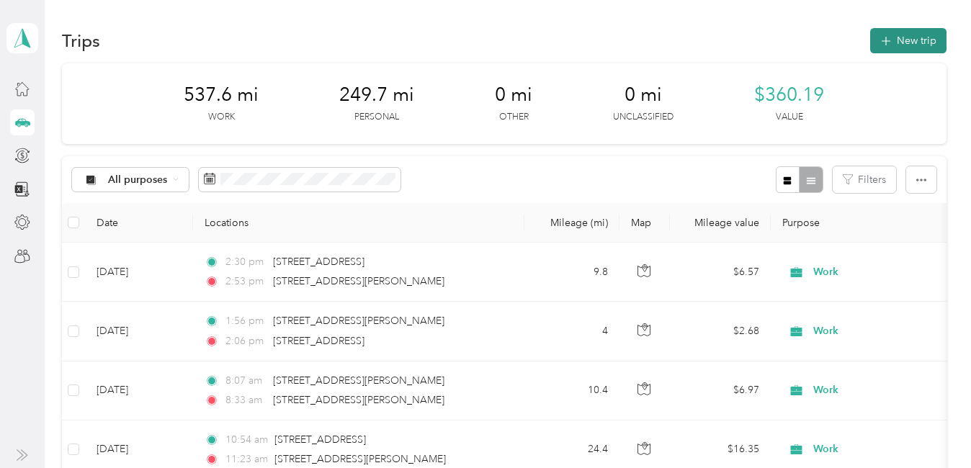
click at [905, 42] on button "New trip" at bounding box center [908, 40] width 76 height 25
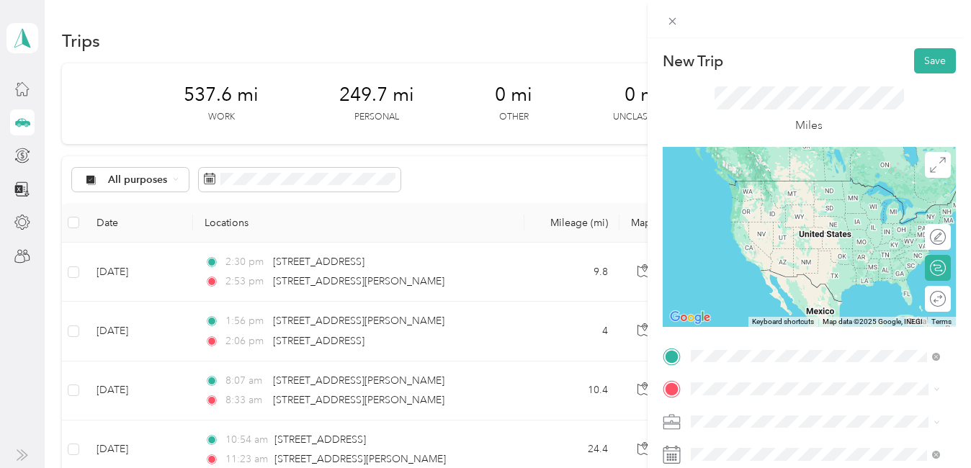
click at [788, 213] on span "8520 Hemlock Hill Dr, Houston, TX 77083, USA, 77083, Harris County, Texas, Unit…" at bounding box center [816, 209] width 198 height 27
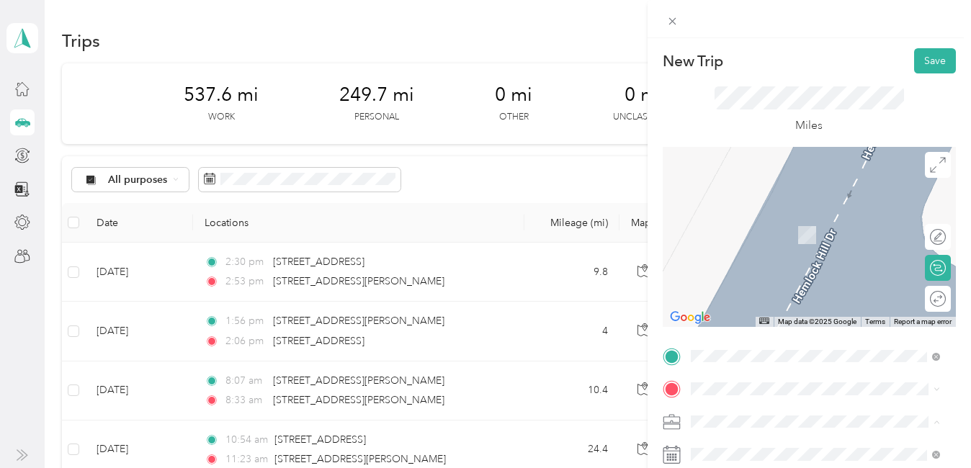
click at [722, 355] on span "Tutoring" at bounding box center [715, 361] width 38 height 12
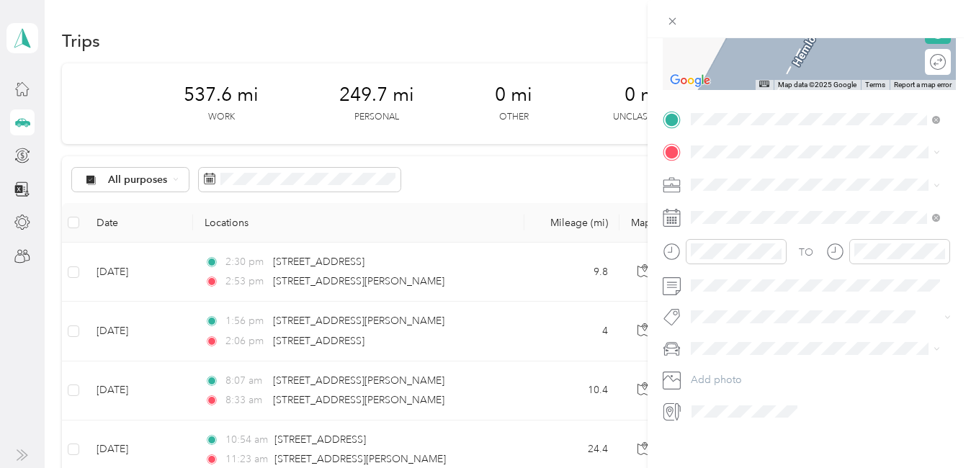
scroll to position [238, 0]
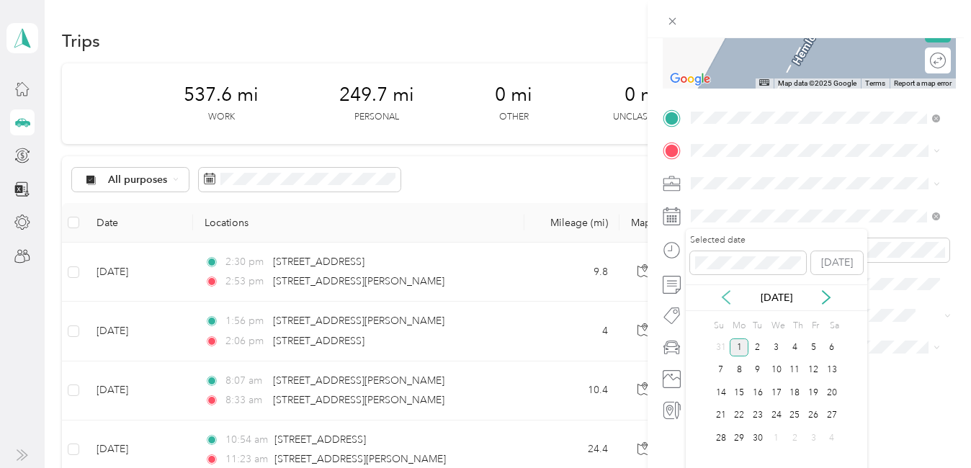
click at [723, 295] on icon at bounding box center [726, 297] width 14 height 14
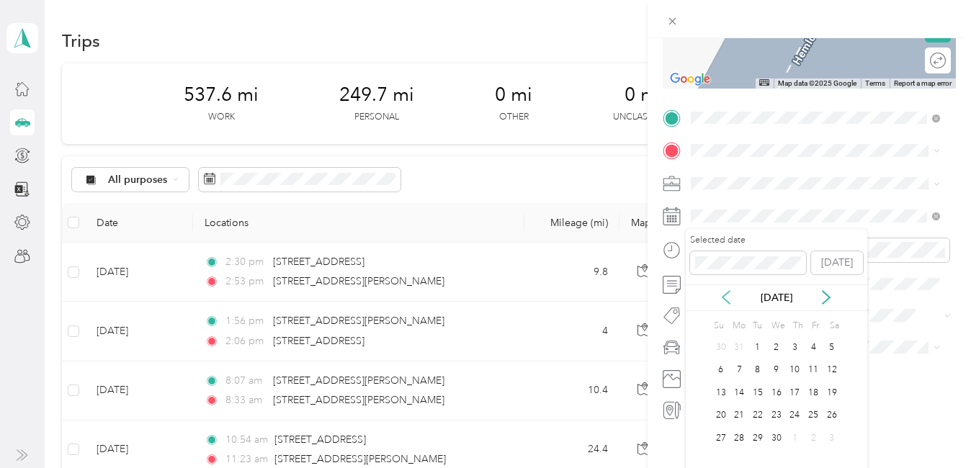
click at [723, 295] on icon at bounding box center [726, 297] width 14 height 14
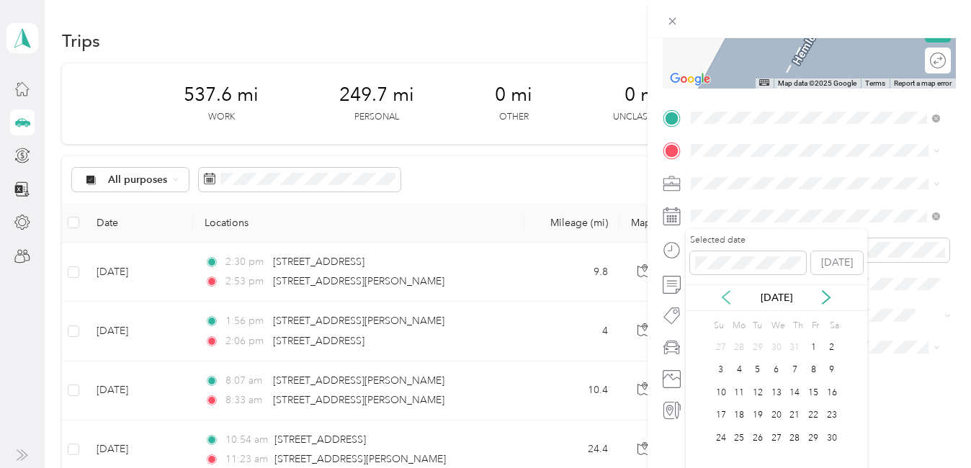
click at [723, 295] on icon at bounding box center [726, 297] width 14 height 14
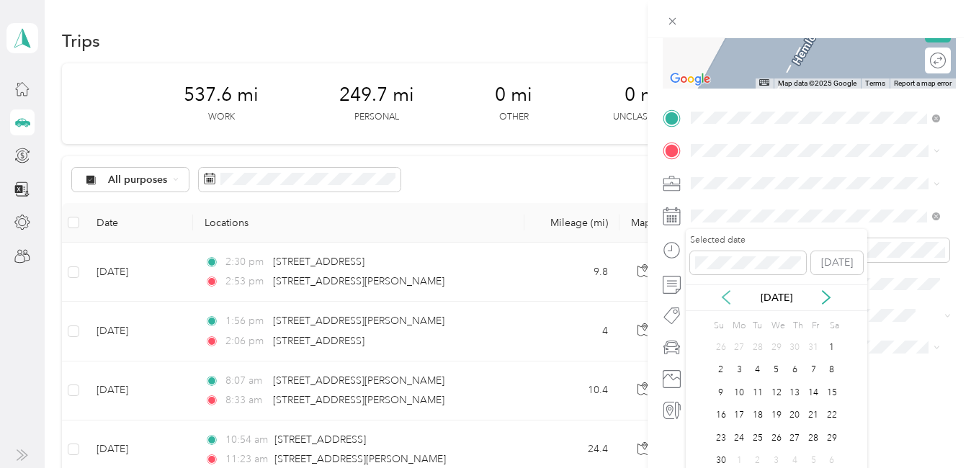
click at [723, 295] on icon at bounding box center [726, 297] width 14 height 14
click at [791, 369] on div "9" at bounding box center [795, 371] width 19 height 18
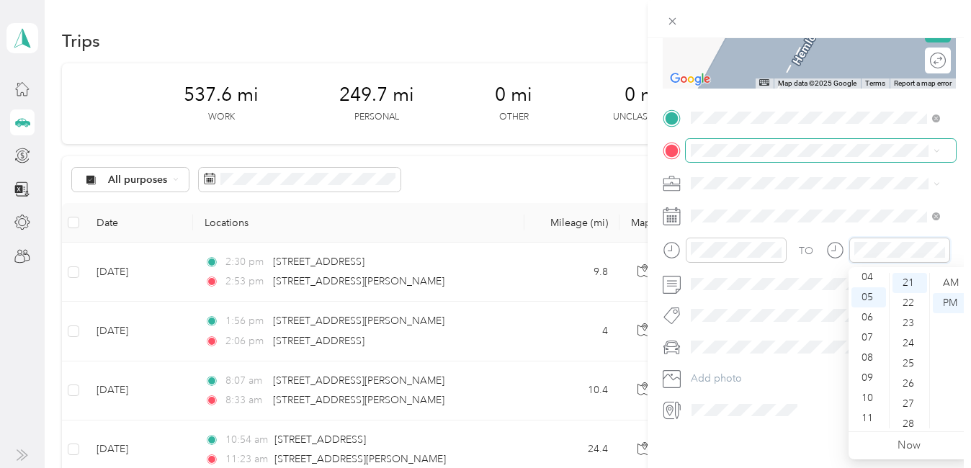
scroll to position [166, 0]
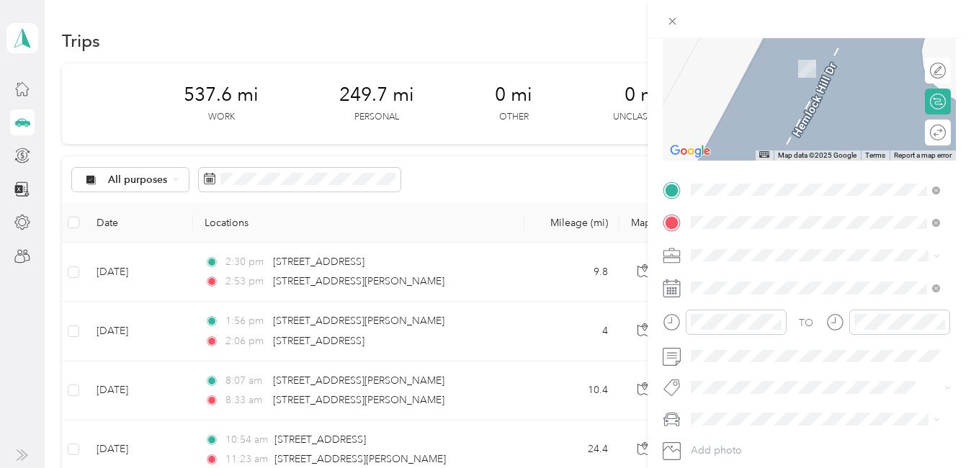
click at [766, 281] on span "[STREET_ADDRESS][US_STATE]" at bounding box center [789, 274] width 144 height 13
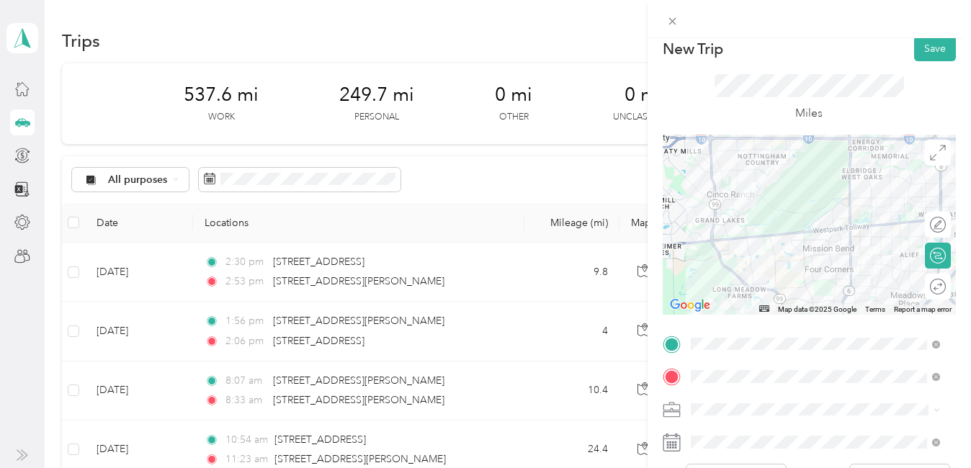
scroll to position [0, 0]
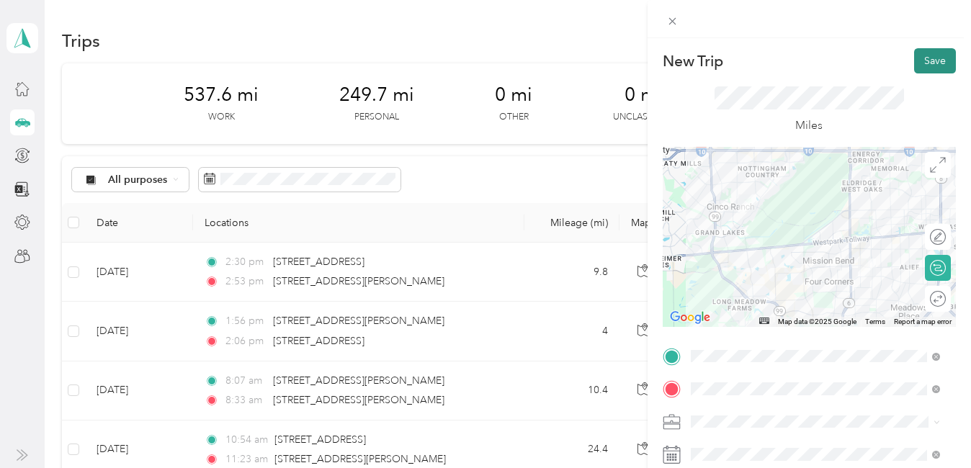
click at [923, 64] on button "Save" at bounding box center [935, 60] width 42 height 25
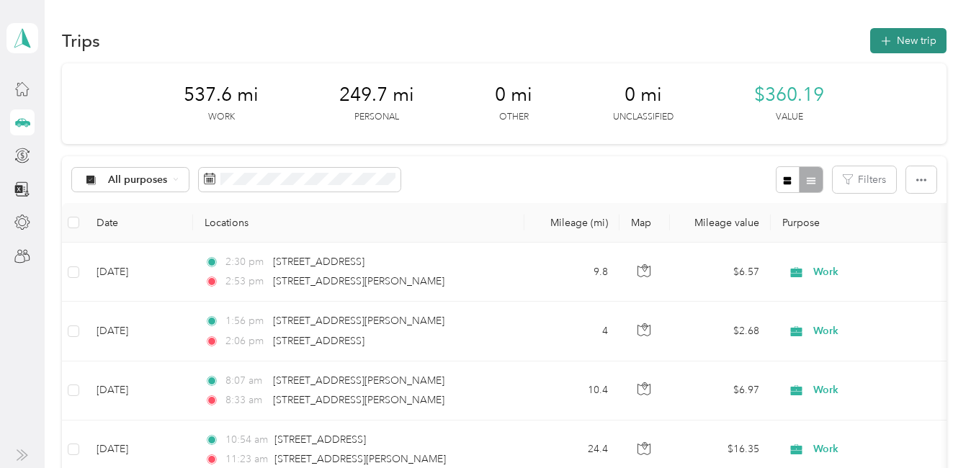
click at [915, 51] on button "New trip" at bounding box center [908, 40] width 76 height 25
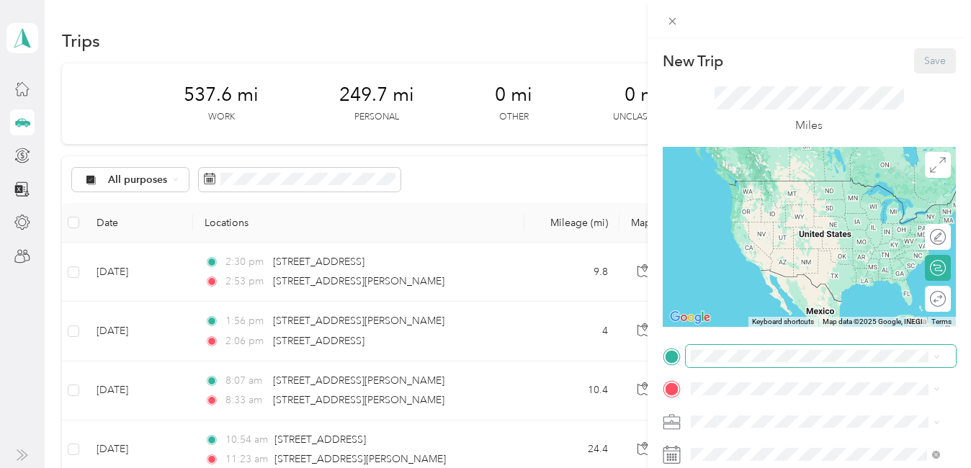
click at [771, 345] on span at bounding box center [821, 356] width 270 height 23
click at [824, 187] on span "[STREET_ADDRESS][US_STATE]" at bounding box center [789, 180] width 144 height 13
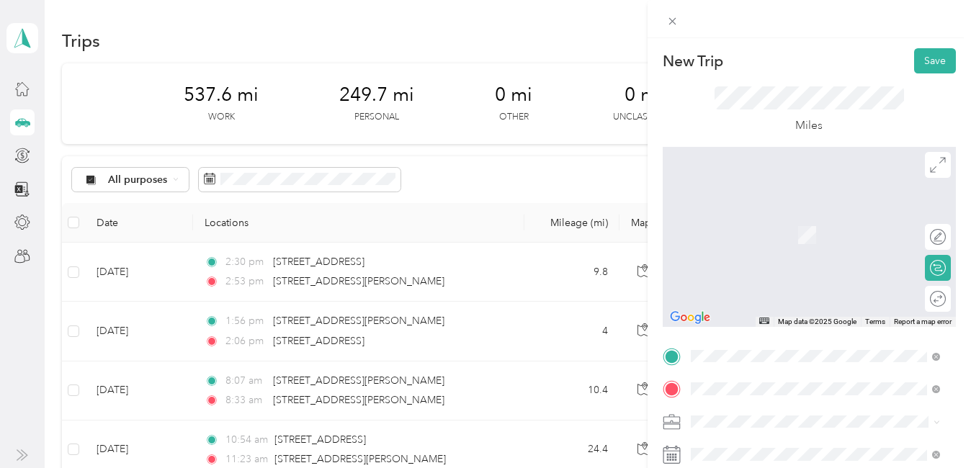
click at [789, 262] on span "[MEDICAL_DATA] Apartment Community, [STREET_ADDRESS][GEOGRAPHIC_DATA], [US_STAT…" at bounding box center [816, 250] width 198 height 42
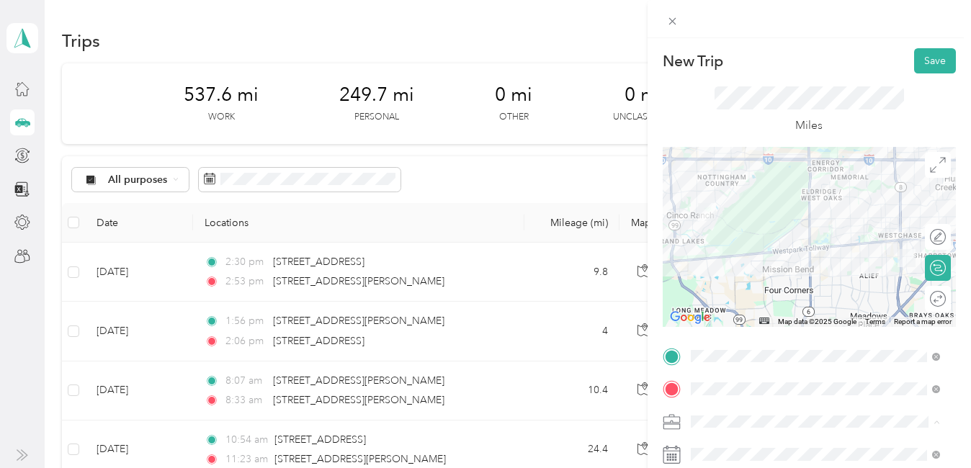
click at [735, 354] on div "Tutoring" at bounding box center [815, 361] width 239 height 15
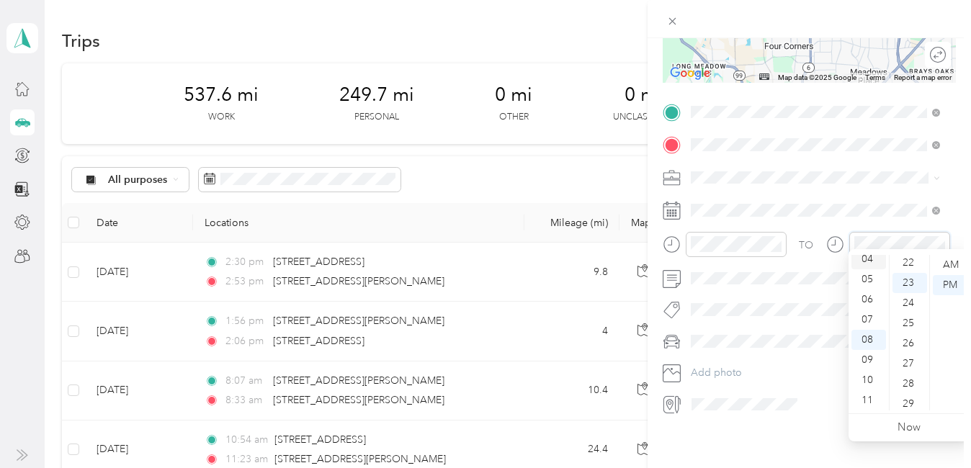
scroll to position [464, 0]
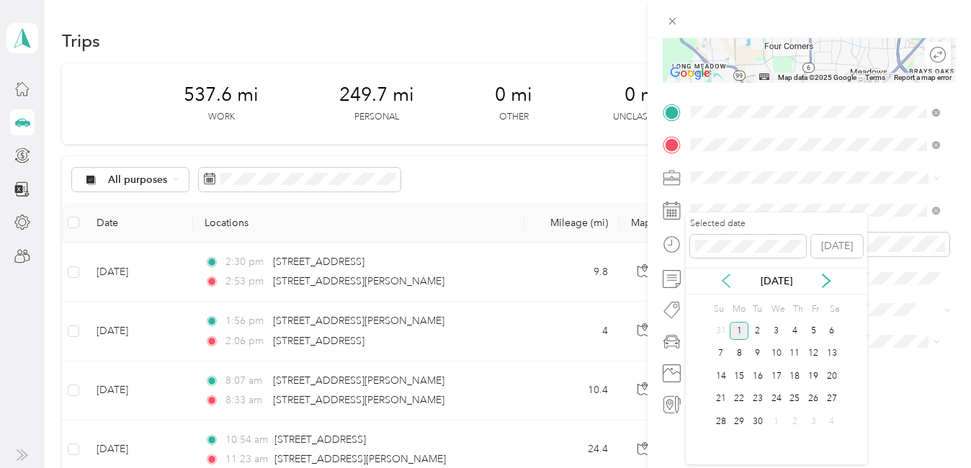
click at [731, 276] on icon at bounding box center [726, 281] width 14 height 14
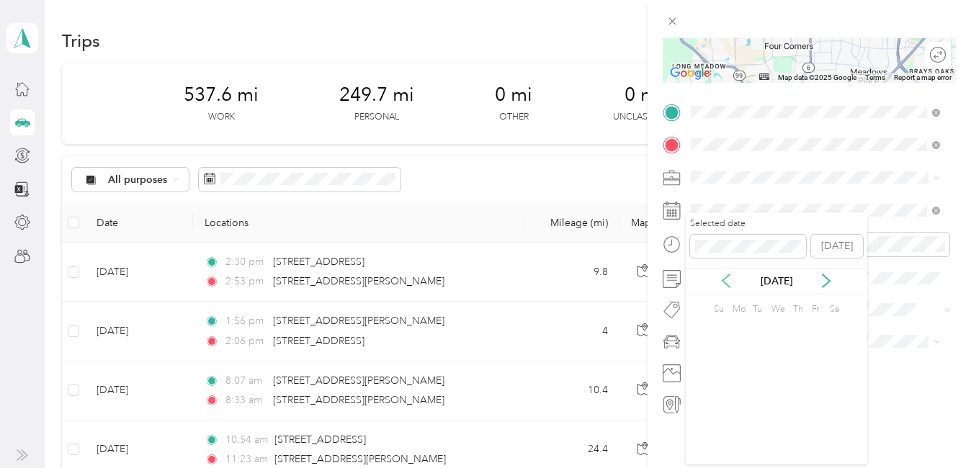
click at [731, 276] on icon at bounding box center [726, 281] width 14 height 14
click at [729, 276] on icon at bounding box center [725, 280] width 7 height 13
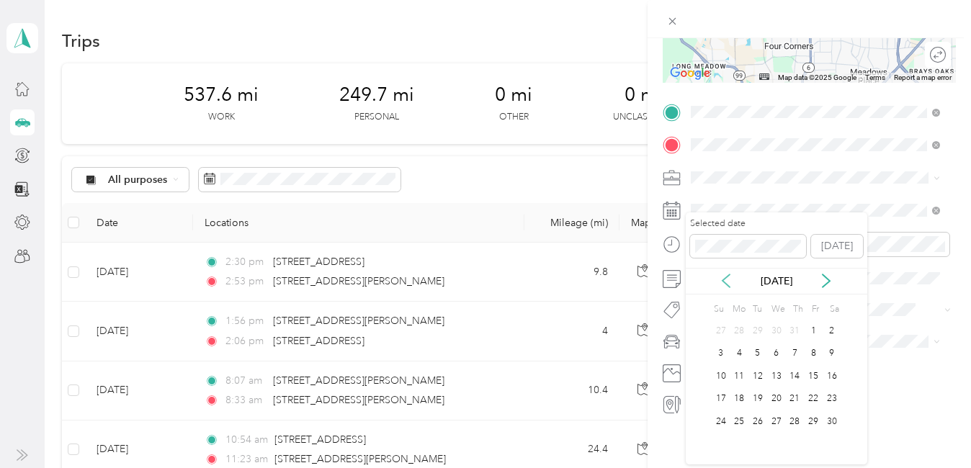
click at [729, 276] on icon at bounding box center [725, 280] width 7 height 13
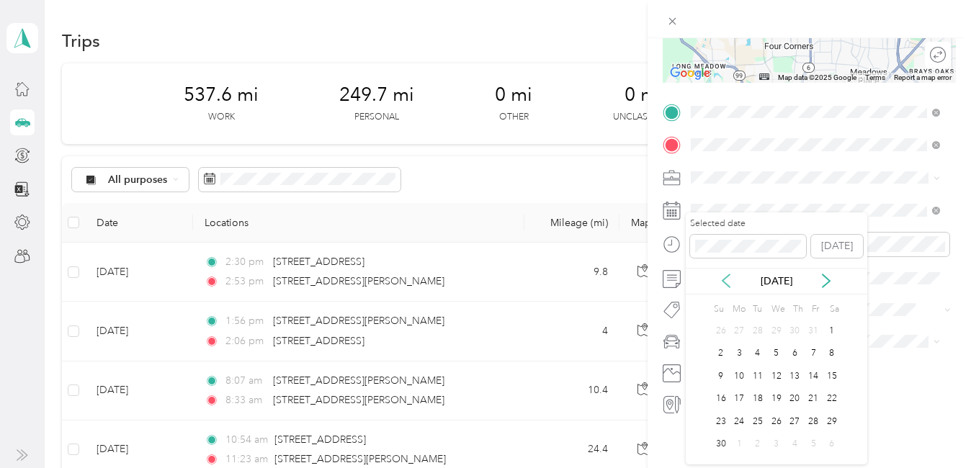
click at [729, 276] on icon at bounding box center [725, 280] width 7 height 13
click at [794, 351] on div "9" at bounding box center [795, 354] width 19 height 18
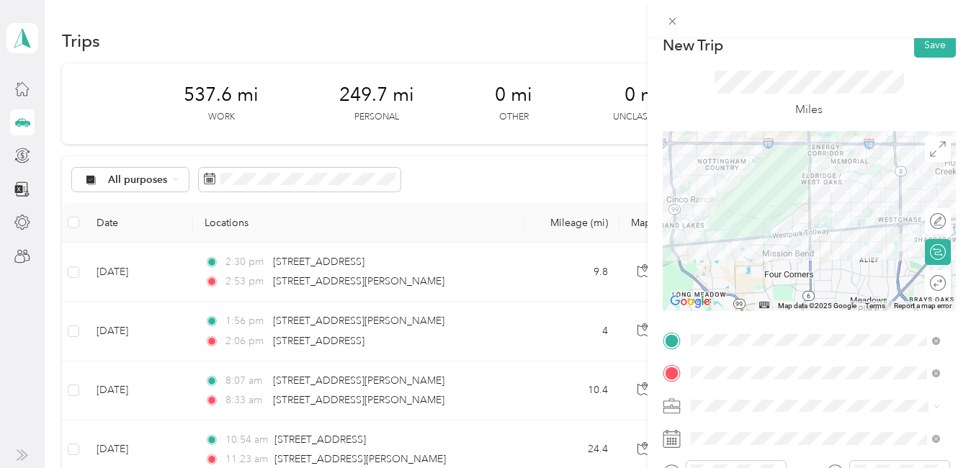
scroll to position [0, 0]
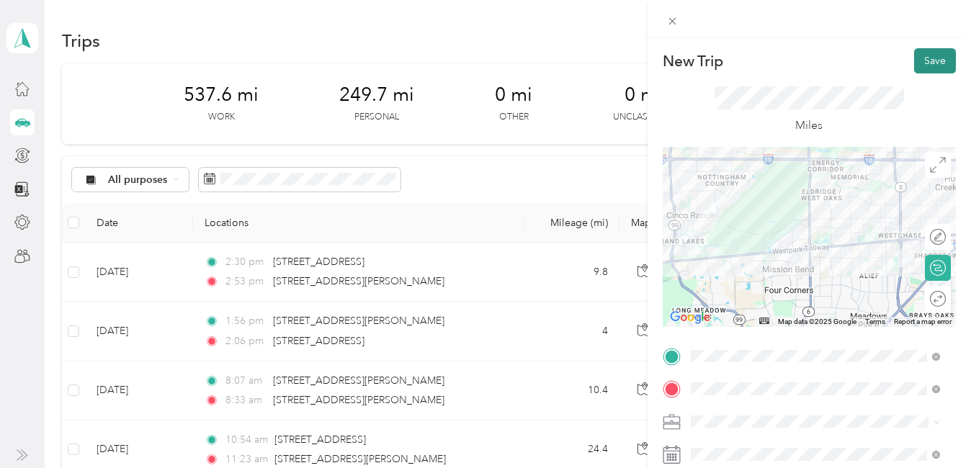
click at [923, 58] on button "Save" at bounding box center [935, 60] width 42 height 25
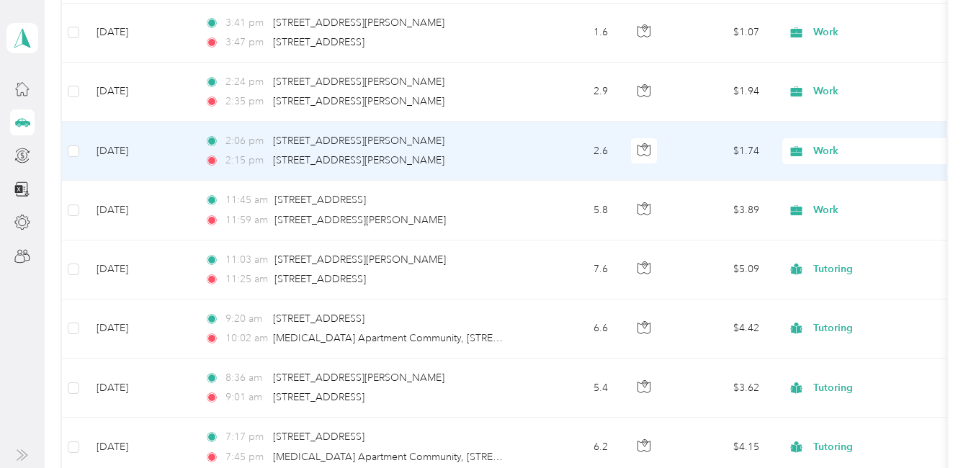
scroll to position [4393, 0]
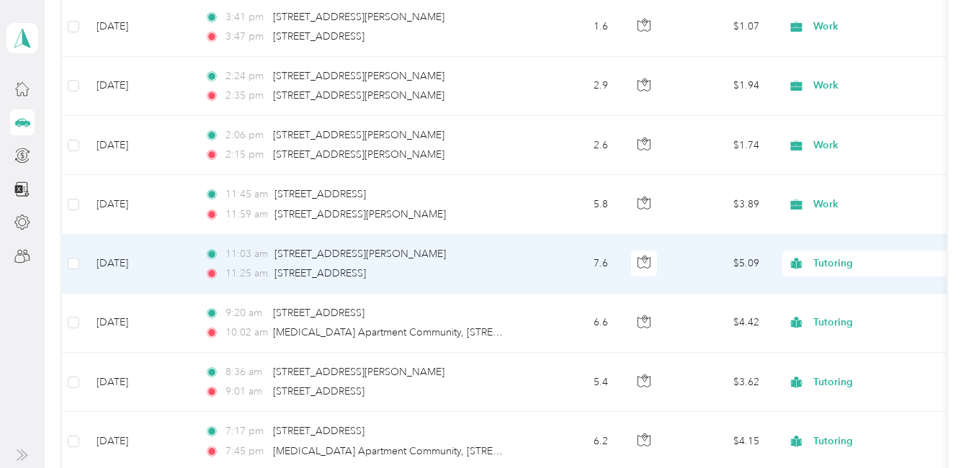
click at [846, 265] on span "Tutoring" at bounding box center [879, 264] width 132 height 16
click at [845, 63] on span "Work" at bounding box center [948, 58] width 261 height 15
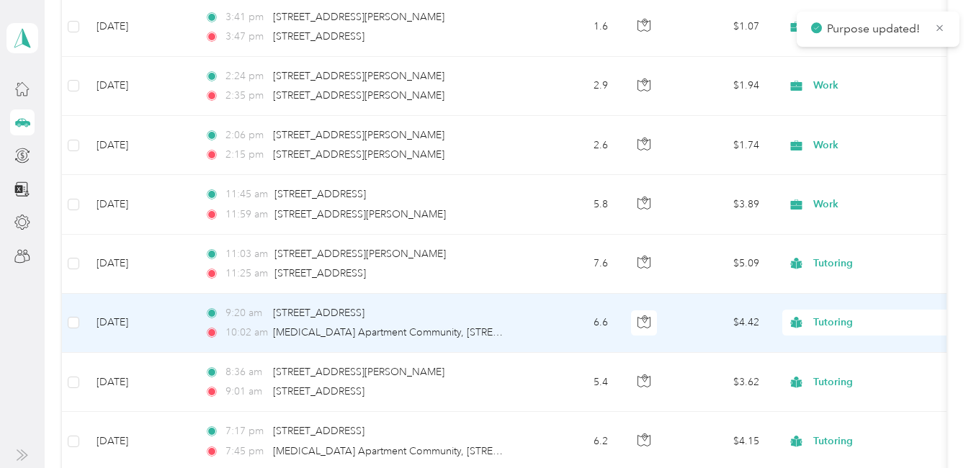
click at [829, 318] on span "Tutoring" at bounding box center [879, 323] width 132 height 16
click at [838, 120] on span "Work" at bounding box center [948, 117] width 261 height 15
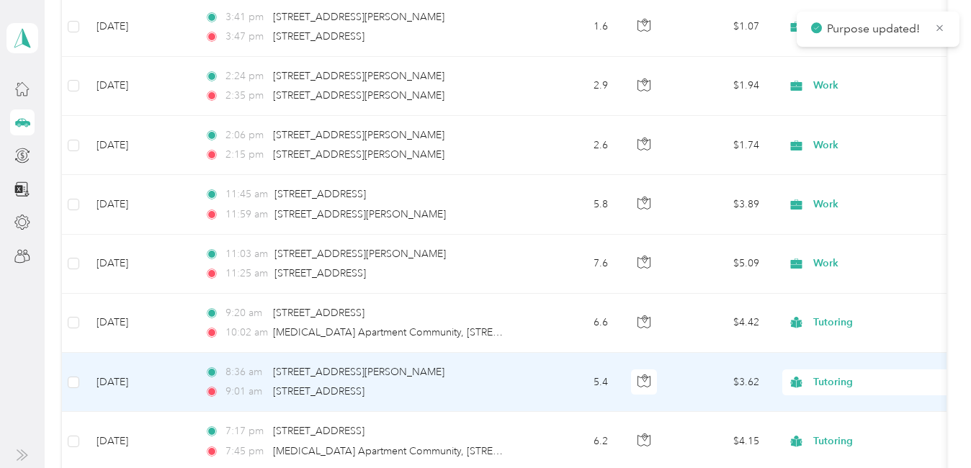
click at [833, 381] on span "Tutoring" at bounding box center [879, 383] width 132 height 16
click at [826, 171] on span "Work" at bounding box center [948, 177] width 261 height 15
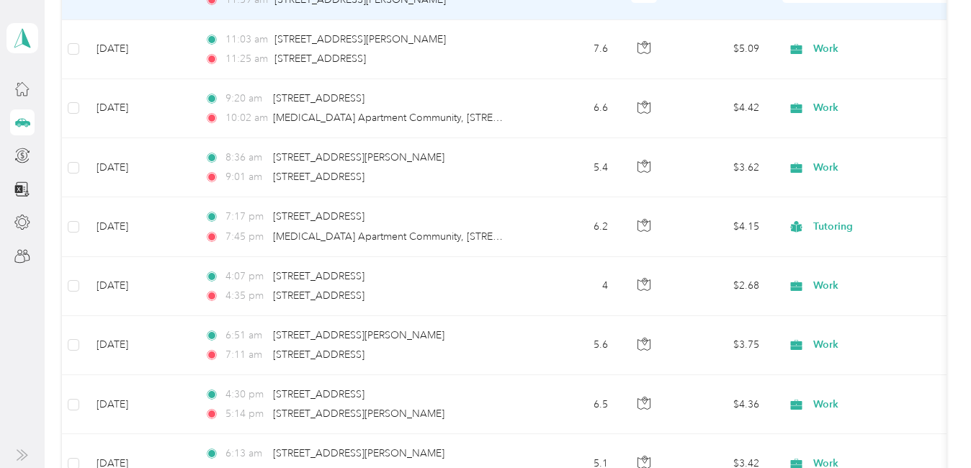
scroll to position [4609, 0]
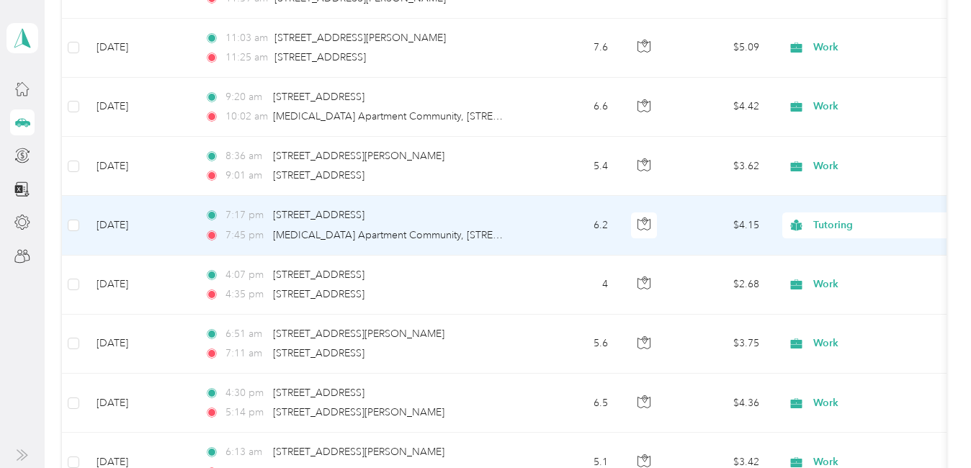
click at [830, 225] on span "Tutoring" at bounding box center [879, 225] width 132 height 16
click at [827, 251] on span "Work" at bounding box center [948, 250] width 261 height 15
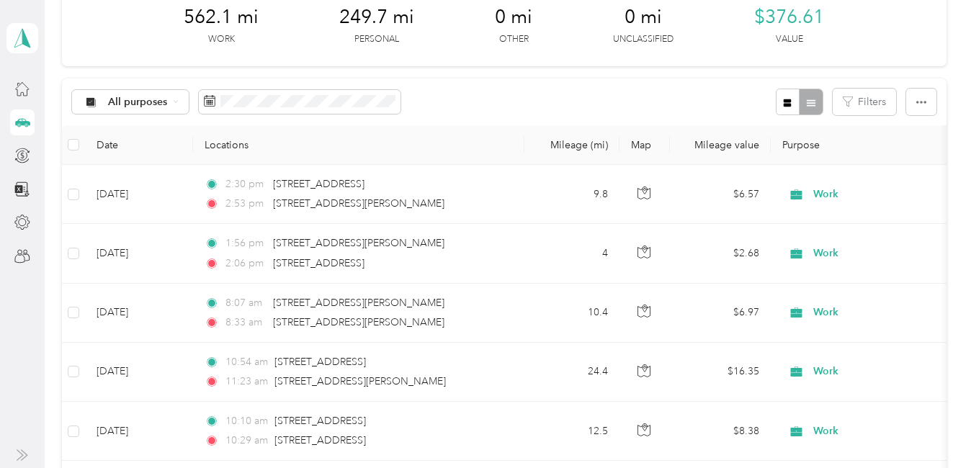
scroll to position [0, 0]
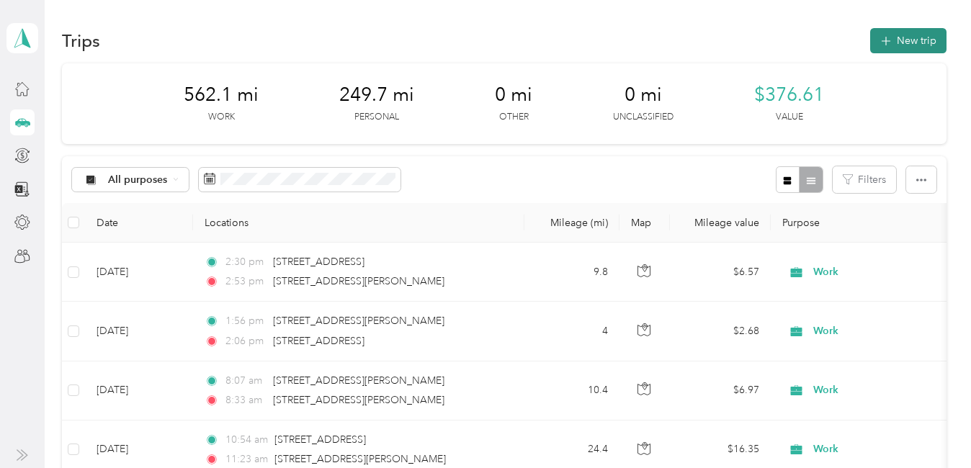
click at [918, 41] on button "New trip" at bounding box center [908, 40] width 76 height 25
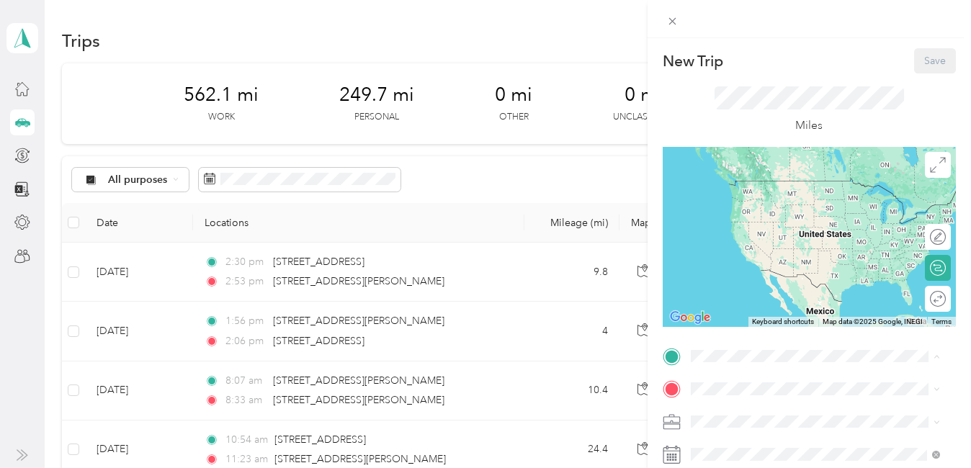
click at [789, 206] on span "[STREET_ADDRESS][GEOGRAPHIC_DATA][PERSON_NAME], [US_STATE], [GEOGRAPHIC_DATA]" at bounding box center [814, 217] width 195 height 42
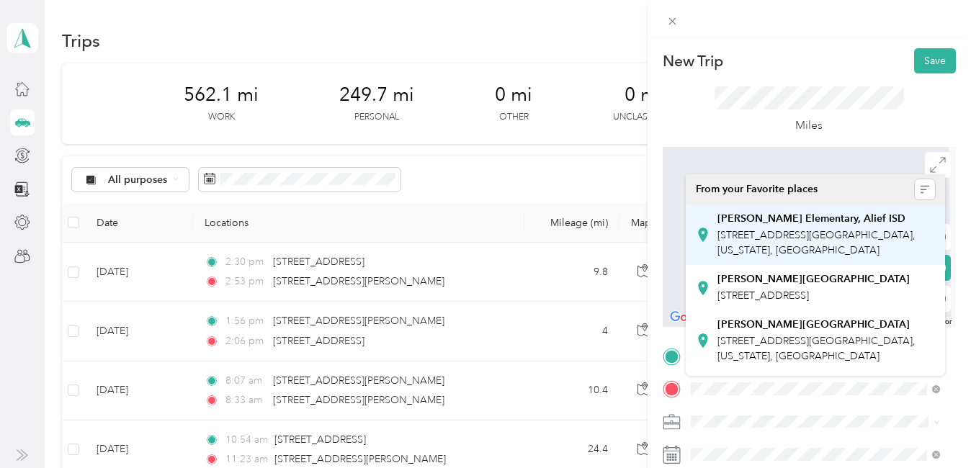
click at [802, 246] on span "8520 Hemlock Hill Dr, Houston, TX 77083, USA, 77083, Harris County, Texas, Unit…" at bounding box center [816, 242] width 198 height 27
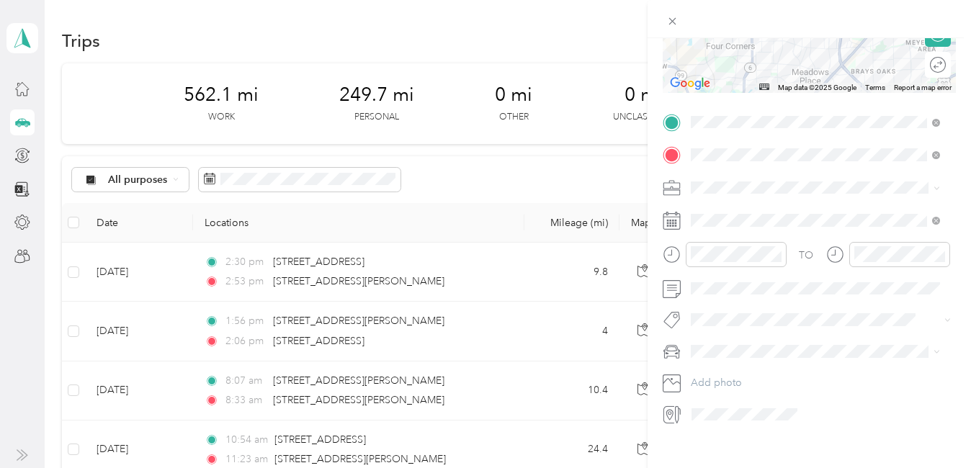
scroll to position [242, 0]
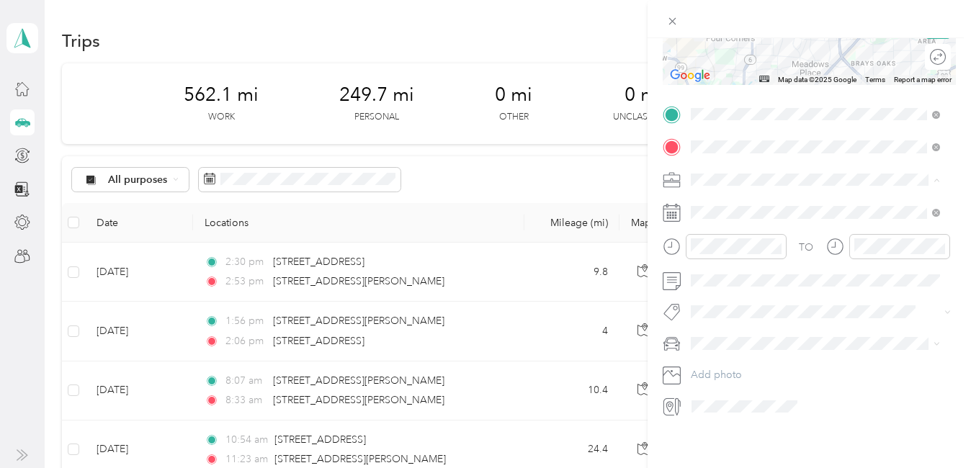
click at [723, 340] on span "Tutoring" at bounding box center [715, 346] width 38 height 12
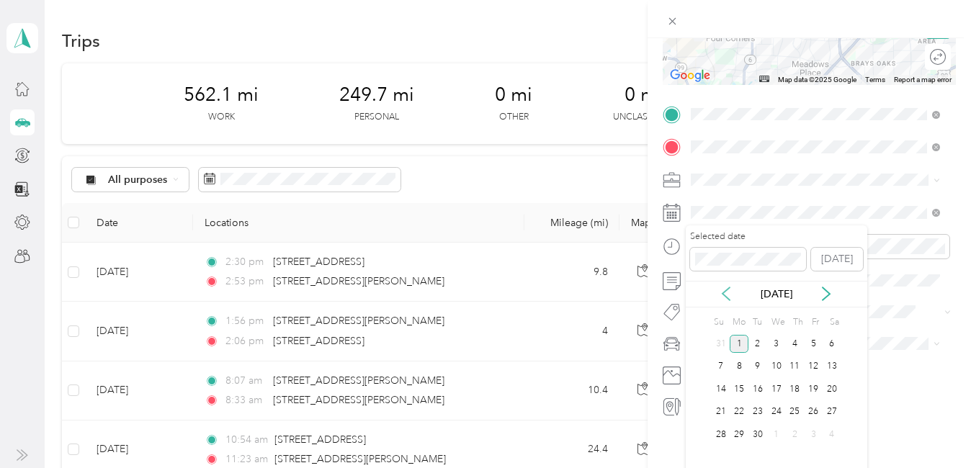
click at [726, 297] on icon at bounding box center [725, 293] width 7 height 13
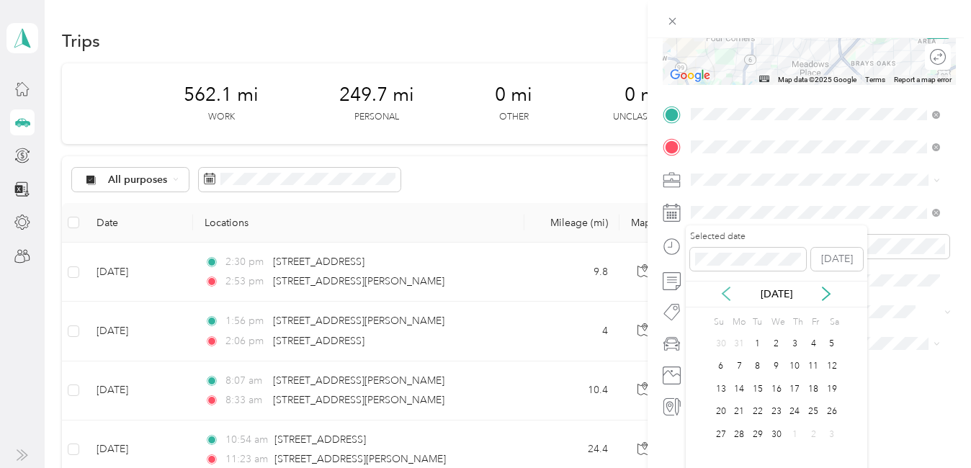
click at [726, 297] on icon at bounding box center [725, 293] width 7 height 13
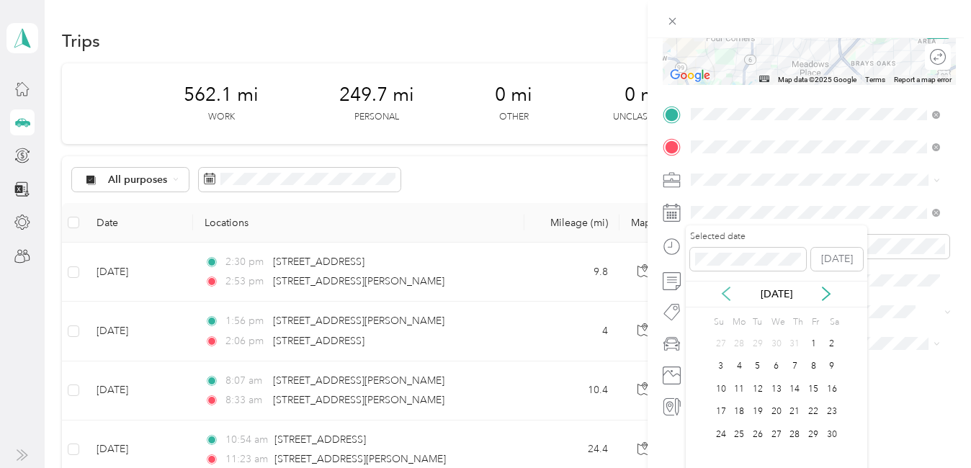
click at [726, 297] on icon at bounding box center [725, 293] width 7 height 13
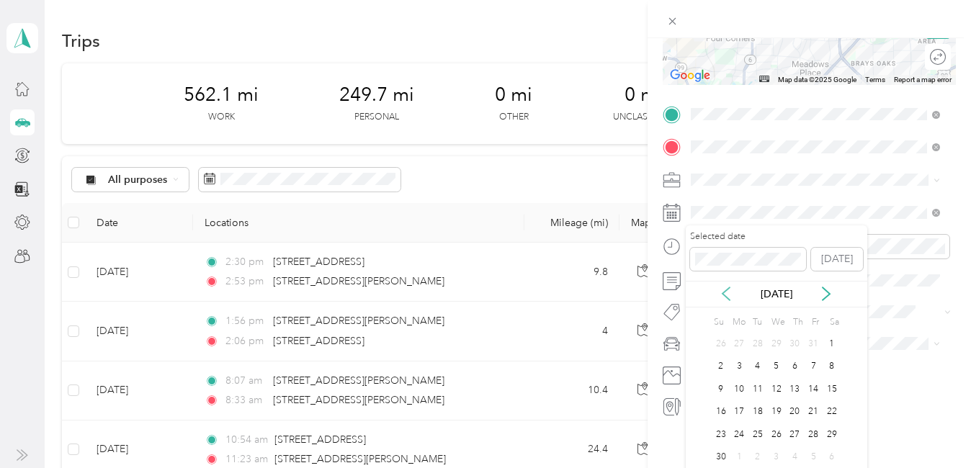
click at [726, 297] on icon at bounding box center [725, 293] width 7 height 13
click at [791, 365] on div "9" at bounding box center [795, 367] width 19 height 18
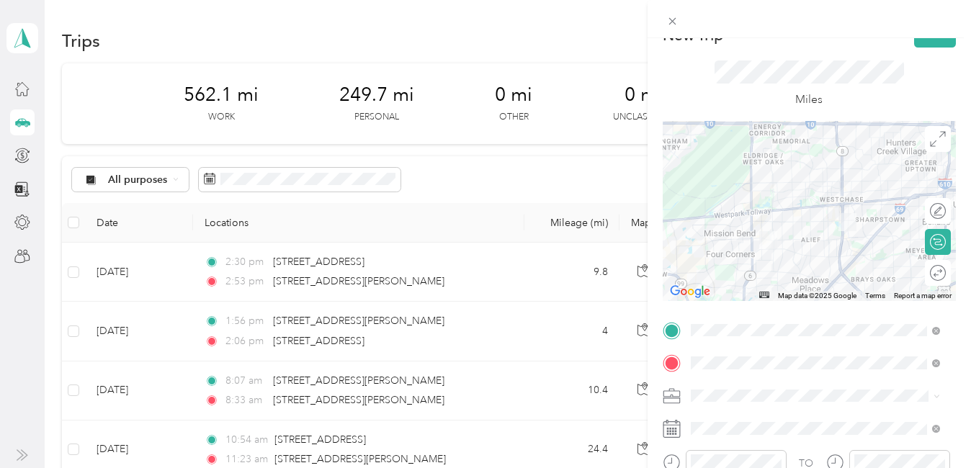
scroll to position [0, 0]
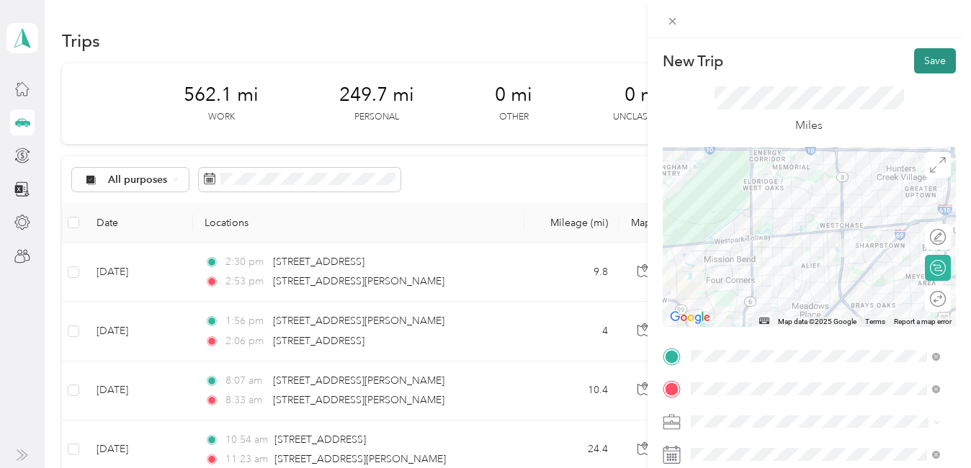
click at [920, 63] on button "Save" at bounding box center [935, 60] width 42 height 25
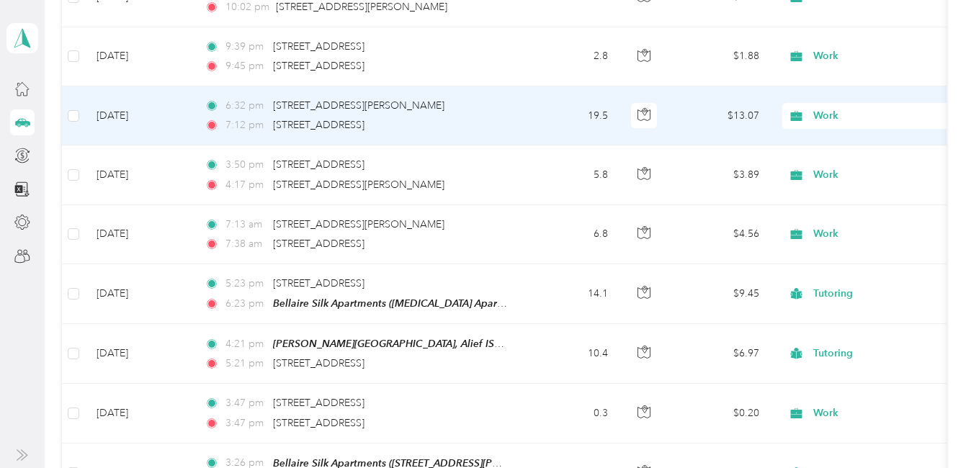
scroll to position [3889, 0]
